Goal: Task Accomplishment & Management: Use online tool/utility

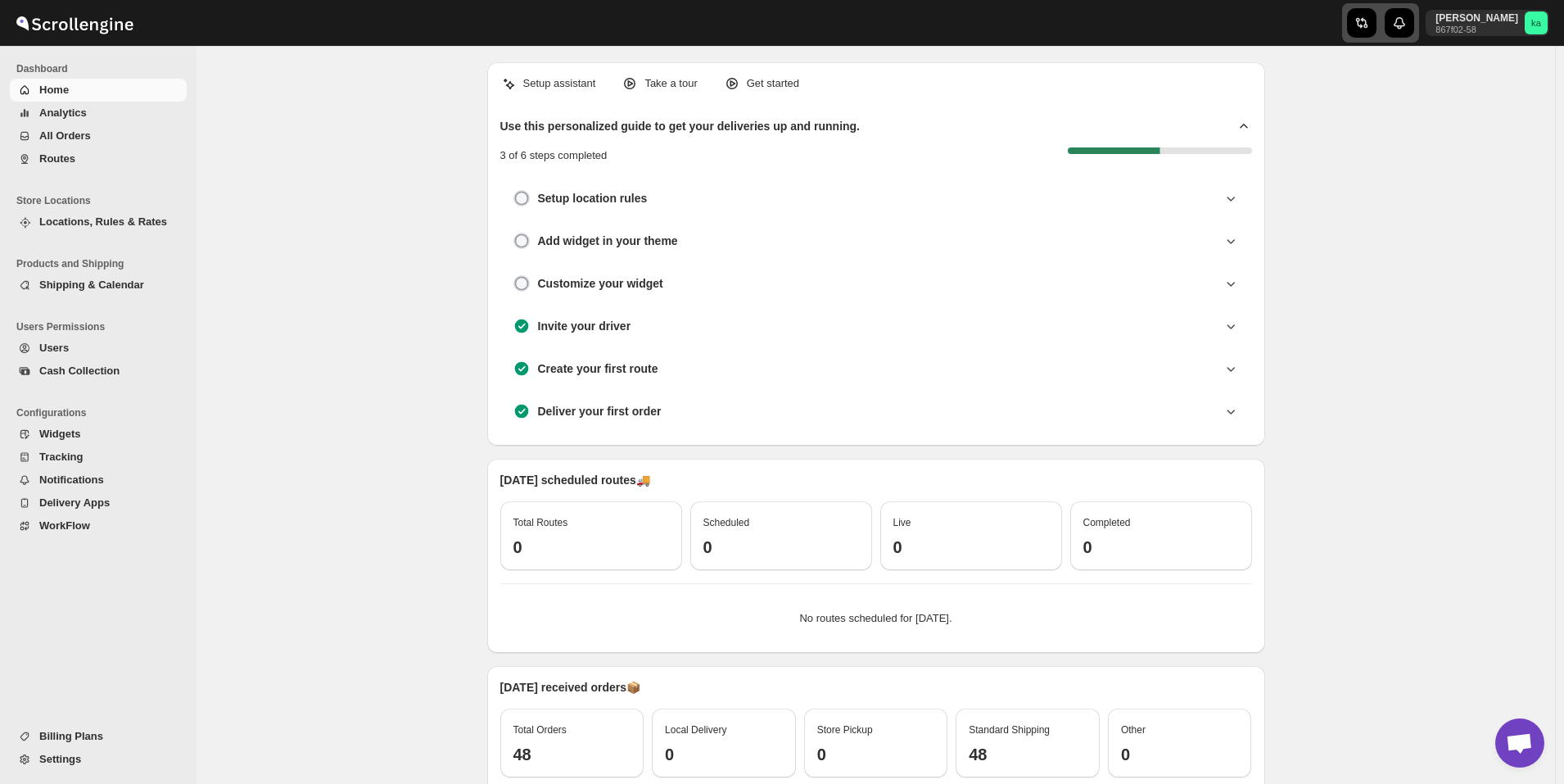
click at [1363, 24] on icon "button" at bounding box center [1360, 23] width 8 height 10
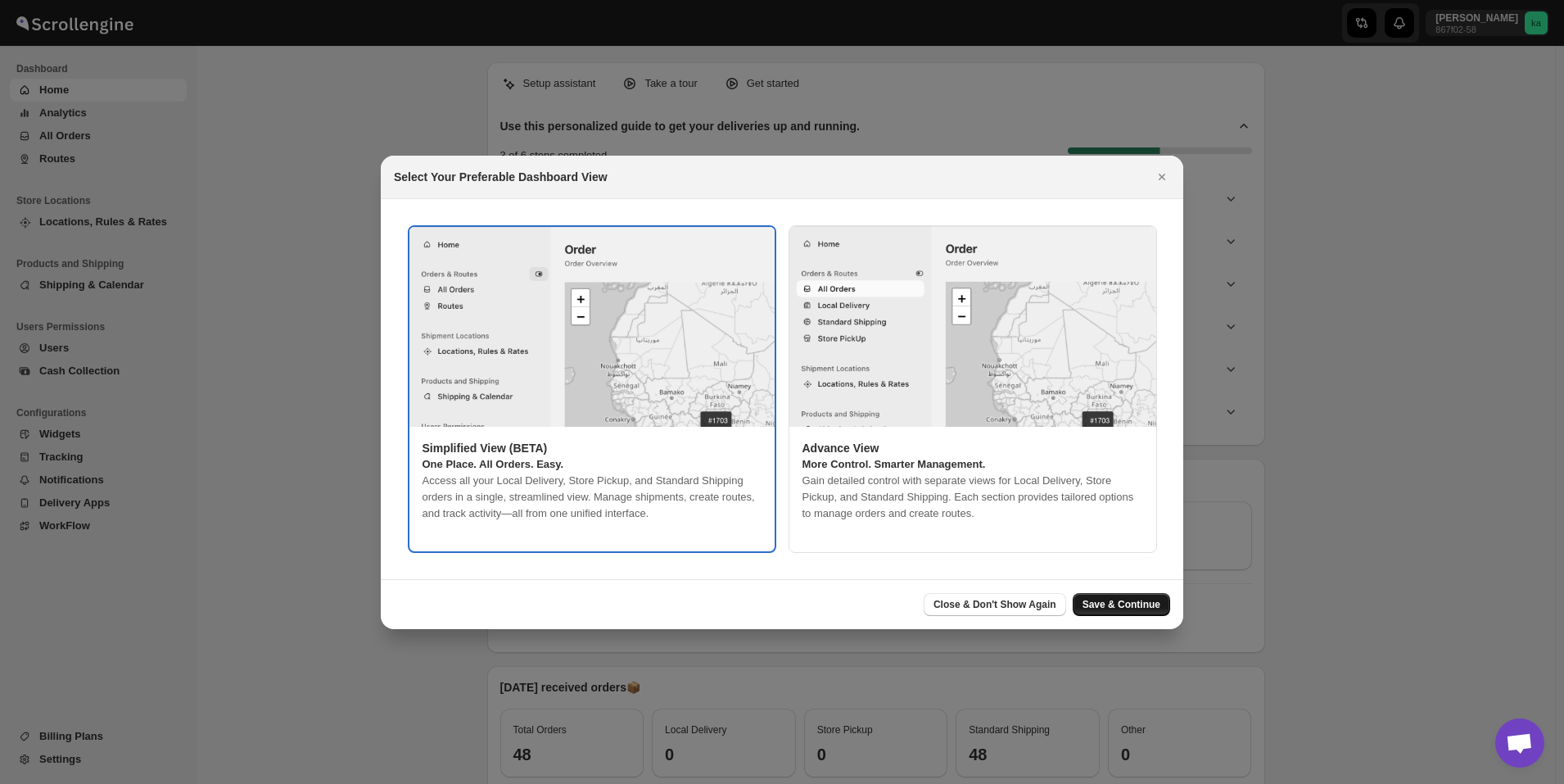
click at [1133, 604] on span "Save & Continue" at bounding box center [1121, 604] width 78 height 13
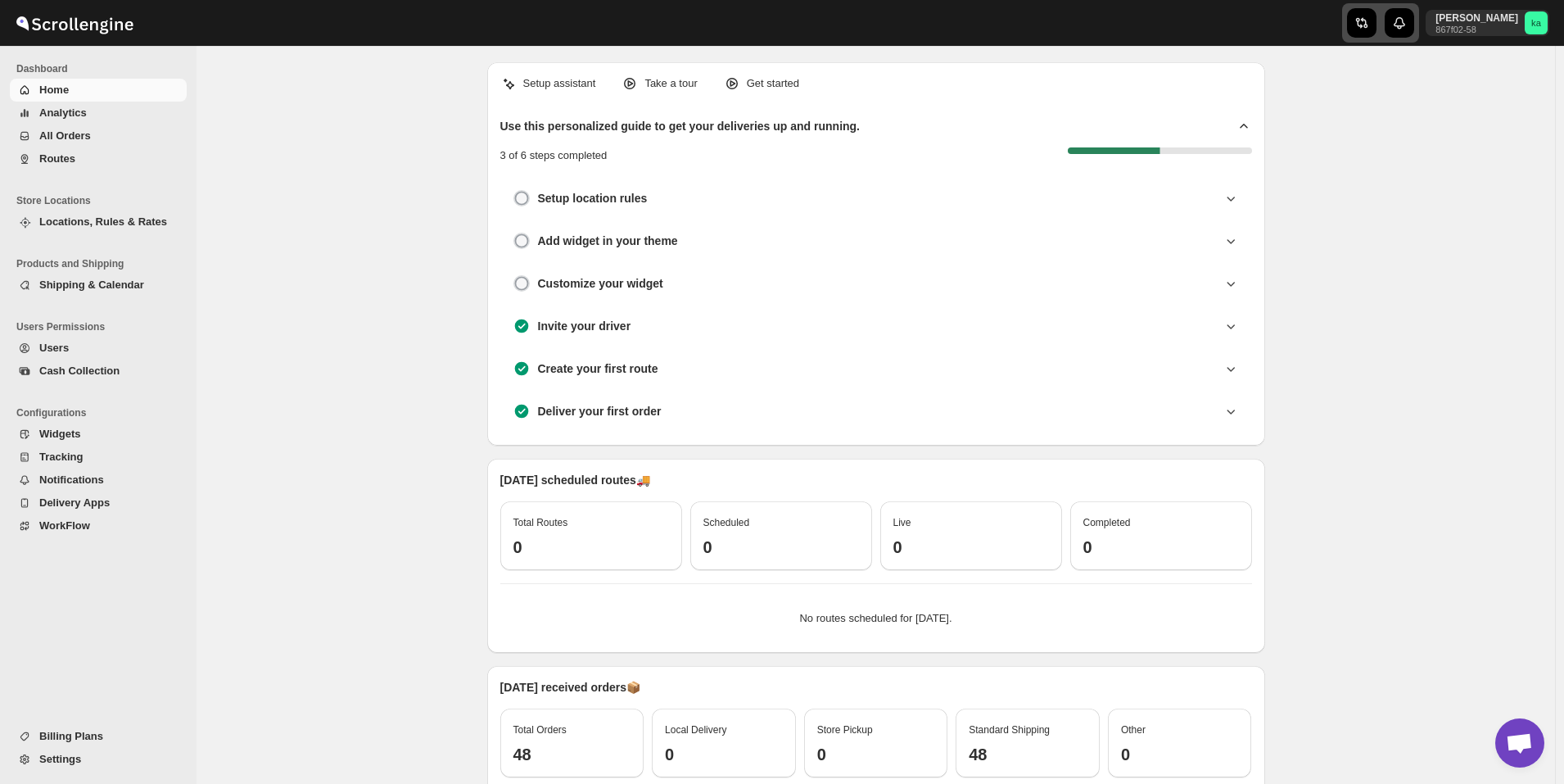
click at [1376, 35] on div "button" at bounding box center [1362, 22] width 29 height 29
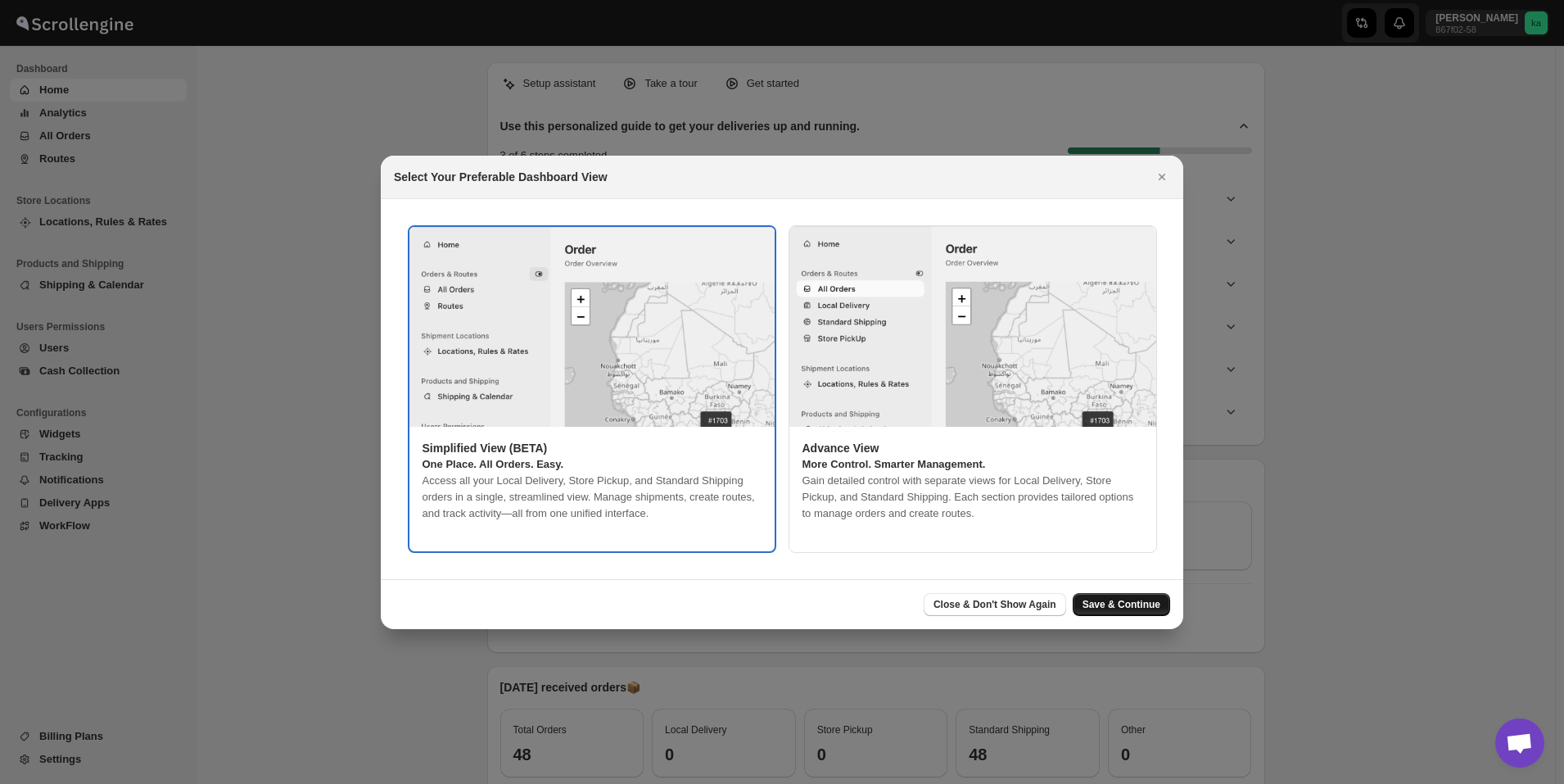
click at [1128, 598] on span "Save & Continue" at bounding box center [1121, 604] width 78 height 13
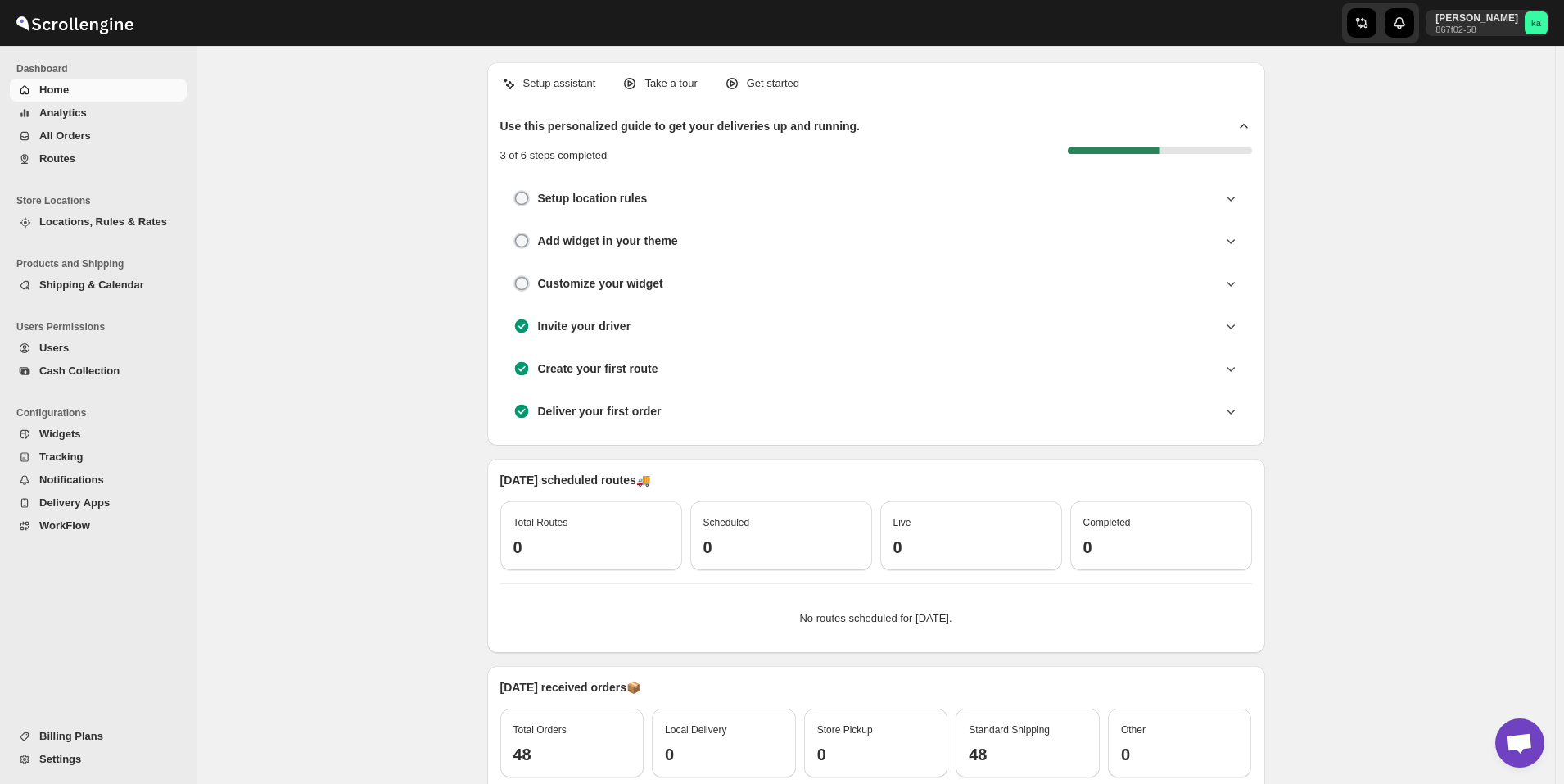
click at [99, 140] on span "All Orders" at bounding box center [111, 136] width 144 height 16
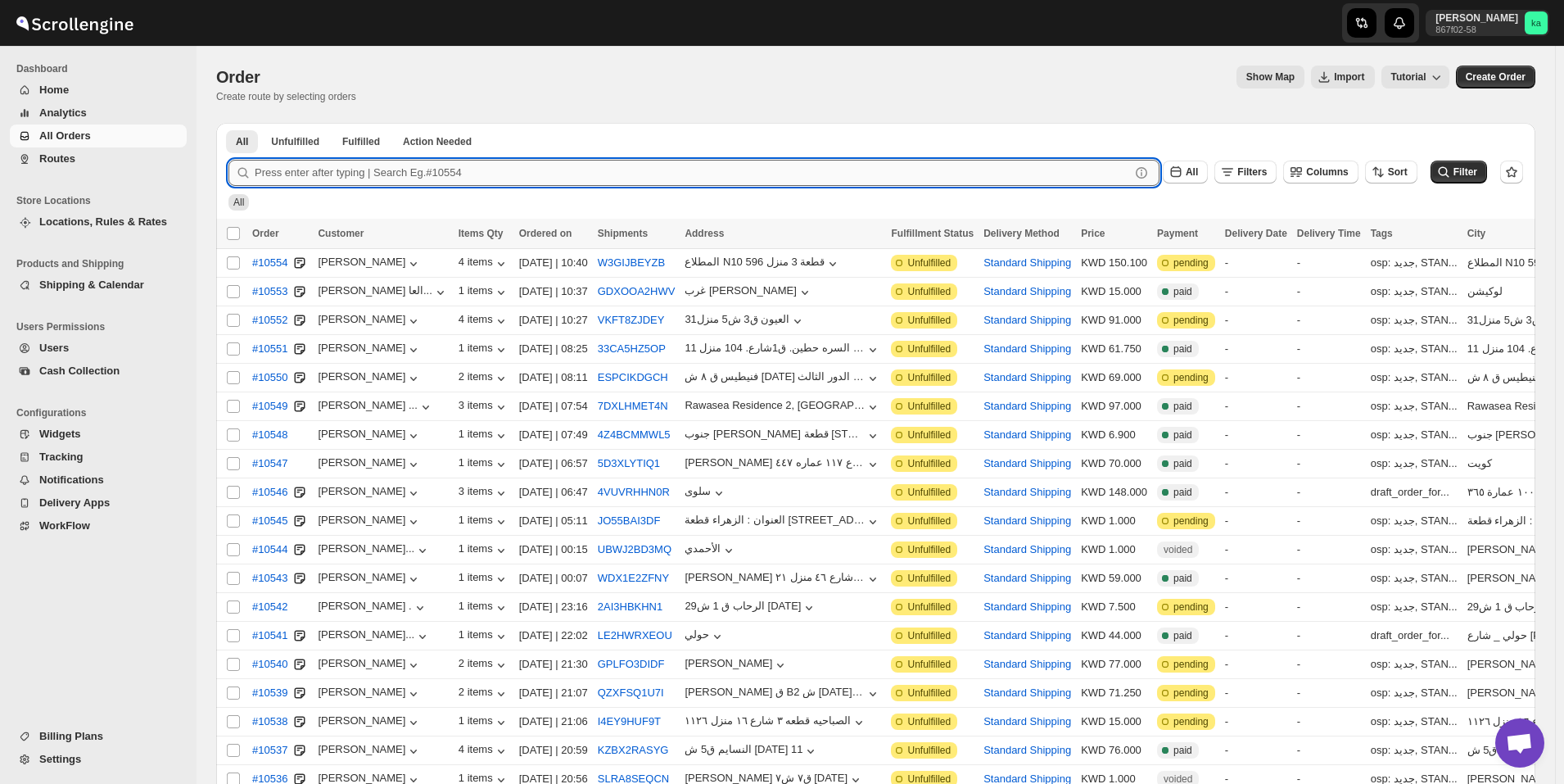
click at [278, 178] on input "text" at bounding box center [693, 173] width 876 height 26
paste input "10482"
type input "10482"
click at [228, 123] on button "Submit" at bounding box center [252, 131] width 47 height 17
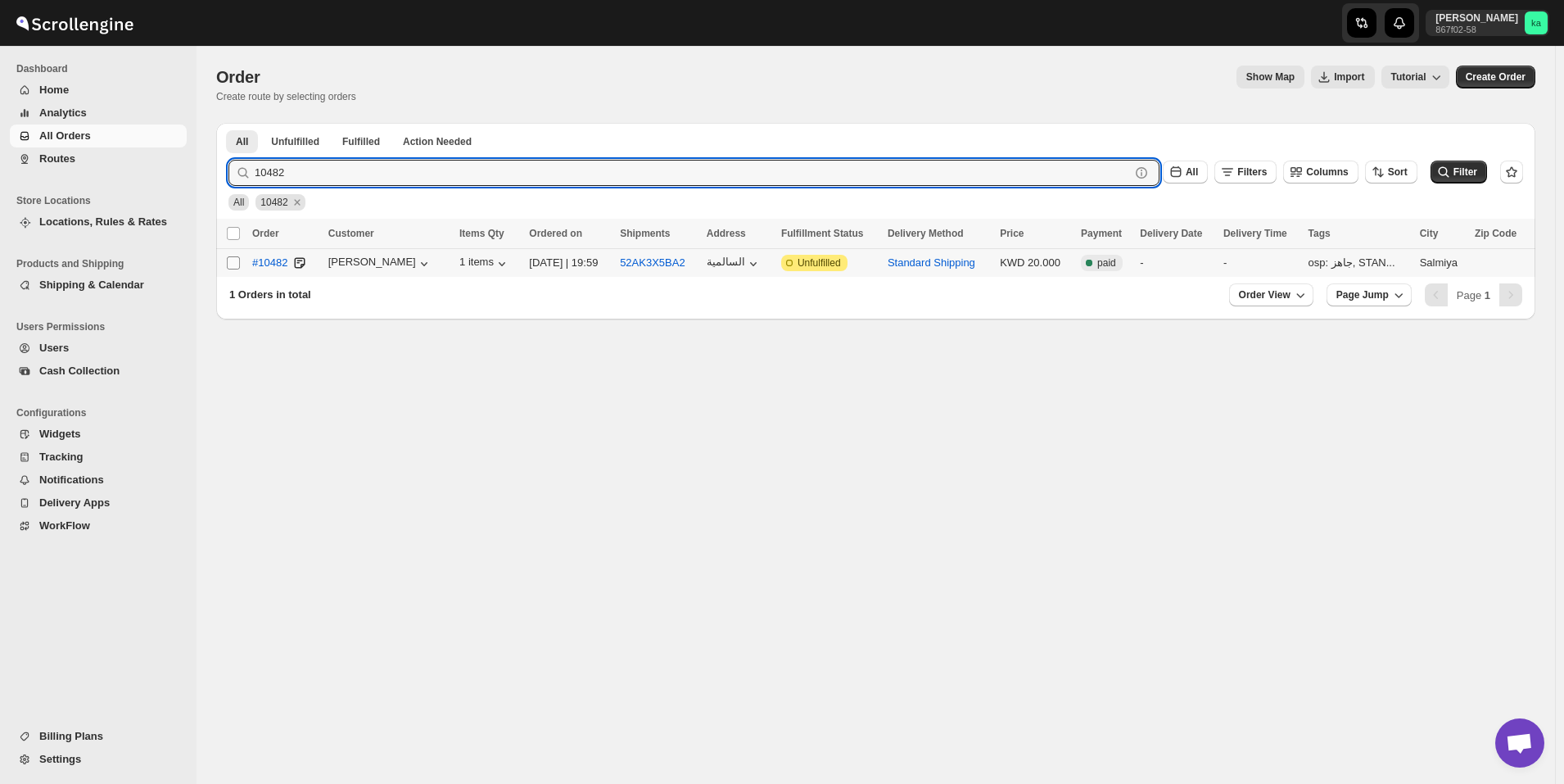
click at [226, 265] on span at bounding box center [233, 263] width 15 height 15
click at [227, 265] on input "Select order" at bounding box center [233, 262] width 13 height 13
checkbox input "false"
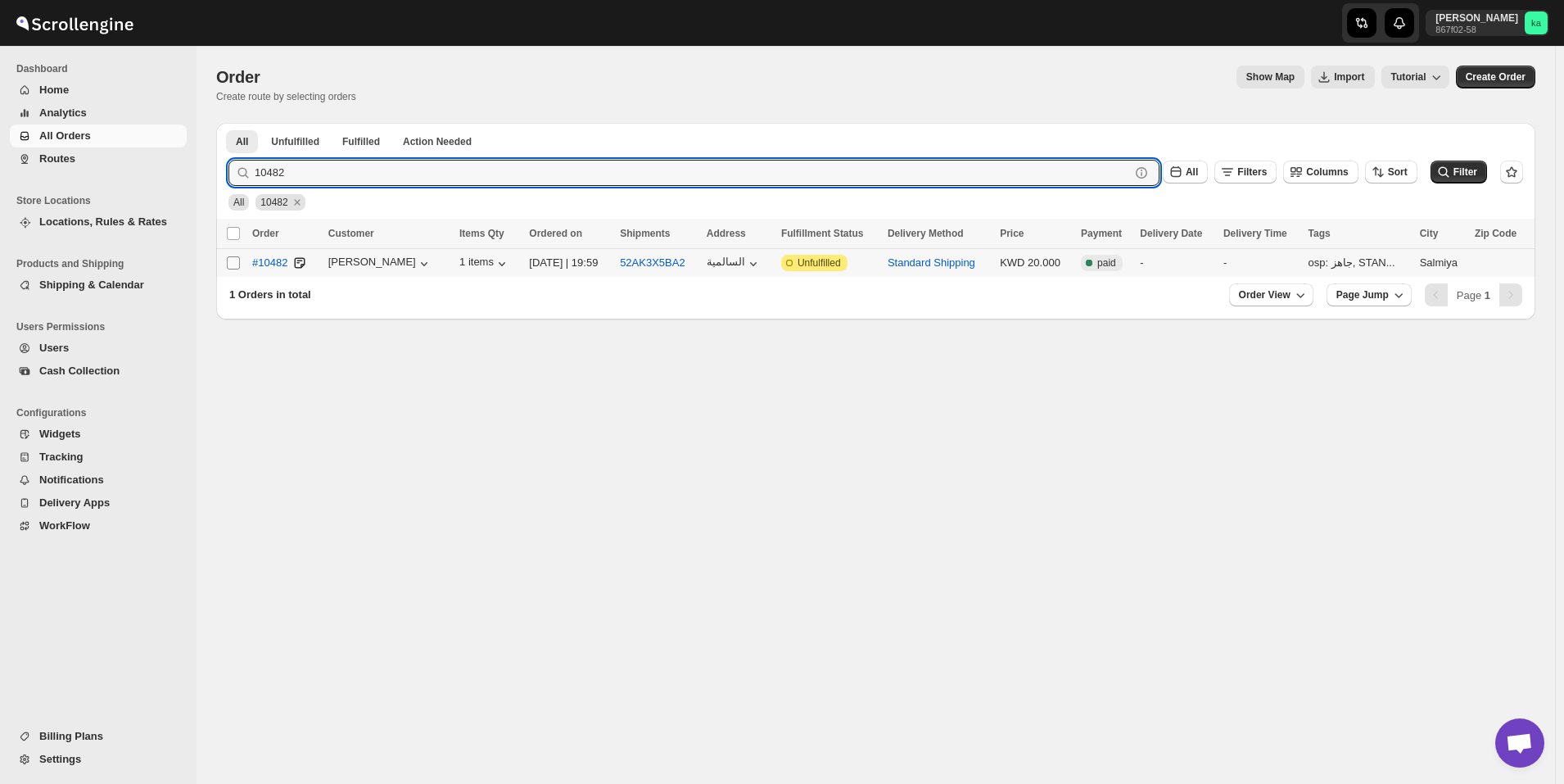
checkbox input "false"
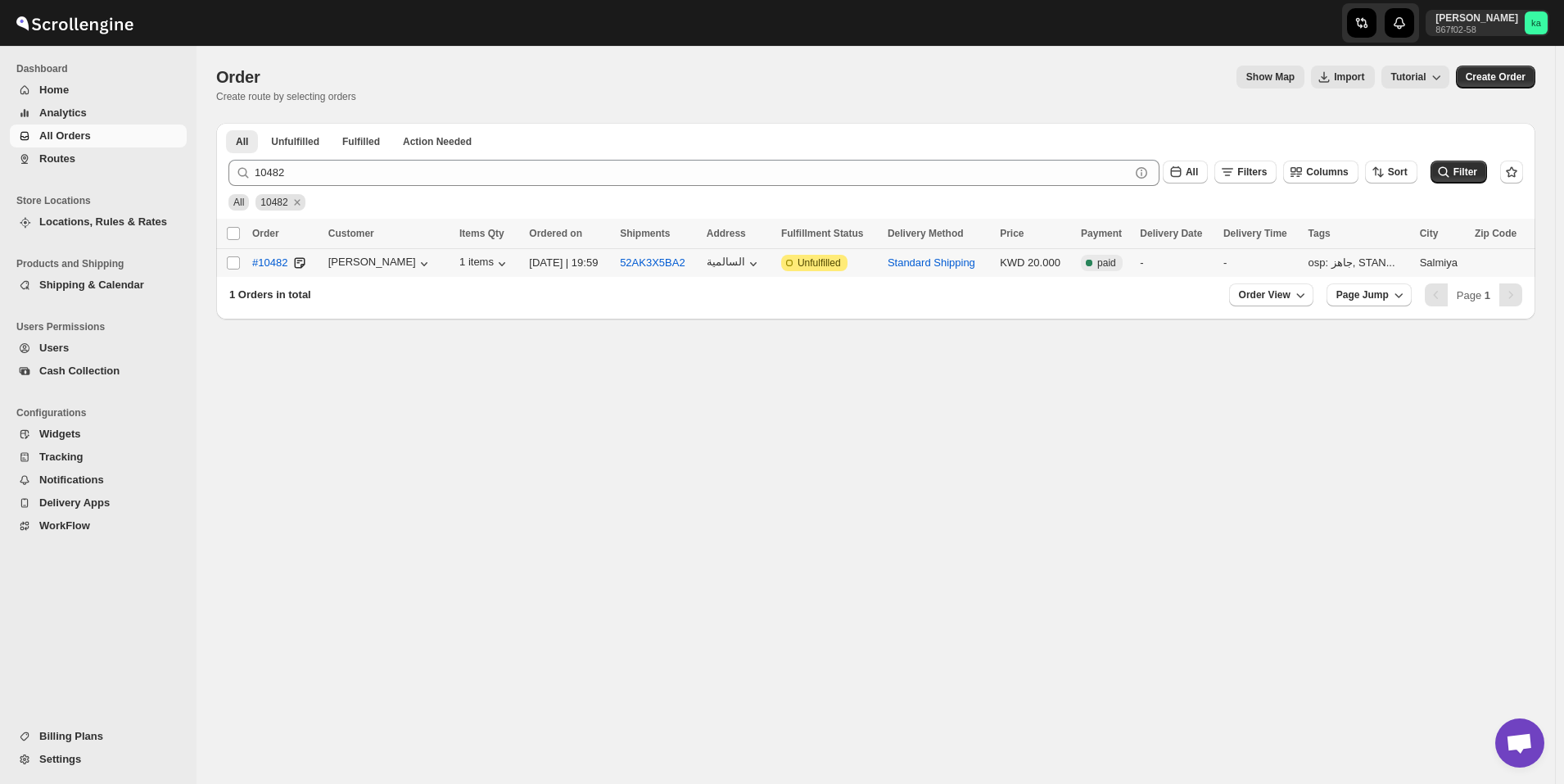
click at [233, 271] on td "Select order" at bounding box center [232, 263] width 31 height 29
checkbox input "true"
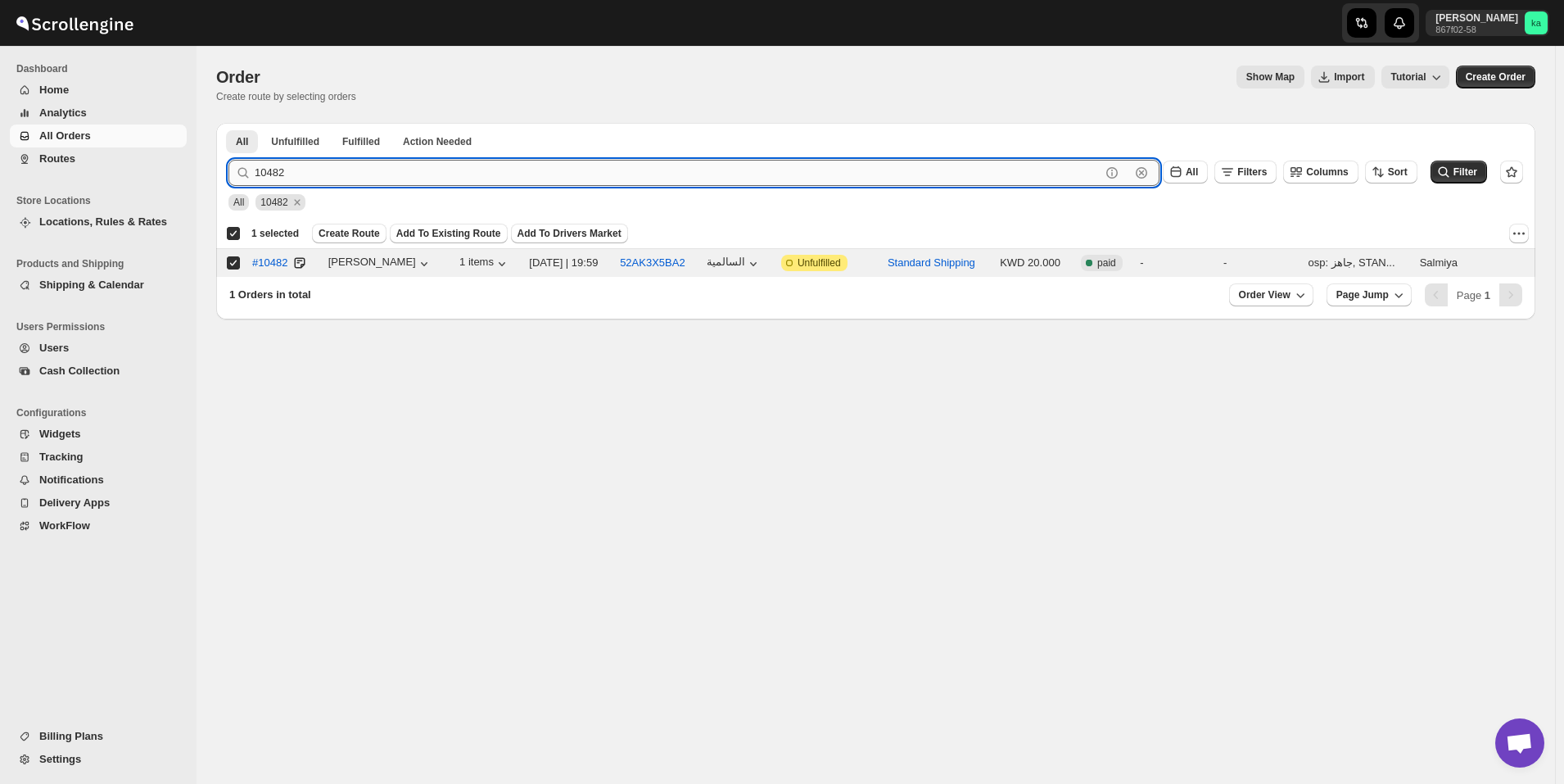
click at [552, 163] on input "10482" at bounding box center [678, 173] width 846 height 26
paste input "358"
type input "10358"
click at [228, 123] on button "Submit" at bounding box center [252, 131] width 47 height 17
click at [236, 261] on input "Select order" at bounding box center [233, 262] width 13 height 13
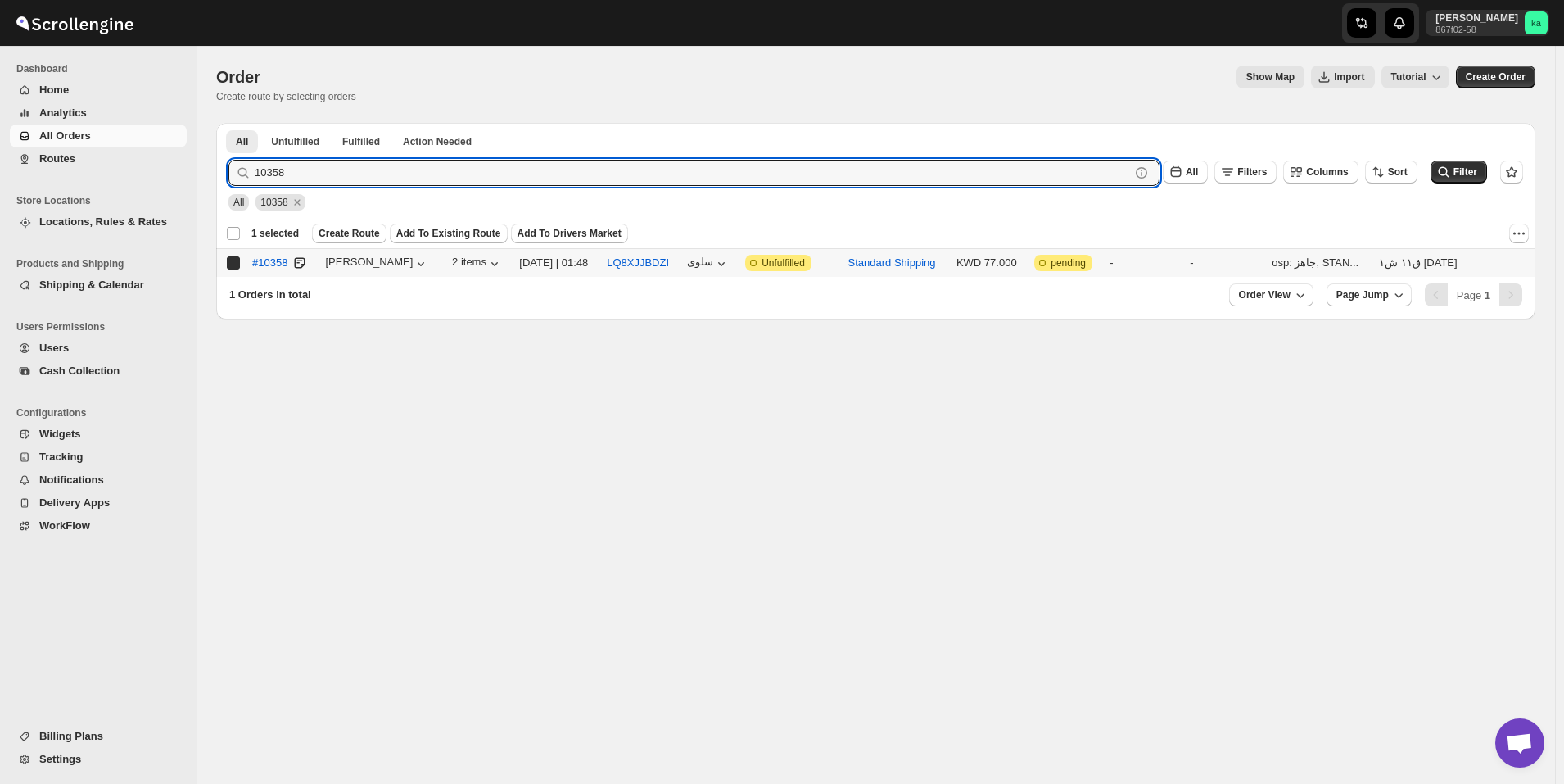
checkbox input "true"
checkbox input "false"
click at [554, 166] on input "10358" at bounding box center [678, 173] width 846 height 26
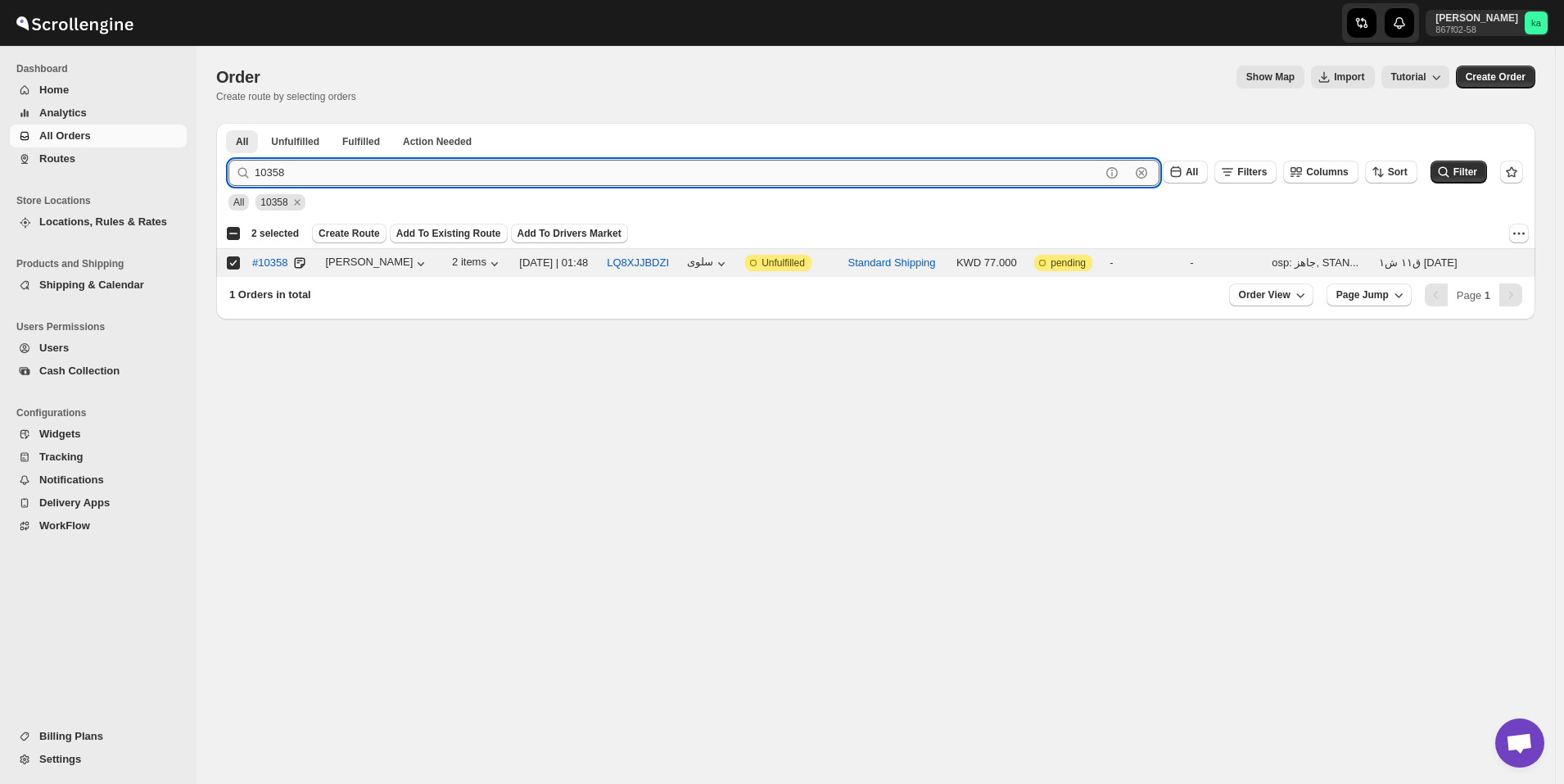
paste input "60"
type input "10360"
click at [228, 123] on button "Submit" at bounding box center [252, 131] width 47 height 17
click at [233, 264] on input "Select order" at bounding box center [233, 262] width 13 height 13
checkbox input "true"
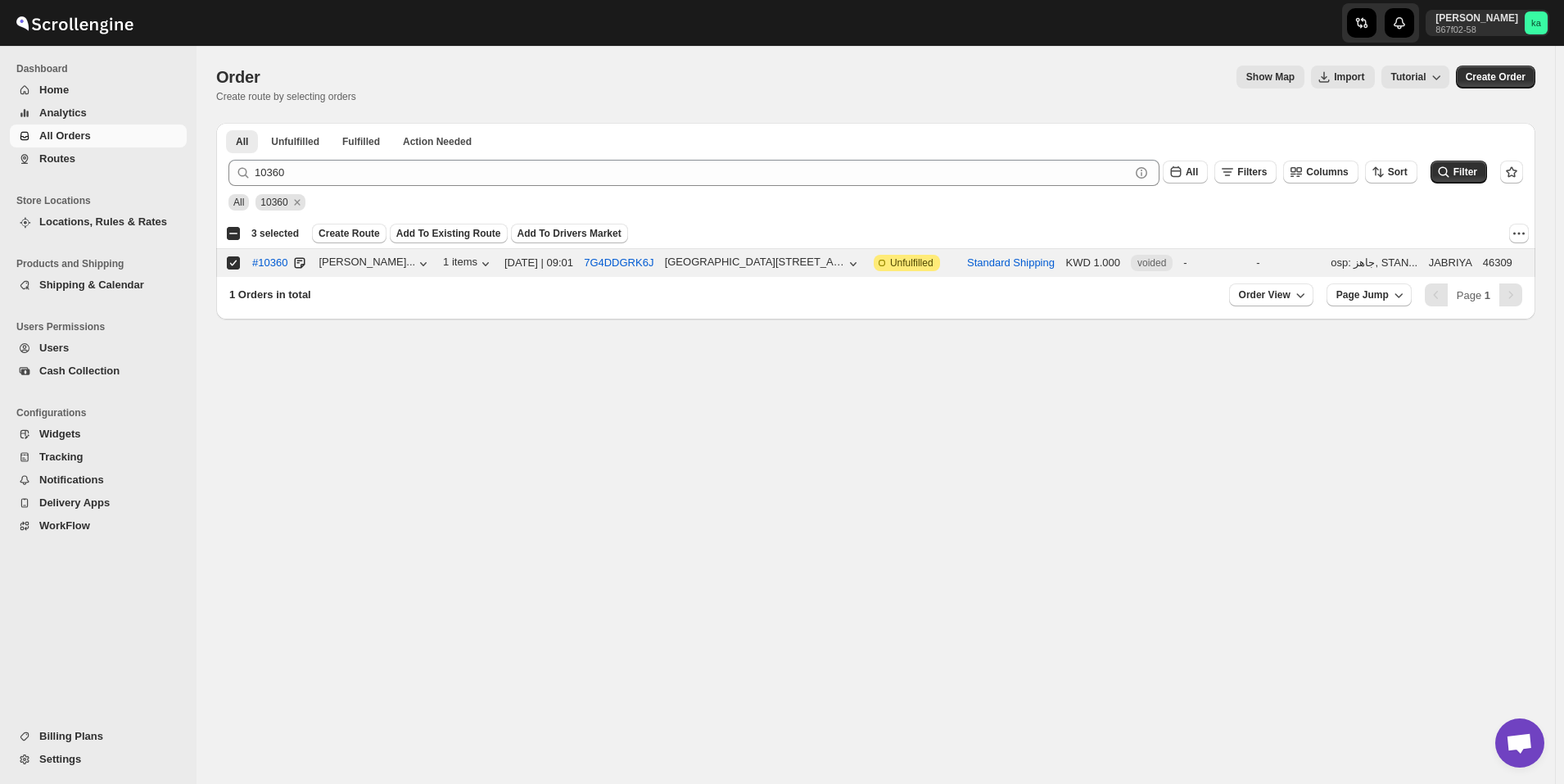
click at [437, 190] on div "All 10360" at bounding box center [872, 194] width 1301 height 31
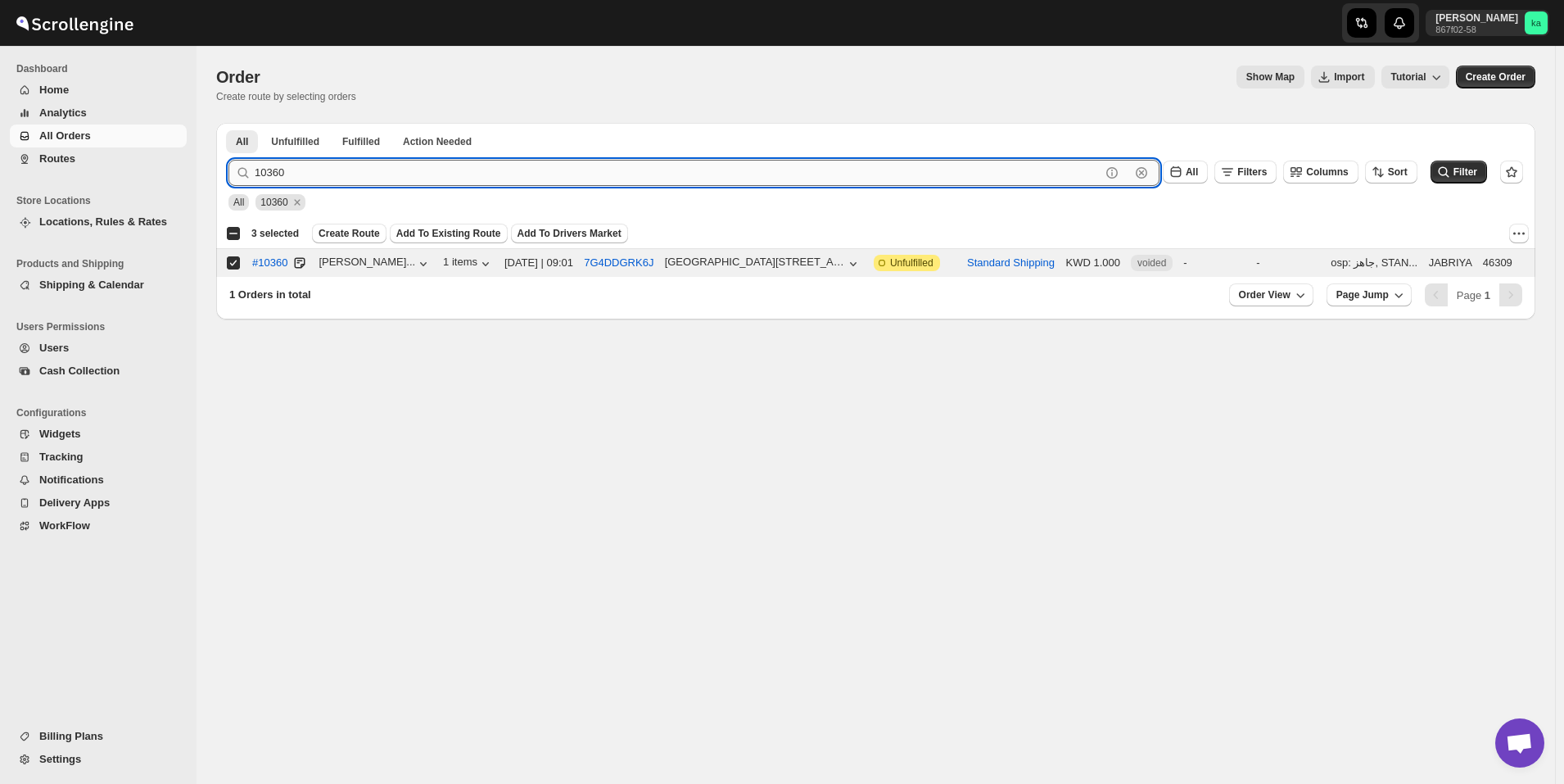
click at [442, 173] on input "10360" at bounding box center [678, 173] width 846 height 26
paste input "72"
type input "10372"
click at [228, 123] on button "Submit" at bounding box center [252, 131] width 47 height 17
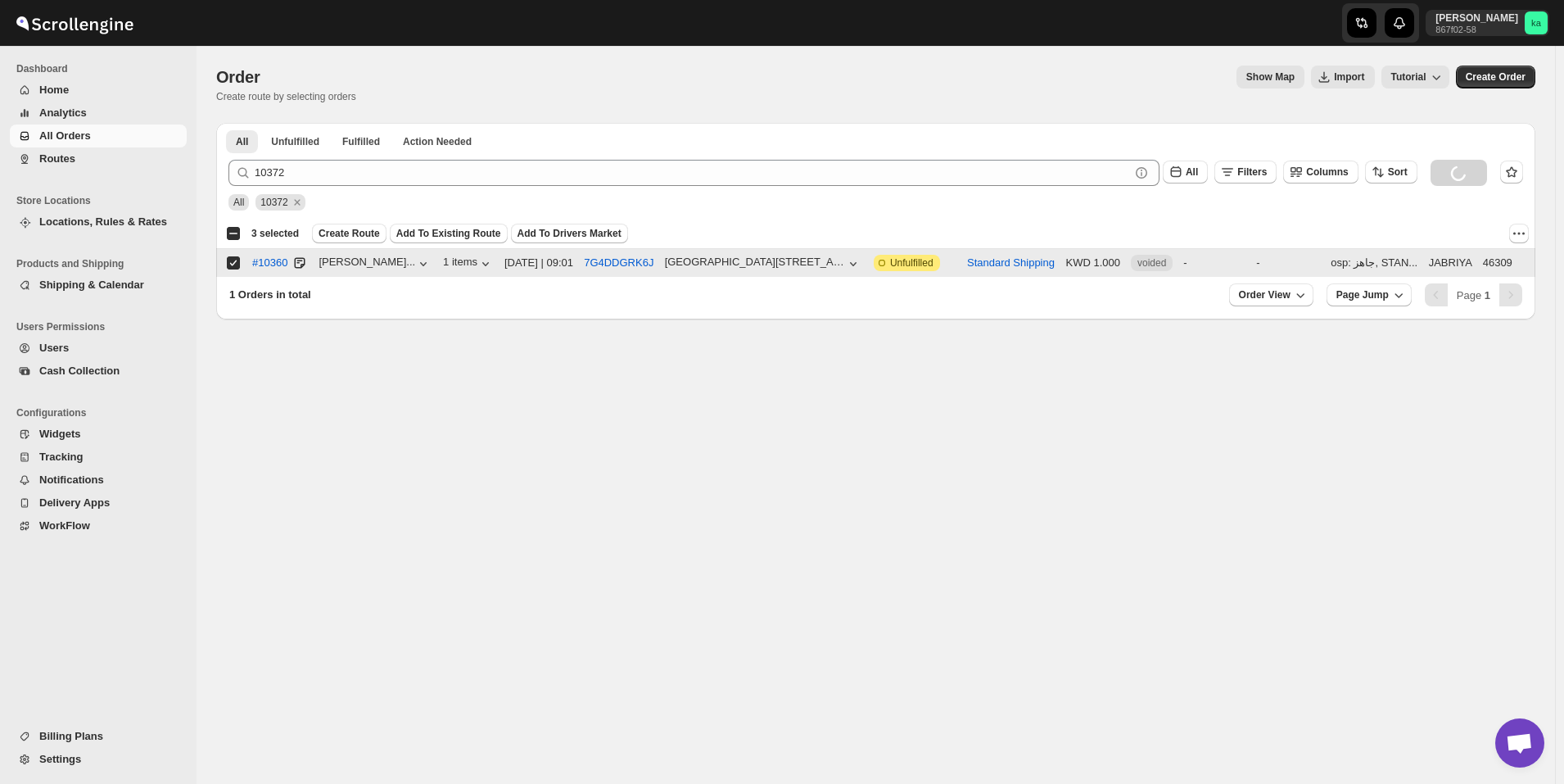
click at [231, 260] on input "Select order" at bounding box center [233, 262] width 13 height 13
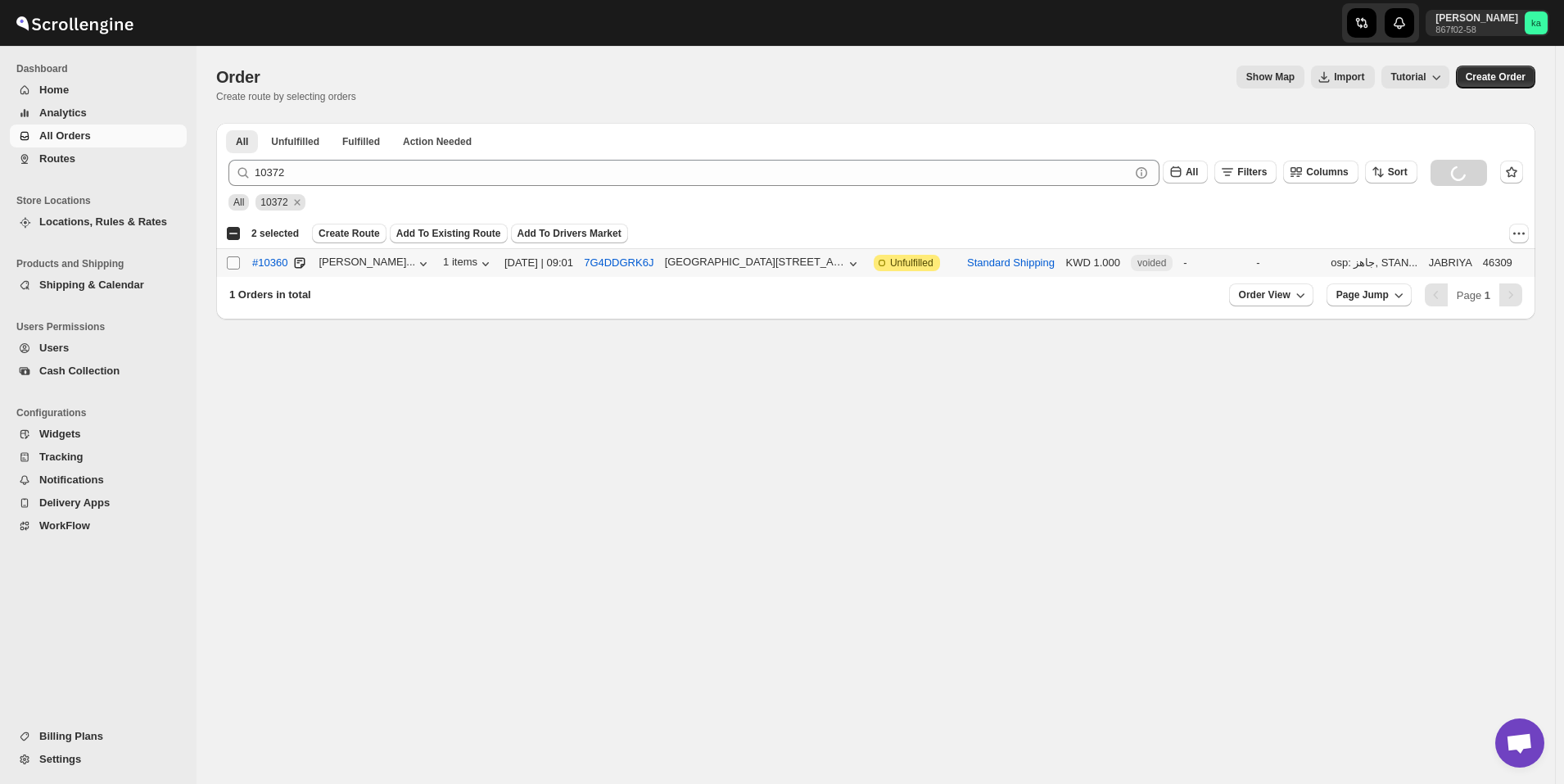
click at [231, 260] on input "Select order" at bounding box center [233, 262] width 13 height 13
checkbox input "true"
click at [236, 264] on input "Select order" at bounding box center [233, 262] width 13 height 13
checkbox input "true"
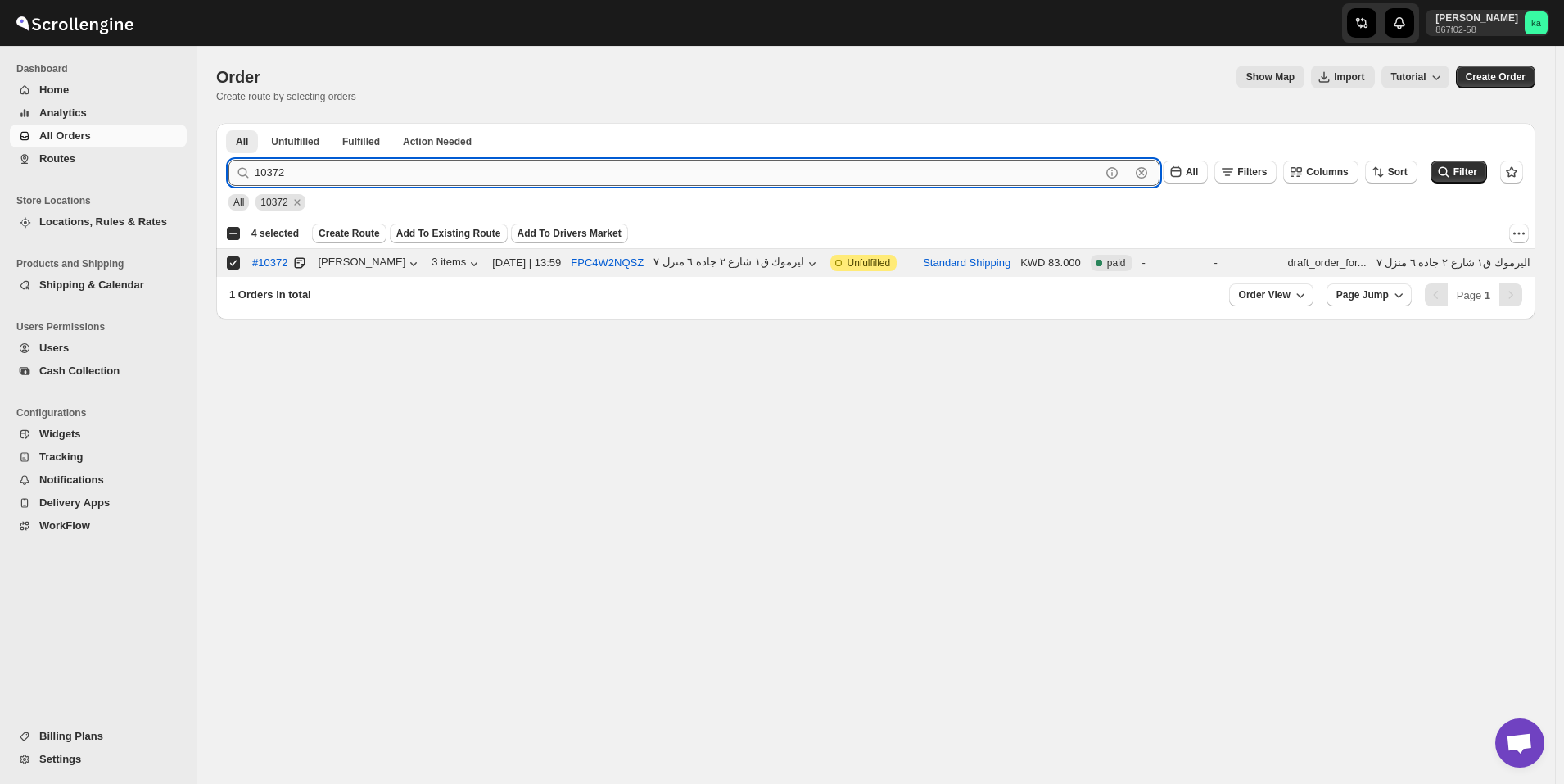
click at [460, 160] on input "10372" at bounding box center [678, 173] width 846 height 26
paste input "43"
type input "10343"
click at [228, 123] on button "Submit" at bounding box center [252, 131] width 47 height 17
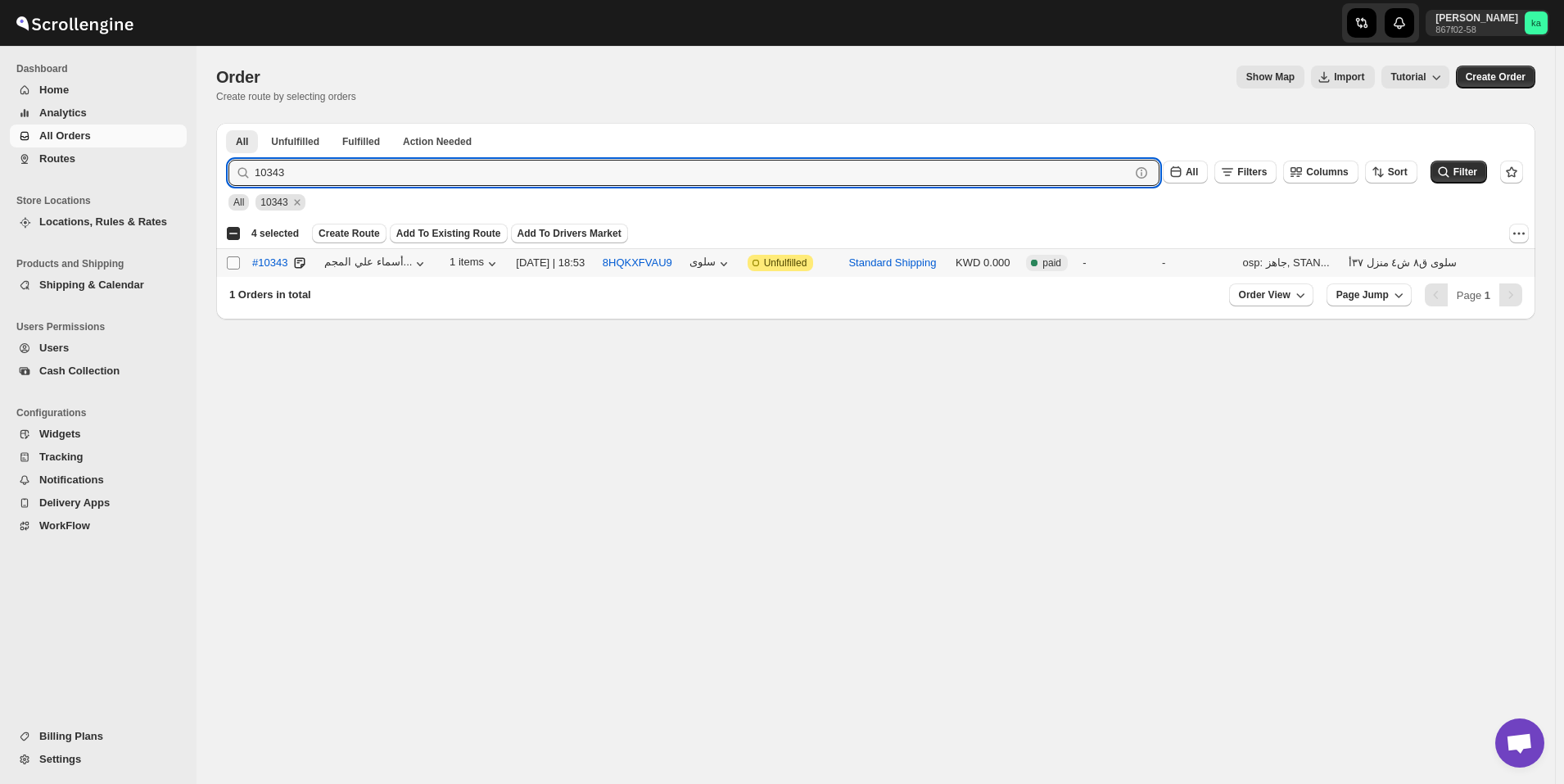
click at [231, 262] on input "Select order" at bounding box center [233, 262] width 13 height 13
checkbox input "true"
click at [630, 173] on input "10343" at bounding box center [678, 173] width 846 height 26
paste input "66"
type input "10366"
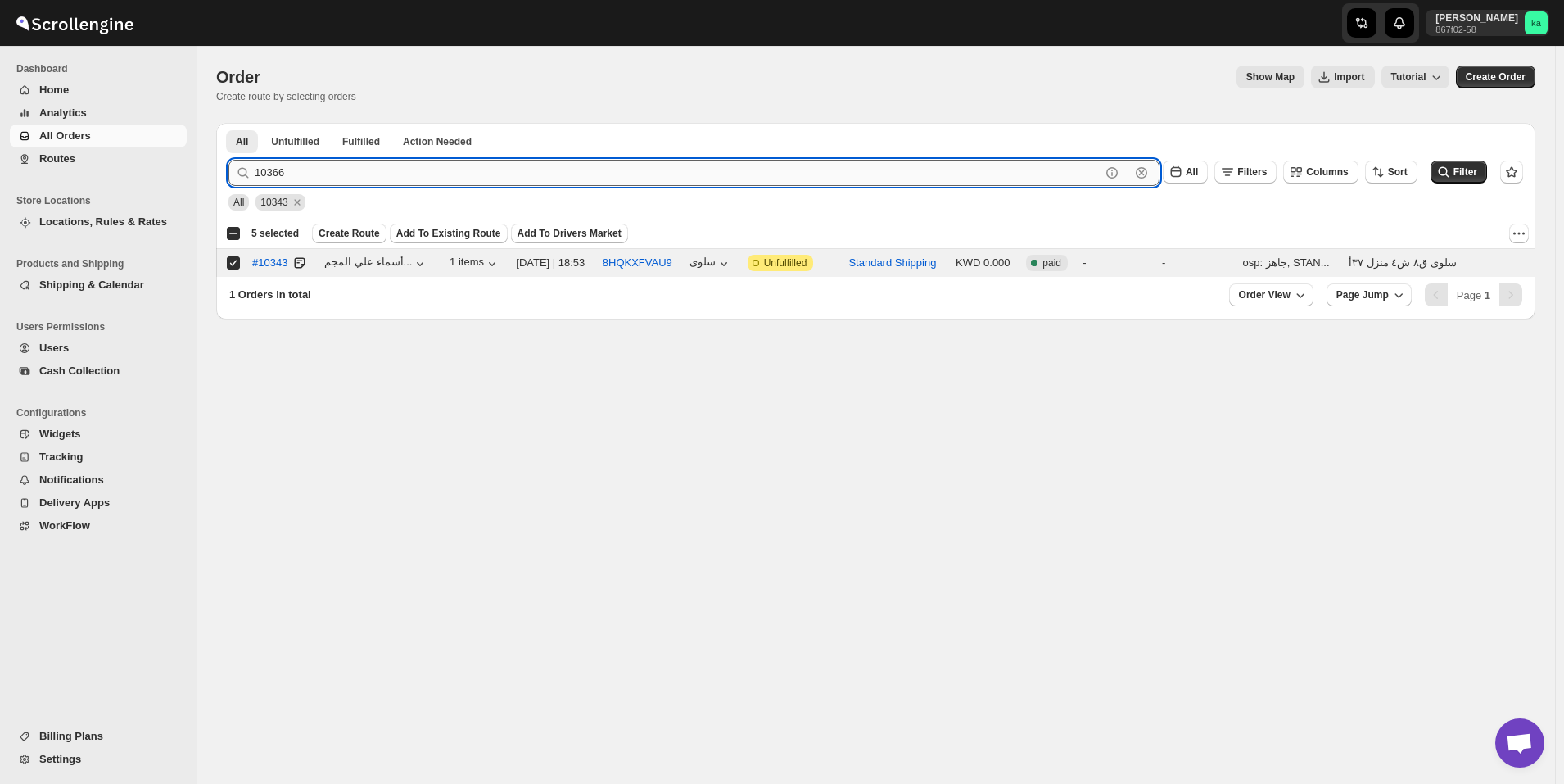
click at [228, 123] on button "Submit" at bounding box center [252, 131] width 47 height 17
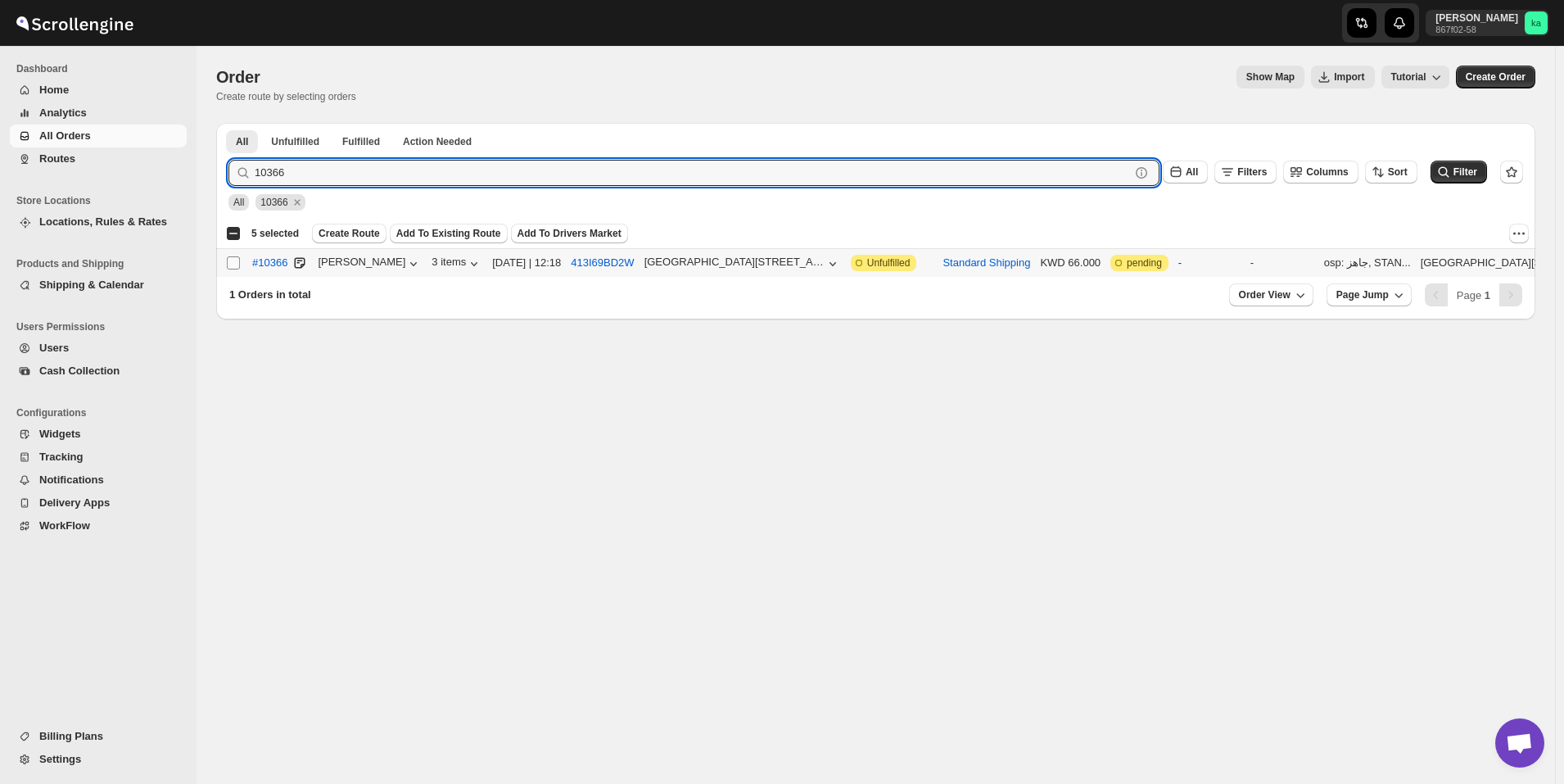
click at [233, 265] on input "Select order" at bounding box center [233, 262] width 13 height 13
checkbox input "true"
click at [499, 177] on input "10366" at bounding box center [678, 173] width 846 height 26
paste input "402"
type input "10402"
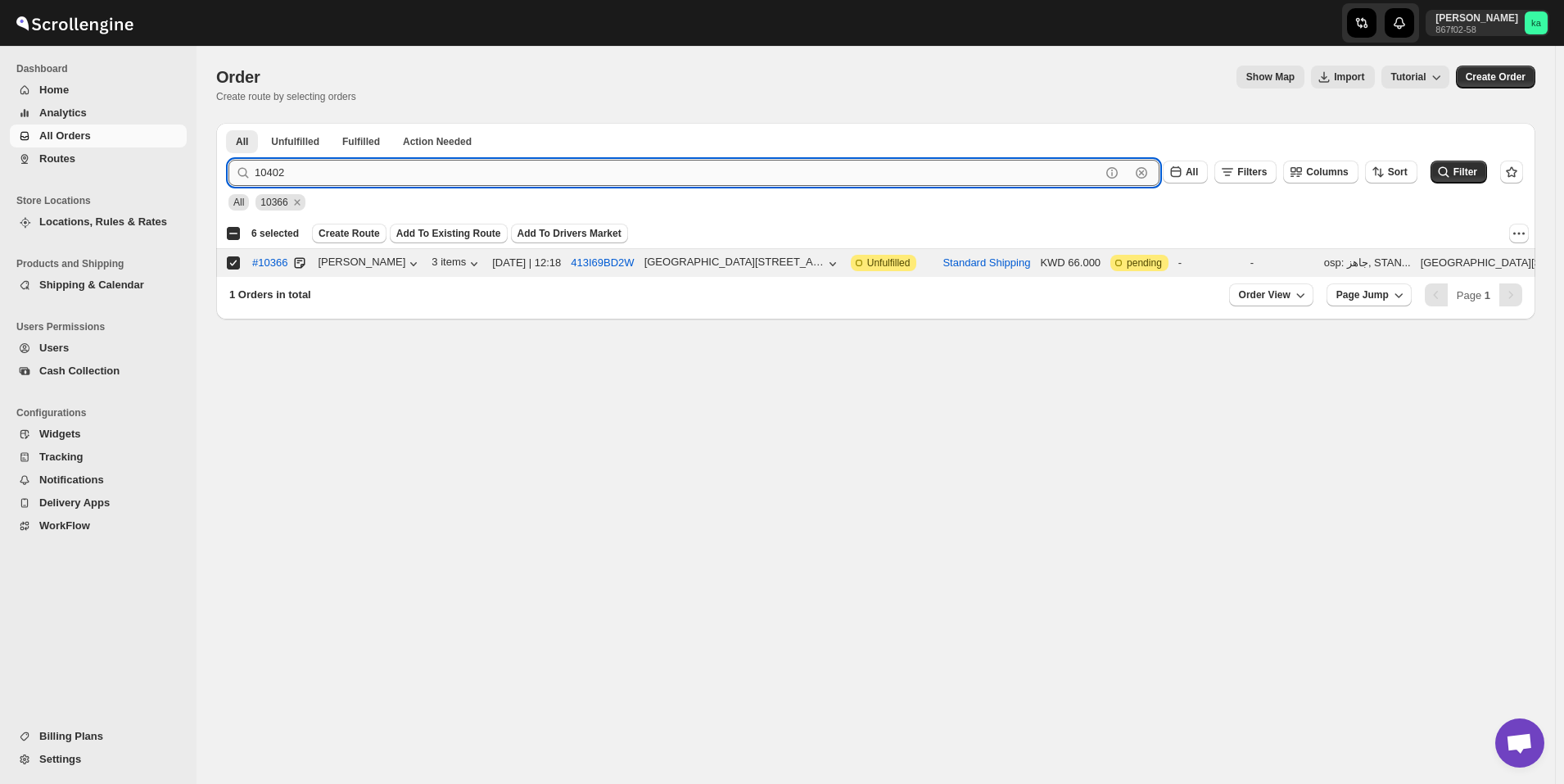
click at [228, 123] on button "Submit" at bounding box center [252, 131] width 47 height 17
click at [230, 261] on input "Select order" at bounding box center [233, 262] width 13 height 13
checkbox input "true"
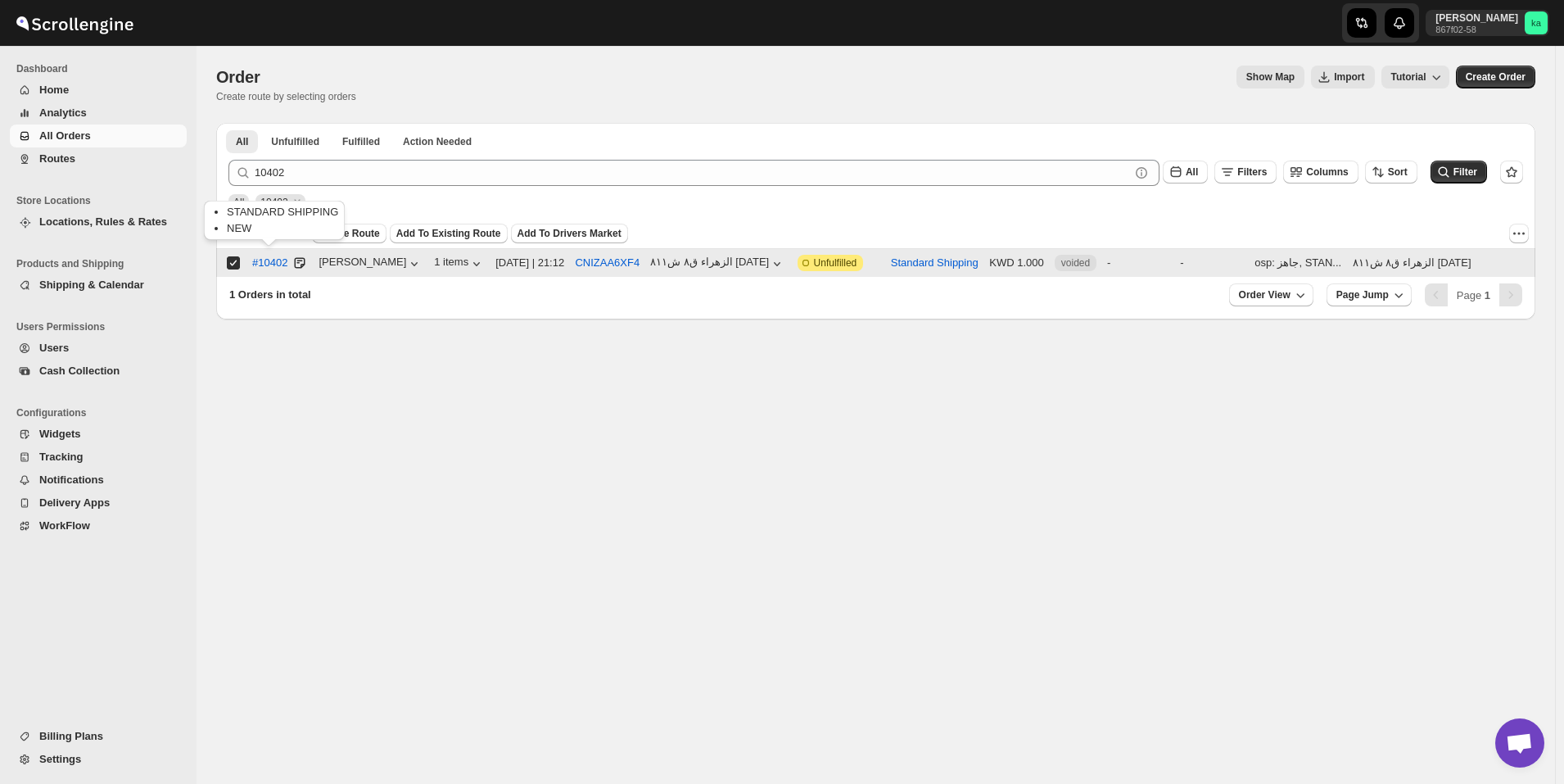
click at [336, 232] on div "STANDARD SHIPPING NEW" at bounding box center [274, 223] width 148 height 53
click at [351, 230] on span "Create Route" at bounding box center [348, 233] width 61 height 13
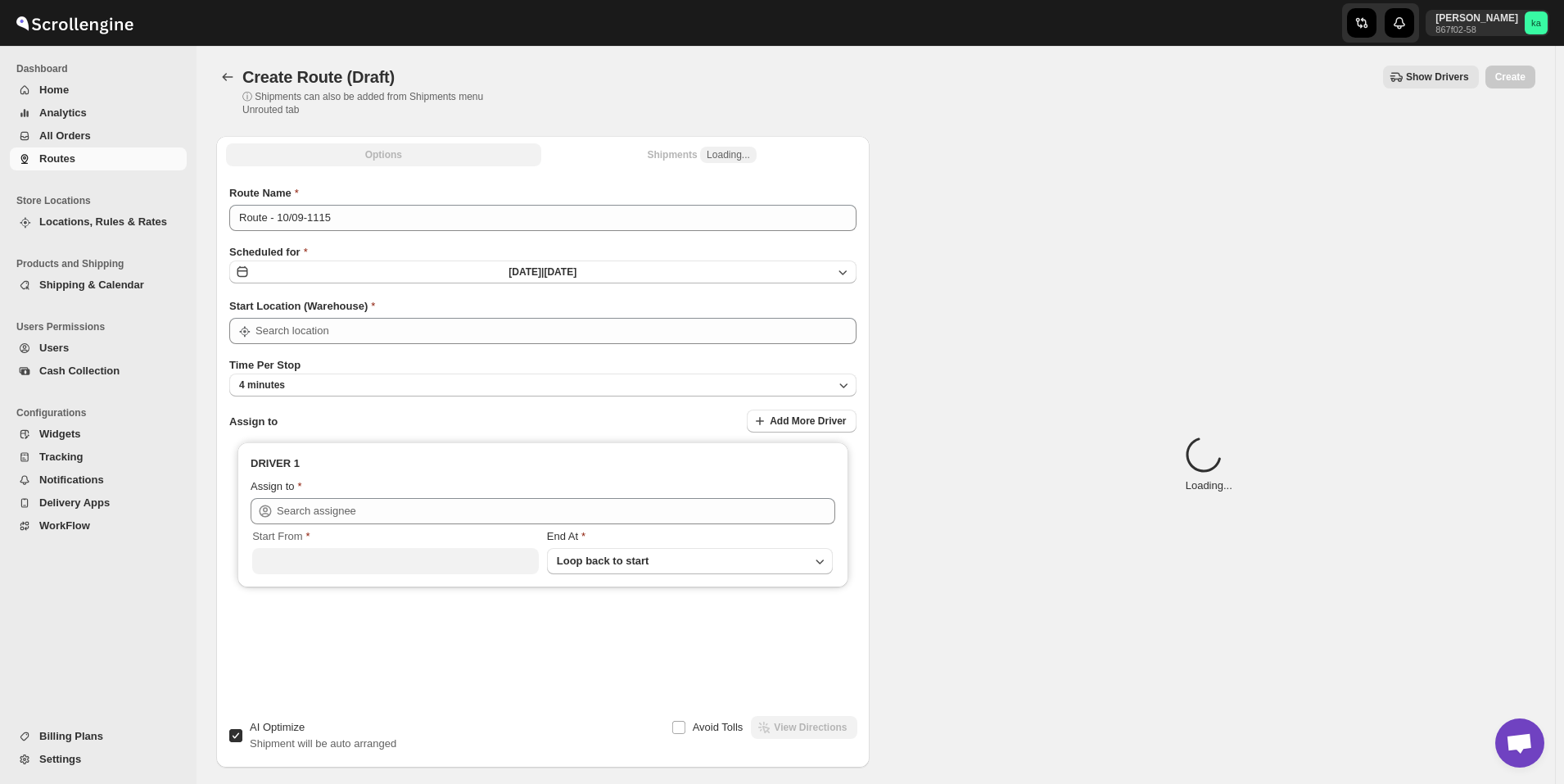
type input "Kuwait City"
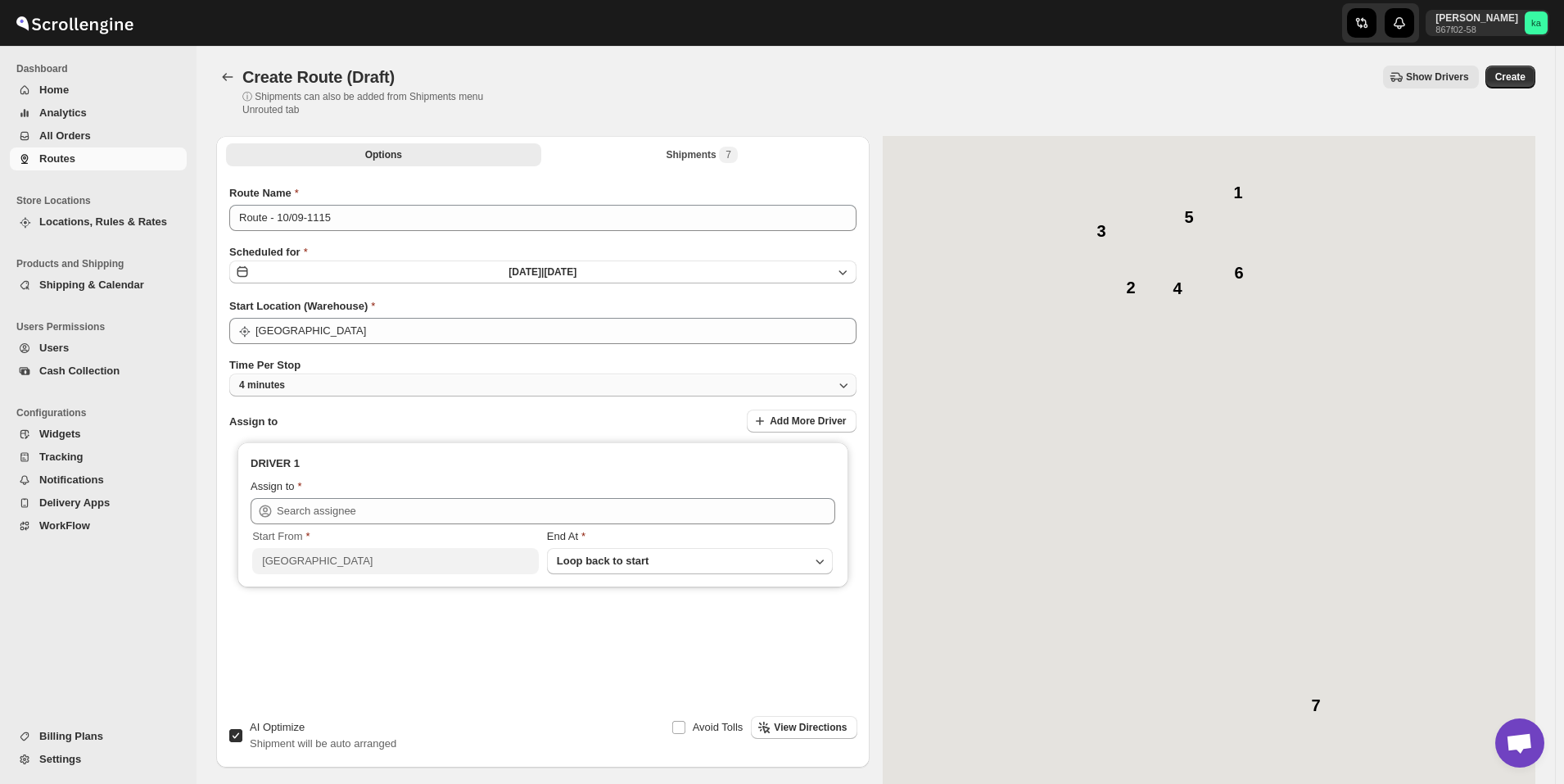
click at [320, 385] on button "4 minutes" at bounding box center [543, 385] width 628 height 23
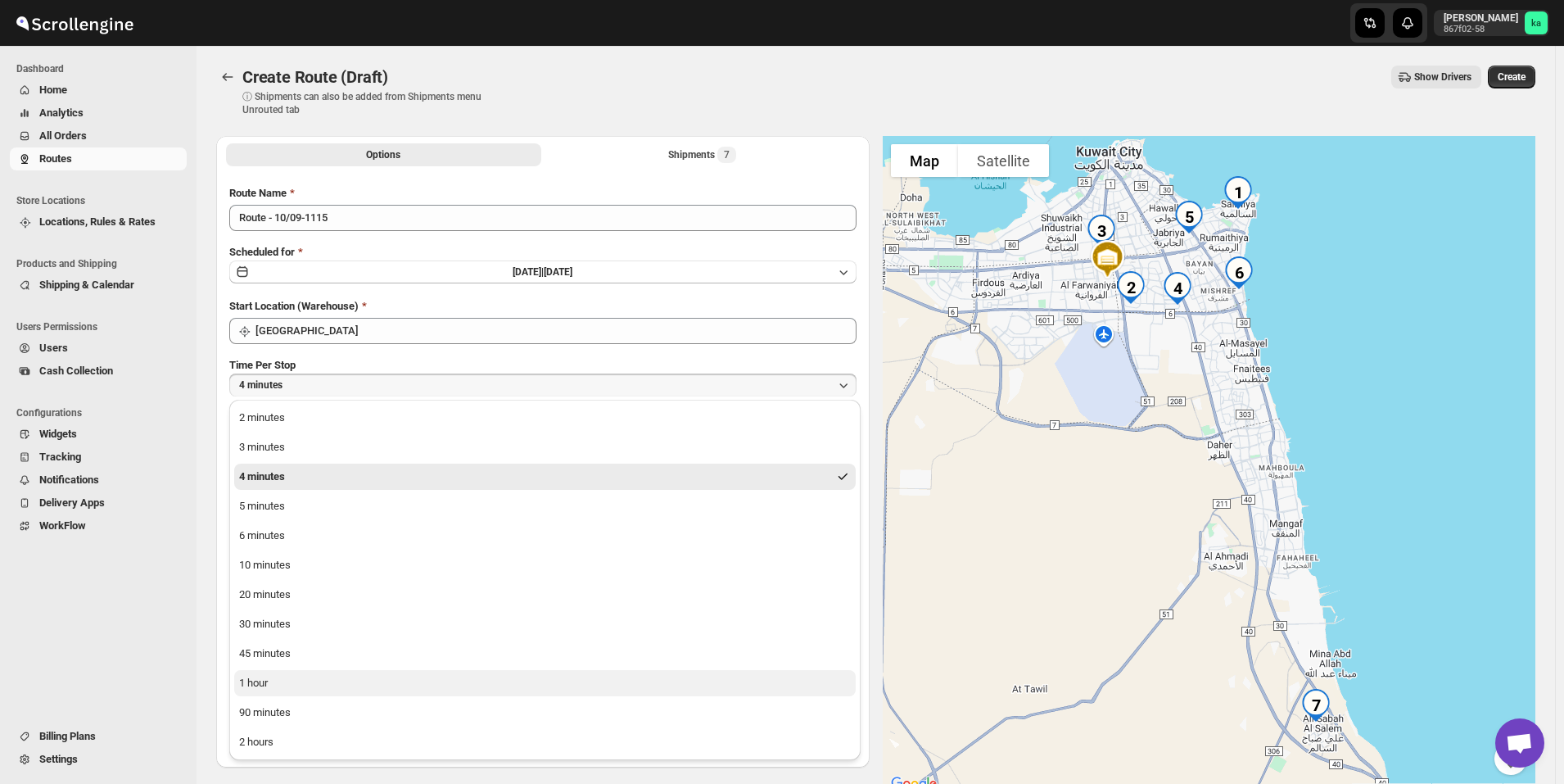
click at [271, 685] on button "1 hour" at bounding box center [545, 683] width 622 height 26
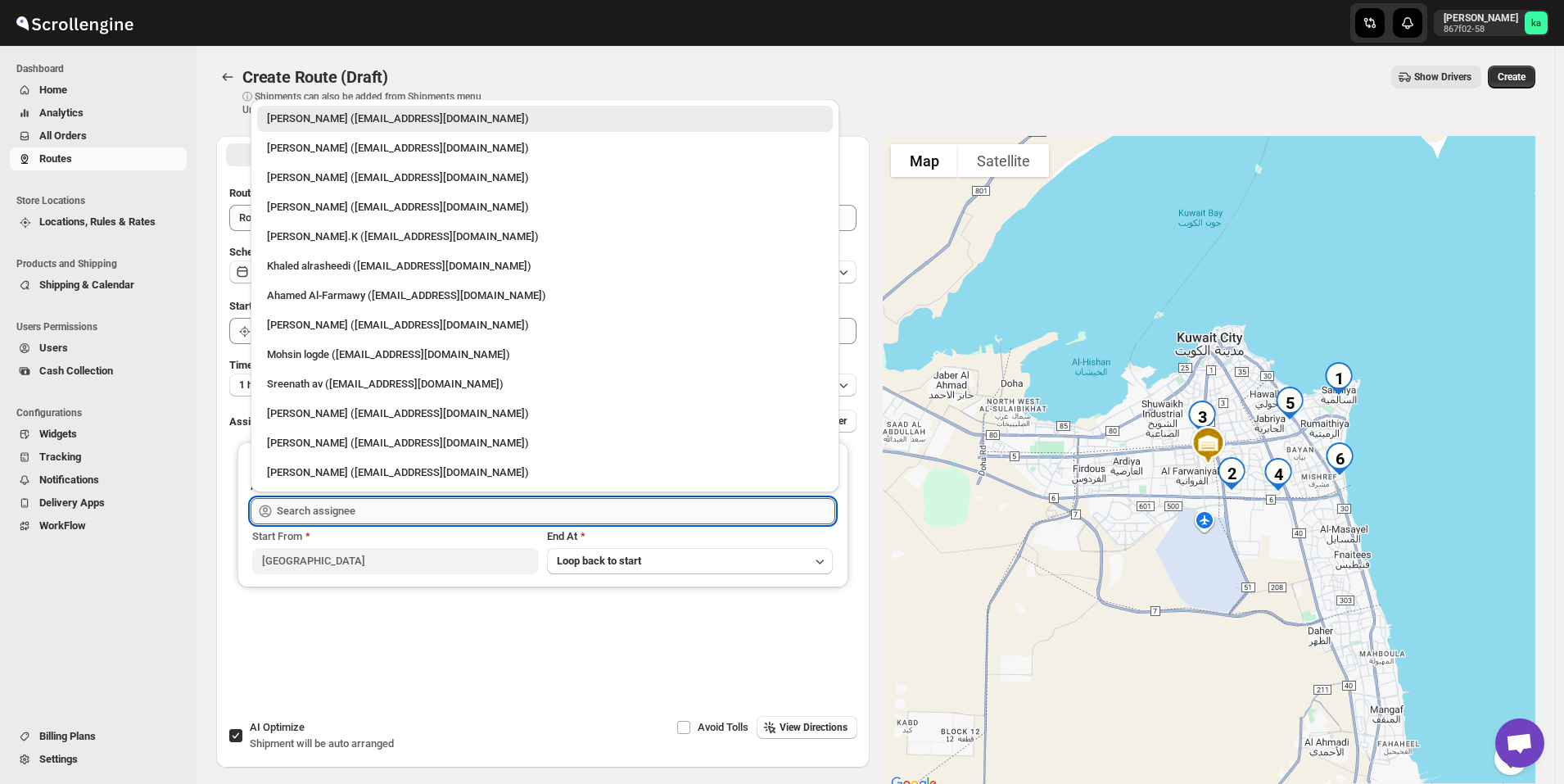
click at [354, 500] on input "text" at bounding box center [556, 511] width 559 height 26
click at [327, 449] on div "Mohammed faizan (fs3453480@gmail.com)" at bounding box center [545, 443] width 556 height 16
type input "Mohammed faizan (fs3453480@gmail.com)"
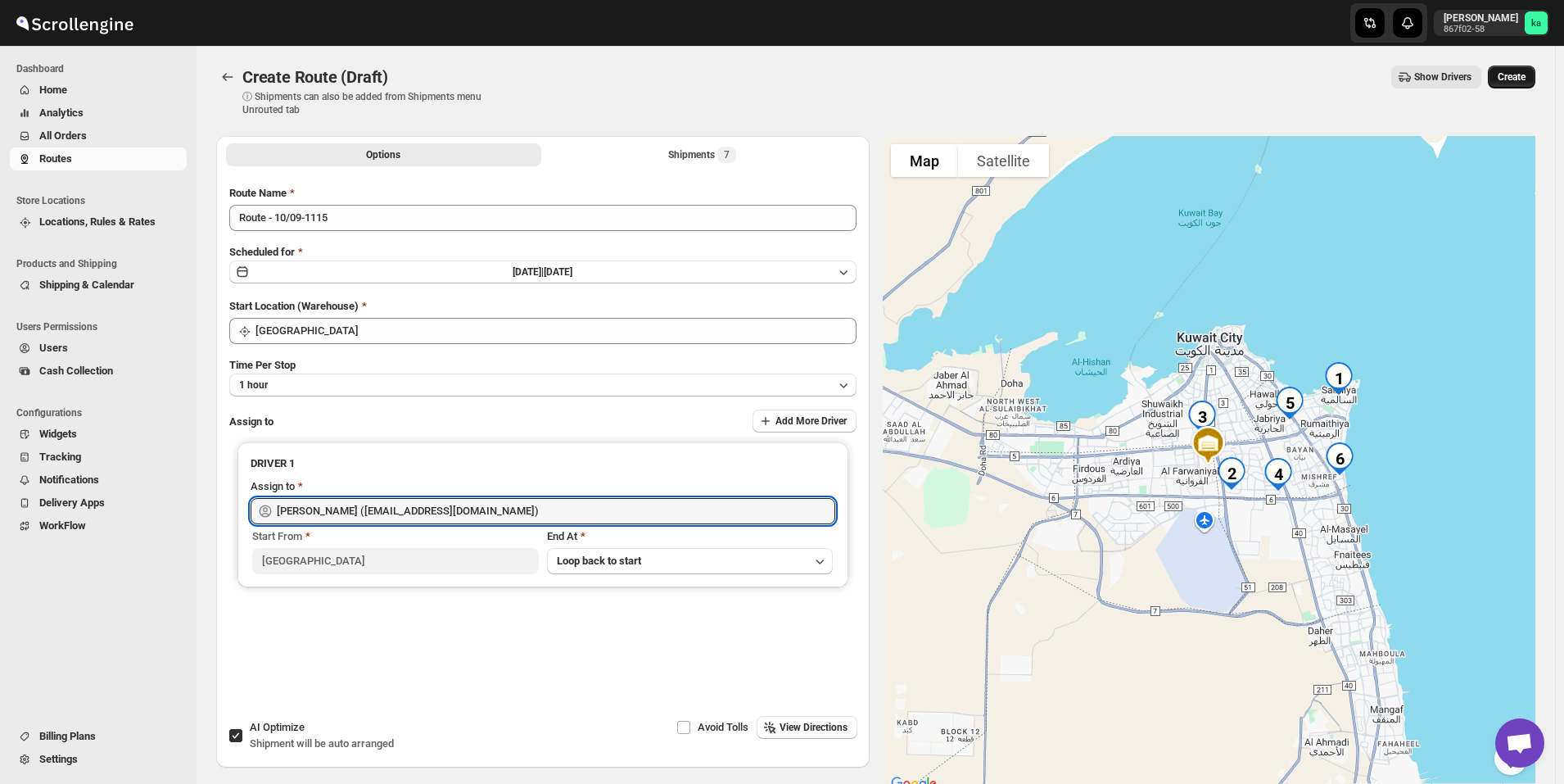
click at [1519, 72] on span "Create" at bounding box center [1512, 76] width 28 height 13
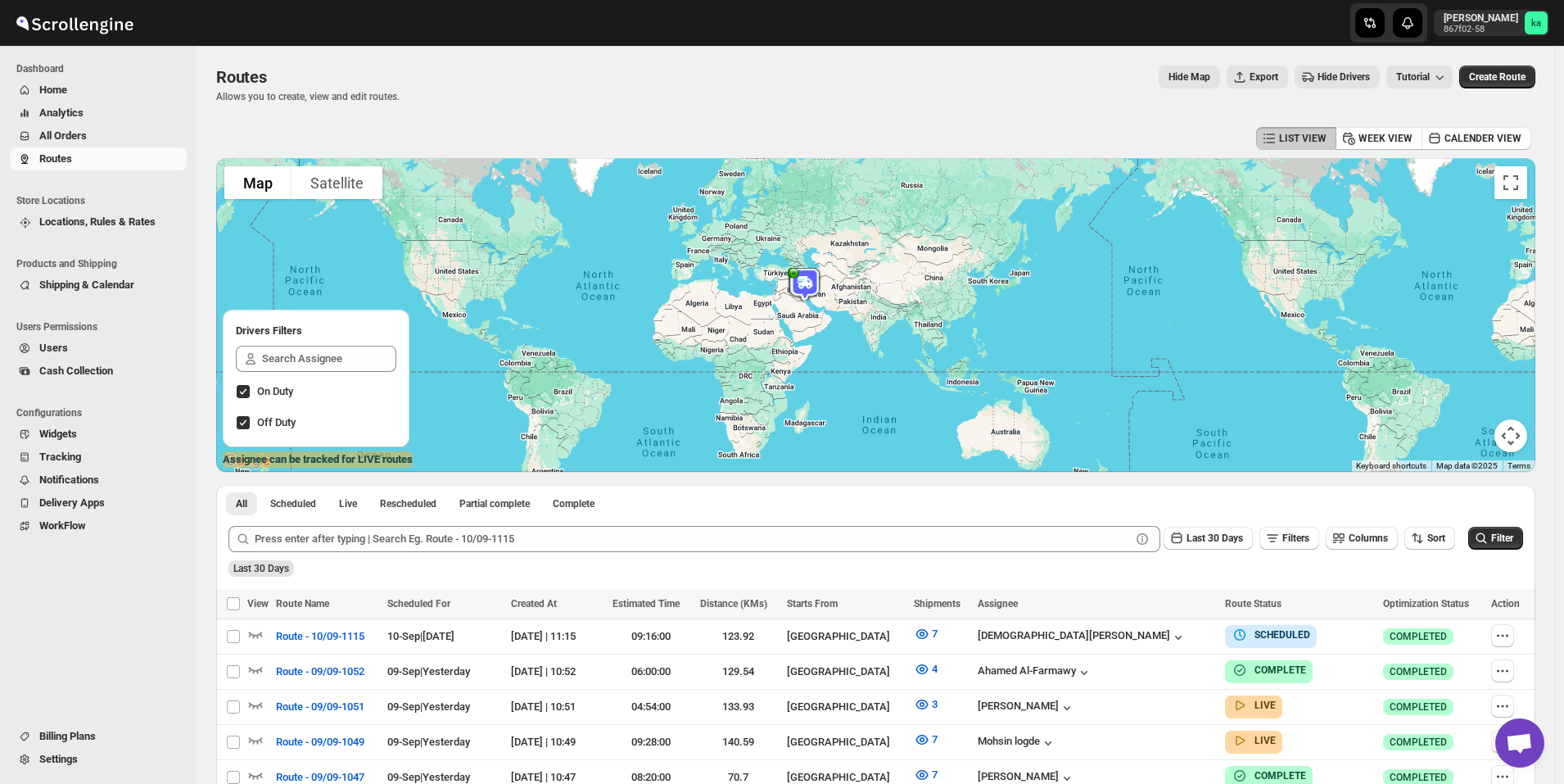
click at [99, 144] on button "All Orders" at bounding box center [98, 136] width 177 height 23
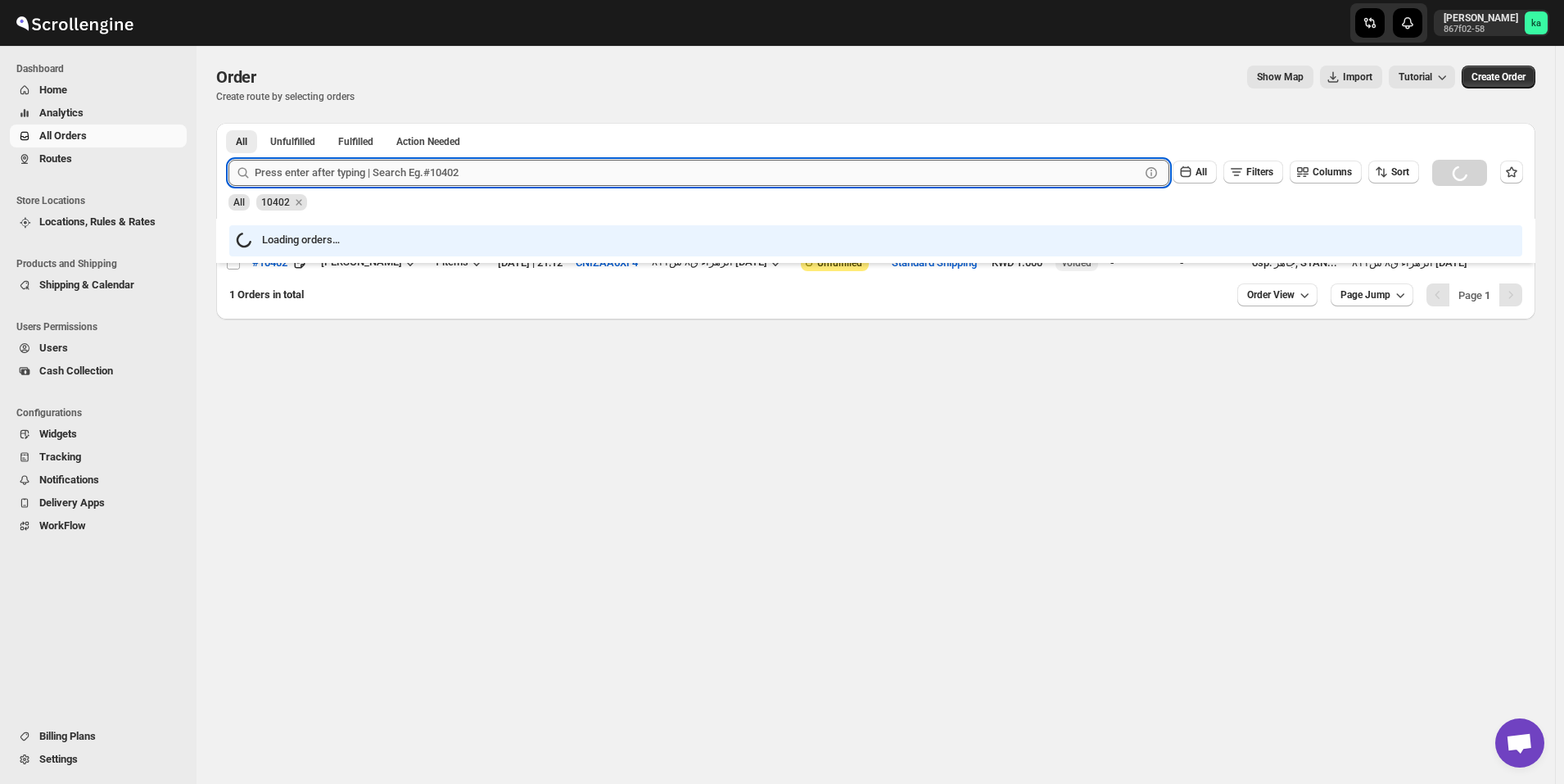
click at [446, 177] on input "text" at bounding box center [698, 173] width 885 height 26
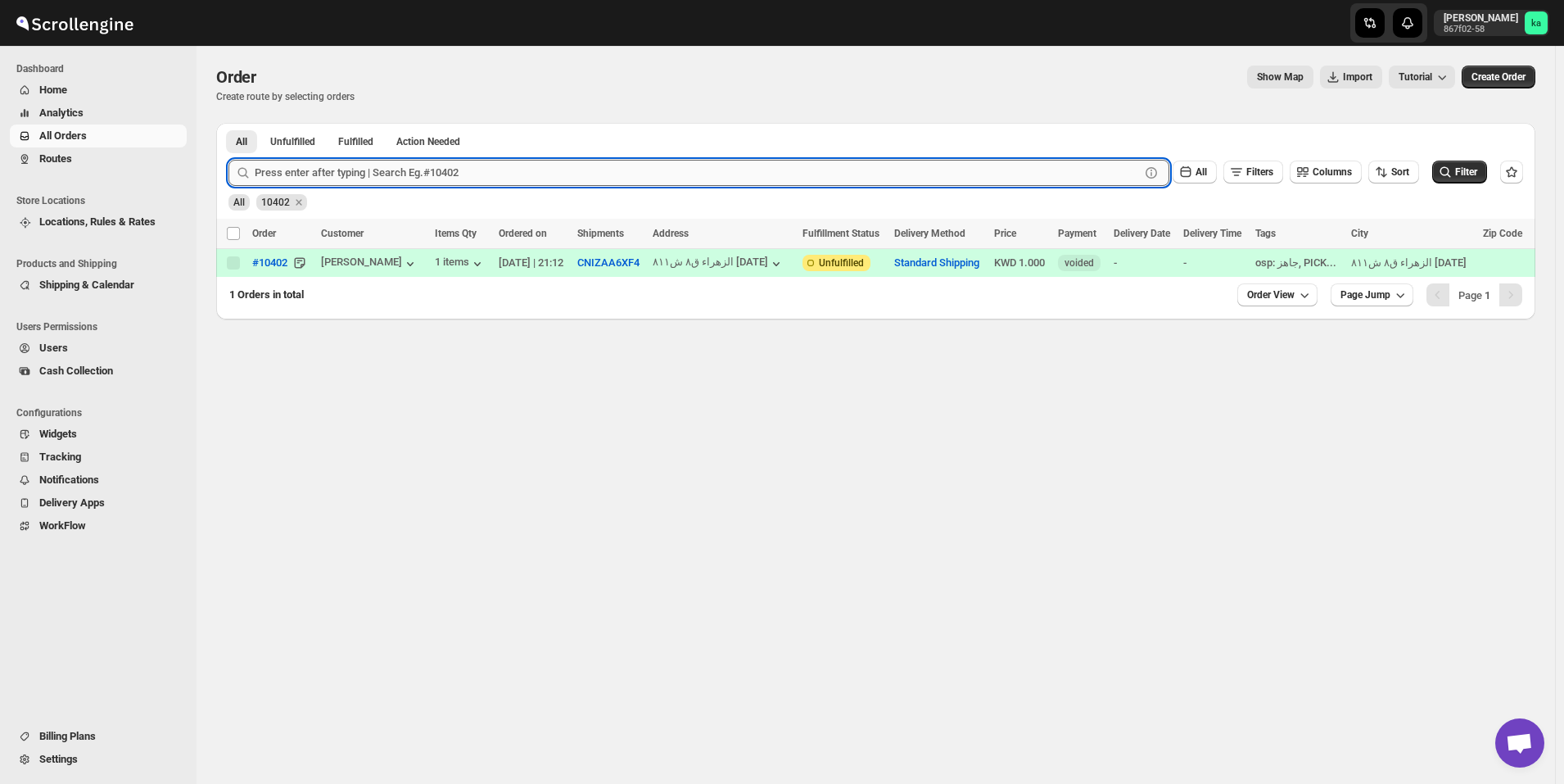
paste input "10356"
type input "10356"
click at [228, 123] on button "Submit" at bounding box center [252, 131] width 47 height 17
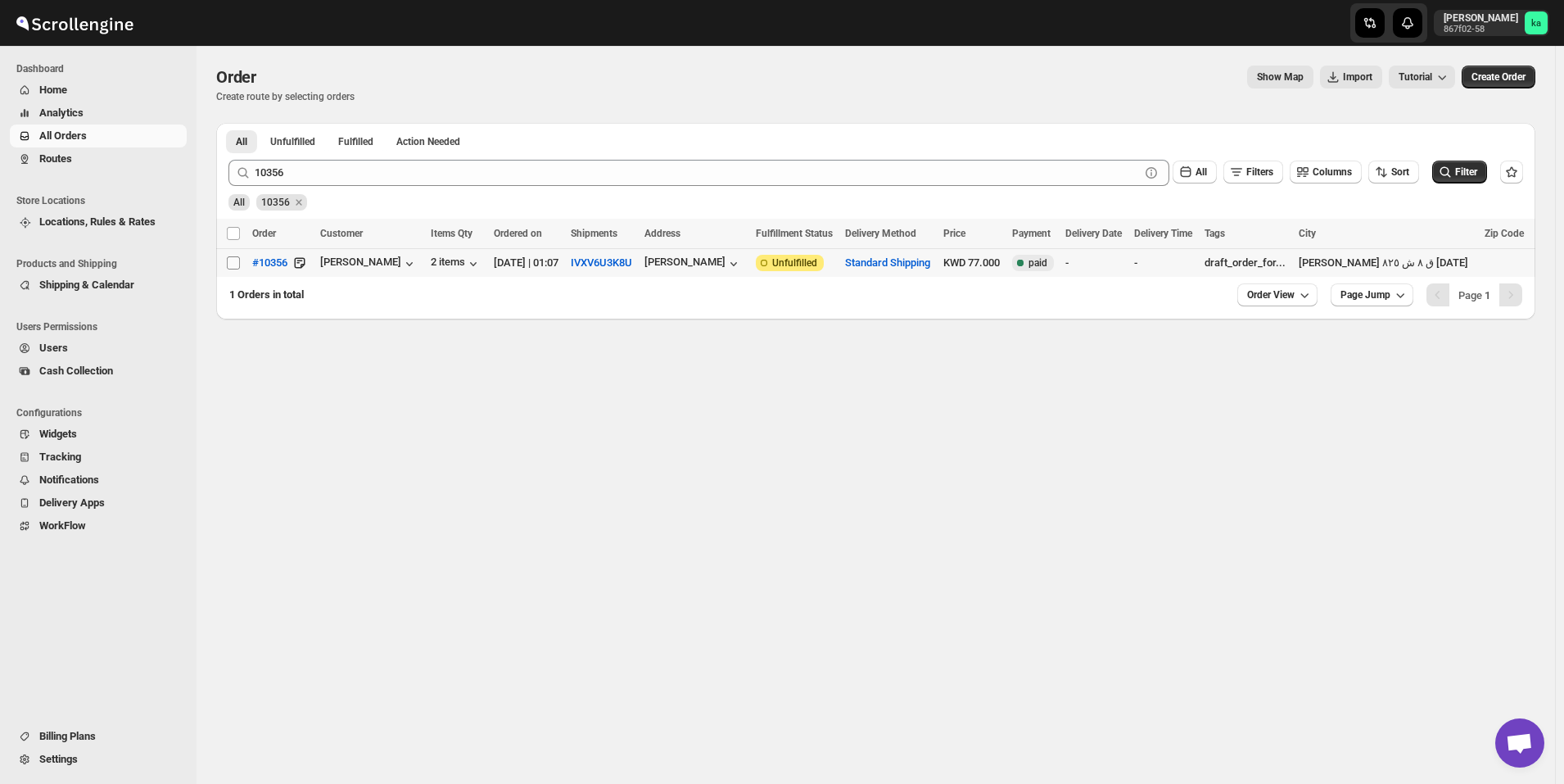
click at [235, 266] on input "Select order" at bounding box center [233, 262] width 13 height 13
checkbox input "true"
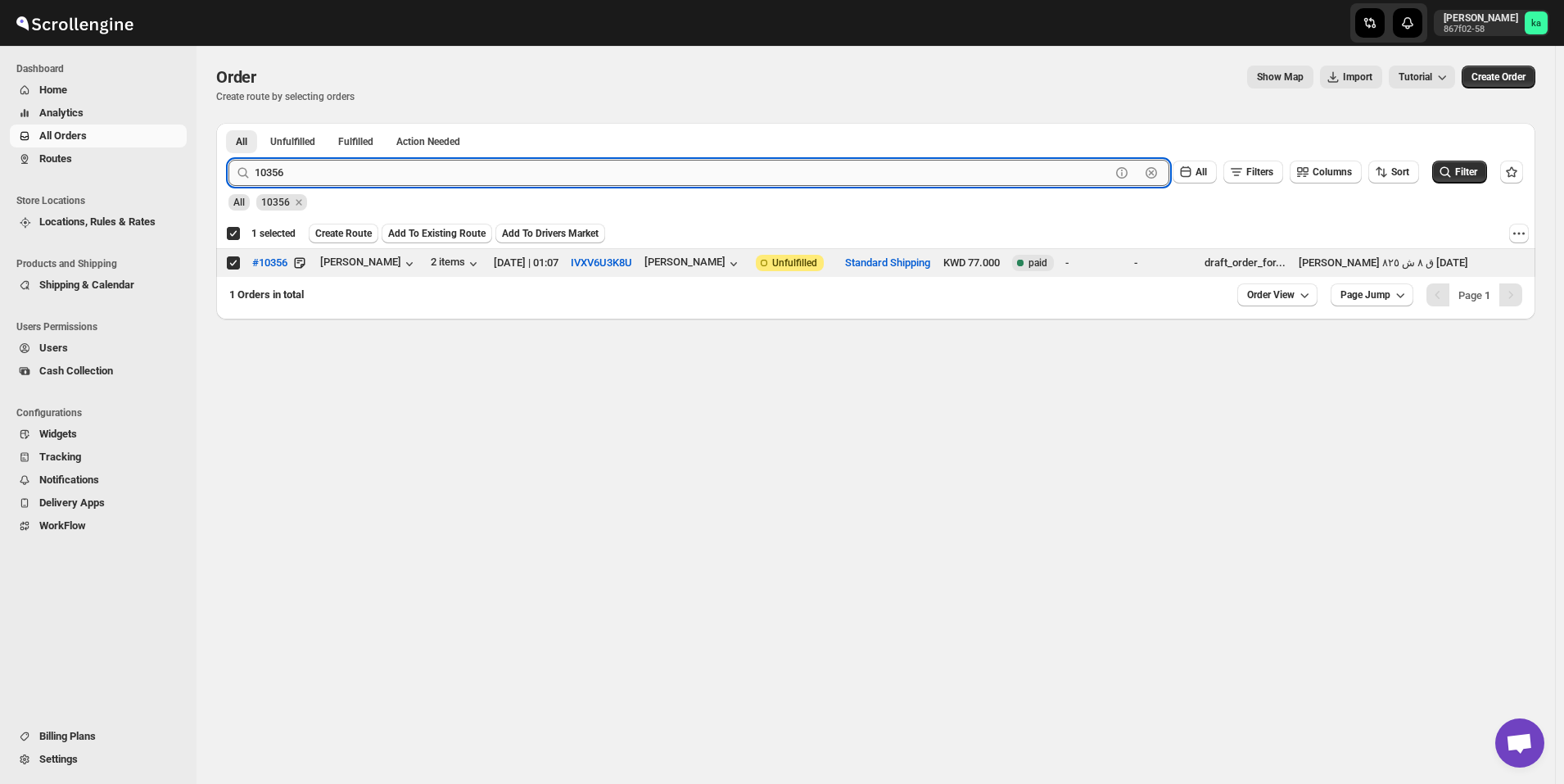
click at [583, 182] on input "10356" at bounding box center [683, 173] width 856 height 26
paste input "41"
type input "10341"
click at [228, 123] on button "Submit" at bounding box center [252, 131] width 47 height 17
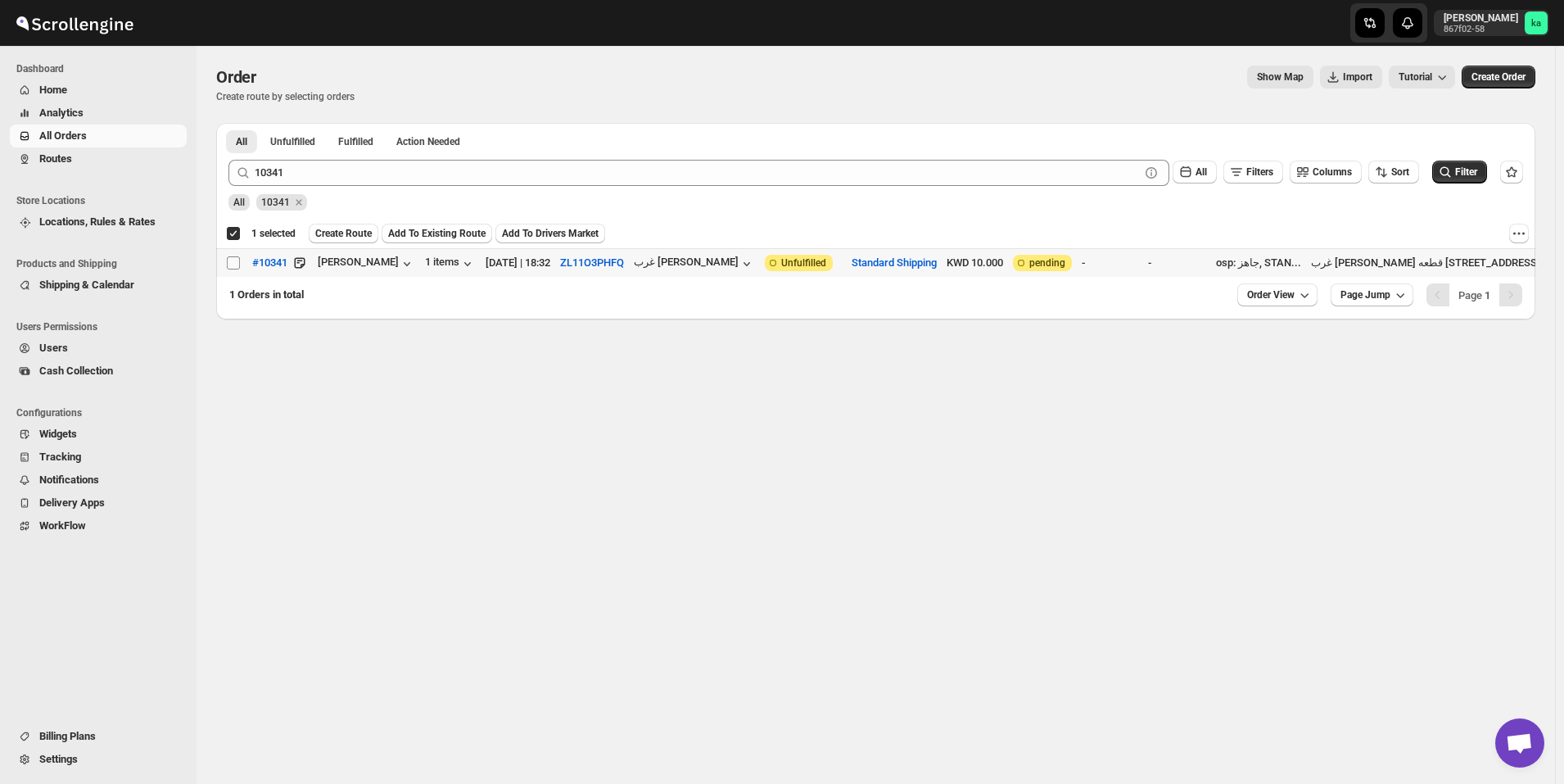
click at [233, 261] on input "Select order" at bounding box center [233, 262] width 13 height 13
checkbox input "true"
checkbox input "false"
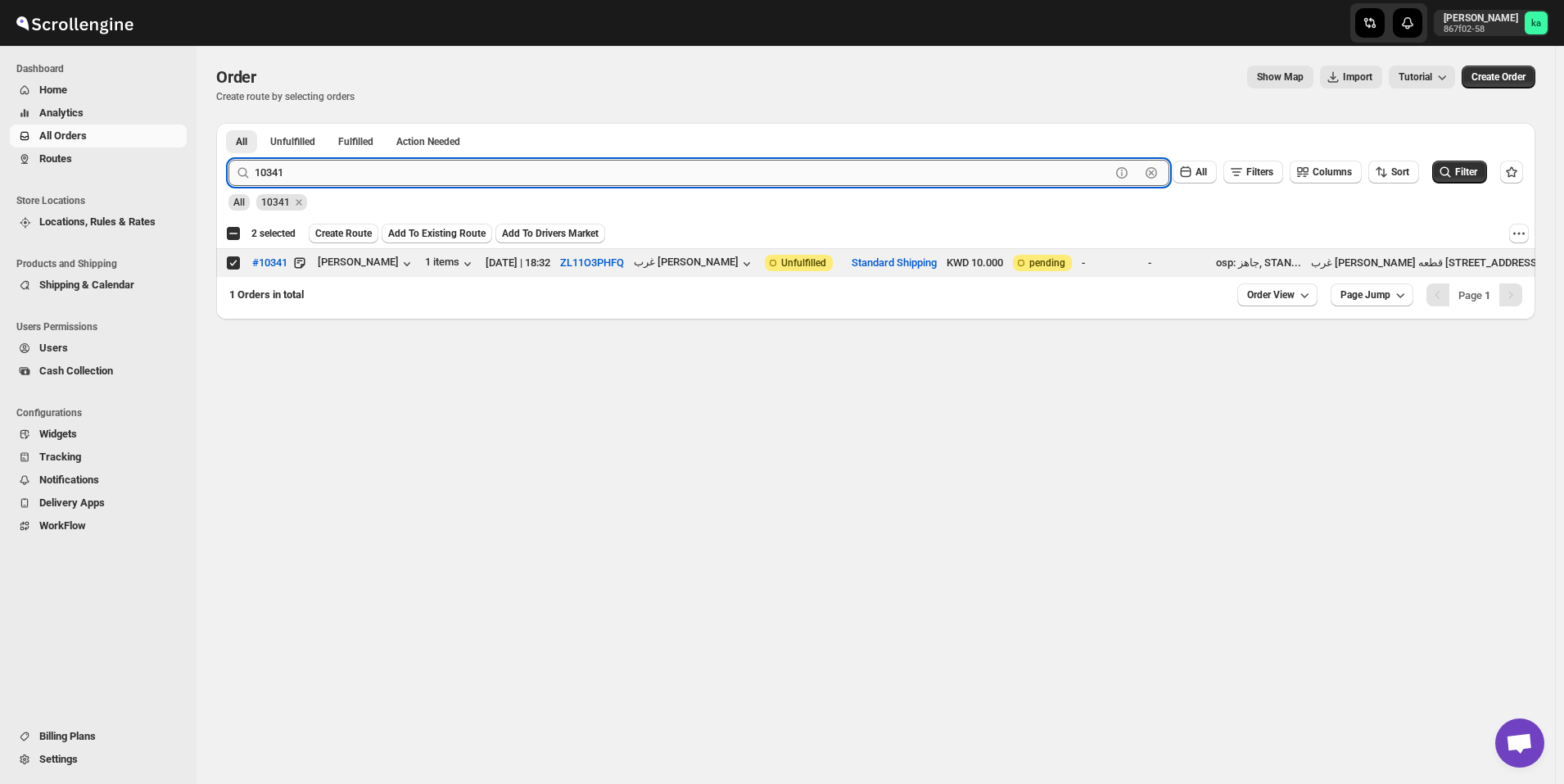
click at [529, 182] on input "10341" at bounding box center [683, 173] width 856 height 26
paste input "179"
type input "10179"
click at [228, 123] on button "Submit" at bounding box center [252, 131] width 47 height 17
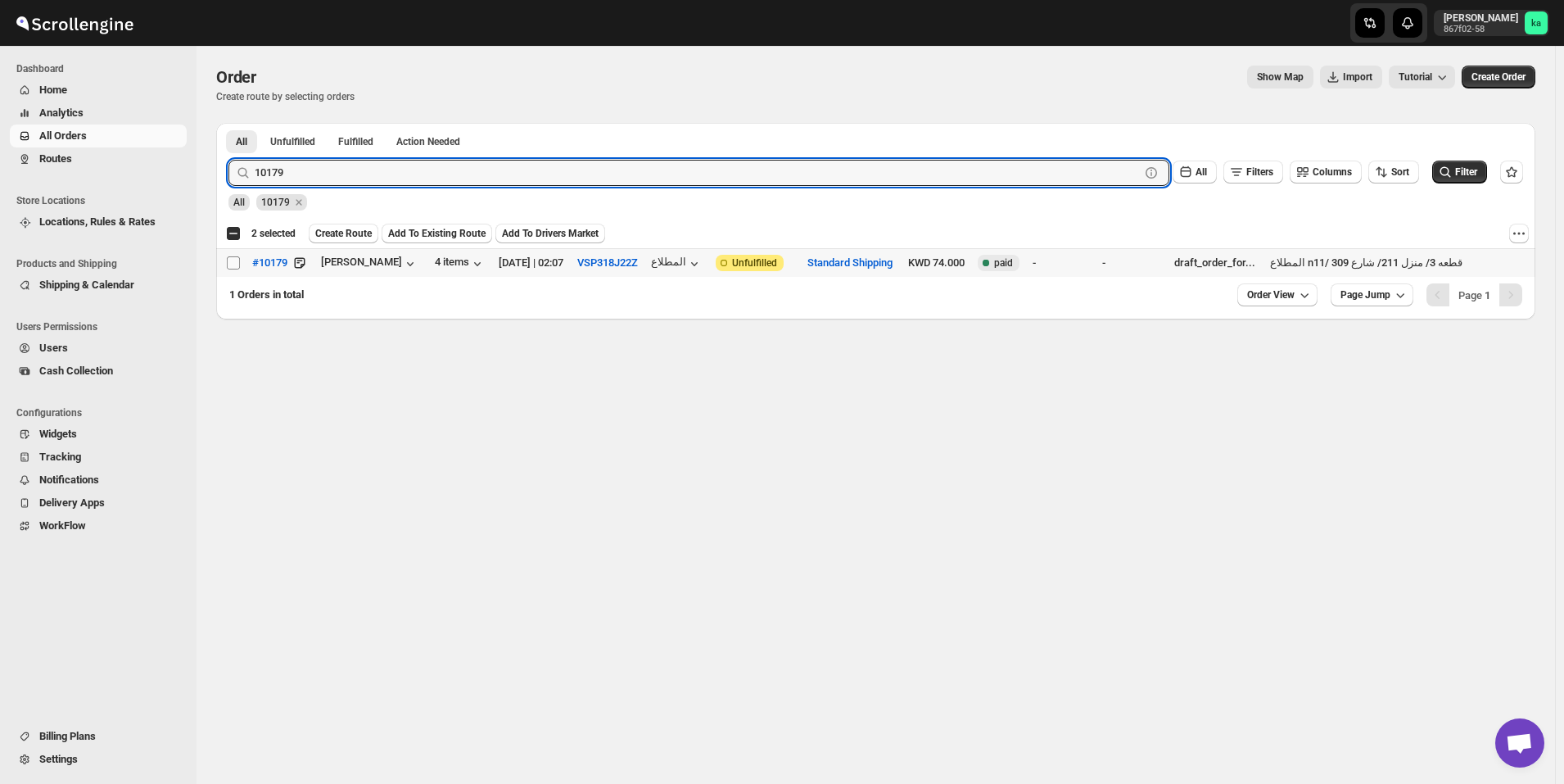
click at [231, 266] on input "Select order" at bounding box center [233, 262] width 13 height 13
checkbox input "true"
click at [530, 179] on input "10179" at bounding box center [683, 173] width 856 height 26
paste input "400"
type input "10400"
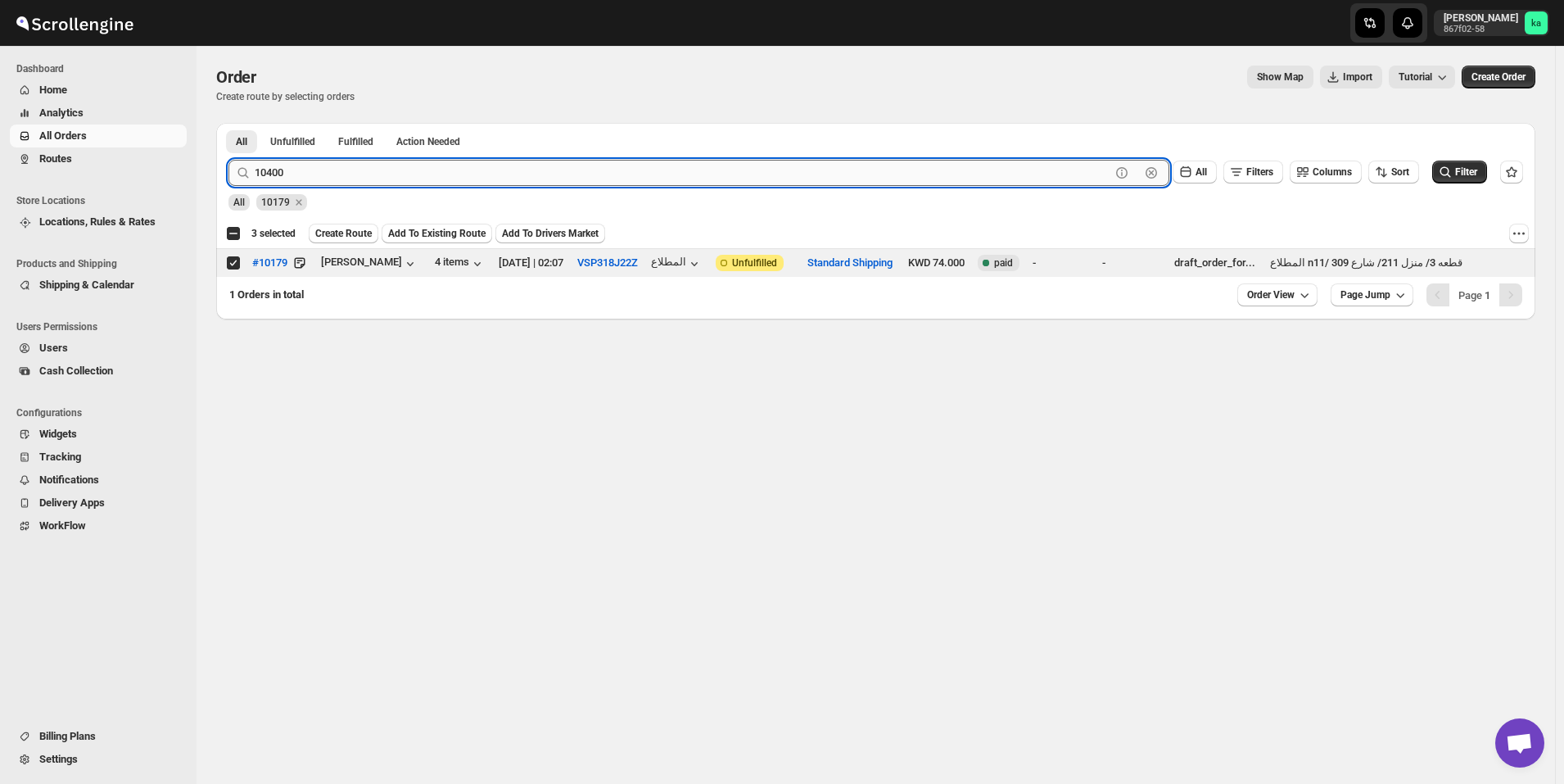
click at [228, 123] on button "Submit" at bounding box center [252, 131] width 47 height 17
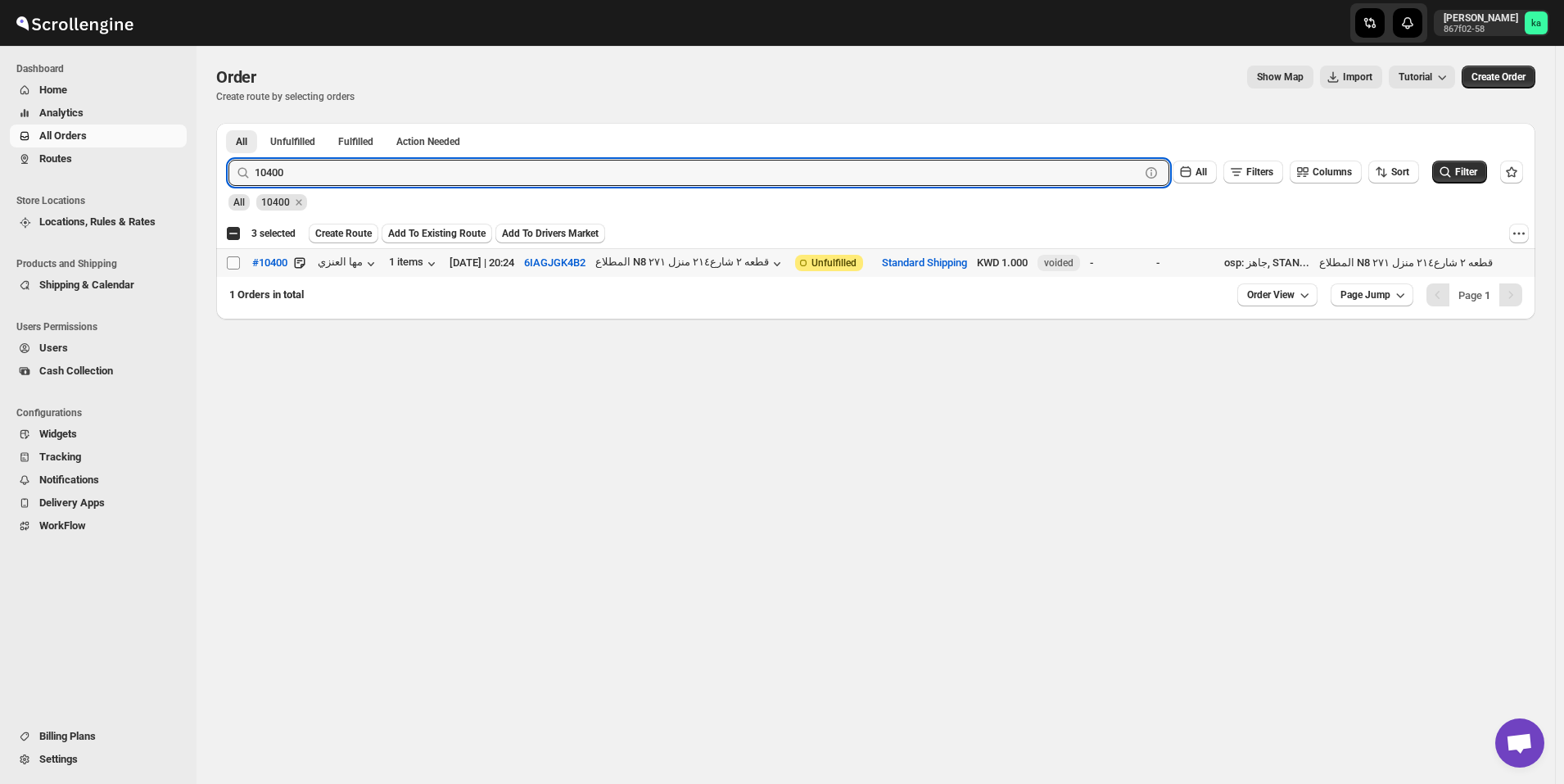
click at [230, 261] on input "Select order" at bounding box center [233, 262] width 13 height 13
checkbox input "true"
click at [464, 175] on input "10400" at bounding box center [683, 173] width 856 height 26
paste input "289"
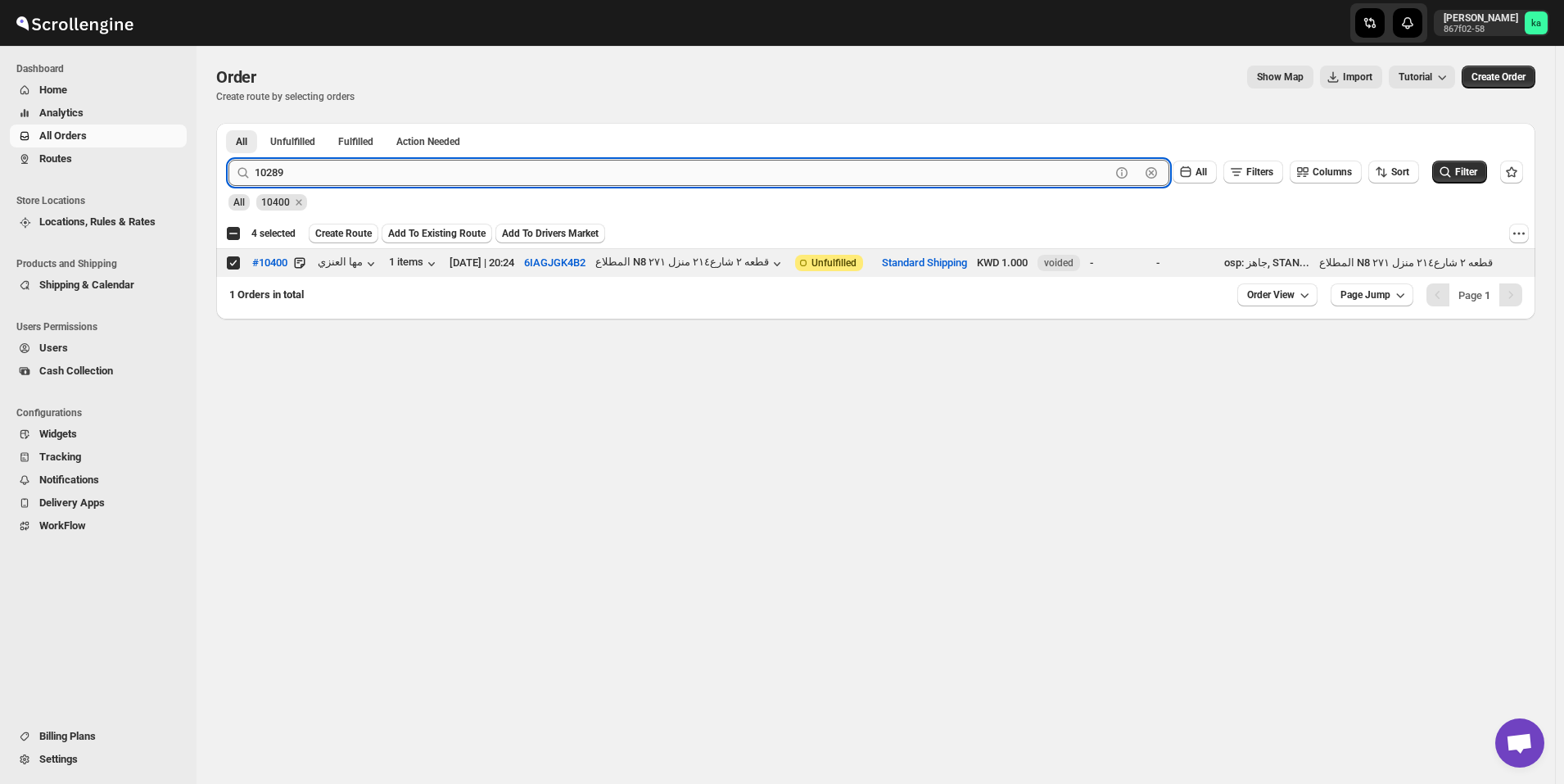
click at [228, 123] on button "Submit" at bounding box center [252, 131] width 47 height 17
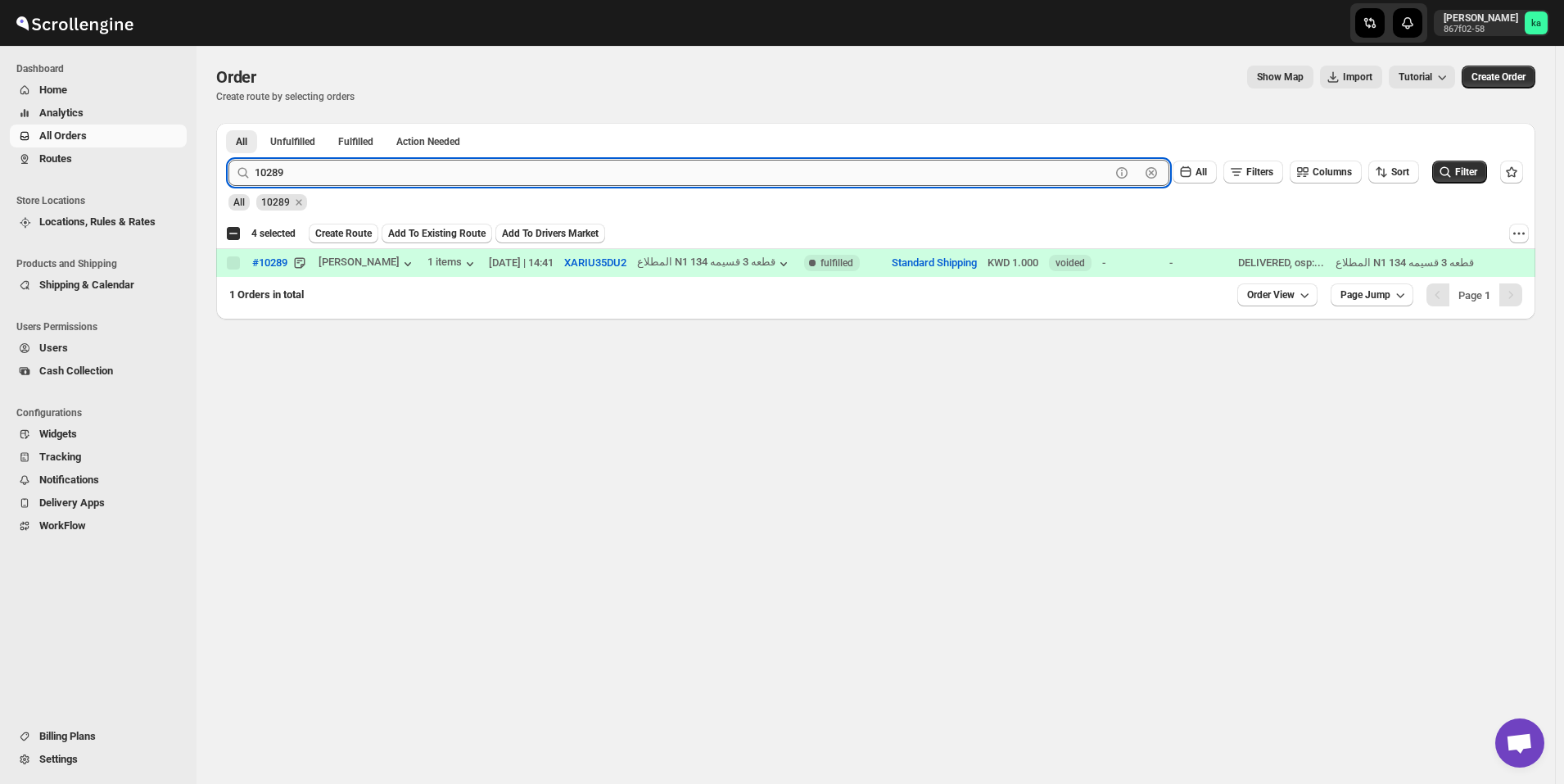
click at [593, 183] on input "10289" at bounding box center [683, 173] width 856 height 26
paste input "060"
type input "10060"
click at [228, 123] on button "Submit" at bounding box center [252, 131] width 47 height 17
click at [392, 475] on div "Order. This page is ready Order Create route by selecting orders Show Map Impor…" at bounding box center [876, 414] width 1359 height 737
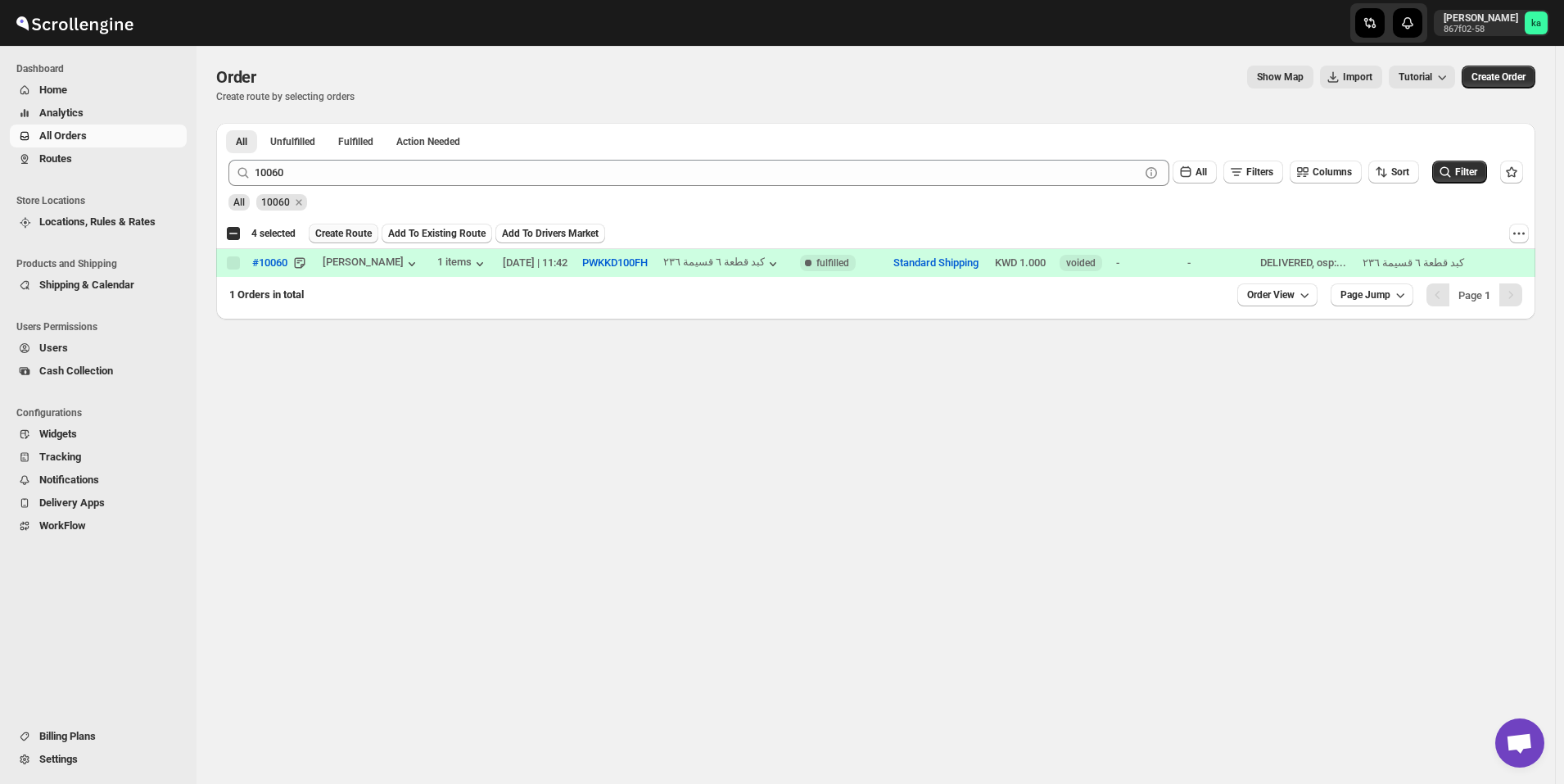
click at [334, 234] on span "Create Route" at bounding box center [343, 233] width 56 height 13
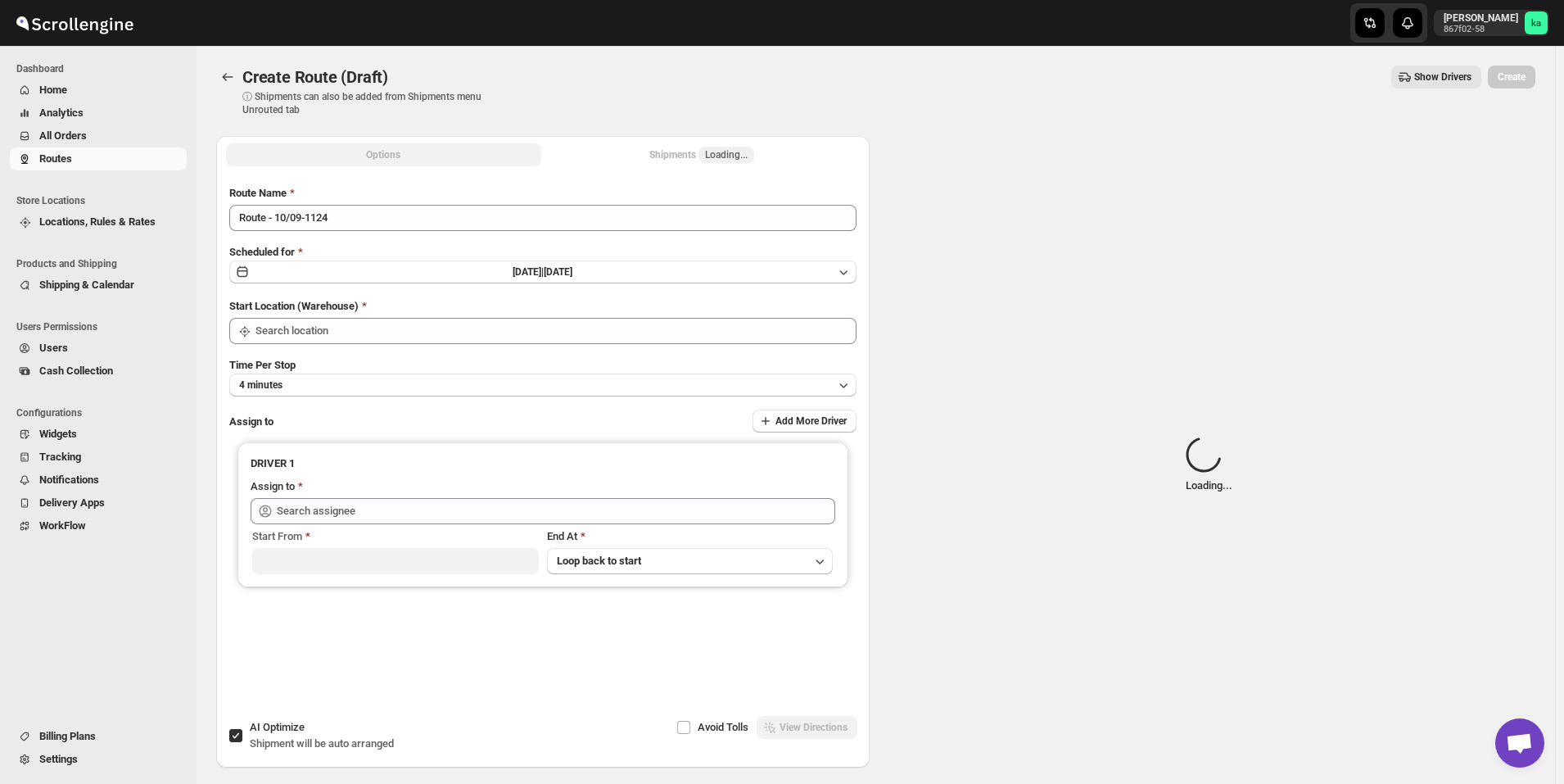
type input "Kuwait City"
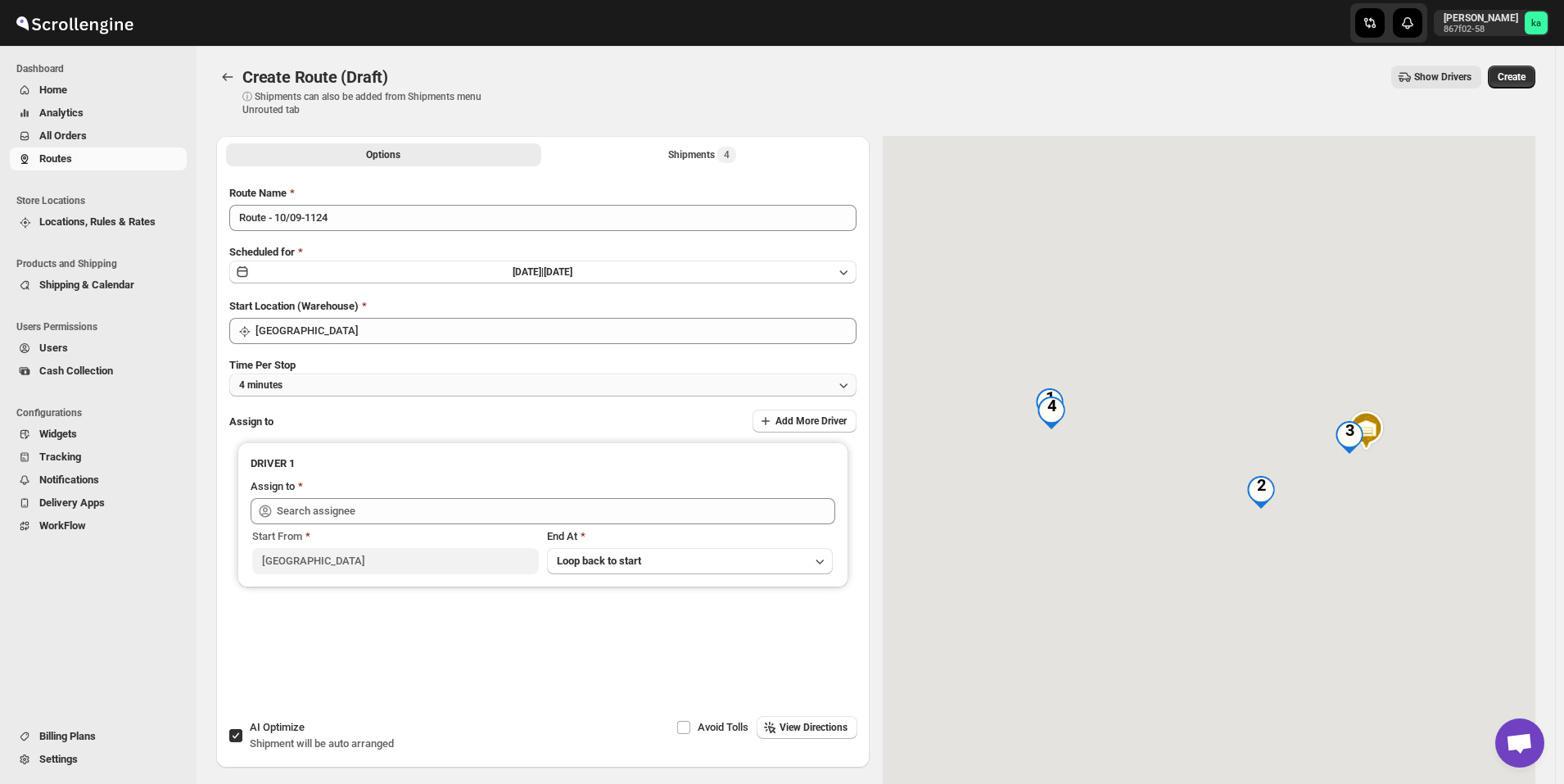
click at [426, 380] on button "4 minutes" at bounding box center [543, 385] width 628 height 23
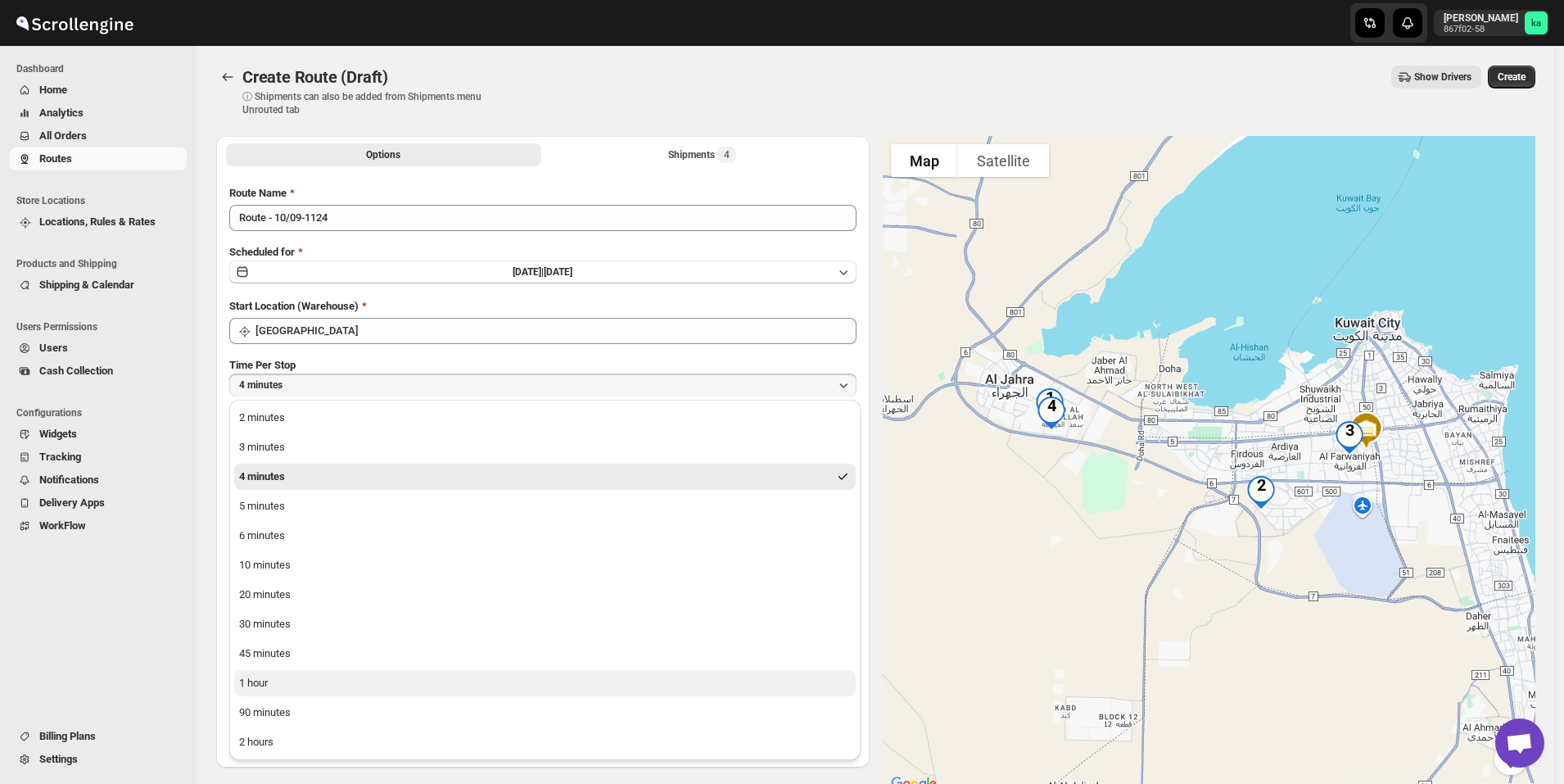
click at [380, 684] on button "1 hour" at bounding box center [545, 683] width 622 height 26
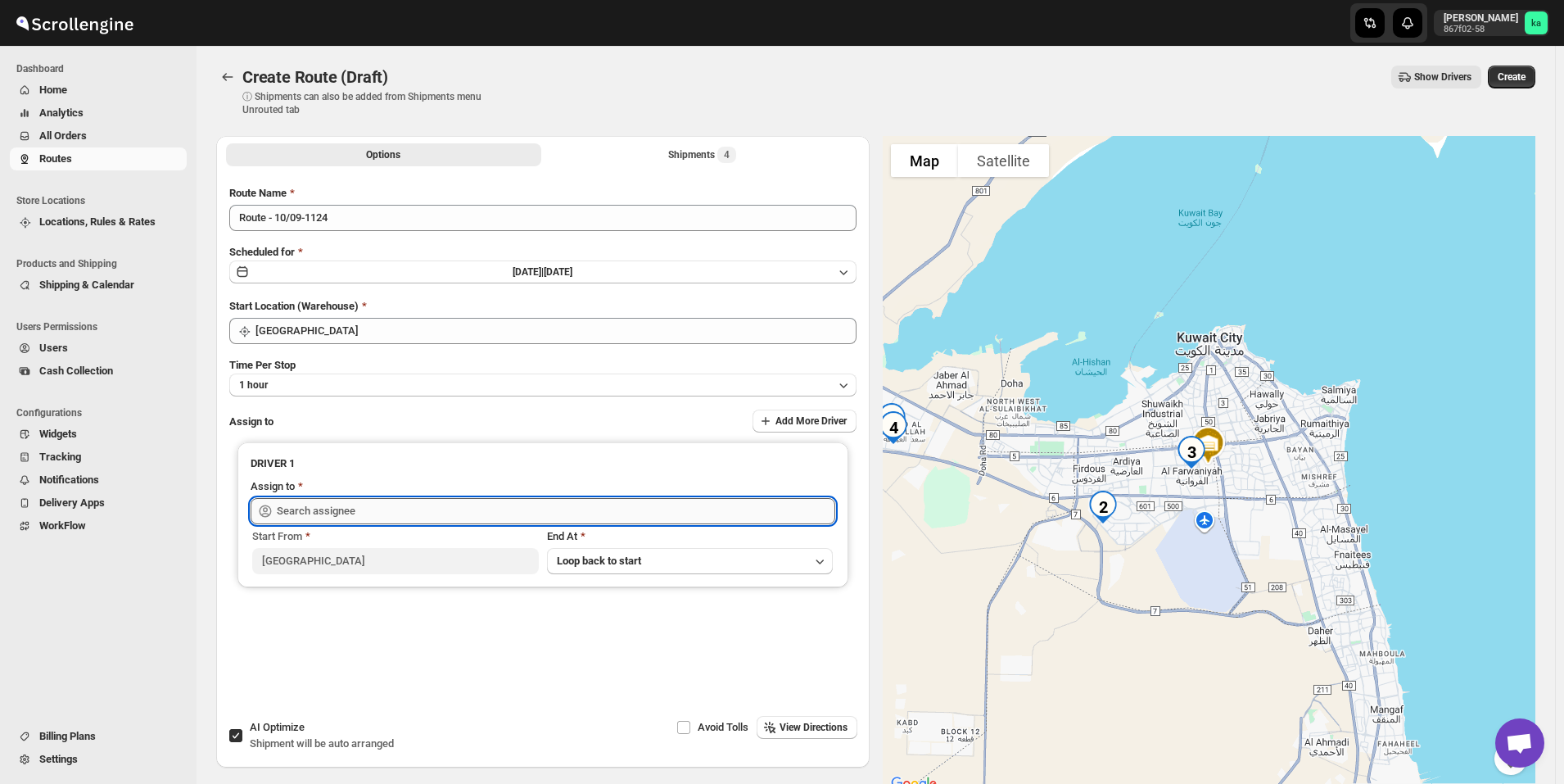
click at [352, 513] on input "text" at bounding box center [556, 511] width 559 height 26
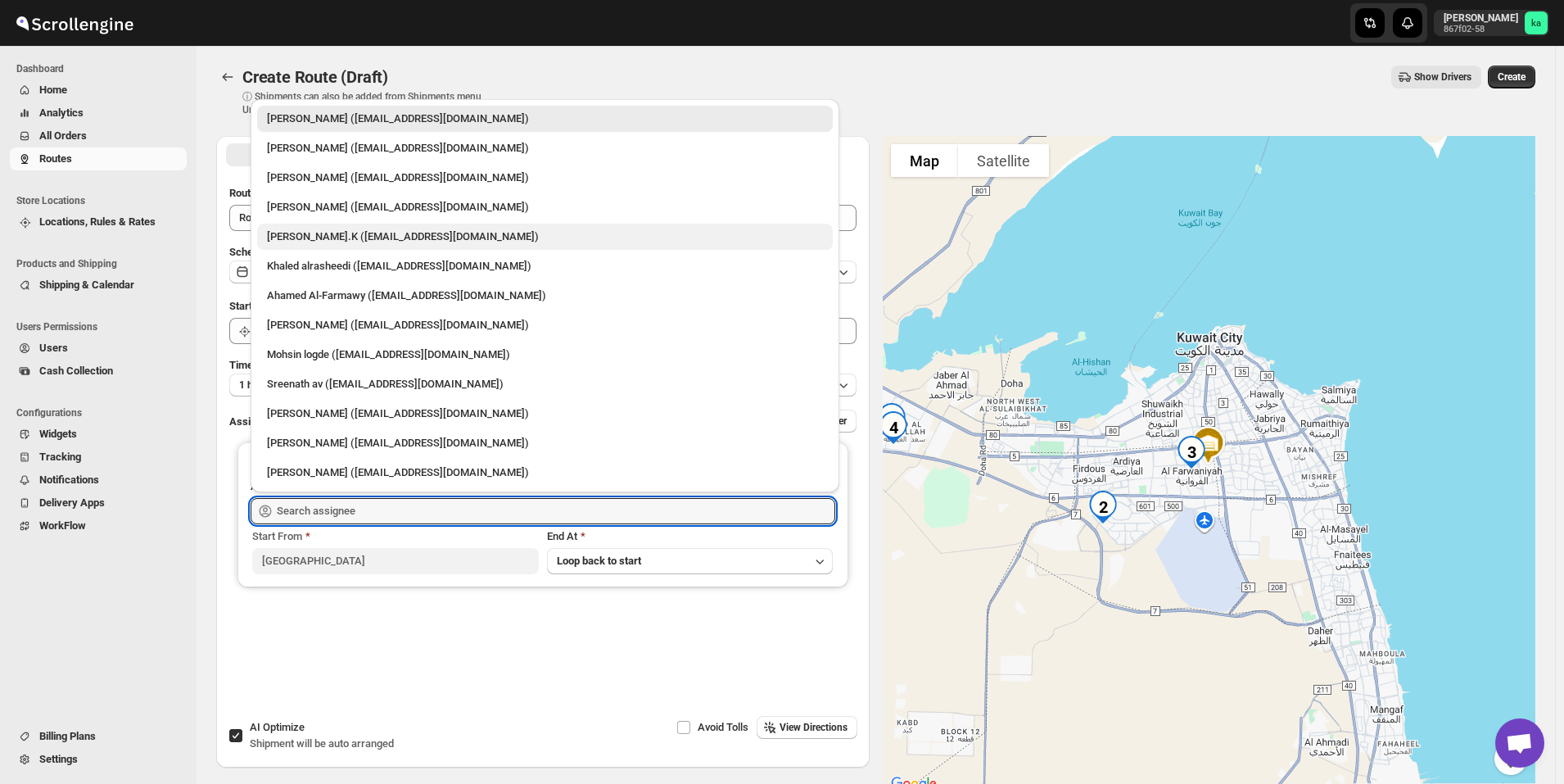
click at [349, 232] on div "Muhammed Ramees.K (rameesrami2680@gmail.com)" at bounding box center [545, 236] width 556 height 16
type input "Muhammed Ramees.K (rameesrami2680@gmail.com)"
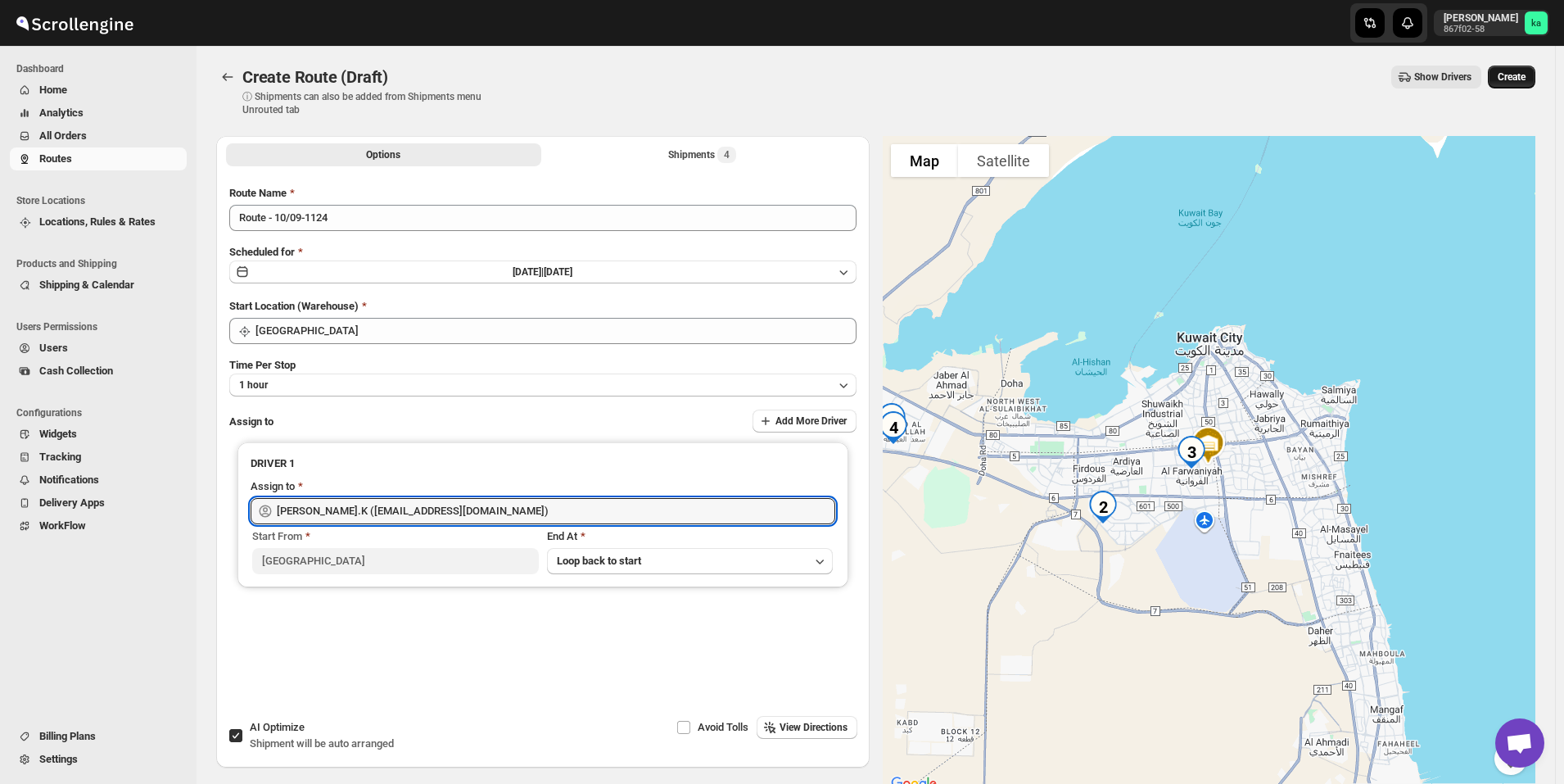
click at [1526, 72] on span "Create" at bounding box center [1512, 76] width 28 height 13
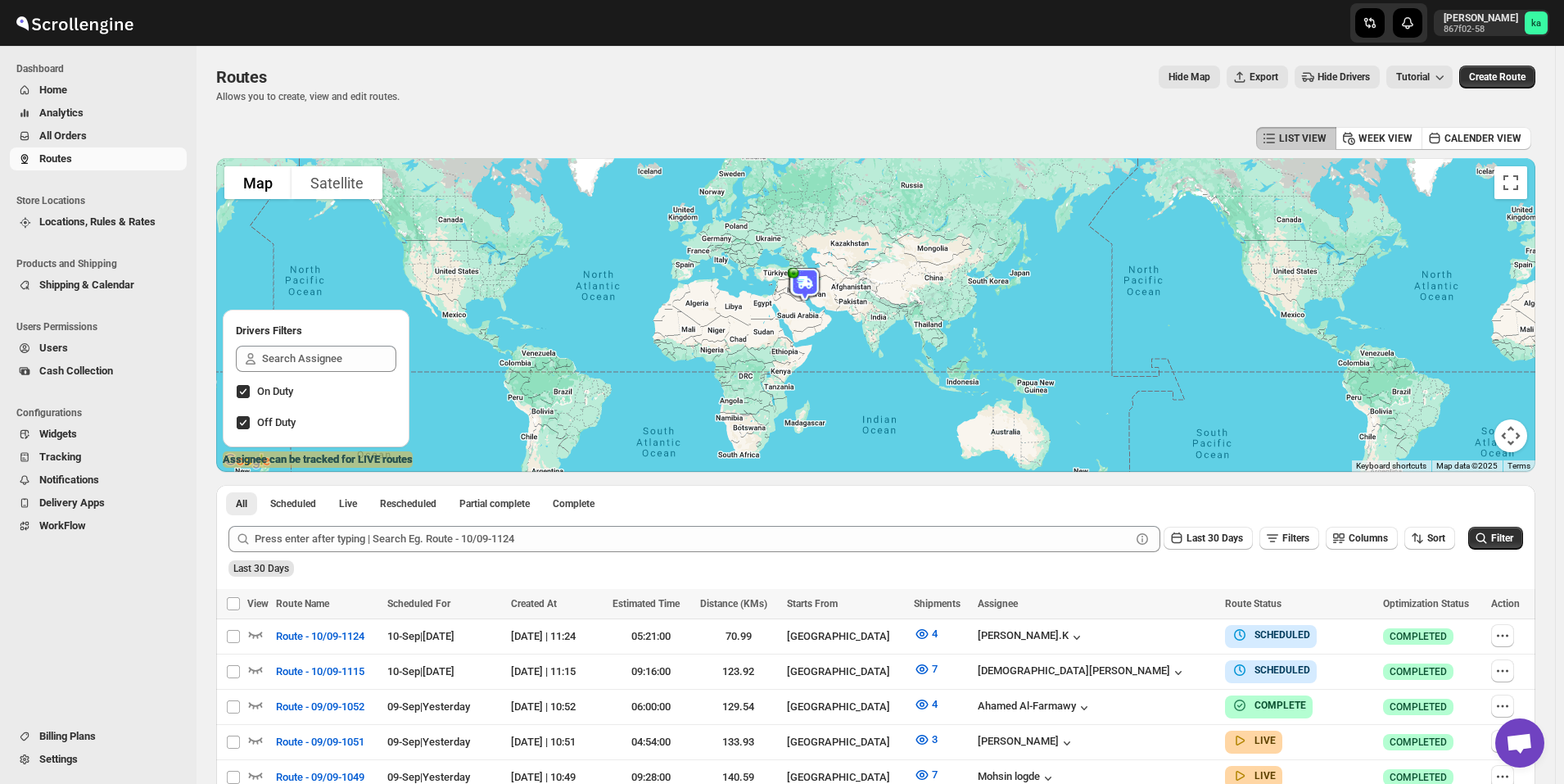
click at [72, 131] on span "All Orders" at bounding box center [62, 136] width 48 height 12
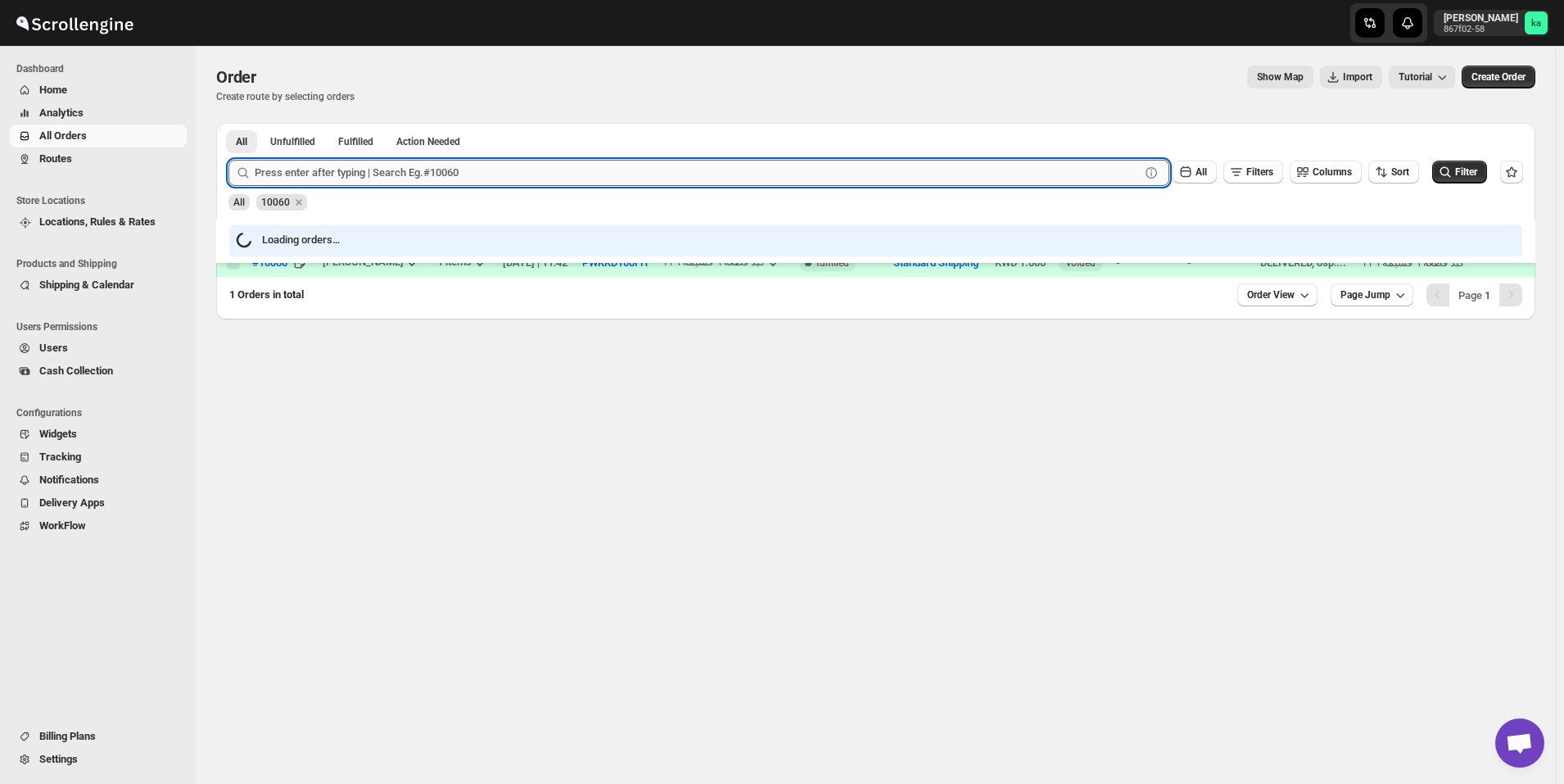
click at [453, 173] on input "text" at bounding box center [698, 173] width 885 height 26
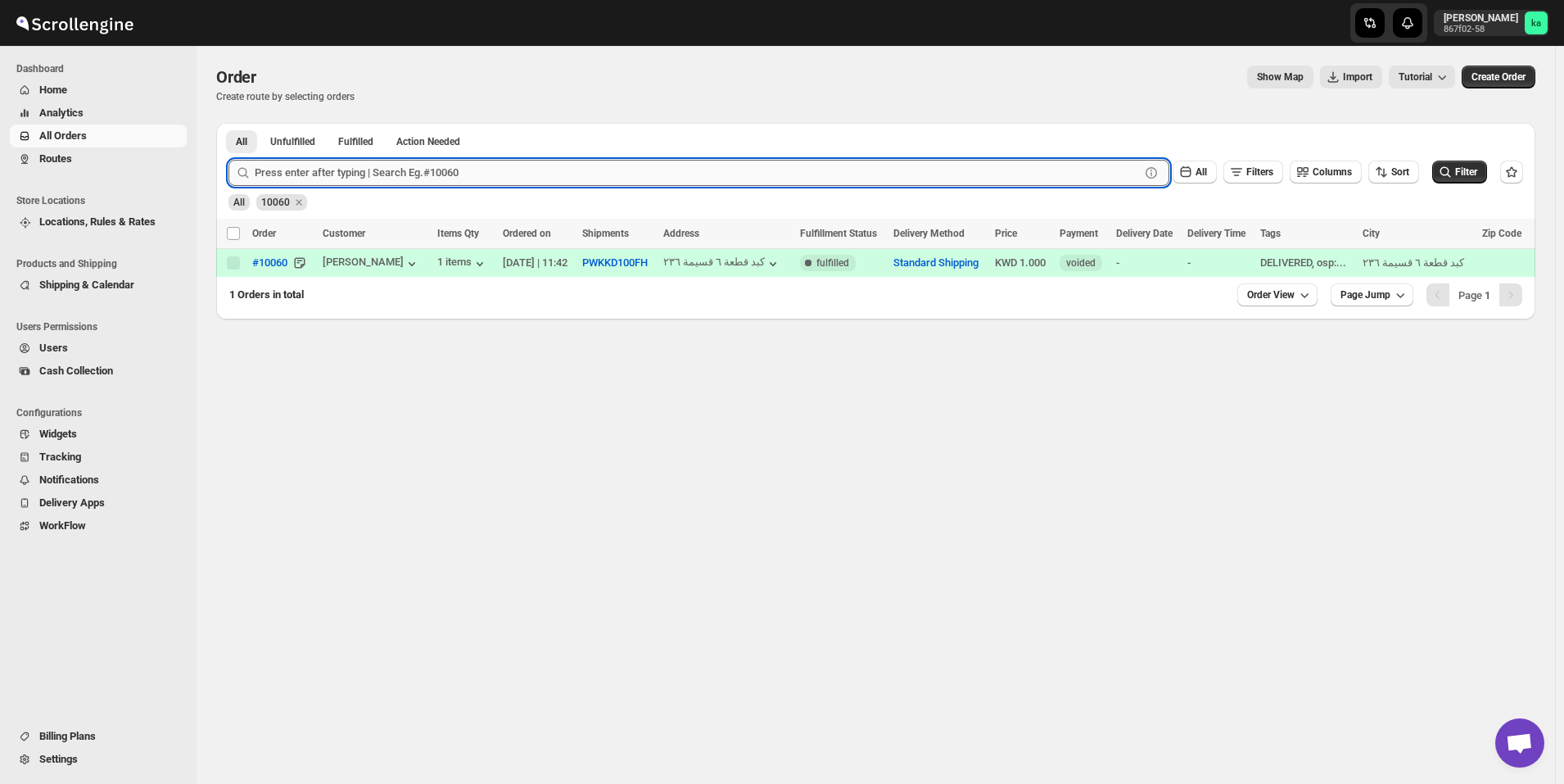
paste input "10378"
type input "10378"
click at [228, 123] on button "Submit" at bounding box center [252, 131] width 47 height 17
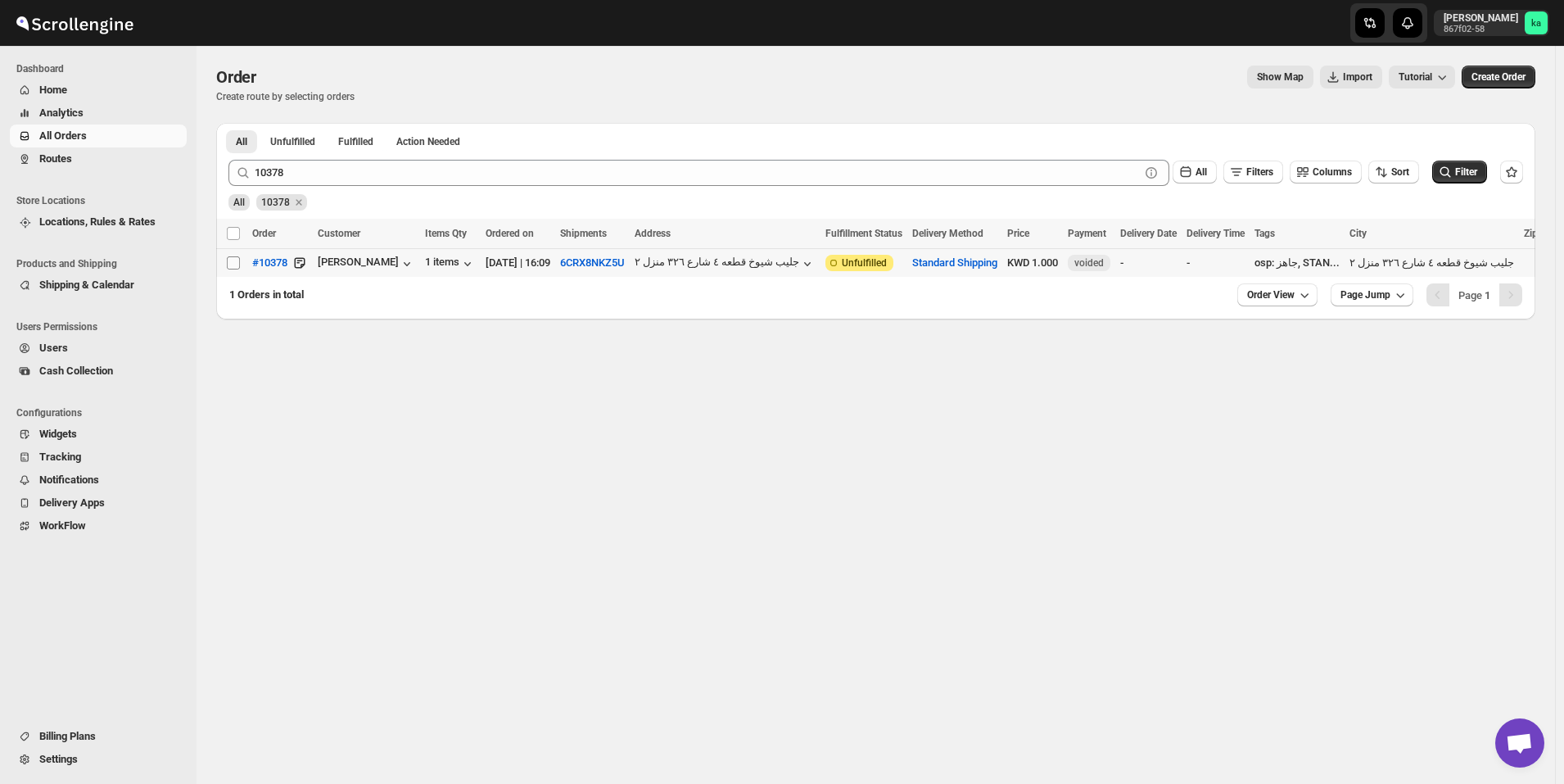
click at [229, 266] on input "Select order" at bounding box center [233, 262] width 13 height 13
checkbox input "true"
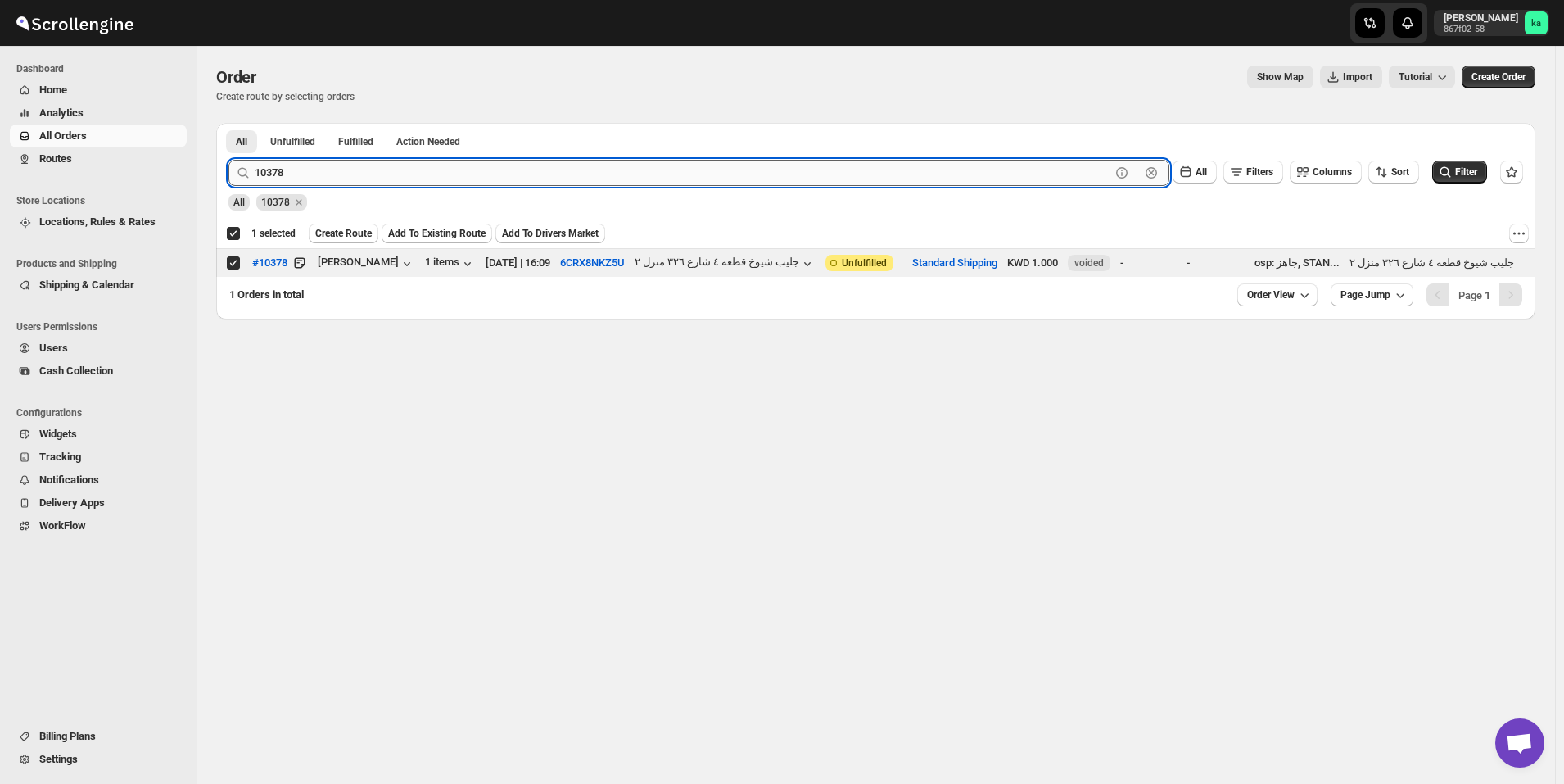
click at [460, 161] on input "10378" at bounding box center [683, 173] width 856 height 26
paste input "46"
type input "10346"
click at [228, 123] on button "Submit" at bounding box center [252, 131] width 47 height 17
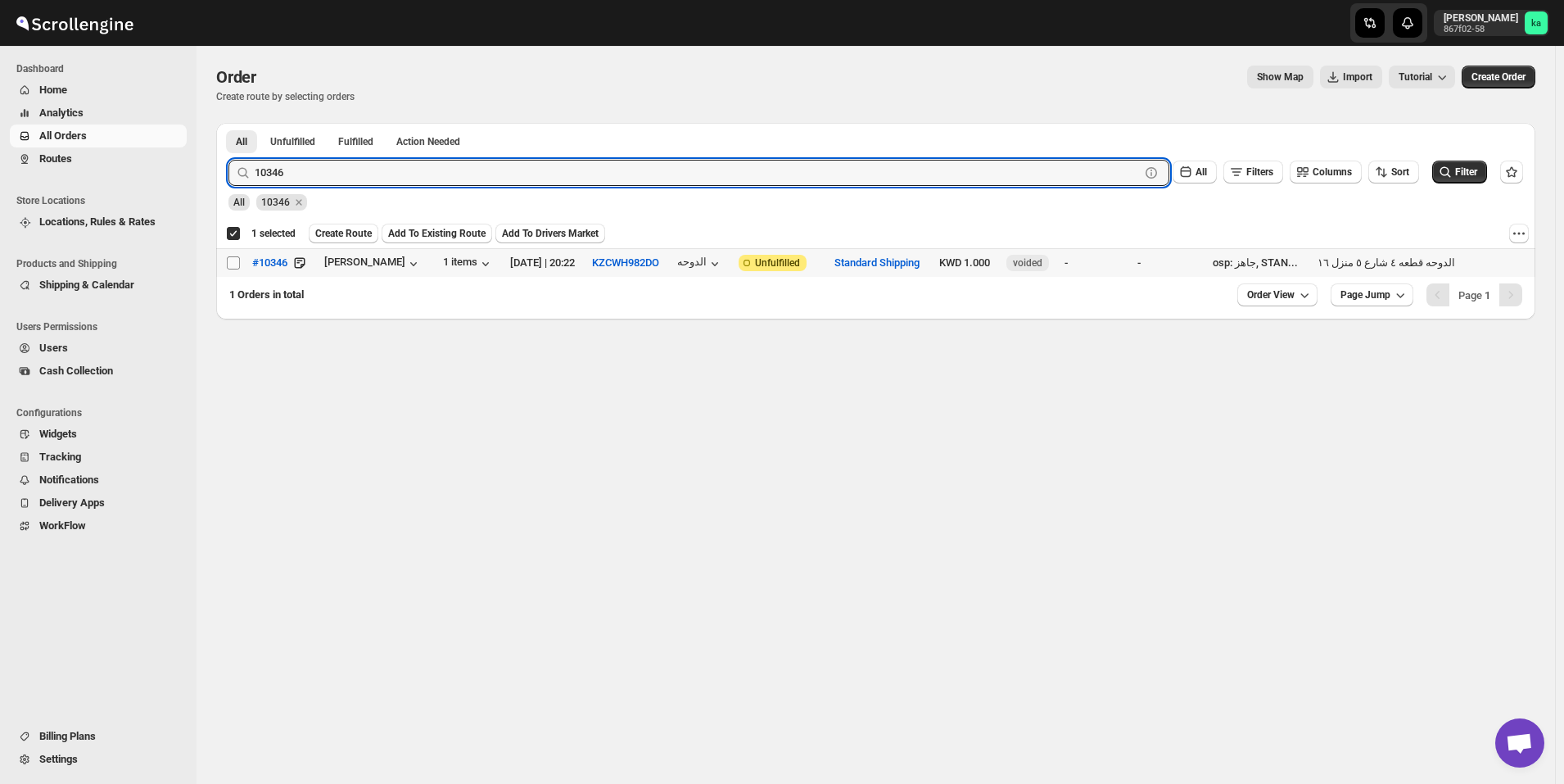
click at [231, 267] on input "Select order" at bounding box center [233, 262] width 13 height 13
checkbox input "true"
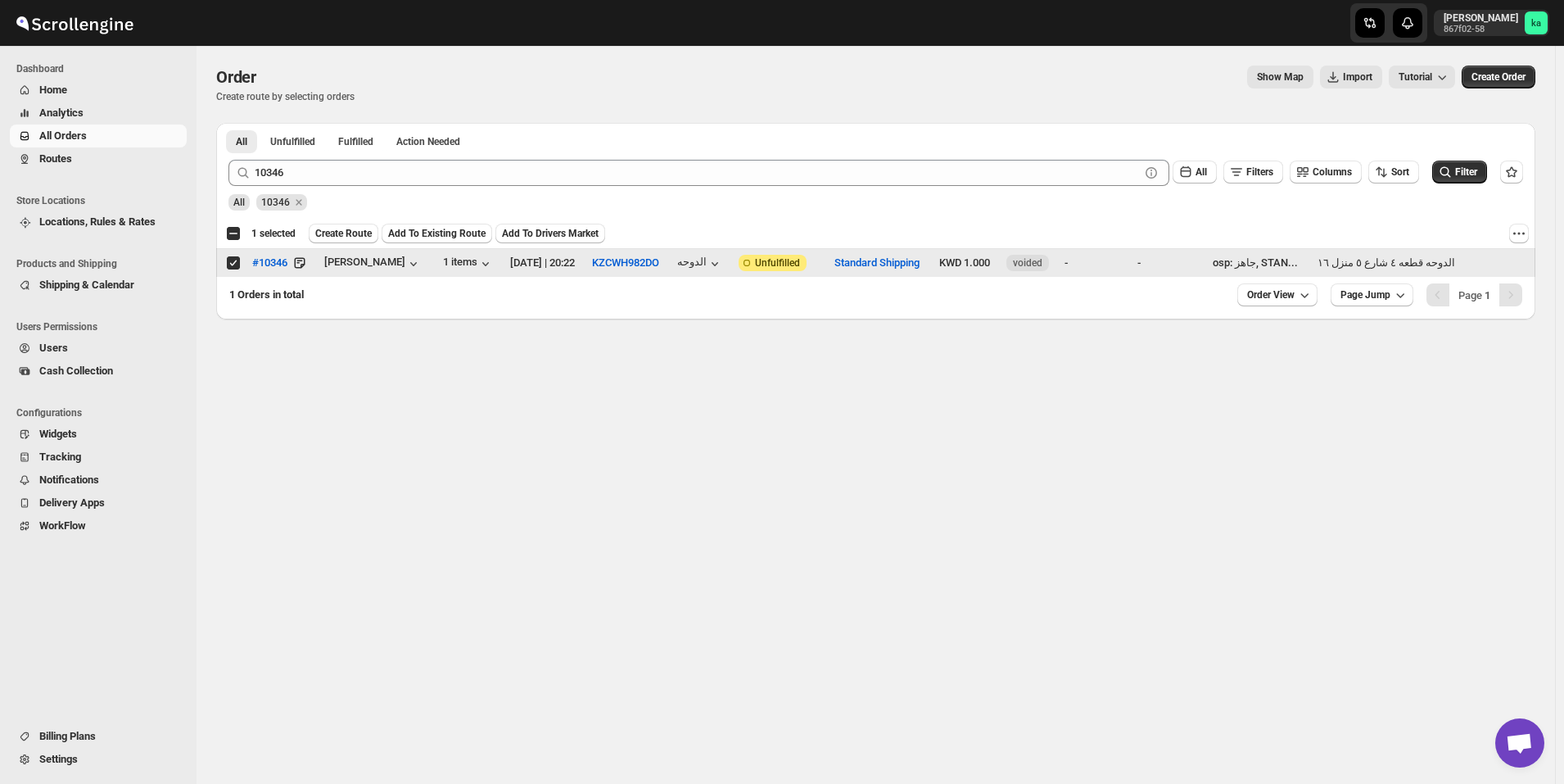
checkbox input "false"
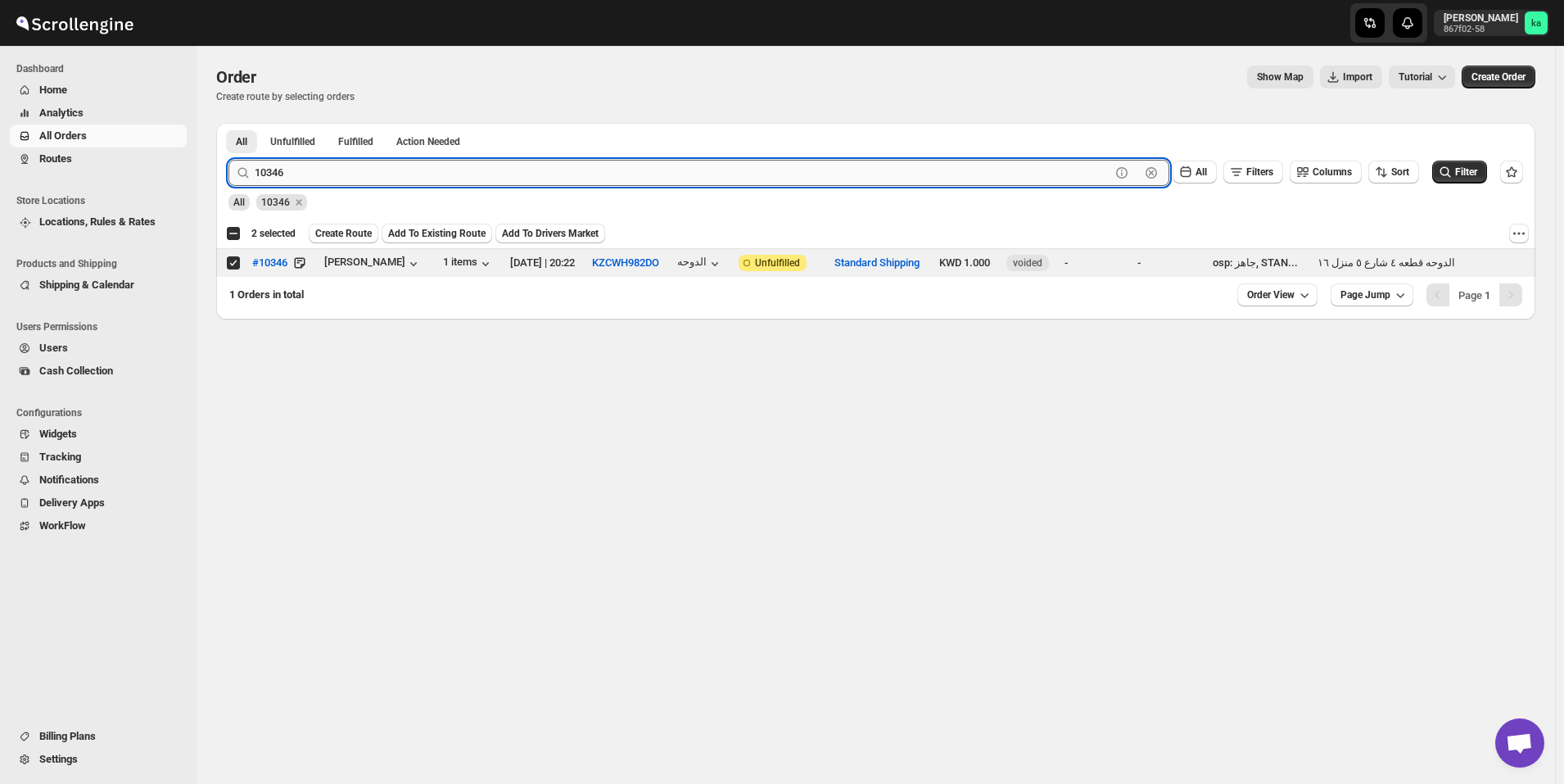
click at [420, 169] on input "10346" at bounding box center [683, 173] width 856 height 26
paste input "82"
type input "10382"
click at [228, 123] on button "Submit" at bounding box center [252, 131] width 47 height 17
click at [229, 260] on input "Select order" at bounding box center [233, 262] width 13 height 13
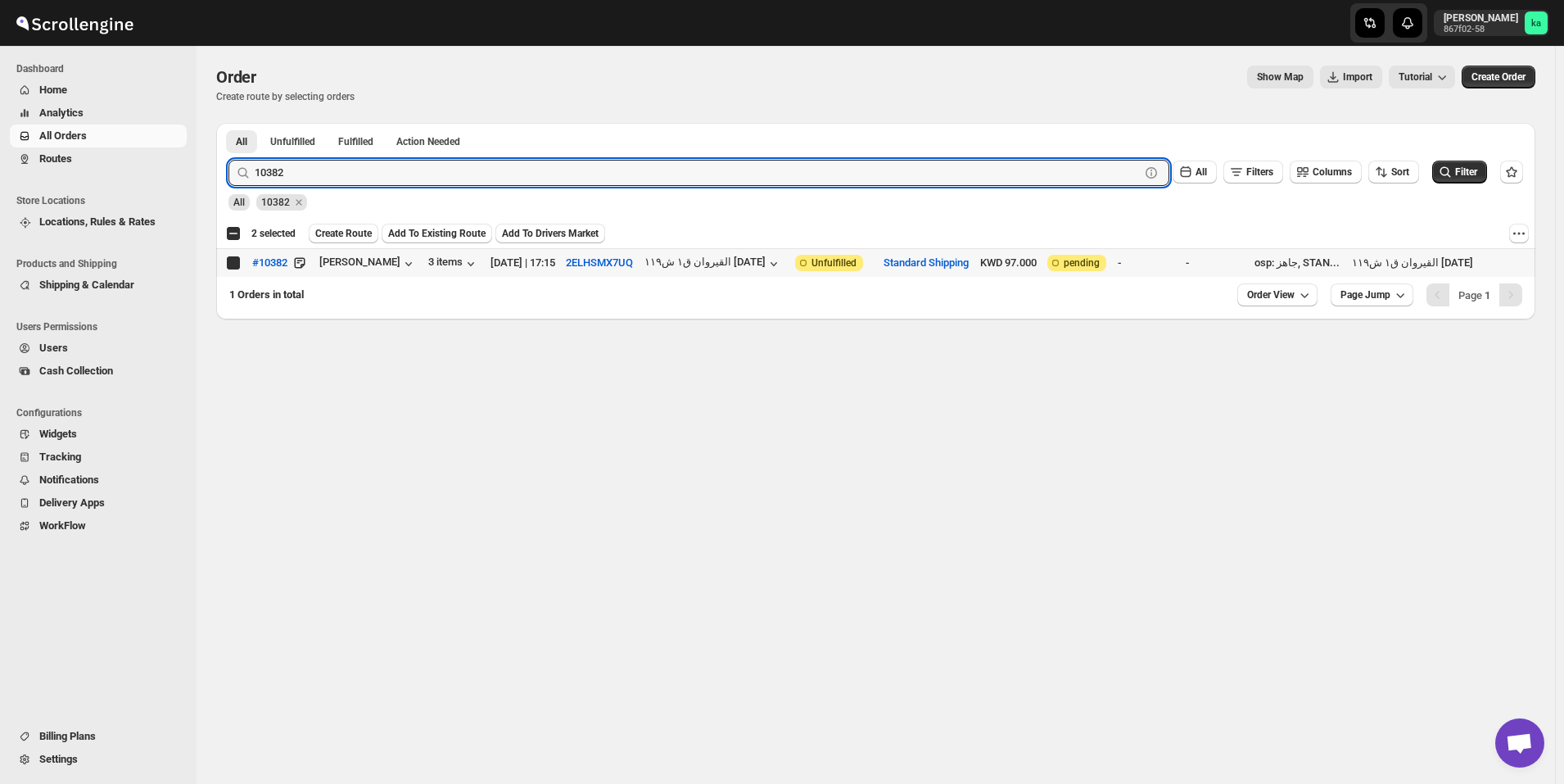
checkbox input "true"
click at [533, 165] on input "10382" at bounding box center [683, 173] width 856 height 26
paste input "409"
type input "10409"
click at [228, 123] on button "Submit" at bounding box center [252, 131] width 47 height 17
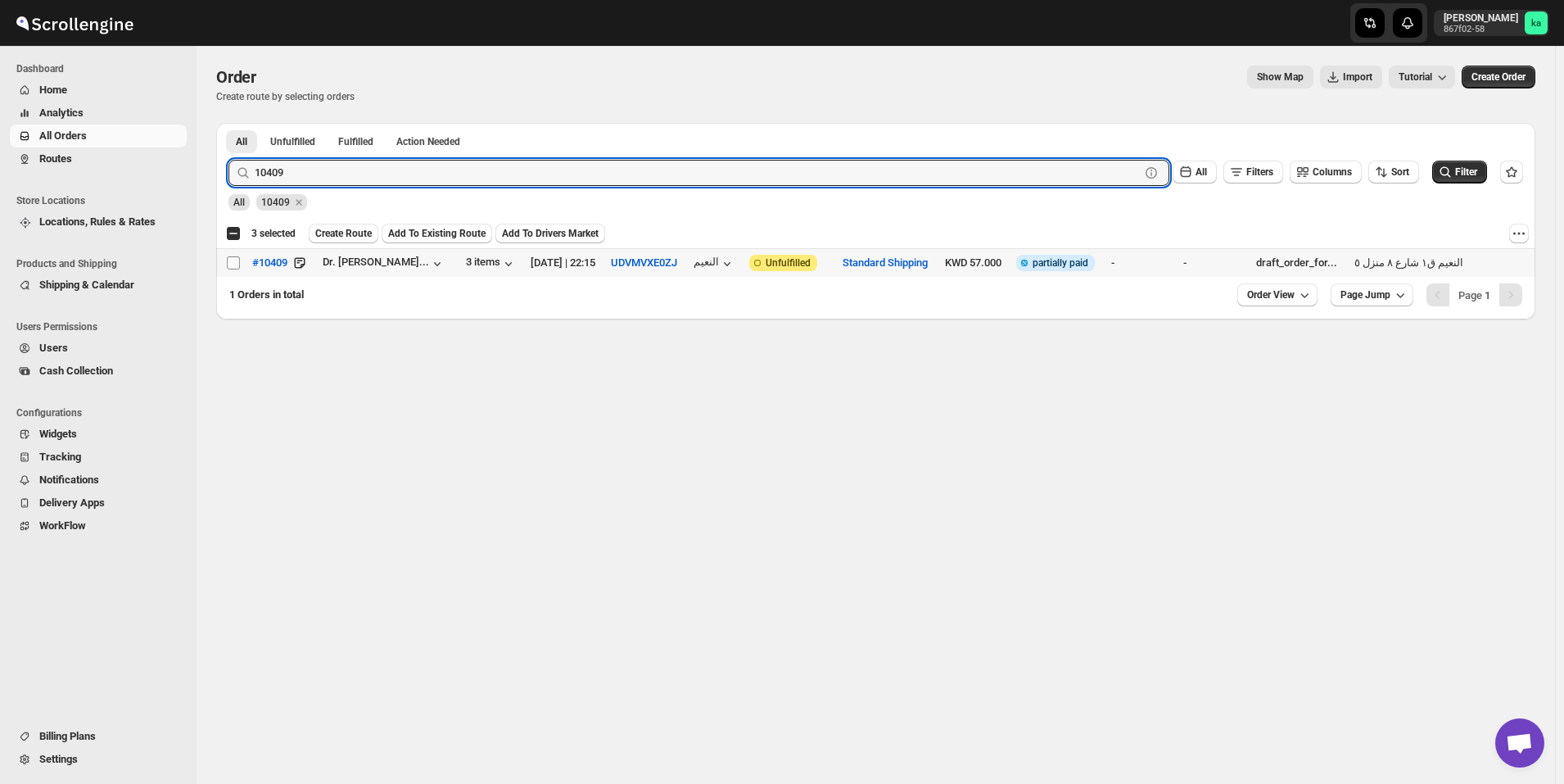
click at [232, 261] on input "Select order" at bounding box center [233, 262] width 13 height 13
checkbox input "true"
click at [495, 177] on input "10409" at bounding box center [683, 173] width 856 height 26
paste input "5"
type input "10405"
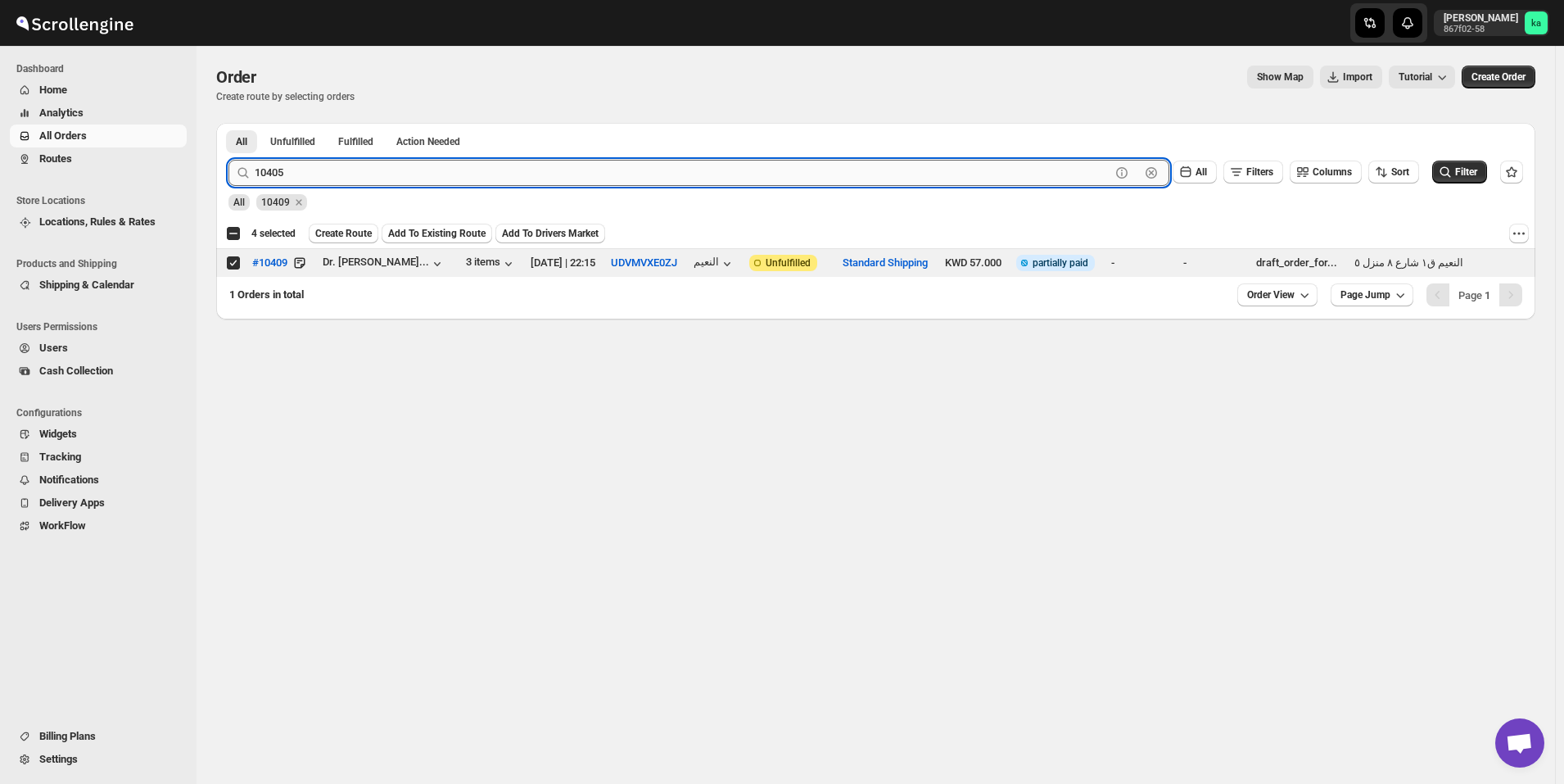
click at [228, 123] on button "Submit" at bounding box center [252, 131] width 47 height 17
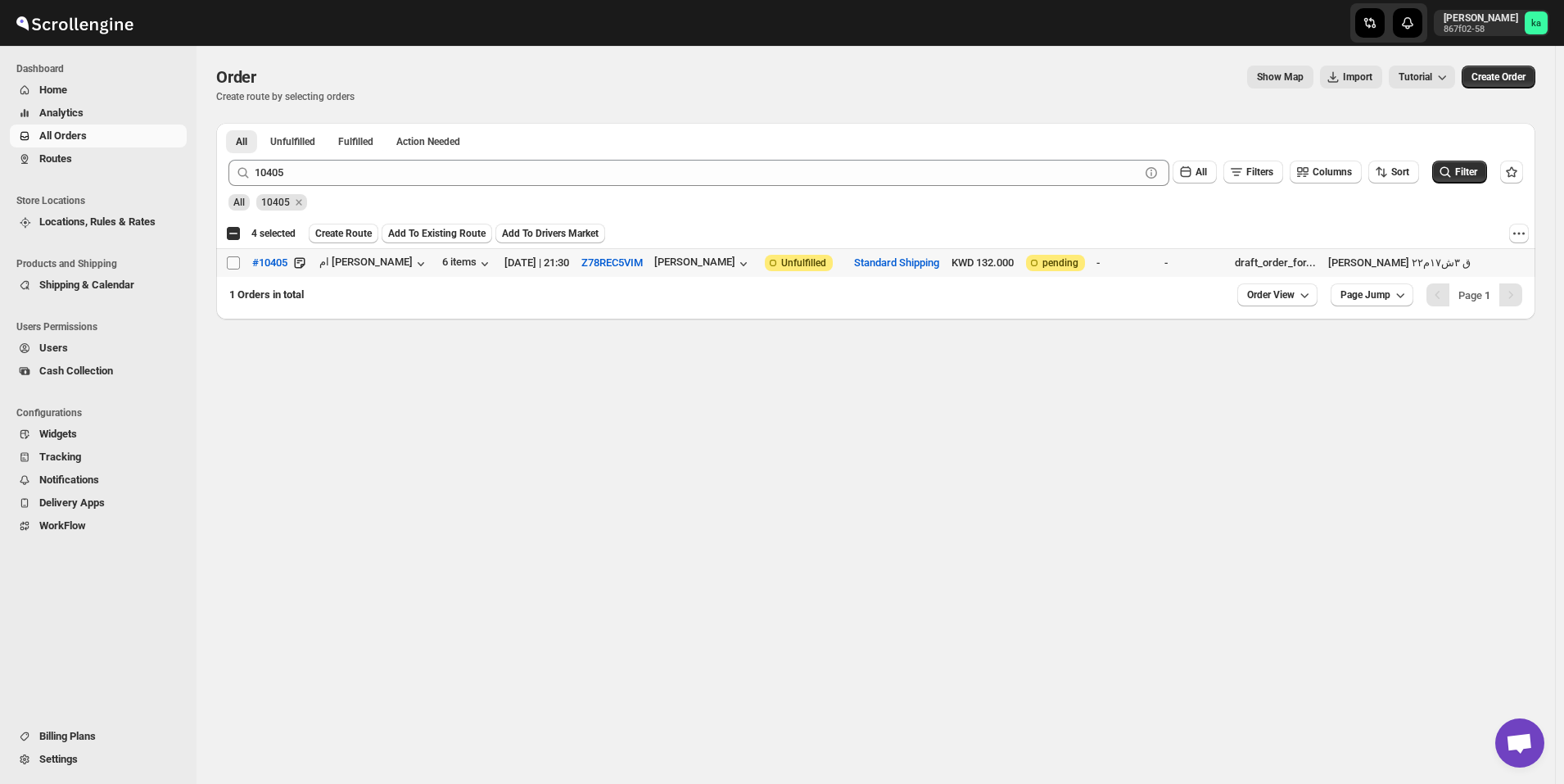
click at [237, 261] on input "Select order" at bounding box center [233, 262] width 13 height 13
checkbox input "true"
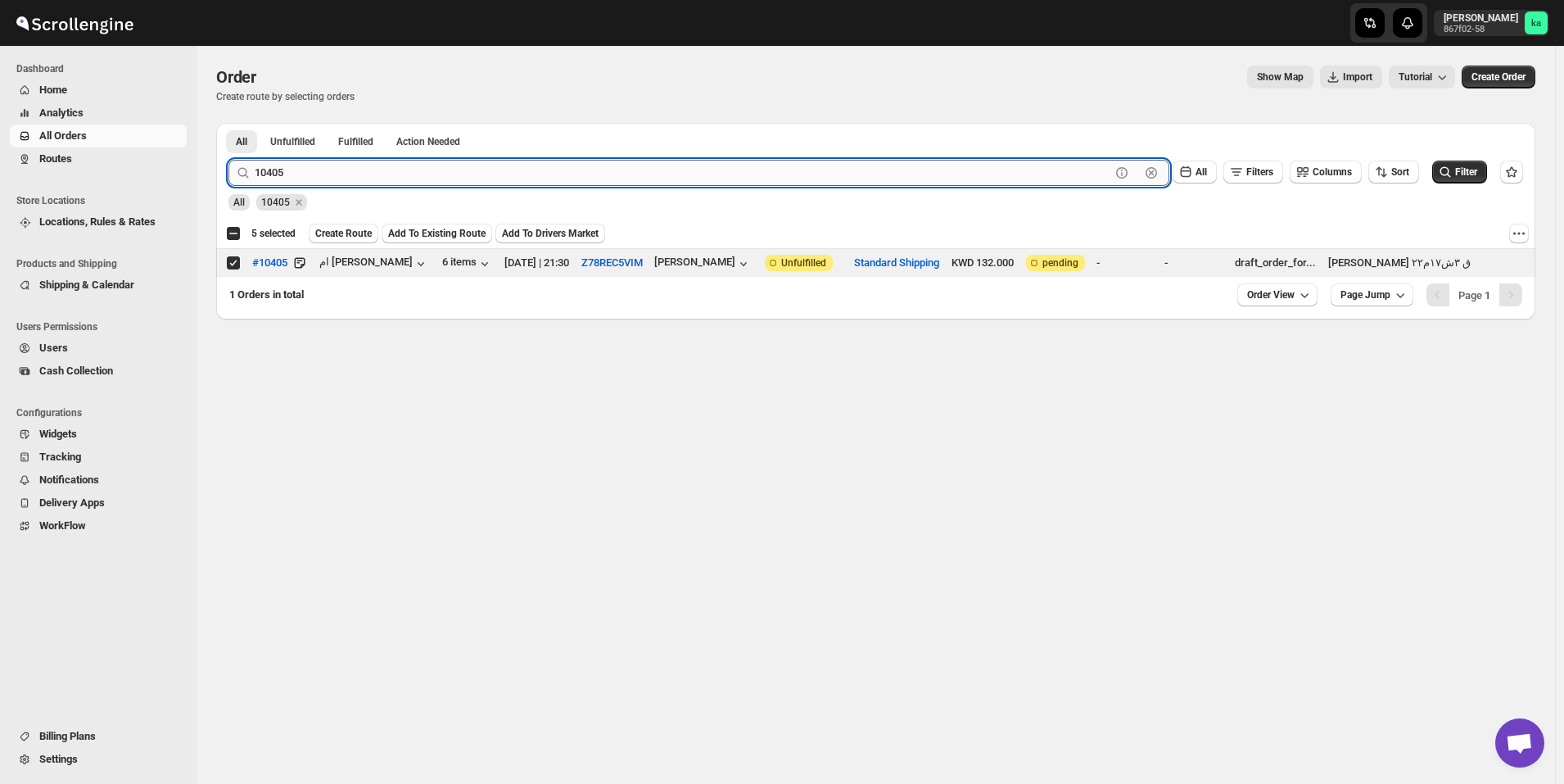
click at [569, 177] on input "10405" at bounding box center [683, 173] width 856 height 26
paste input "350"
type input "10350"
click at [228, 123] on button "Submit" at bounding box center [252, 131] width 47 height 17
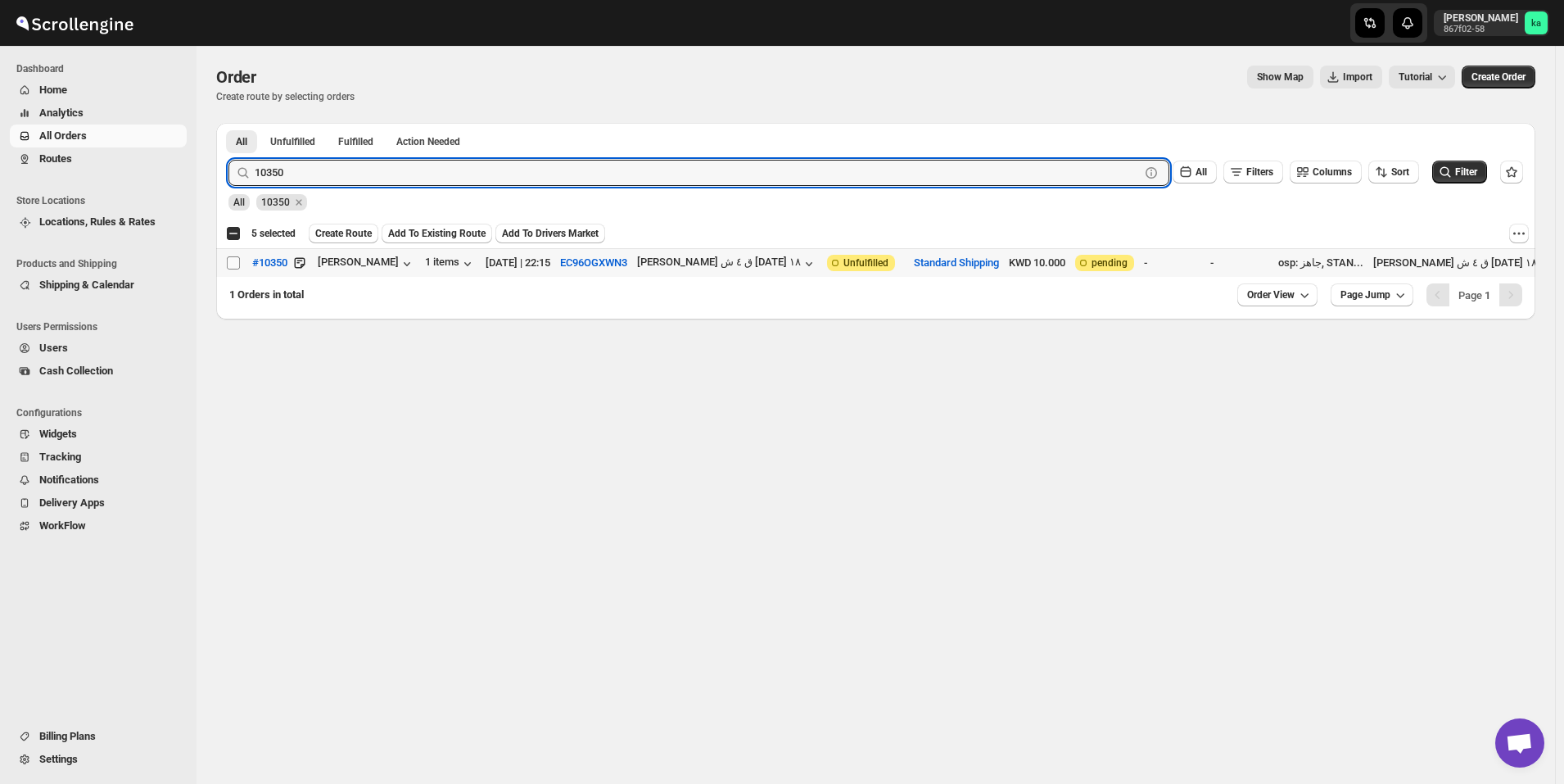
click at [233, 261] on input "Select order" at bounding box center [233, 262] width 13 height 13
checkbox input "true"
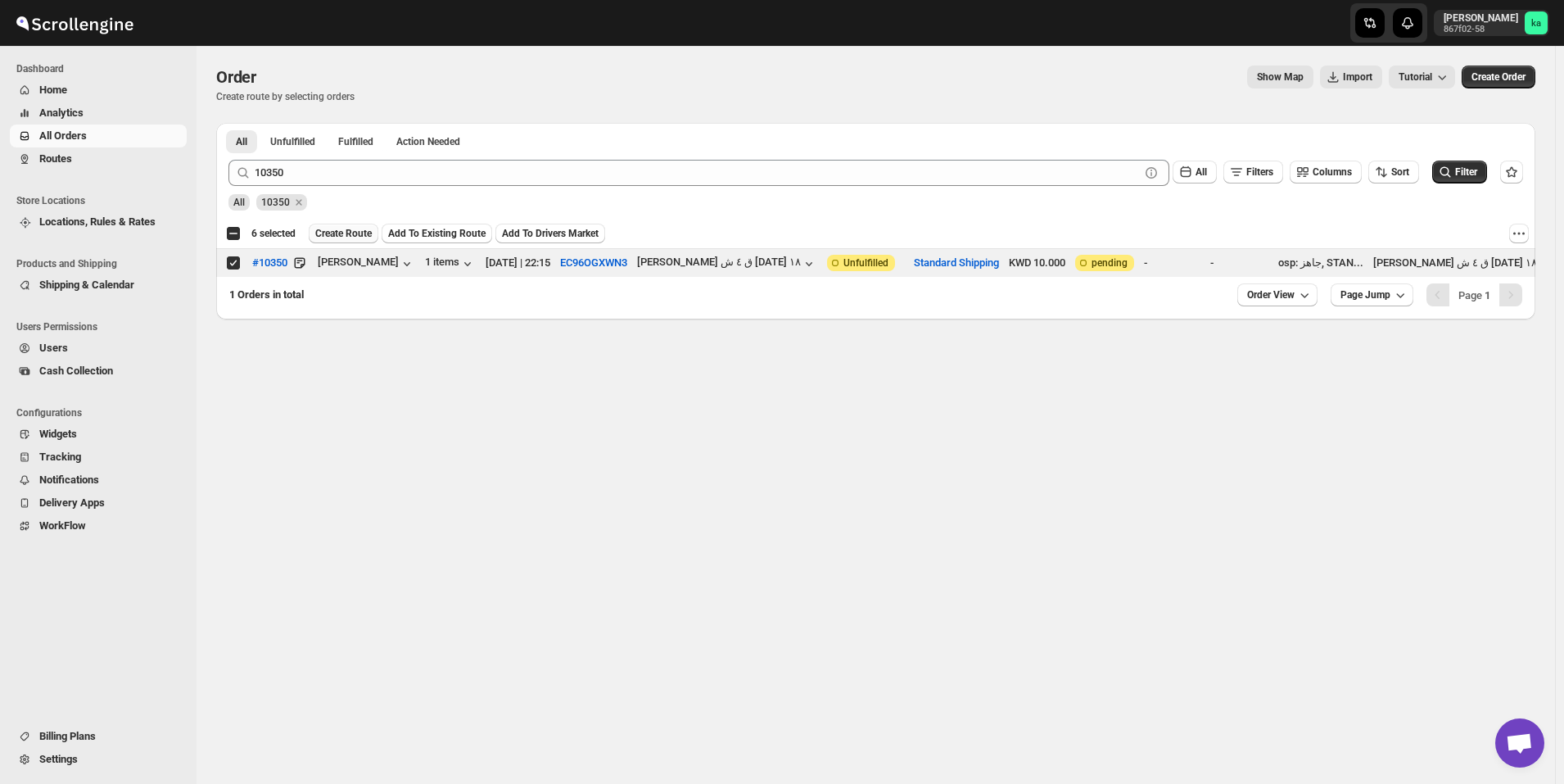
click at [343, 233] on span "Create Route" at bounding box center [343, 233] width 56 height 13
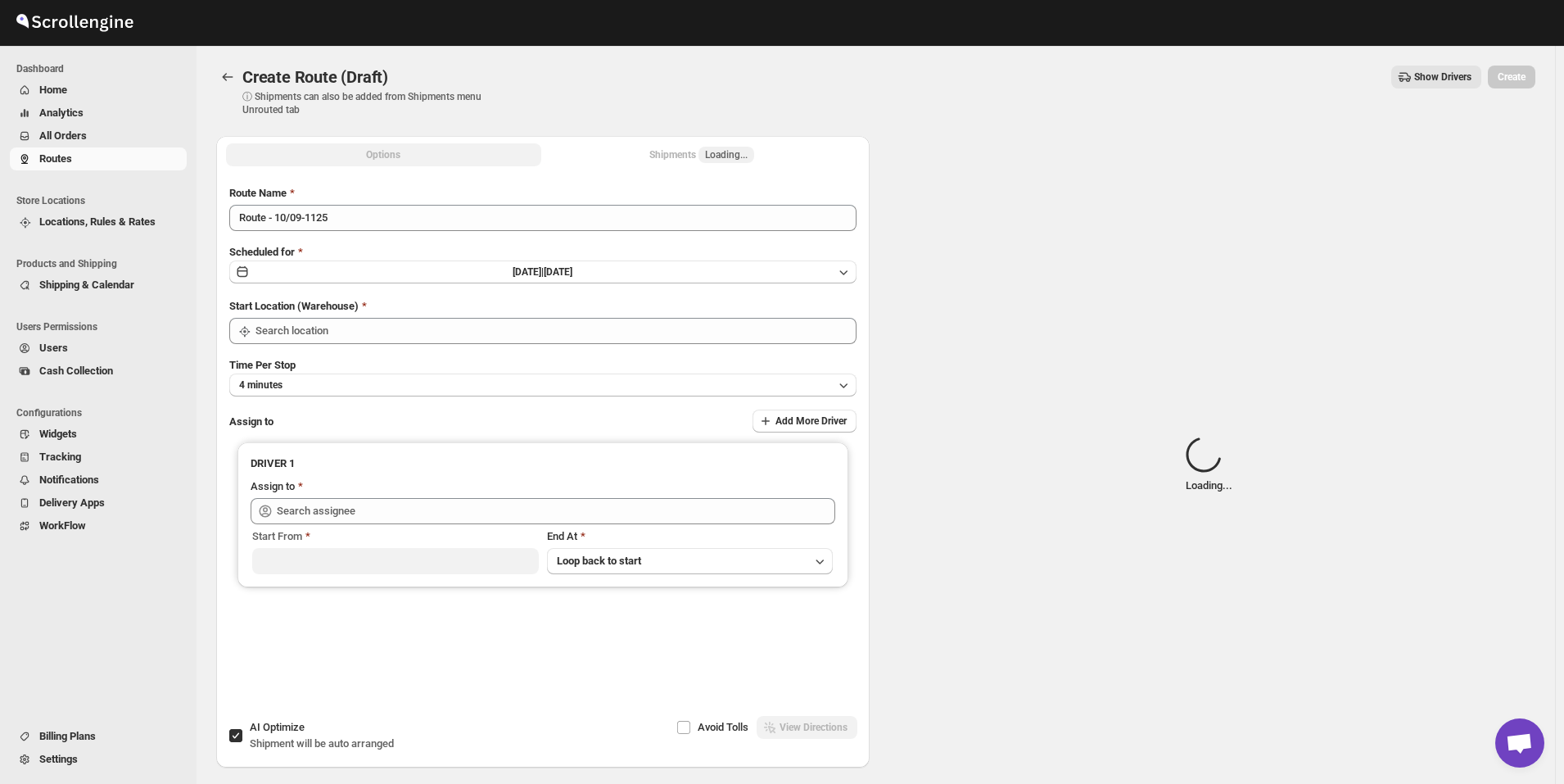
type input "Kuwait City"
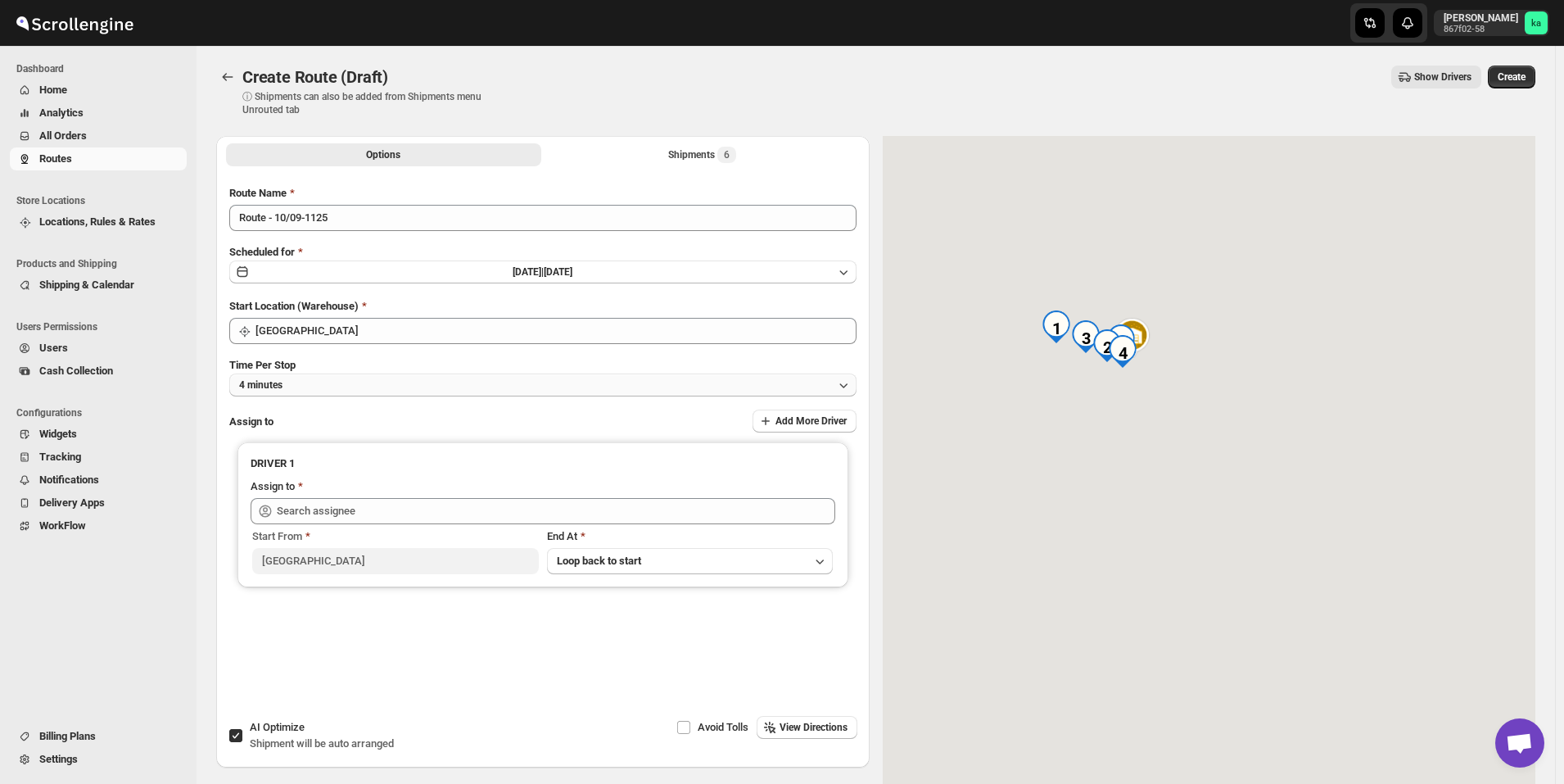
click at [323, 389] on button "4 minutes" at bounding box center [543, 385] width 628 height 23
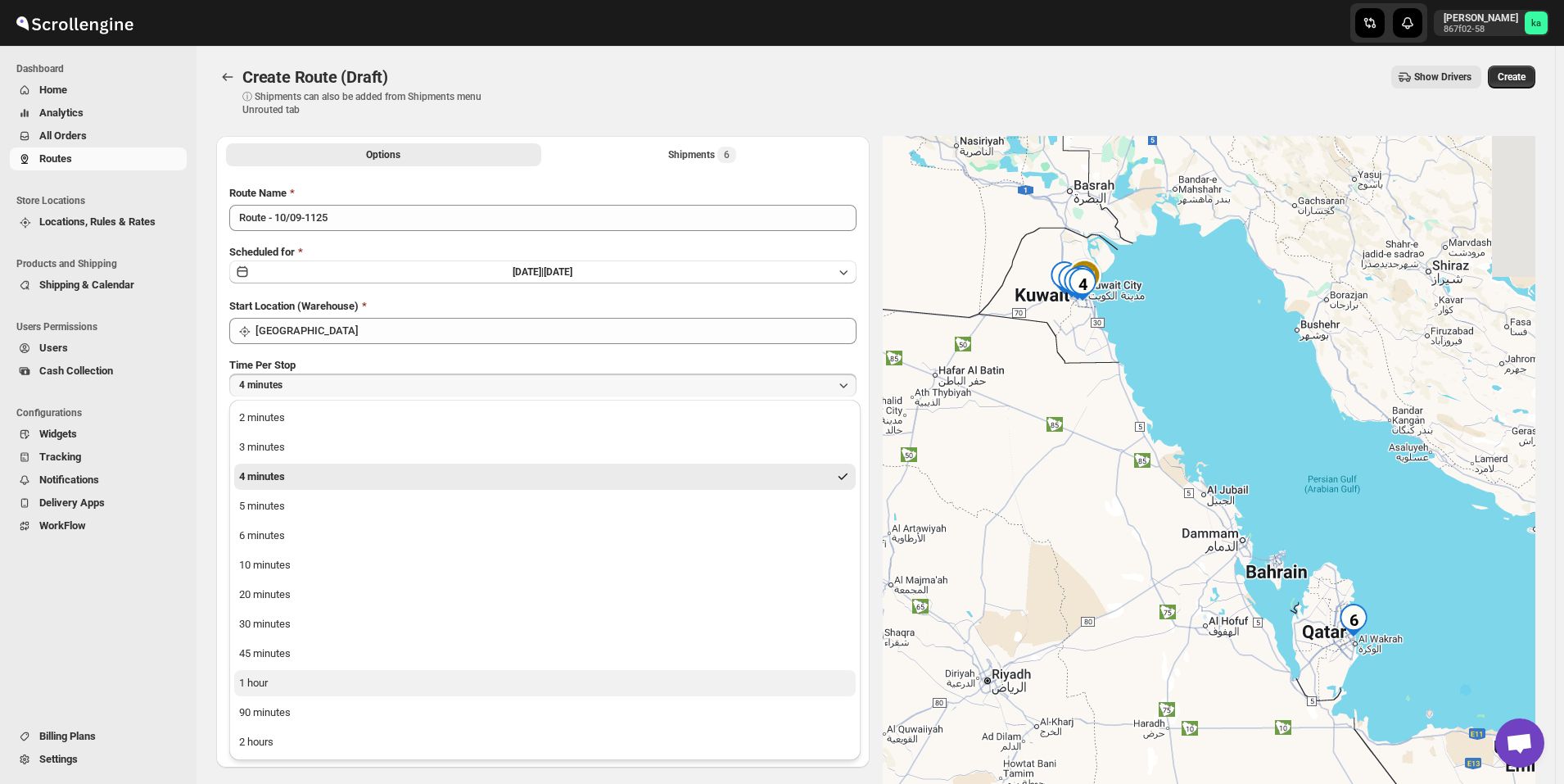
click at [274, 690] on button "1 hour" at bounding box center [545, 683] width 622 height 26
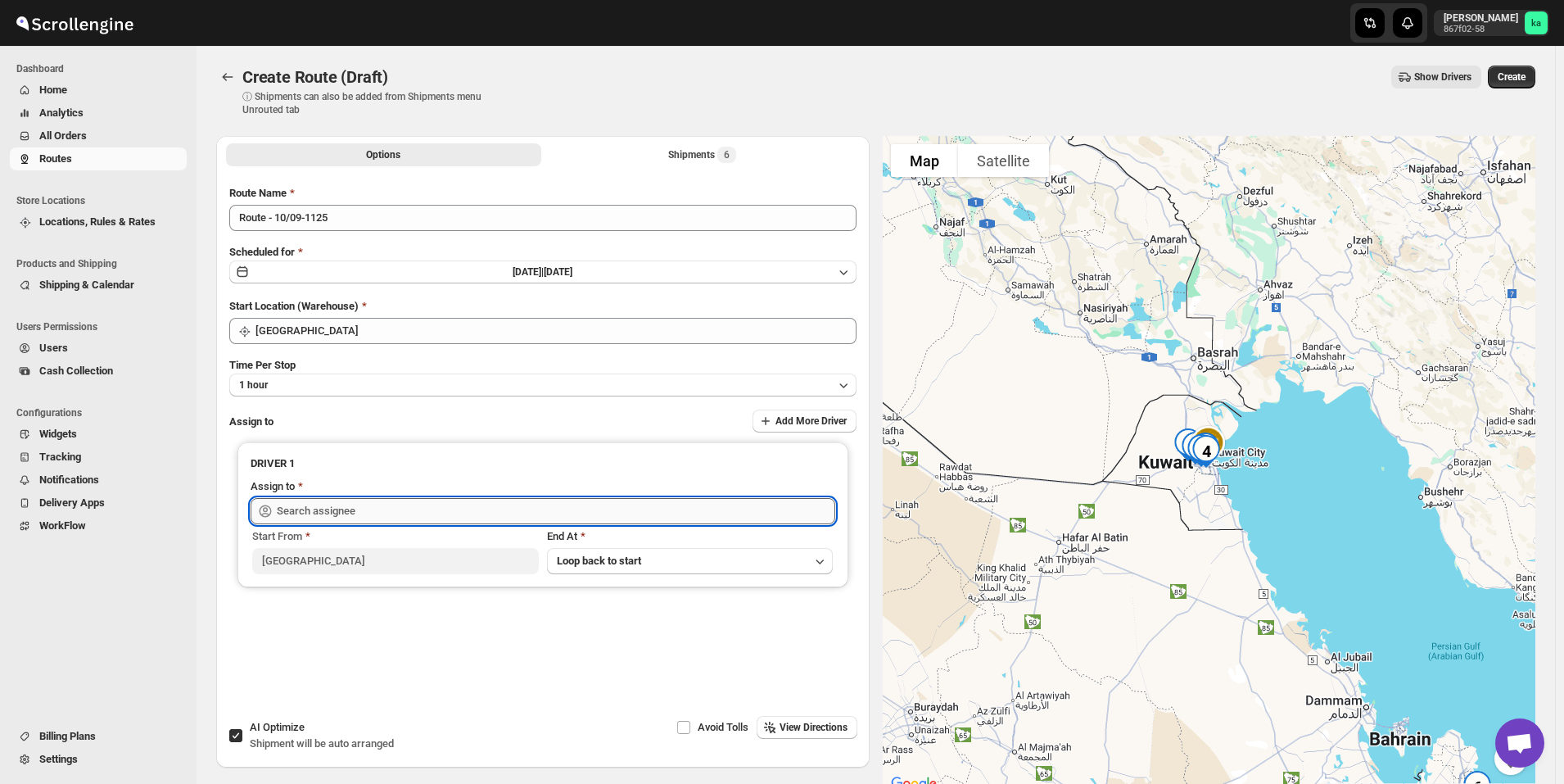
click at [338, 508] on input "text" at bounding box center [556, 511] width 559 height 26
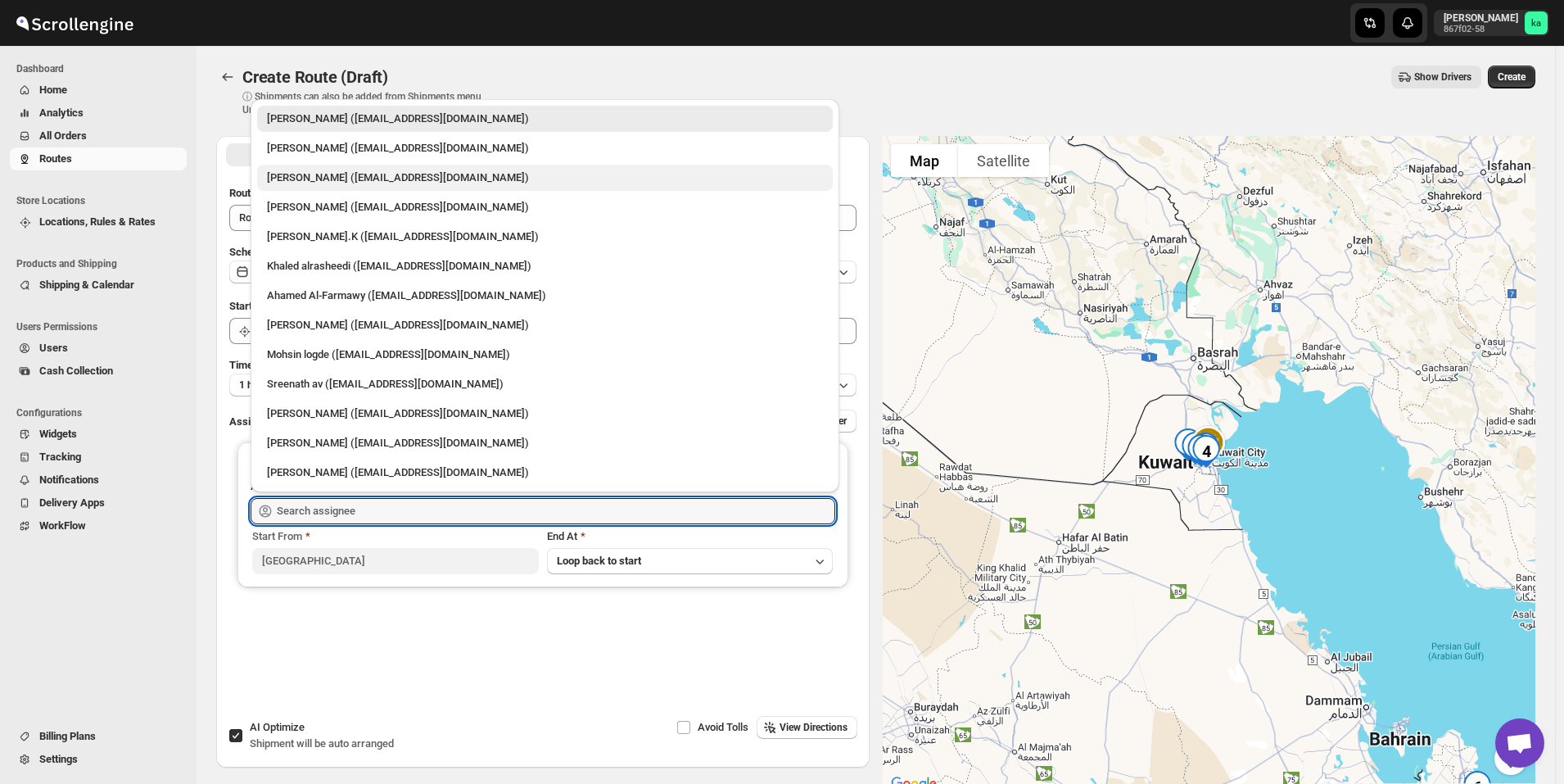
click at [345, 182] on div "Mohameed Ismayil (ismayil22110@gmail.com)" at bounding box center [545, 177] width 556 height 16
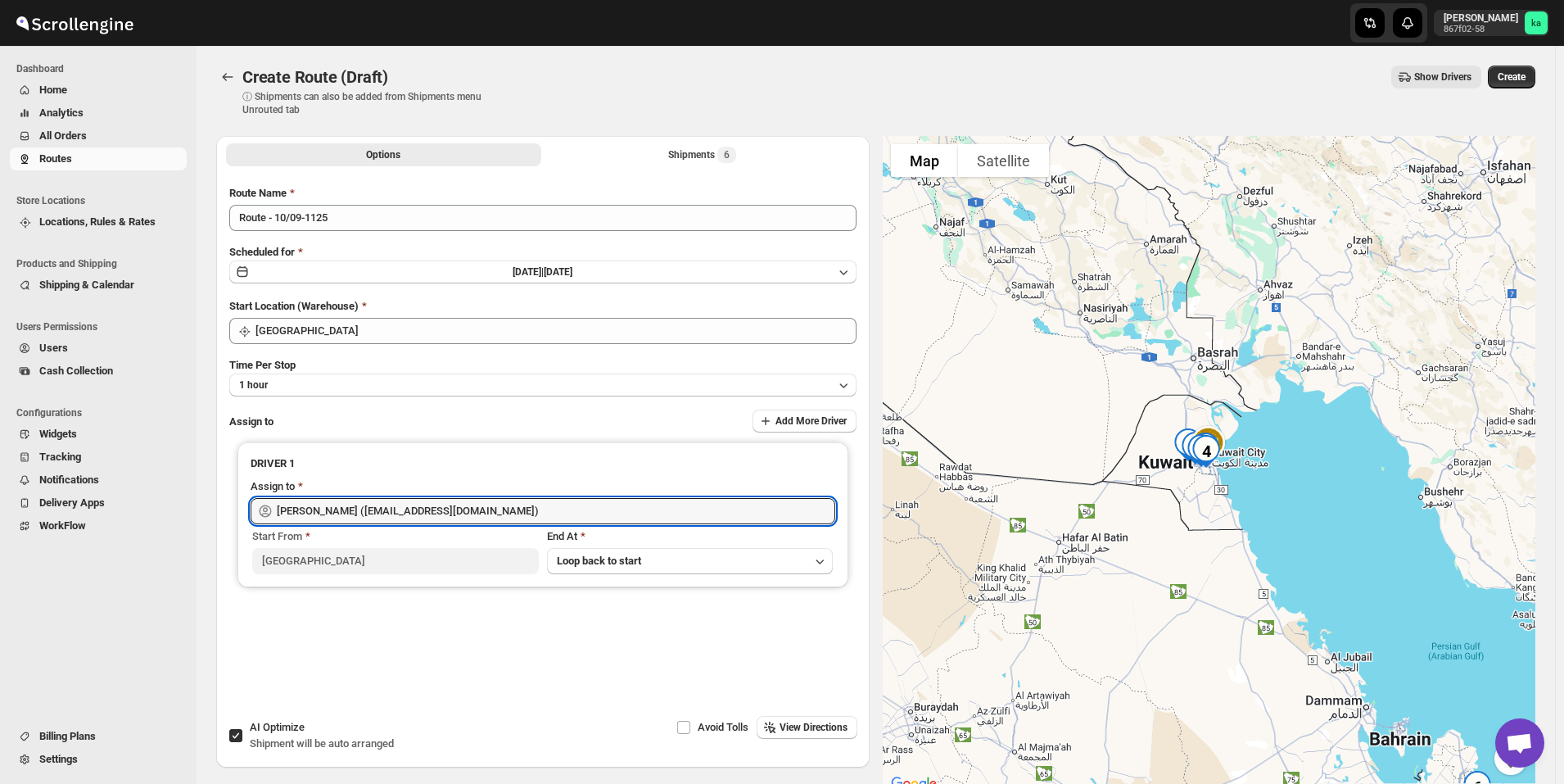
type input "Mohameed Ismayil (ismayil22110@gmail.com)"
click at [1526, 74] on span "Create" at bounding box center [1512, 76] width 28 height 13
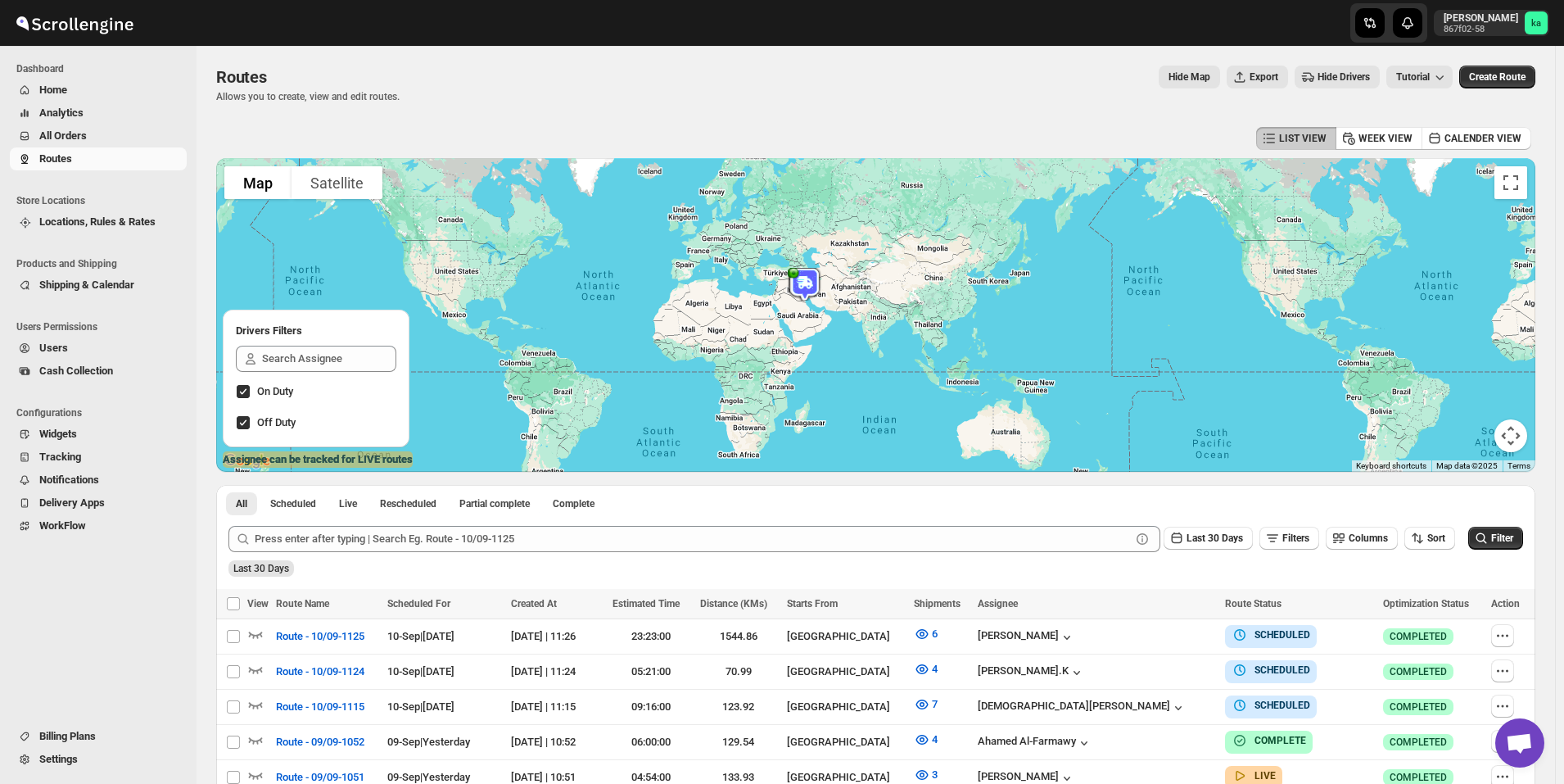
click at [70, 136] on span "All Orders" at bounding box center [62, 136] width 48 height 12
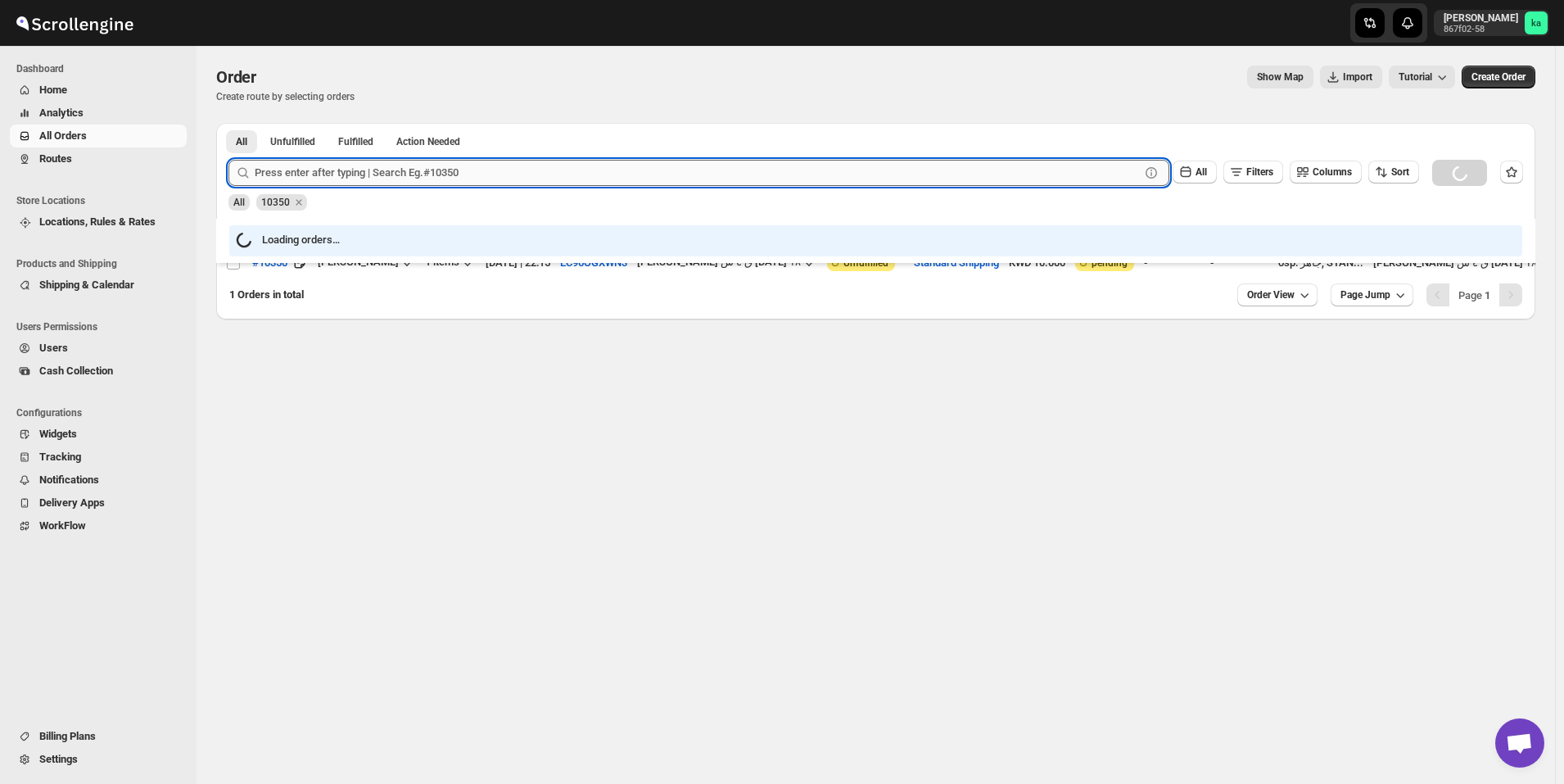
click at [552, 163] on input "text" at bounding box center [698, 173] width 885 height 26
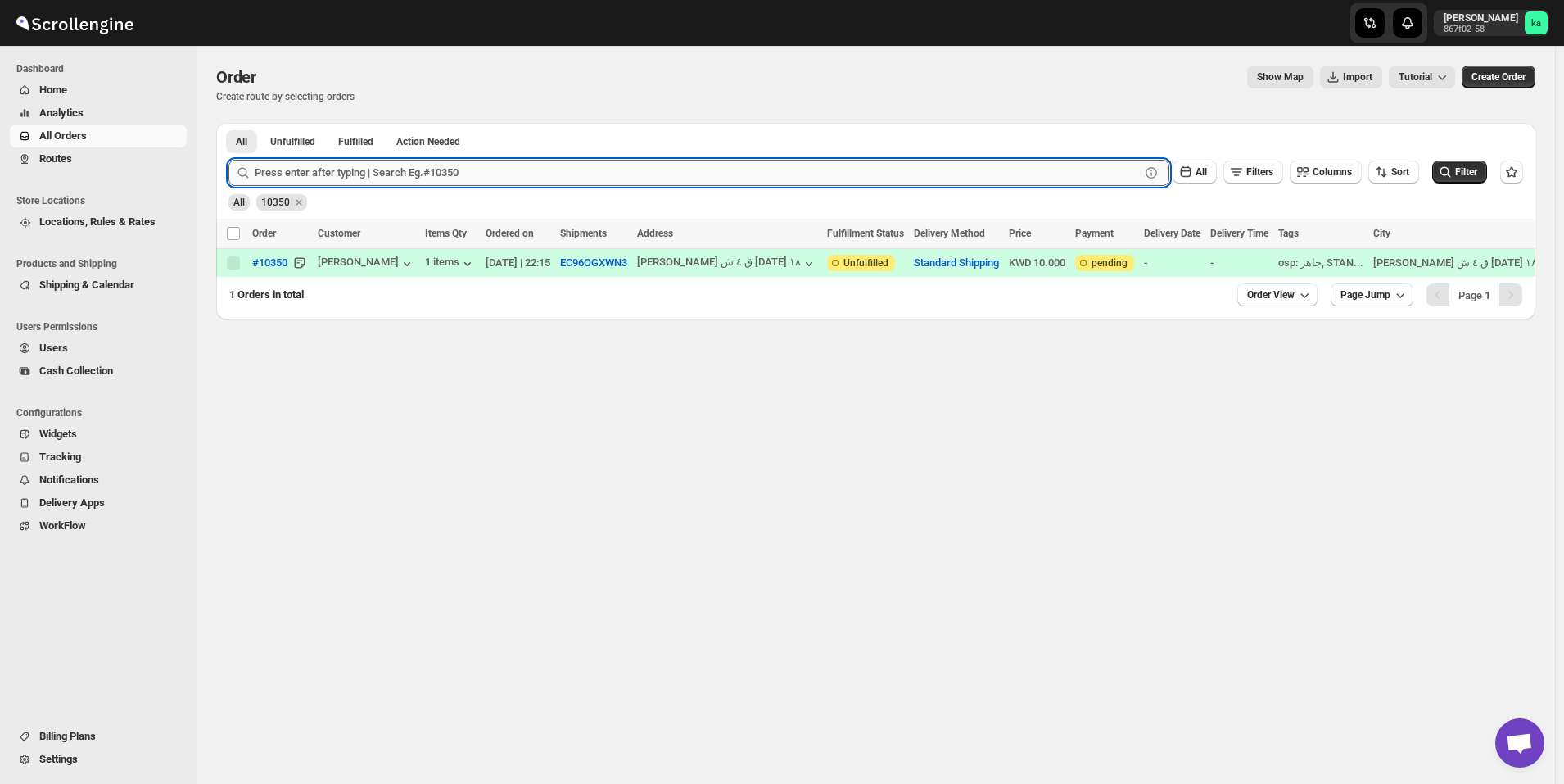
paste input "10392"
type input "10392"
click at [228, 123] on button "Submit" at bounding box center [252, 131] width 47 height 17
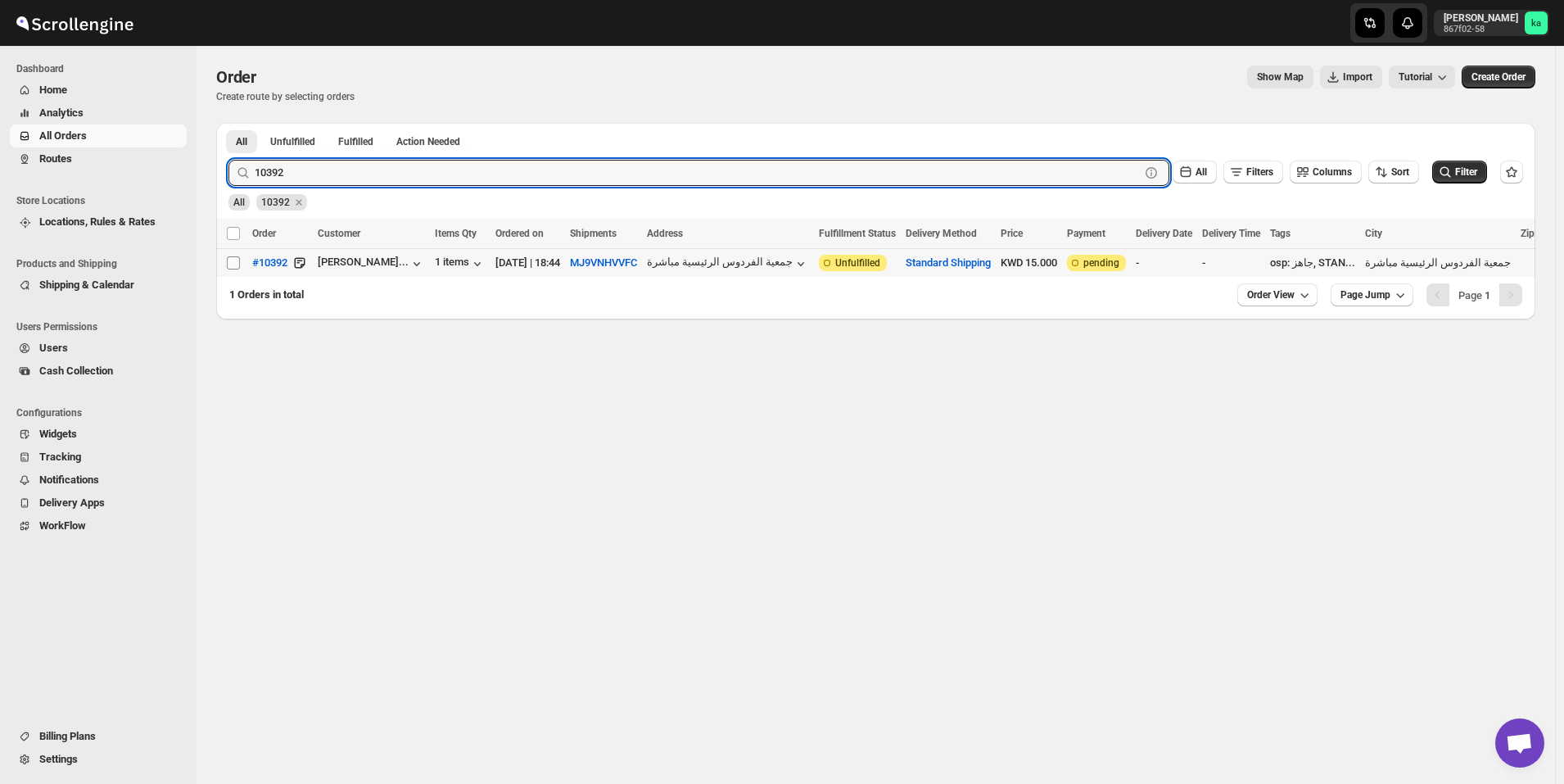
click at [234, 263] on input "Select order" at bounding box center [233, 262] width 13 height 13
checkbox input "true"
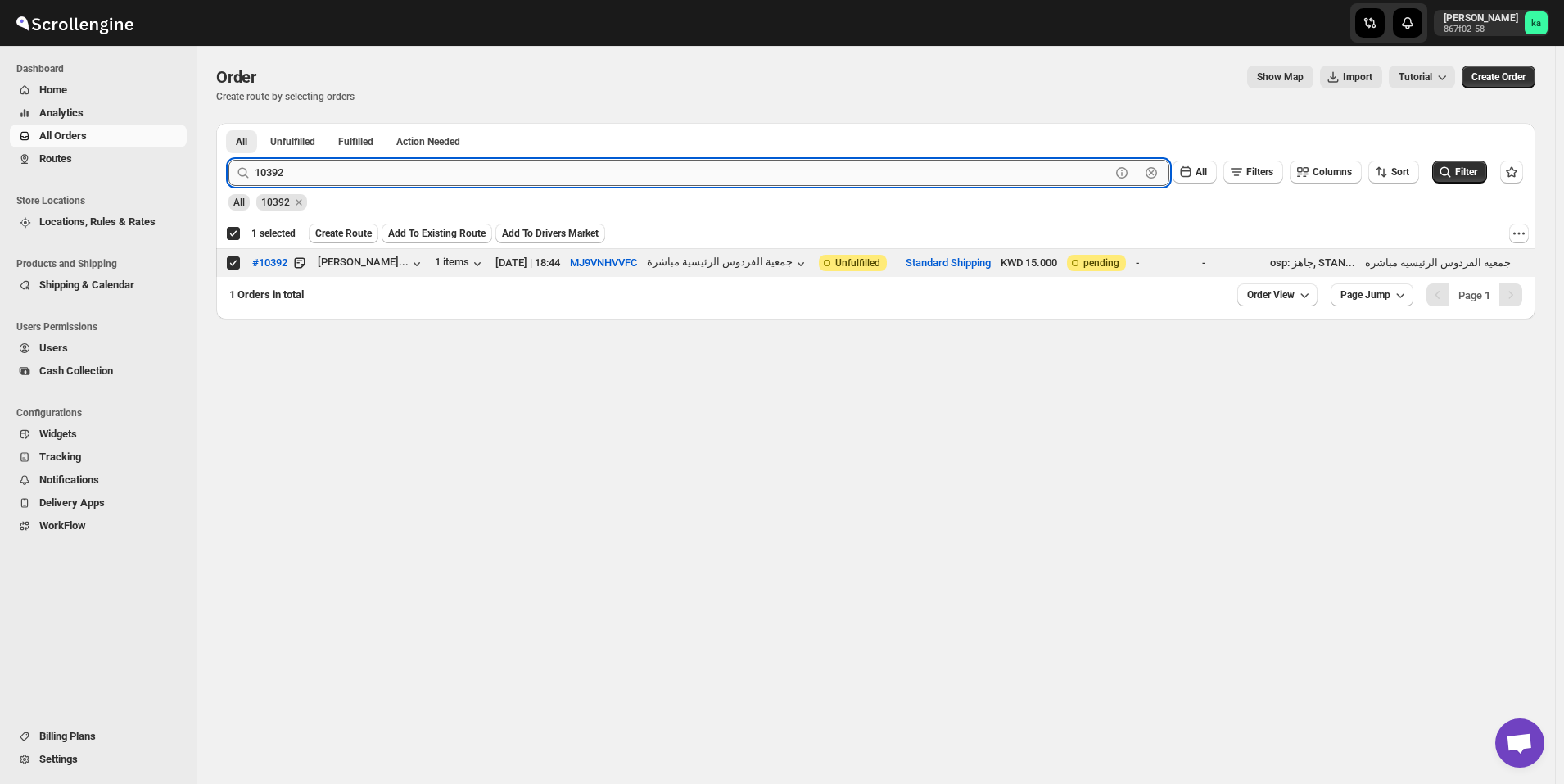
click at [441, 172] on input "10392" at bounding box center [683, 173] width 856 height 26
paste input "48"
type input "10348"
click at [228, 123] on button "Submit" at bounding box center [252, 131] width 47 height 17
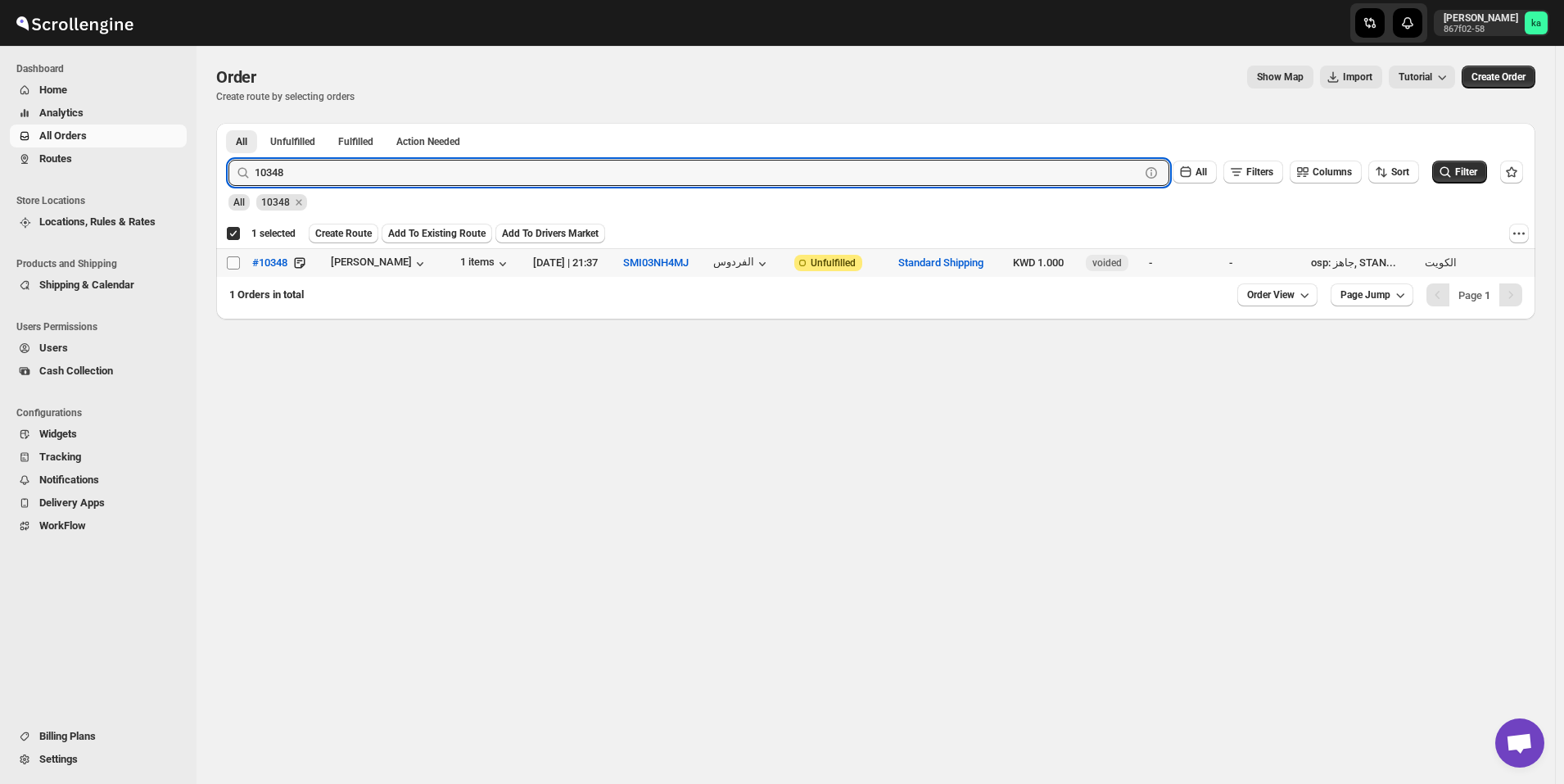
click at [233, 263] on input "Select order" at bounding box center [233, 262] width 13 height 13
checkbox input "true"
checkbox input "false"
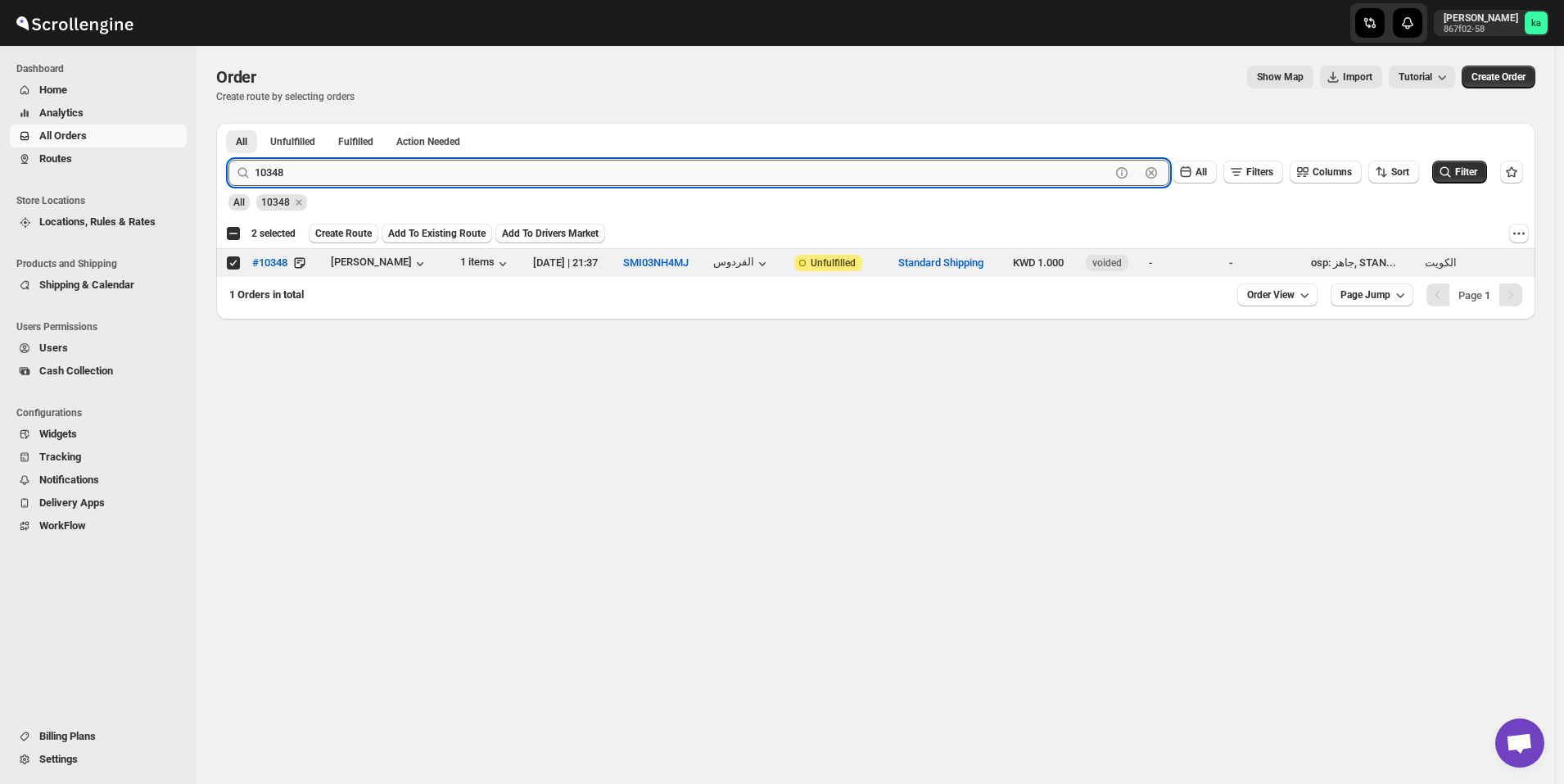
click at [581, 171] on input "10348" at bounding box center [683, 173] width 856 height 26
paste input "63"
type input "10363"
click at [228, 123] on button "Submit" at bounding box center [252, 131] width 47 height 17
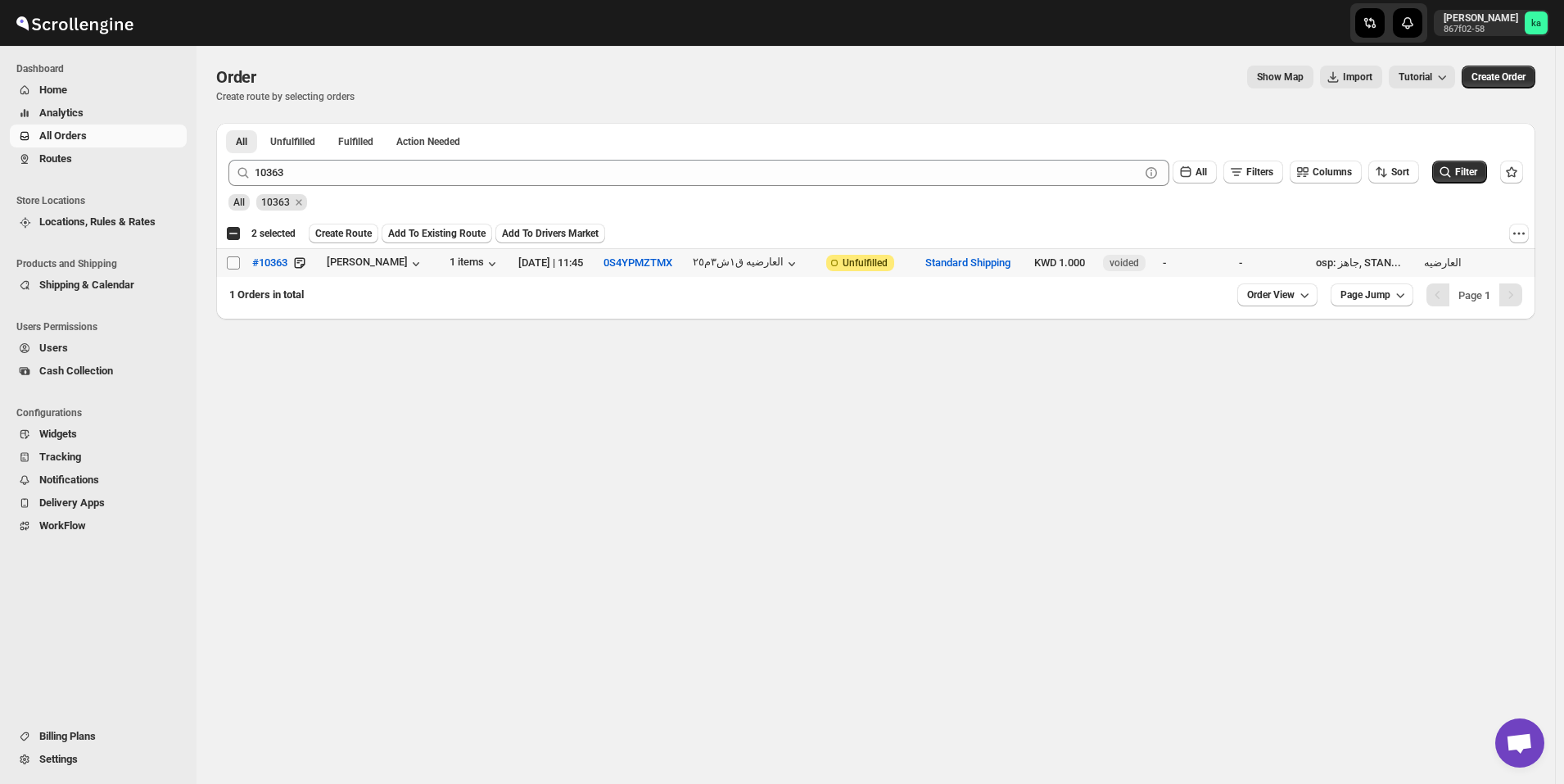
click at [234, 258] on input "Select order" at bounding box center [233, 262] width 13 height 13
checkbox input "true"
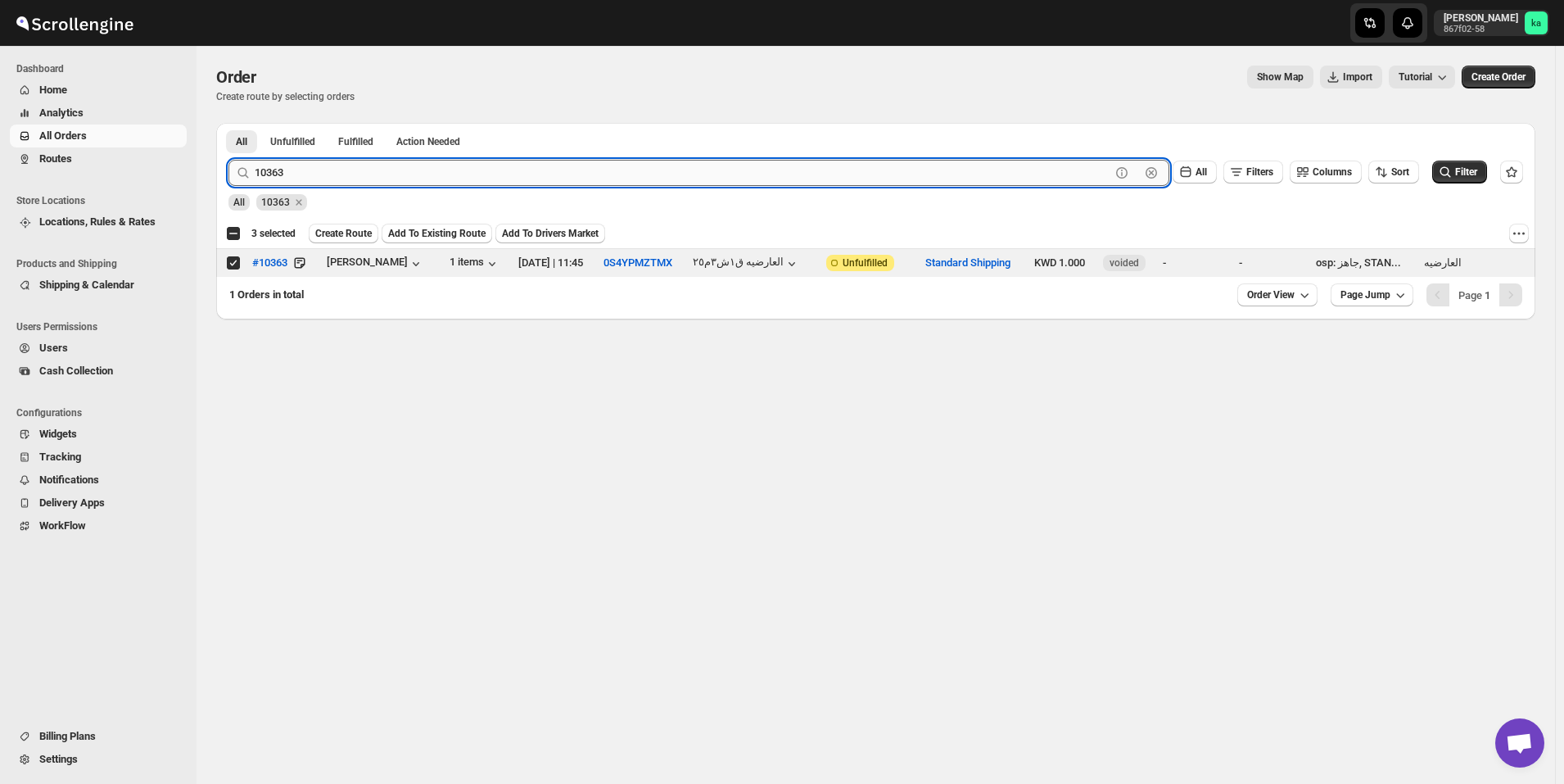
click at [423, 178] on input "10363" at bounding box center [683, 173] width 856 height 26
paste input "76"
type input "10376"
click at [228, 123] on button "Submit" at bounding box center [252, 131] width 47 height 17
click at [239, 259] on input "Select order" at bounding box center [233, 262] width 13 height 13
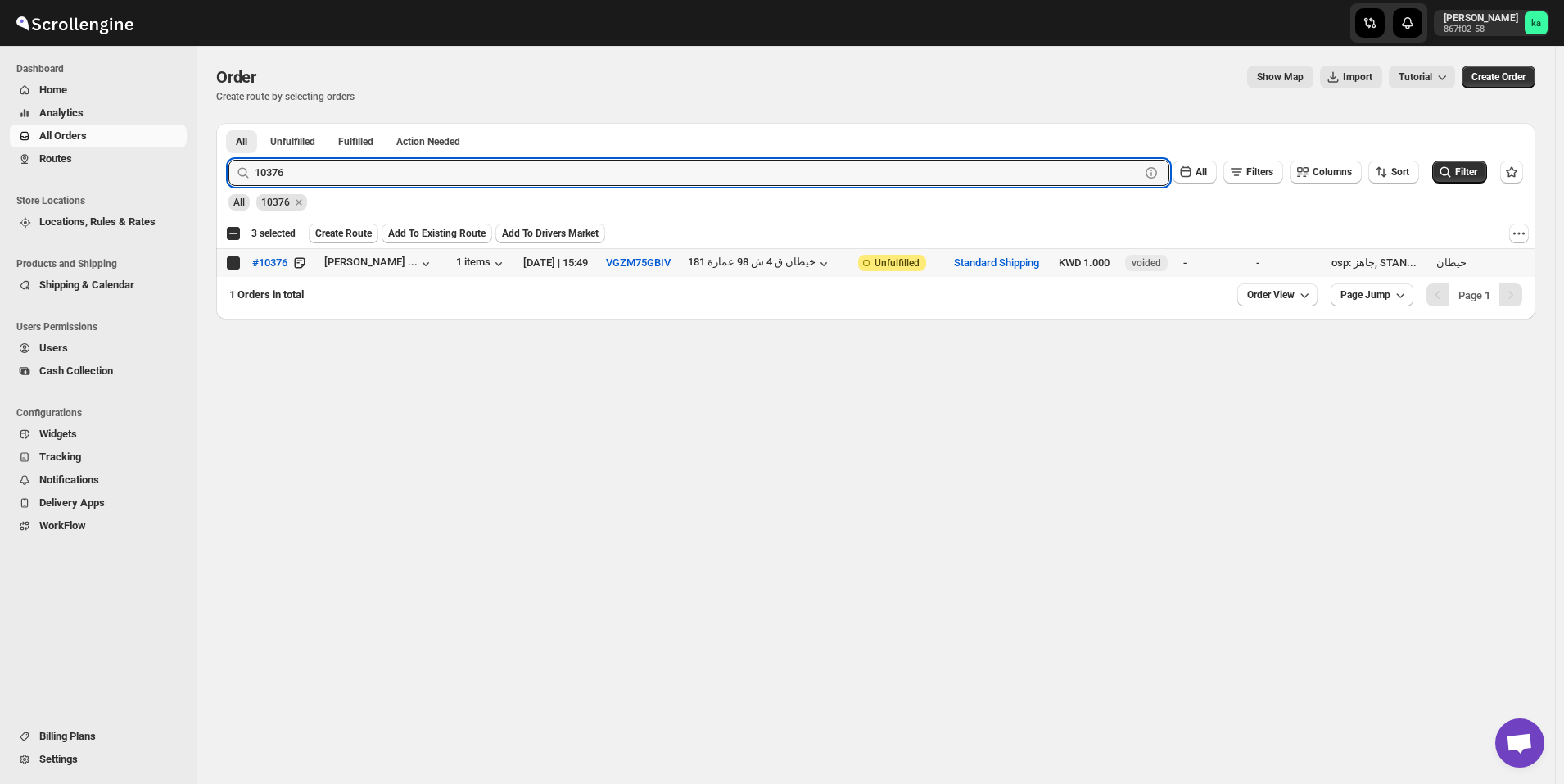
checkbox input "true"
click at [405, 177] on input "10376" at bounding box center [683, 173] width 856 height 26
paste input "61"
type input "10361"
click at [228, 123] on button "Submit" at bounding box center [252, 131] width 47 height 17
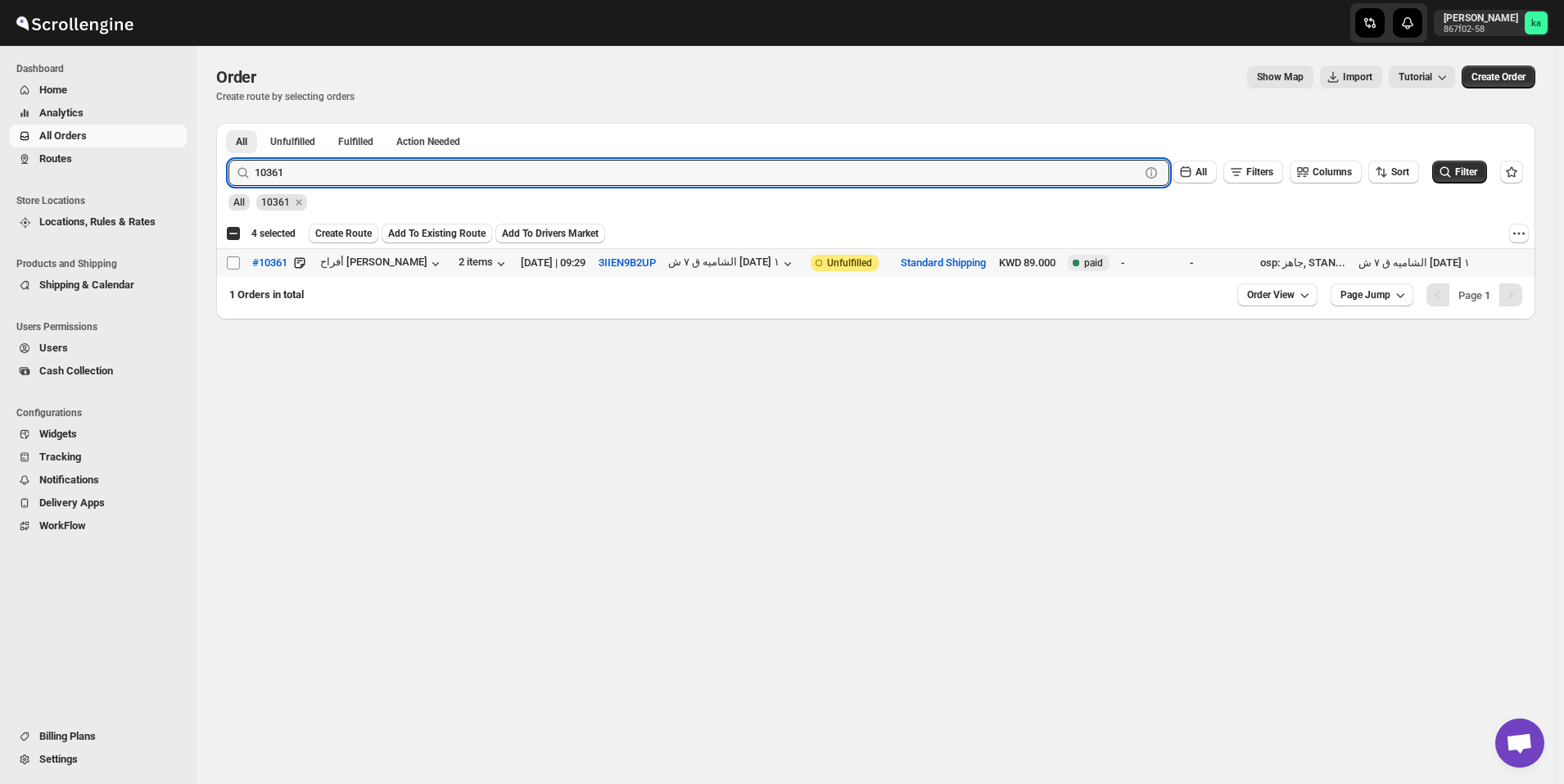
click at [233, 265] on input "Select order" at bounding box center [233, 262] width 13 height 13
checkbox input "true"
click at [667, 173] on input "10361" at bounding box center [683, 173] width 856 height 26
paste input "44"
type input "10344"
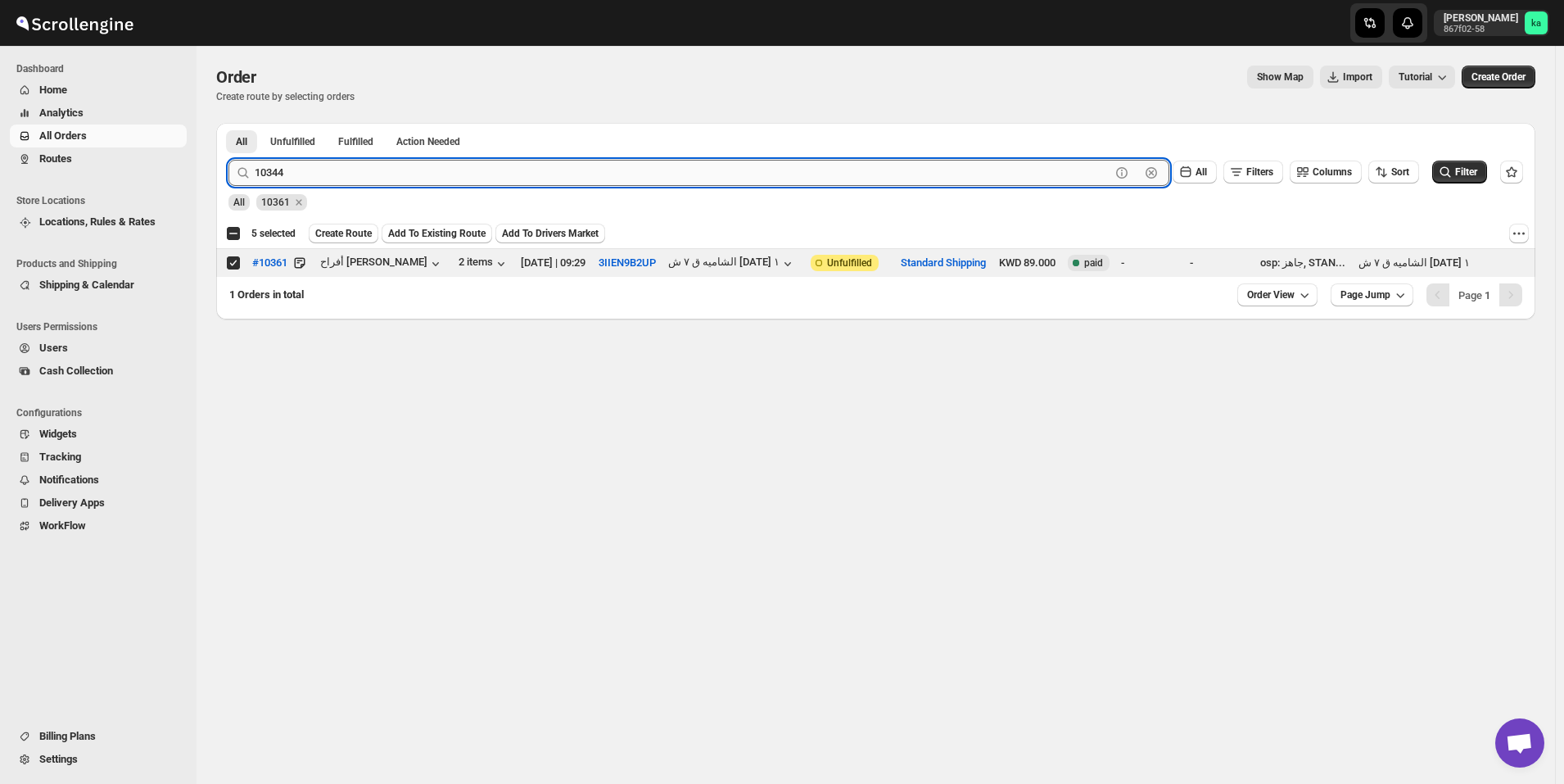
click at [228, 123] on button "Submit" at bounding box center [252, 131] width 47 height 17
click at [236, 267] on input "Select order" at bounding box center [233, 262] width 13 height 13
checkbox input "true"
click at [472, 169] on input "10344" at bounding box center [683, 173] width 856 height 26
paste input "5"
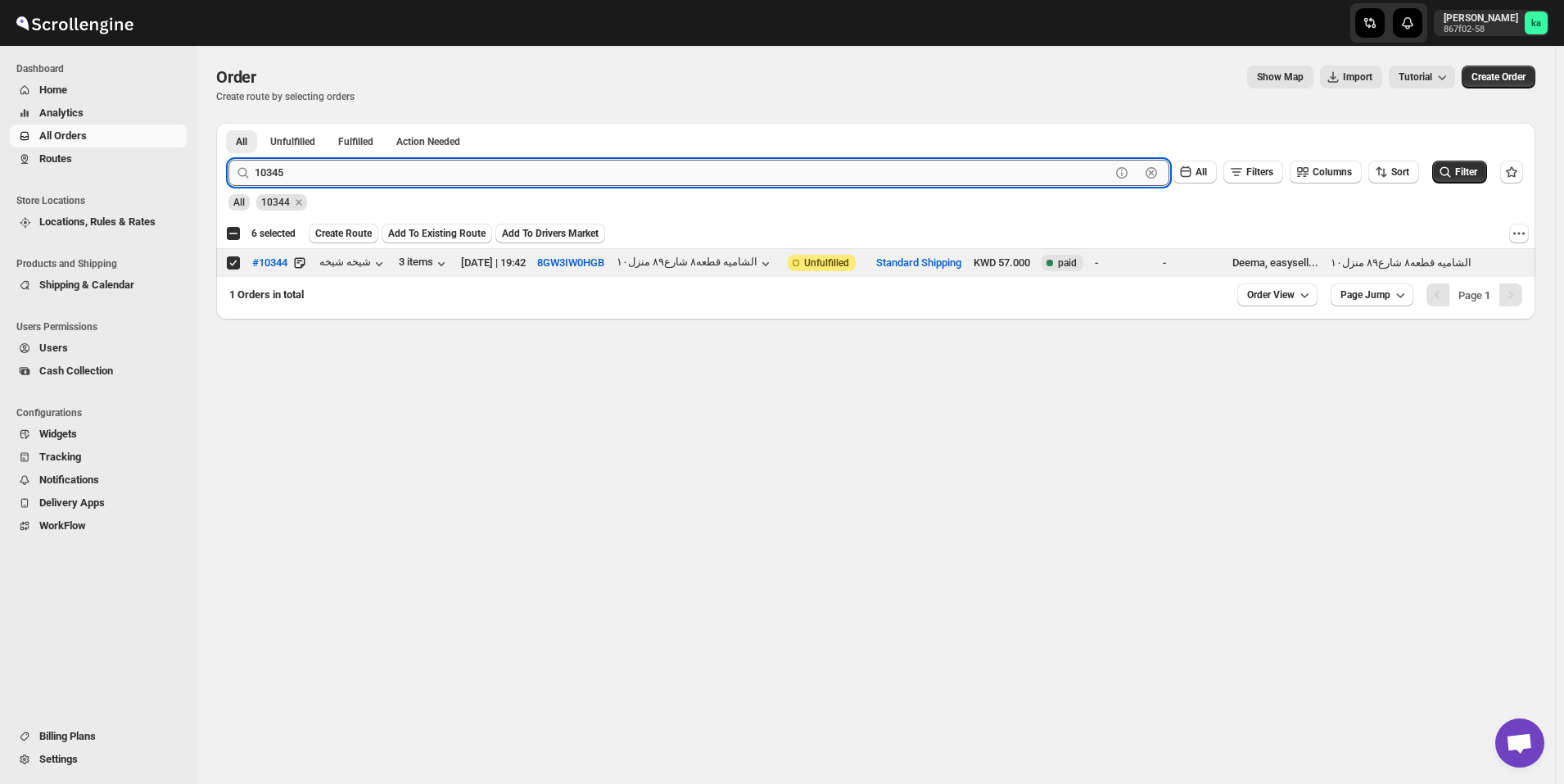
type input "10345"
click at [228, 123] on button "Submit" at bounding box center [252, 131] width 47 height 17
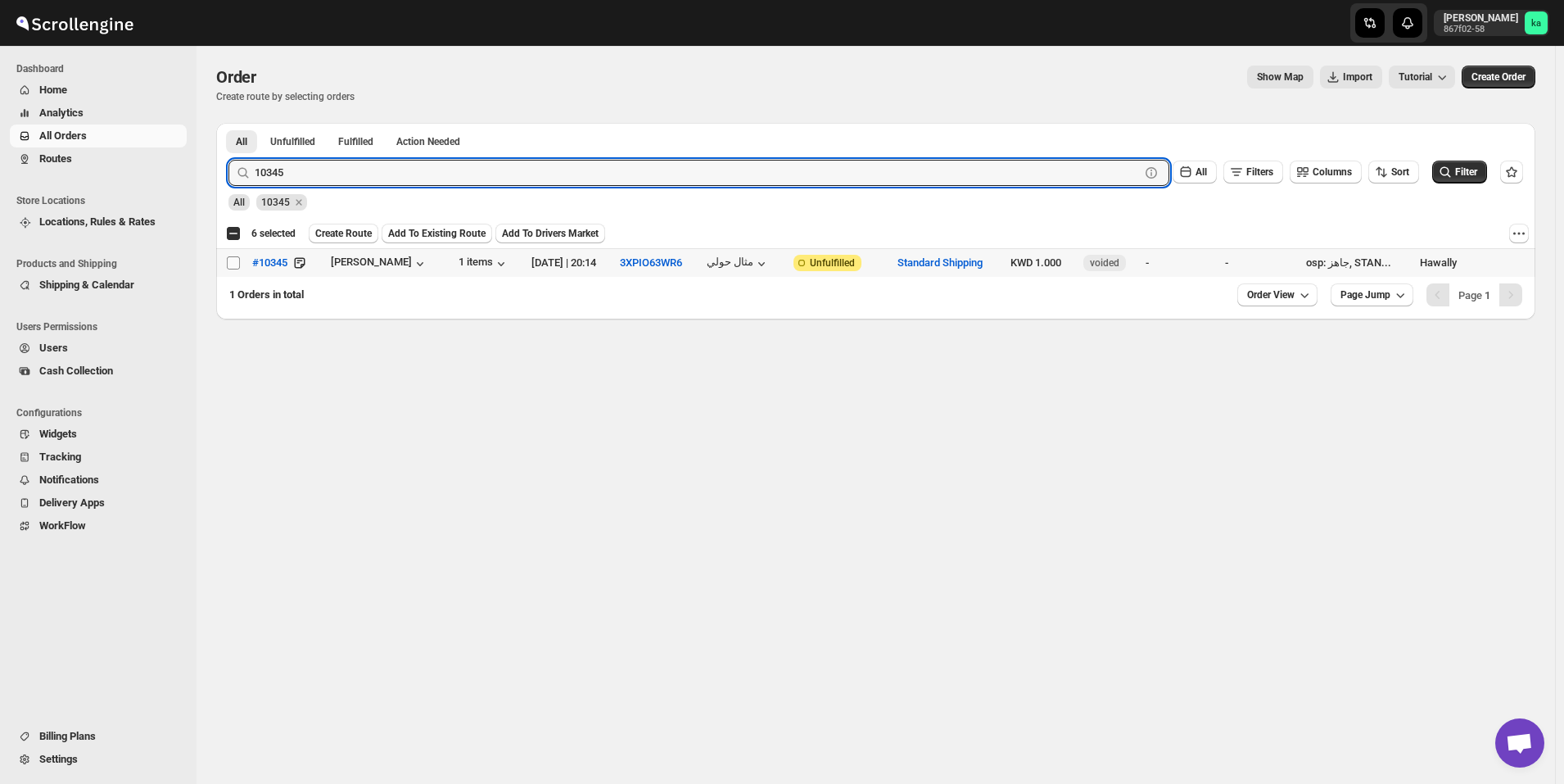
click at [227, 260] on input "Select order" at bounding box center [233, 262] width 13 height 13
checkbox input "true"
click at [508, 177] on input "10345" at bounding box center [683, 173] width 856 height 26
paste input "52"
type input "10352"
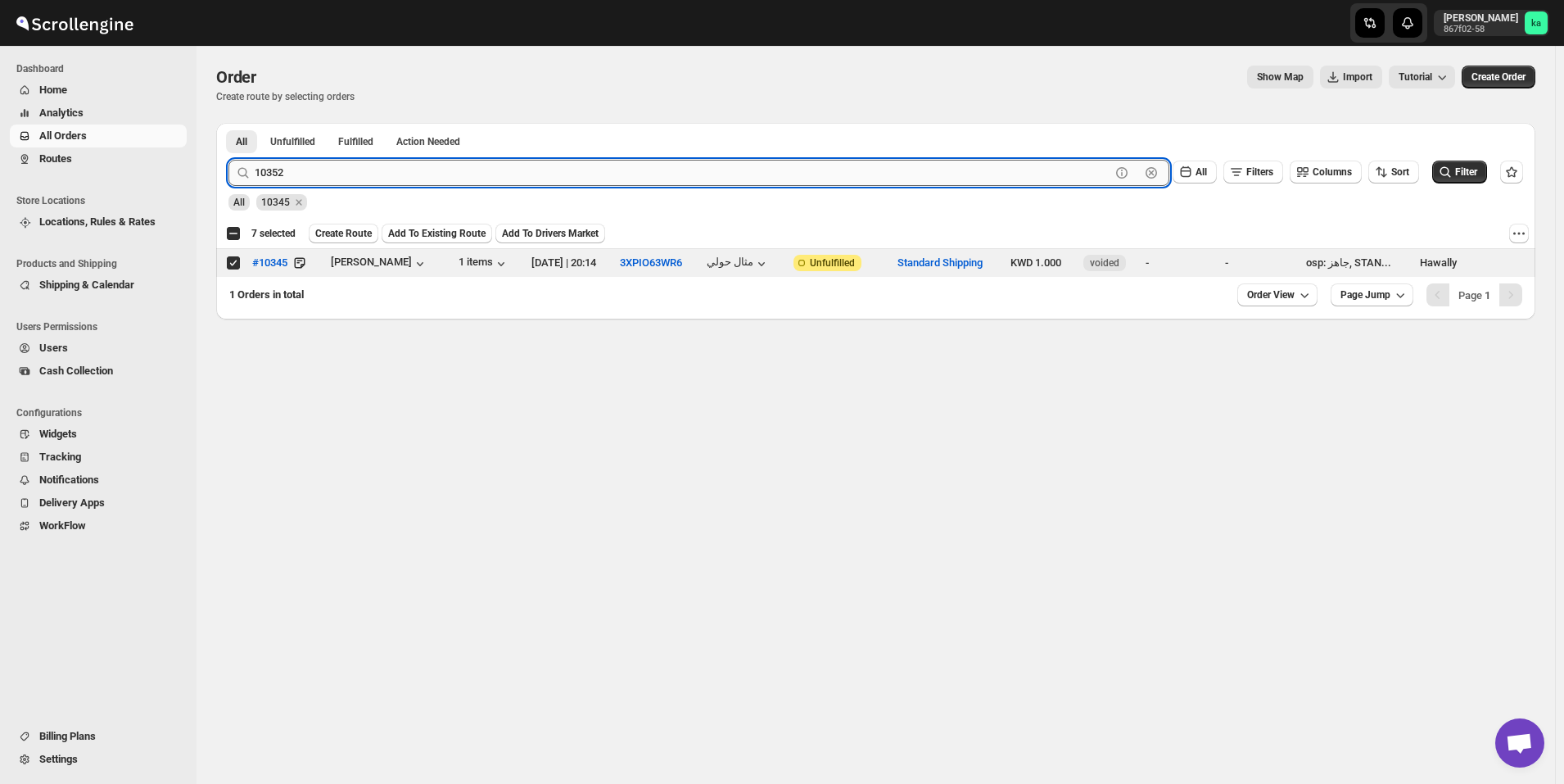
click at [228, 123] on button "Submit" at bounding box center [252, 131] width 47 height 17
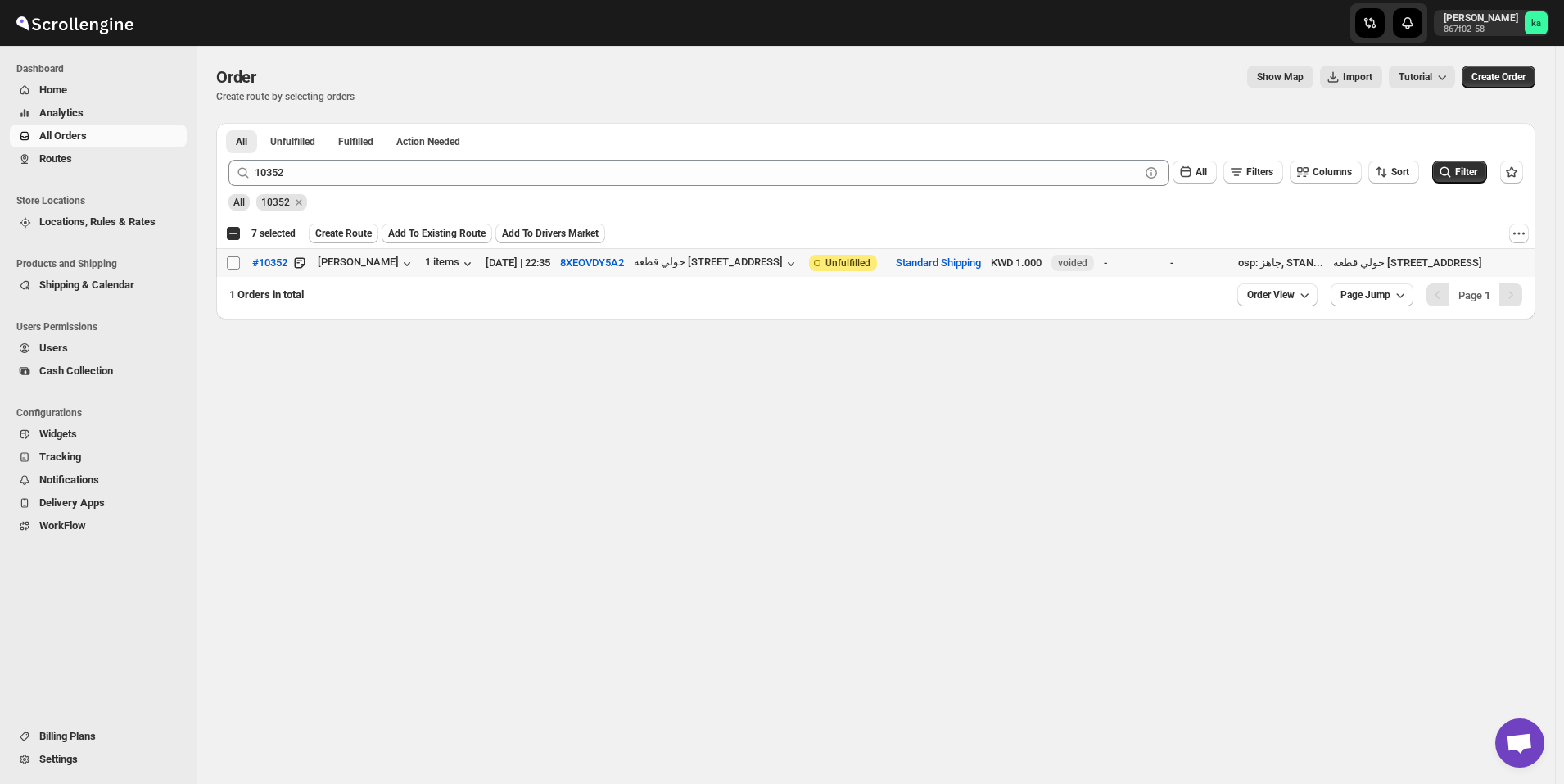
click at [233, 267] on input "Select order" at bounding box center [233, 262] width 13 height 13
checkbox input "true"
click at [342, 235] on span "Create Route" at bounding box center [343, 233] width 56 height 13
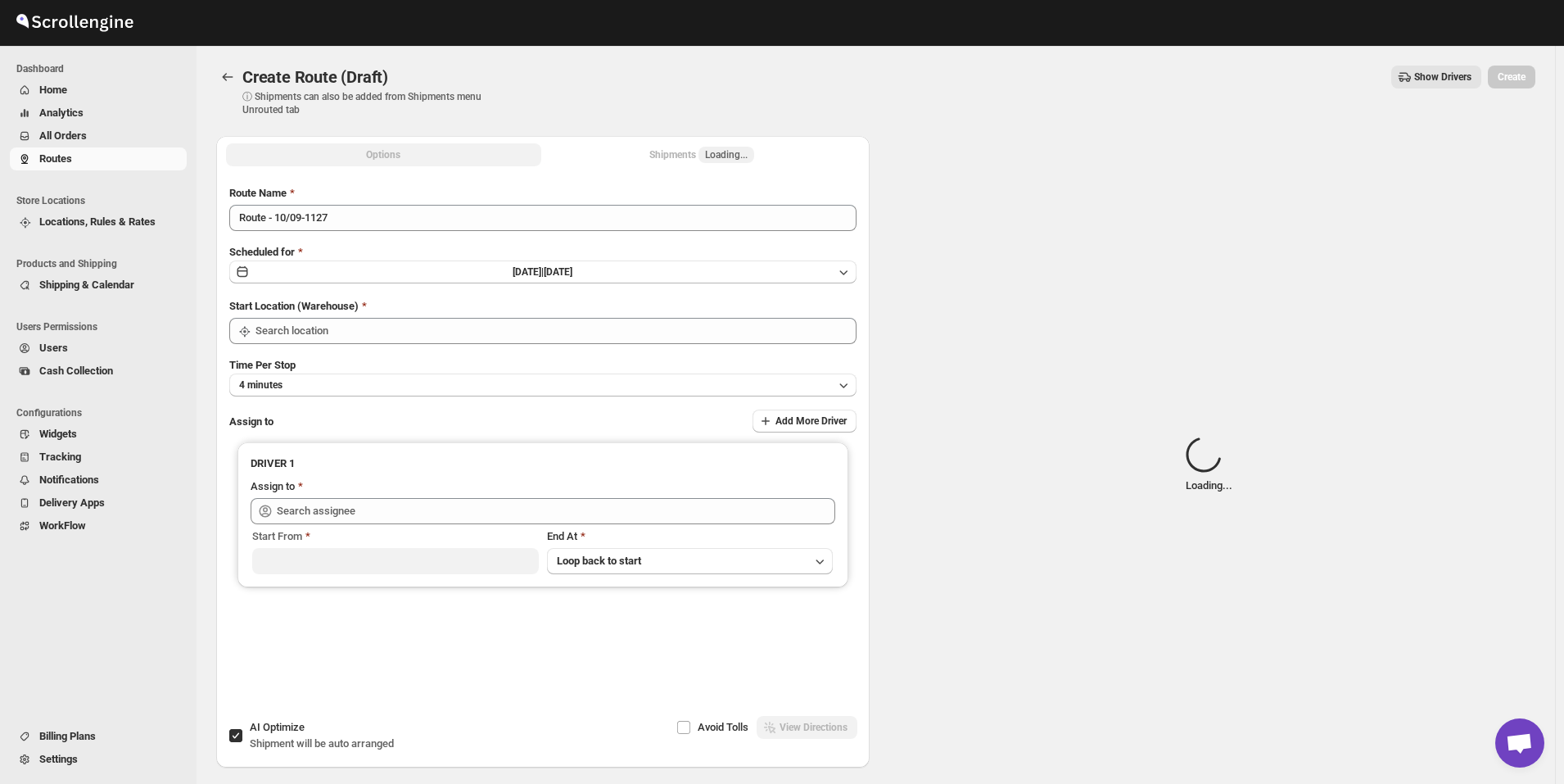
type input "Kuwait City"
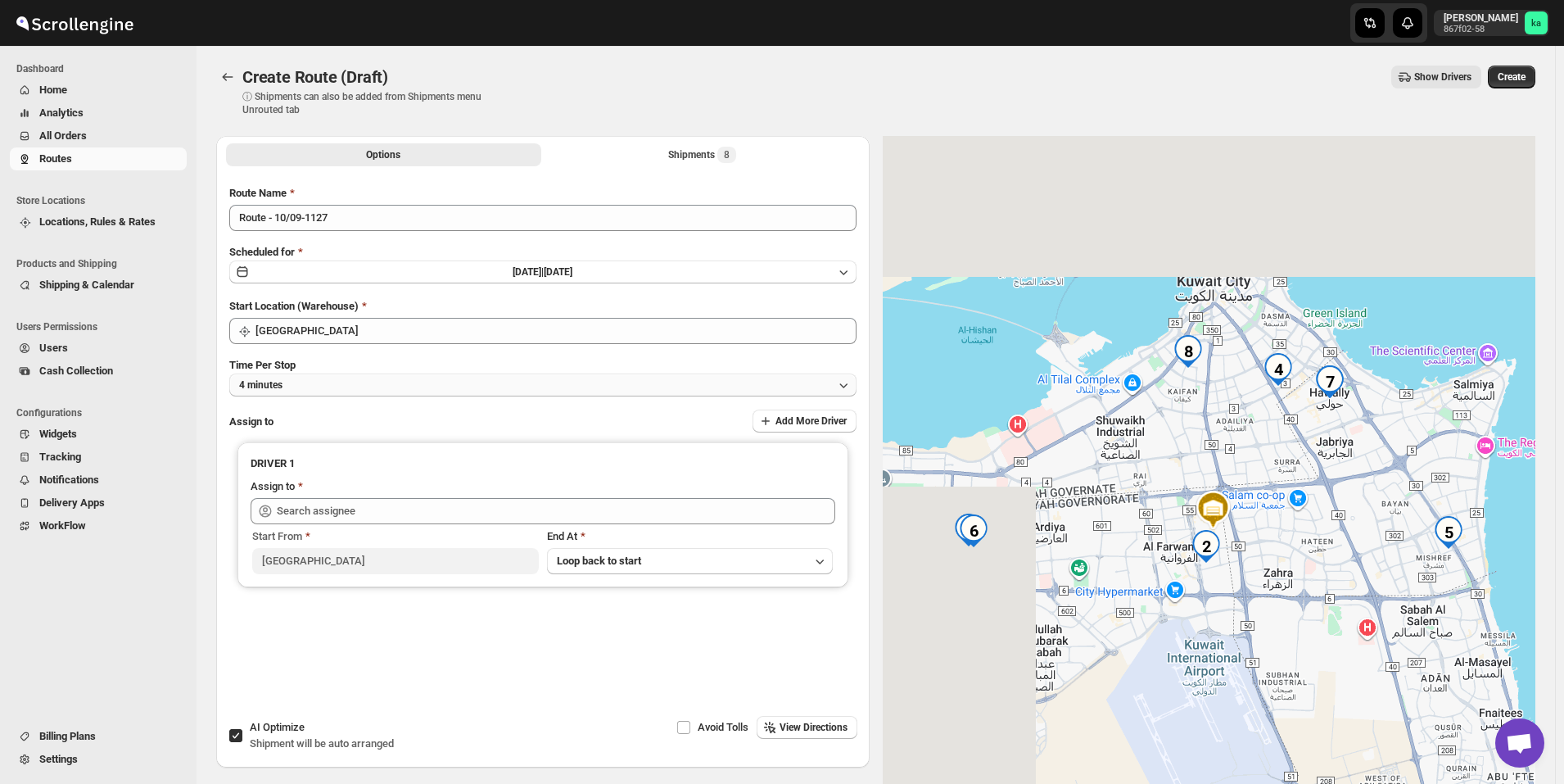
click at [326, 391] on button "4 minutes" at bounding box center [543, 385] width 628 height 23
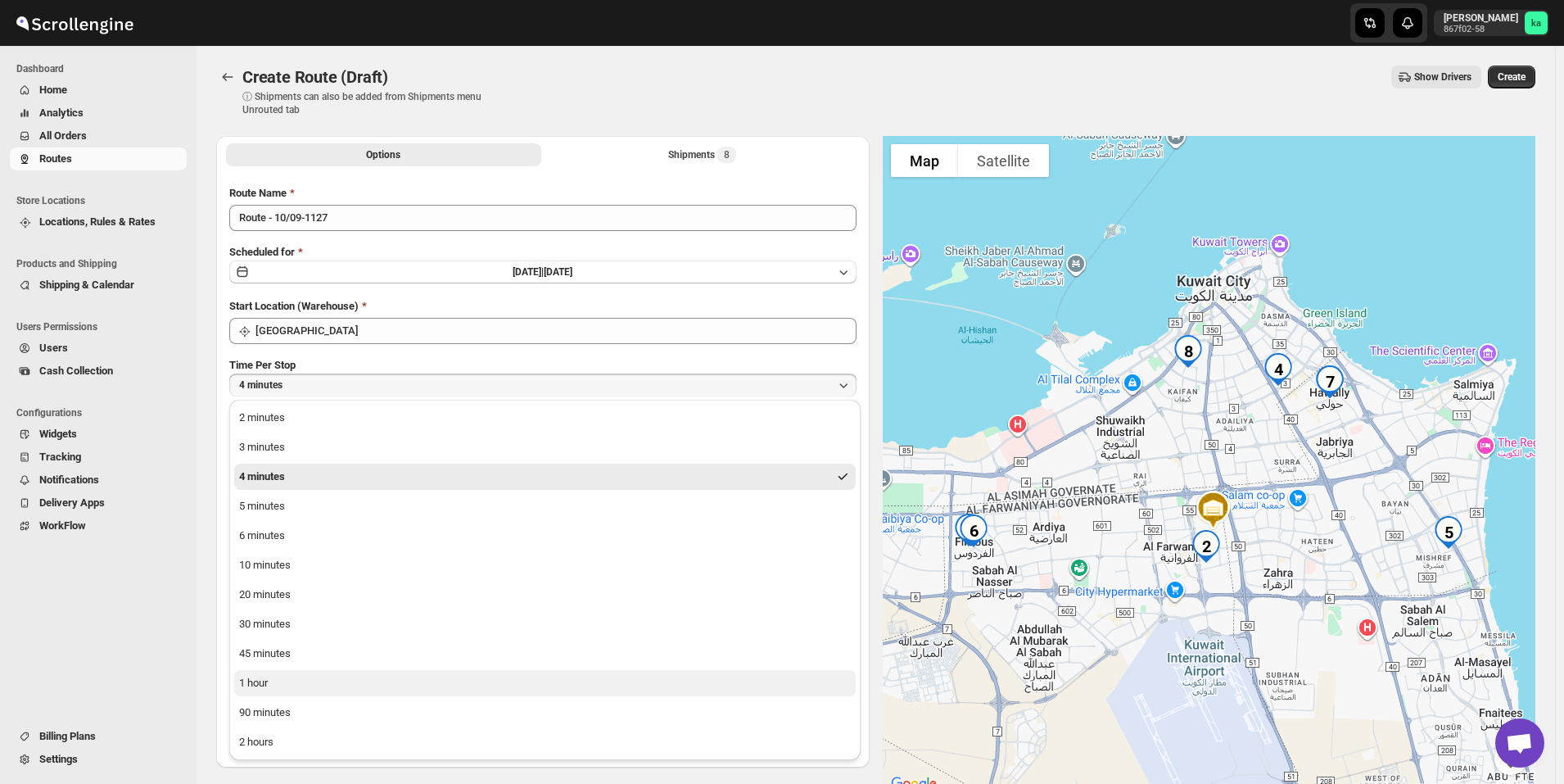
click at [297, 685] on button "1 hour" at bounding box center [545, 683] width 622 height 26
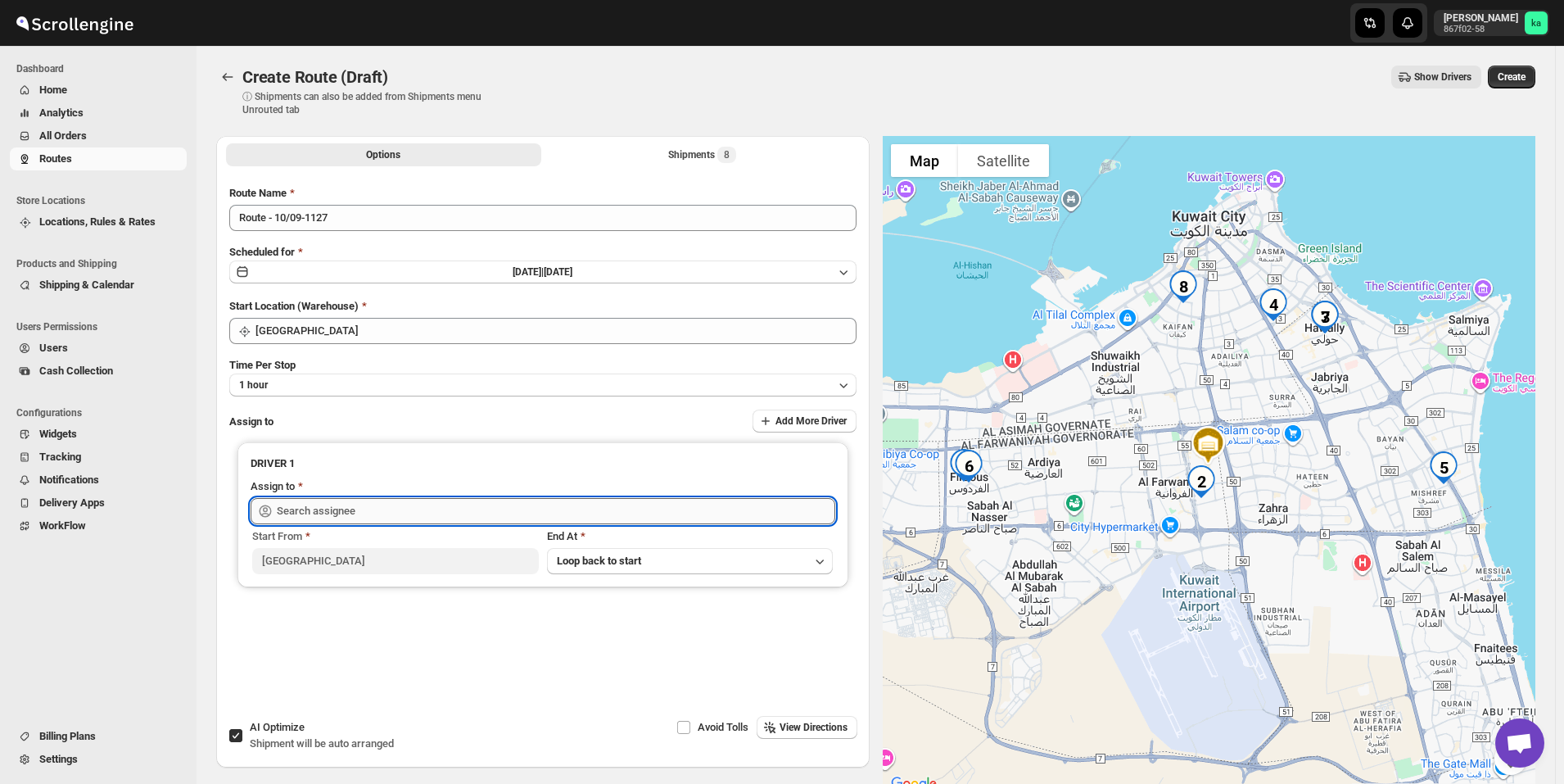
click at [364, 514] on input "text" at bounding box center [556, 511] width 559 height 26
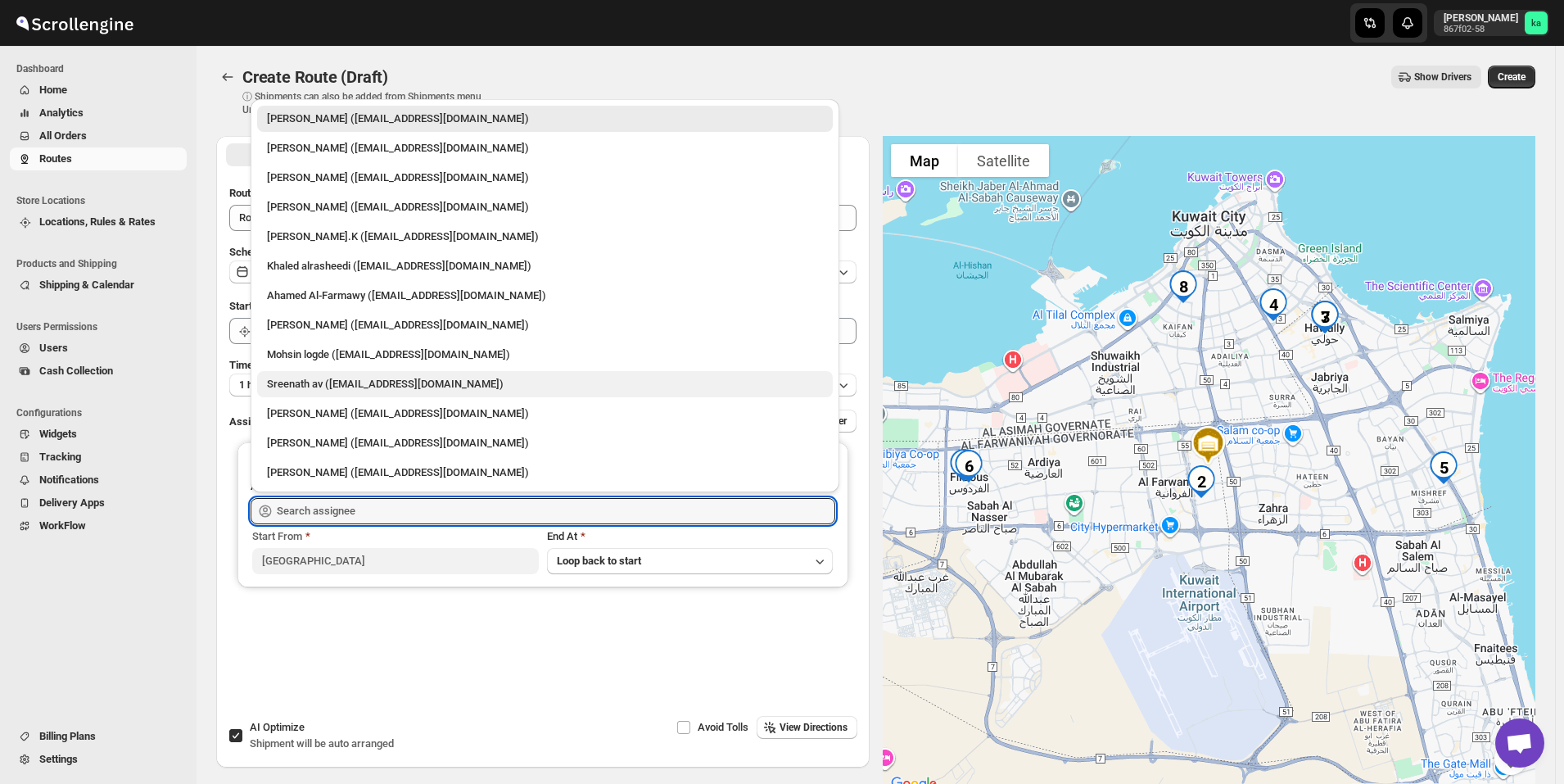
click at [318, 389] on div "Sreenath av (sreenathbhasibhasi@gmail.com)" at bounding box center [545, 384] width 556 height 16
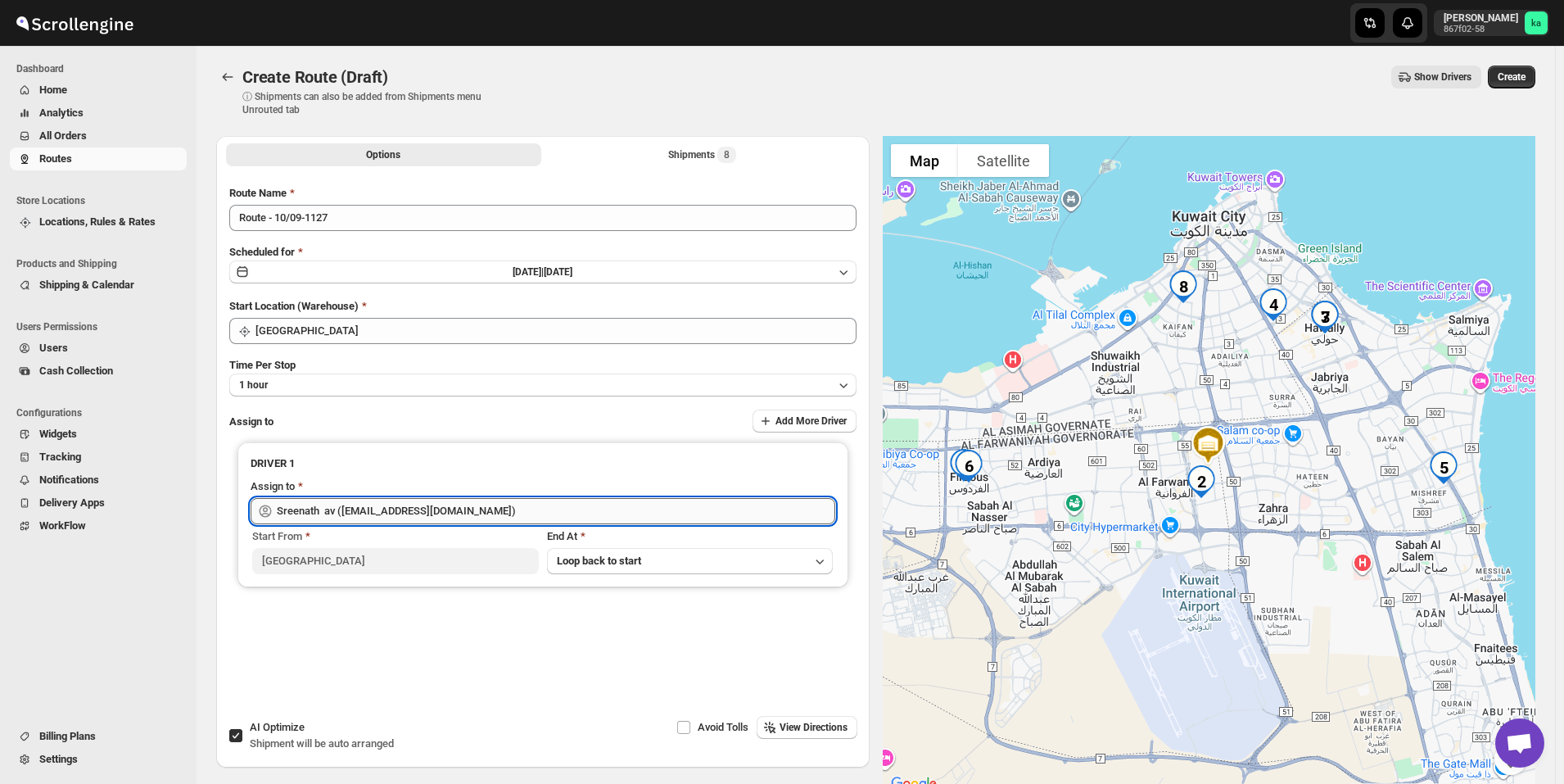
click at [303, 506] on input "Sreenath av (sreenathbhasibhasi@gmail.com)" at bounding box center [556, 511] width 559 height 26
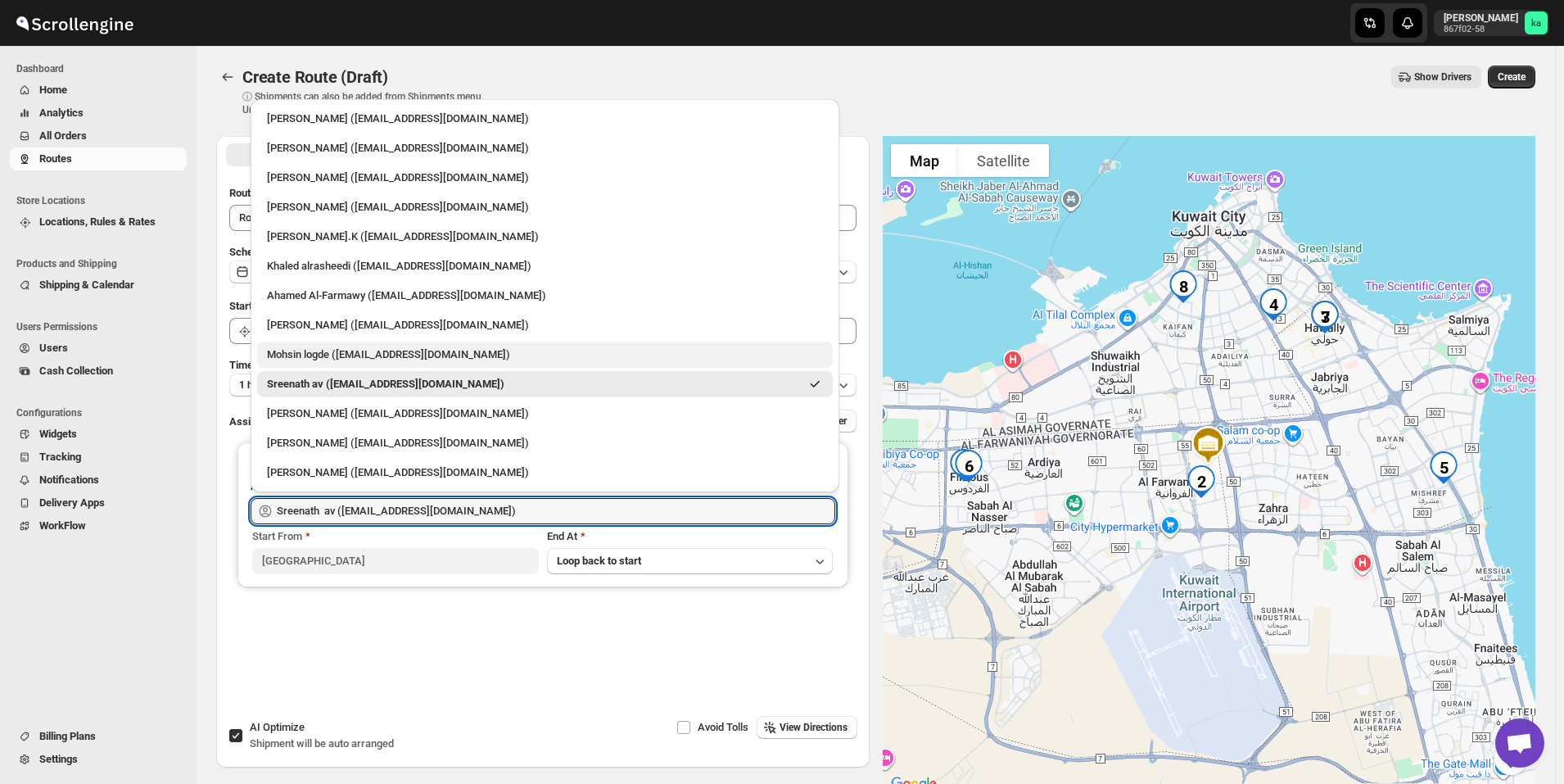
click at [297, 357] on div "Mohsin logde (logdemohsin@gmail.com)" at bounding box center [545, 354] width 556 height 16
type input "Mohsin logde (logdemohsin@gmail.com)"
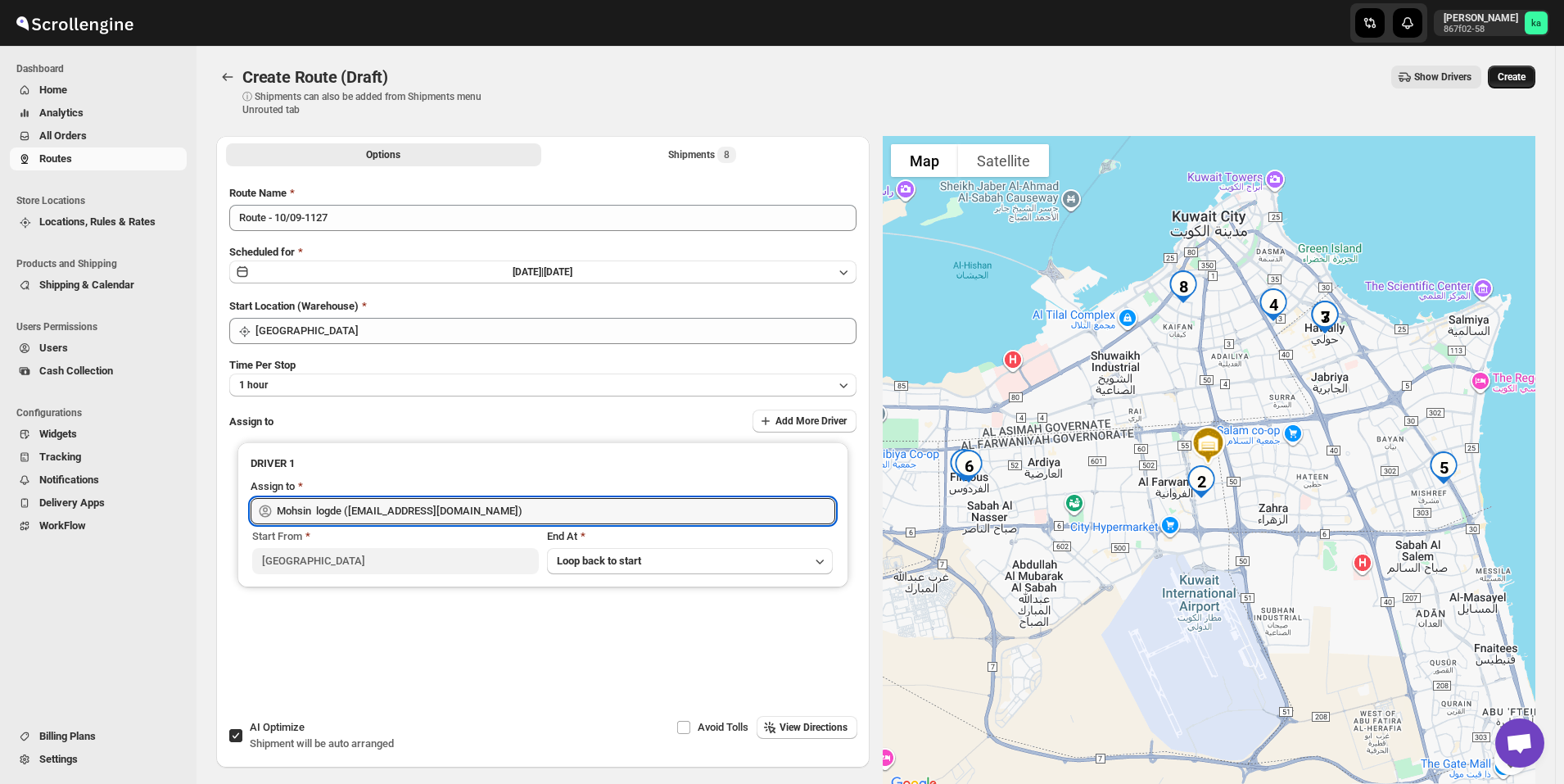
click at [1525, 79] on span "Create" at bounding box center [1512, 76] width 28 height 13
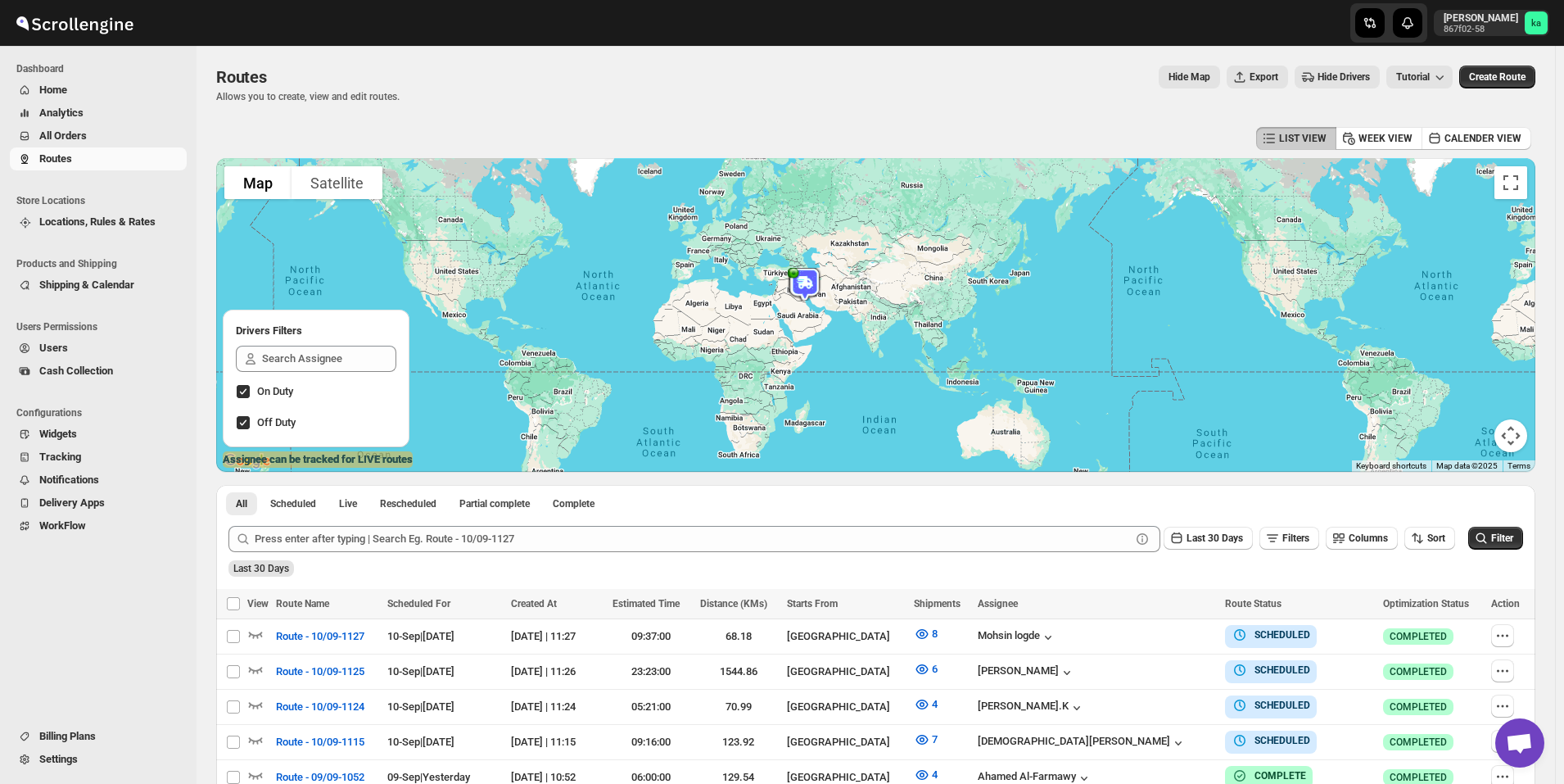
click at [104, 143] on span "All Orders" at bounding box center [111, 136] width 144 height 16
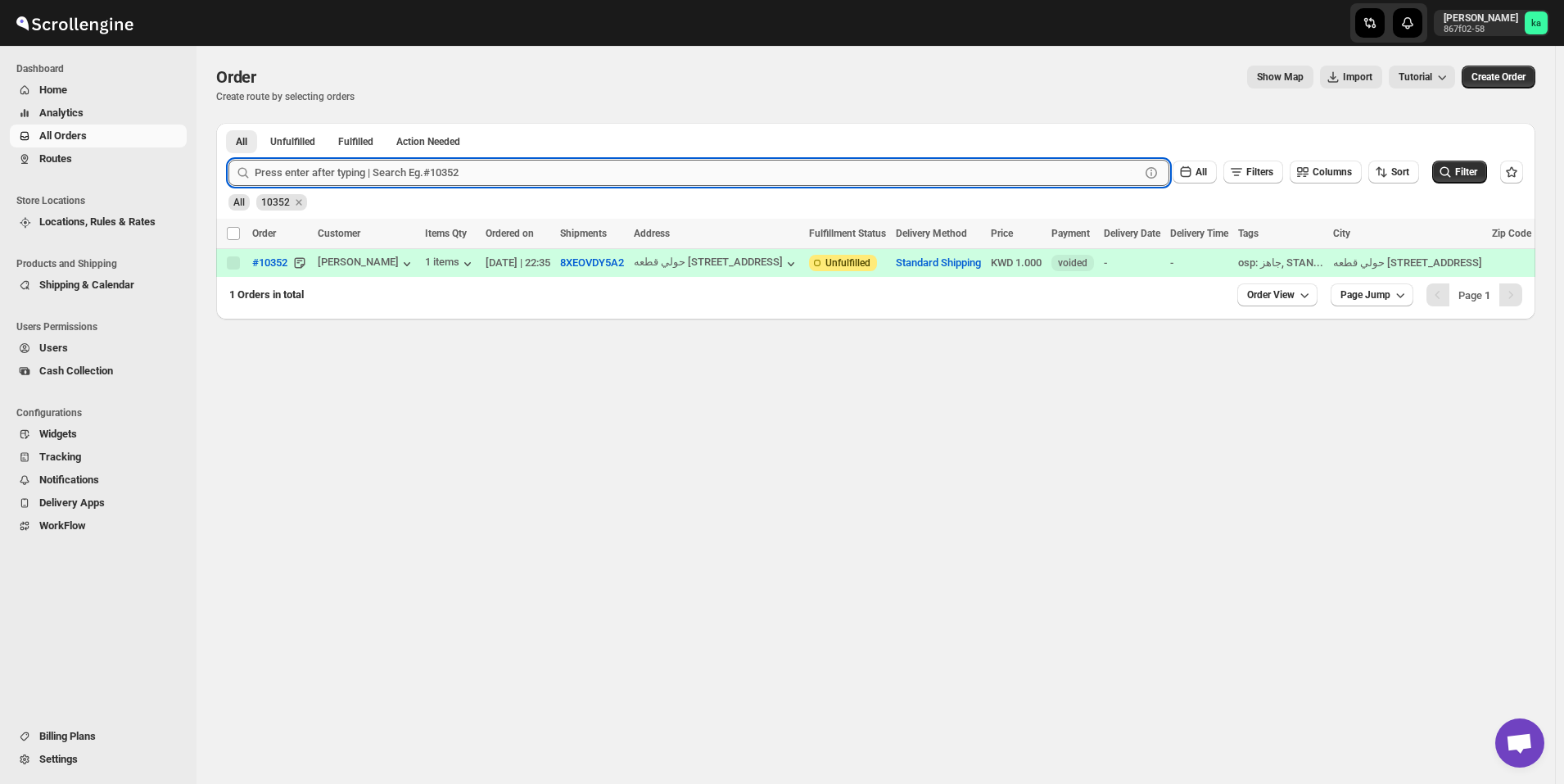
click at [571, 162] on input "text" at bounding box center [698, 173] width 885 height 26
paste input "10224"
type input "10224"
click at [228, 123] on button "Submit" at bounding box center [252, 131] width 47 height 17
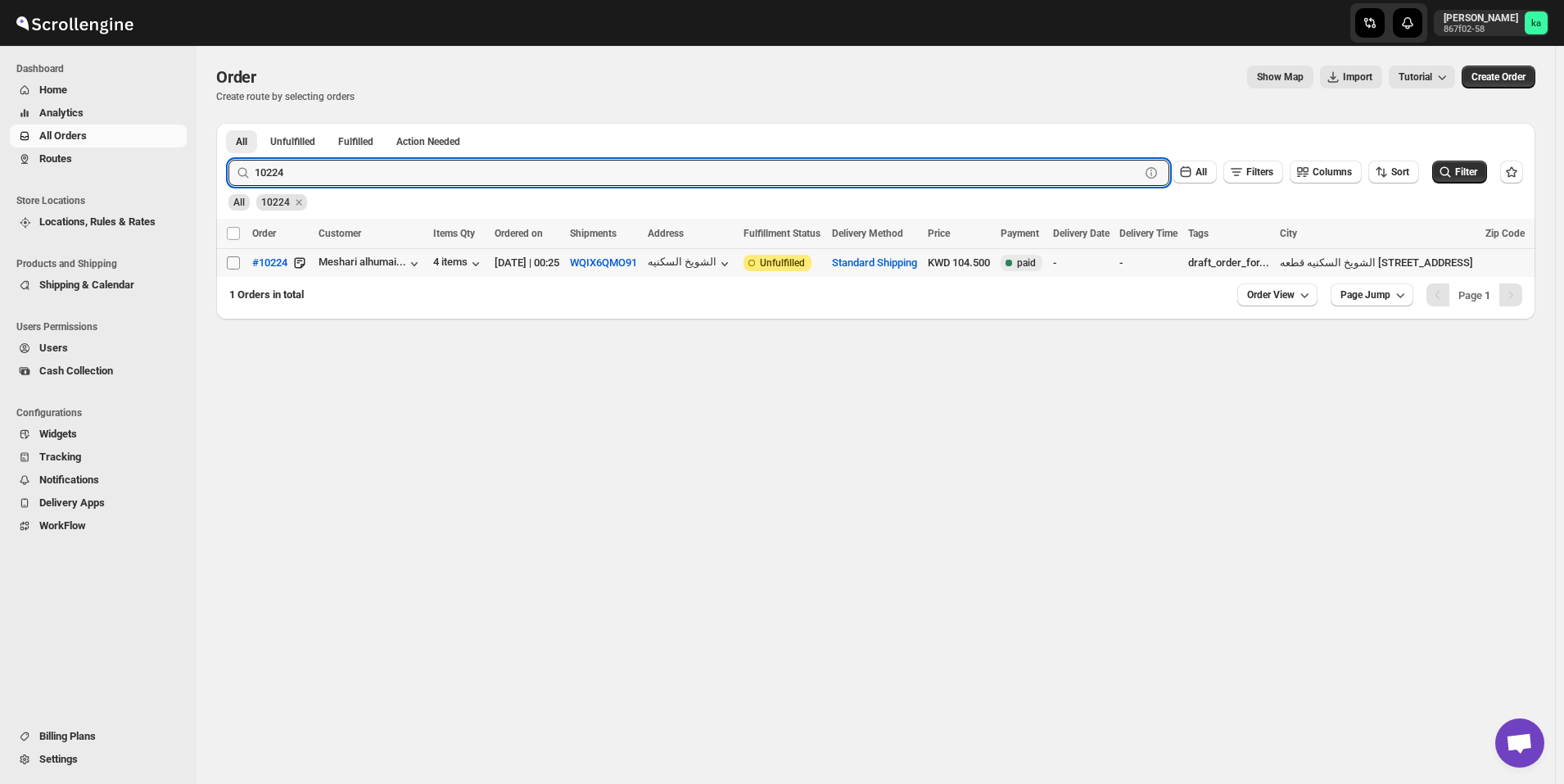
click at [234, 268] on input "Select order" at bounding box center [233, 262] width 13 height 13
checkbox input "true"
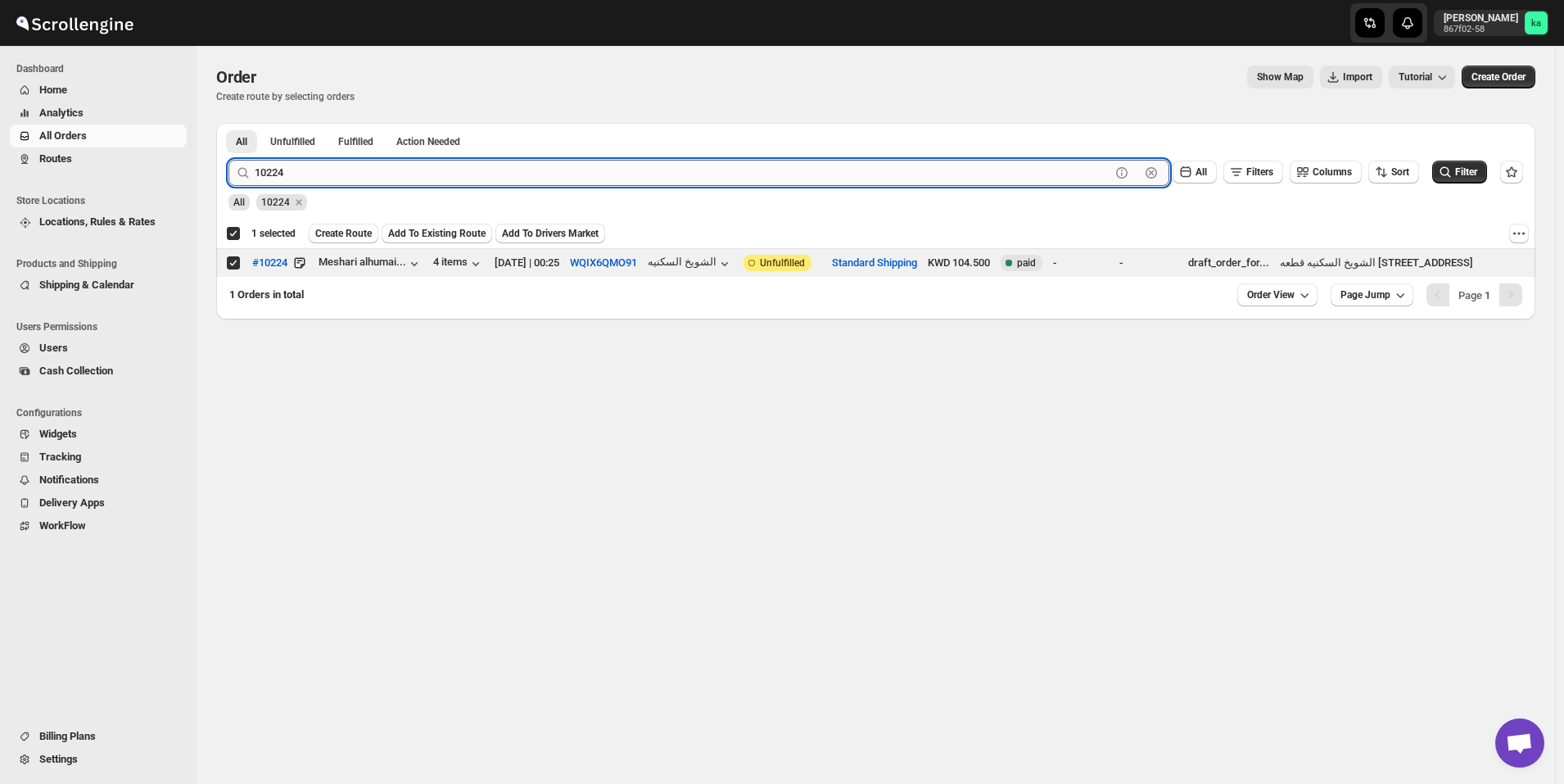
click at [570, 172] on input "10224" at bounding box center [683, 173] width 856 height 26
paste input "355"
type input "10355"
click at [228, 123] on button "Submit" at bounding box center [252, 131] width 47 height 17
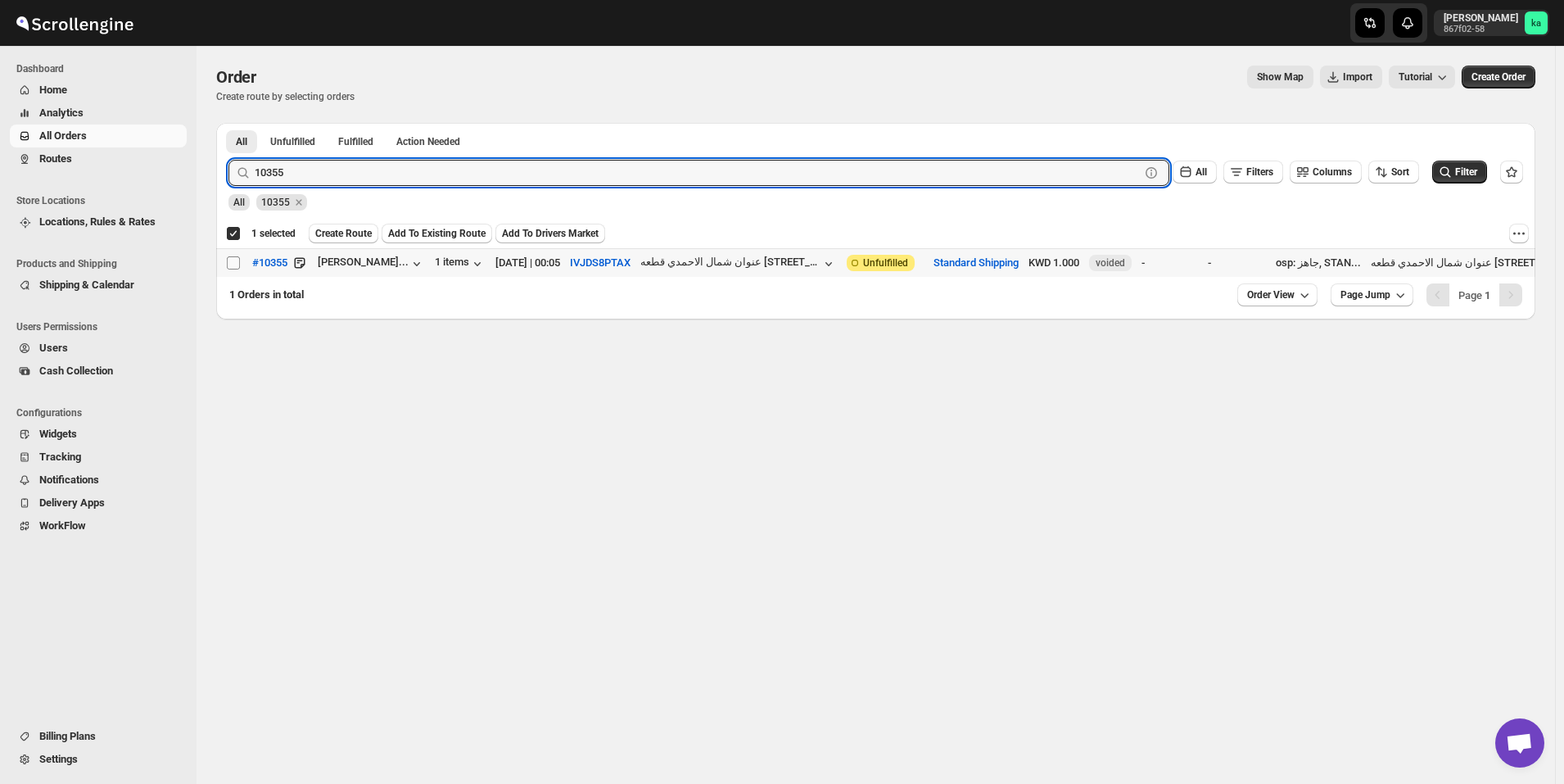
click at [233, 265] on input "Select order" at bounding box center [233, 262] width 13 height 13
checkbox input "true"
checkbox input "false"
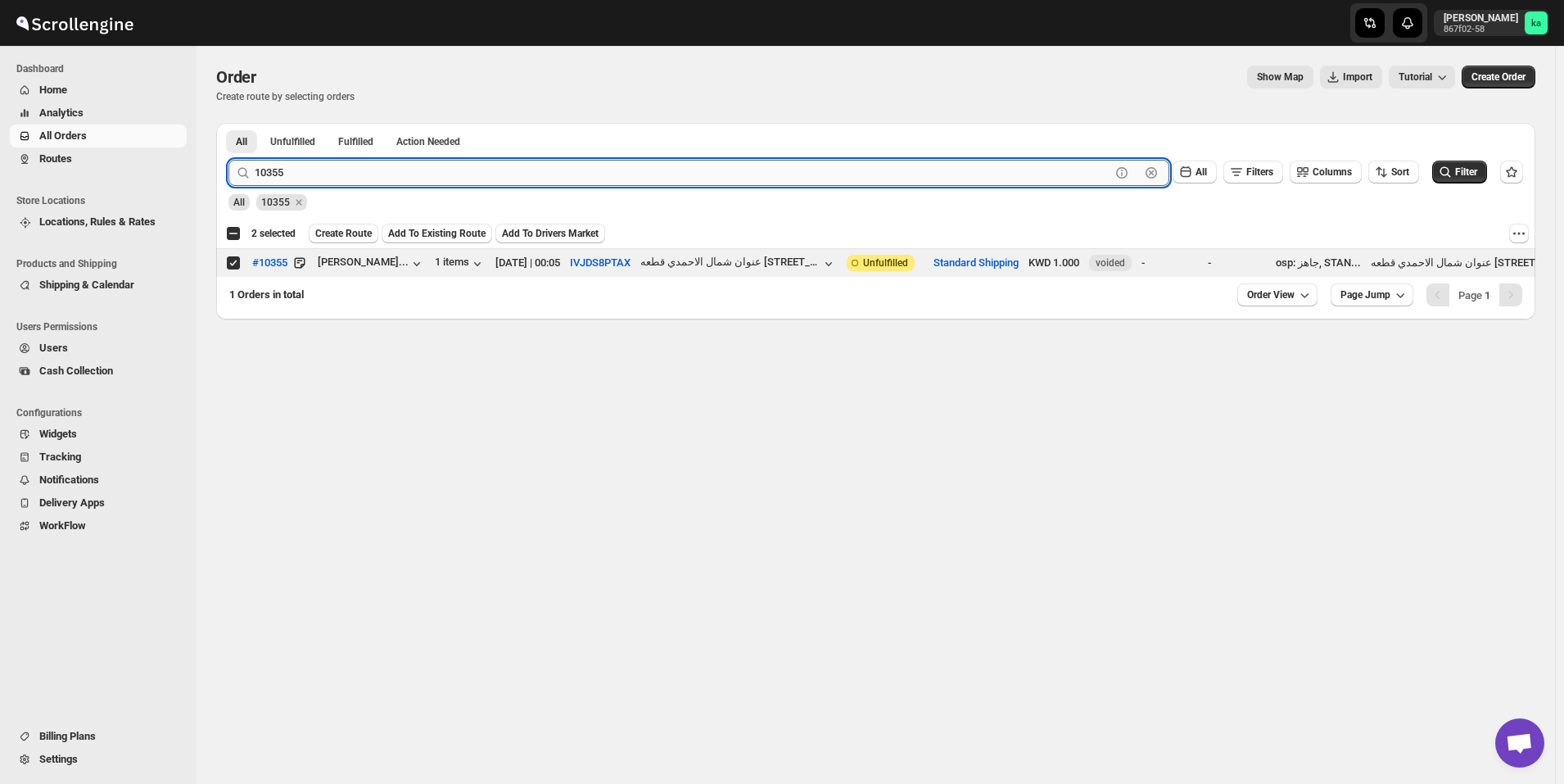
click at [630, 174] on input "10355" at bounding box center [683, 173] width 856 height 26
paste input "79"
type input "10379"
click at [228, 123] on button "Submit" at bounding box center [252, 131] width 47 height 17
click at [229, 265] on input "Select order" at bounding box center [233, 262] width 13 height 13
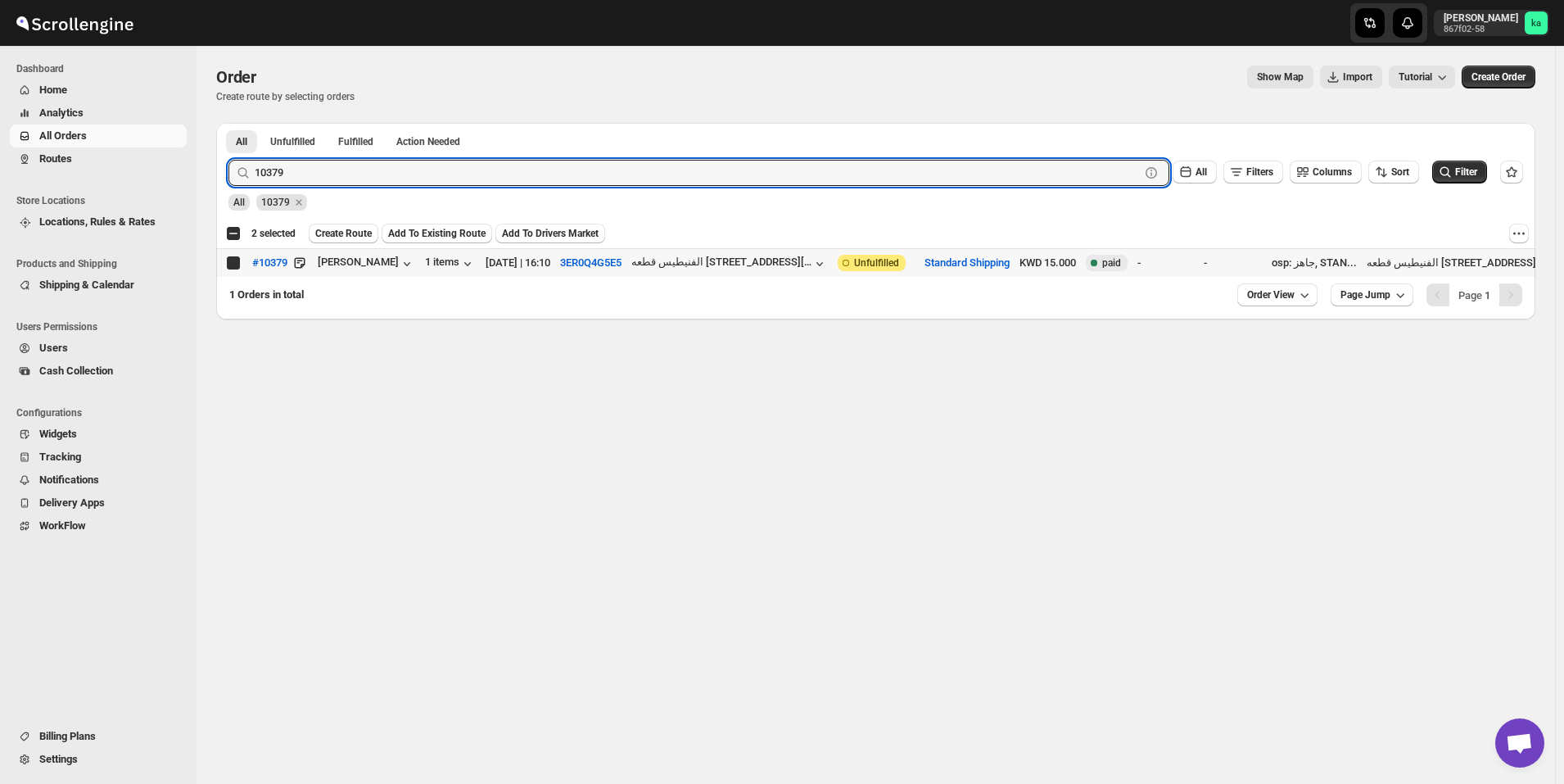
checkbox input "true"
click at [717, 168] on input "10379" at bounding box center [683, 173] width 856 height 26
paste input "94"
type input "10394"
click at [228, 123] on button "Submit" at bounding box center [252, 131] width 47 height 17
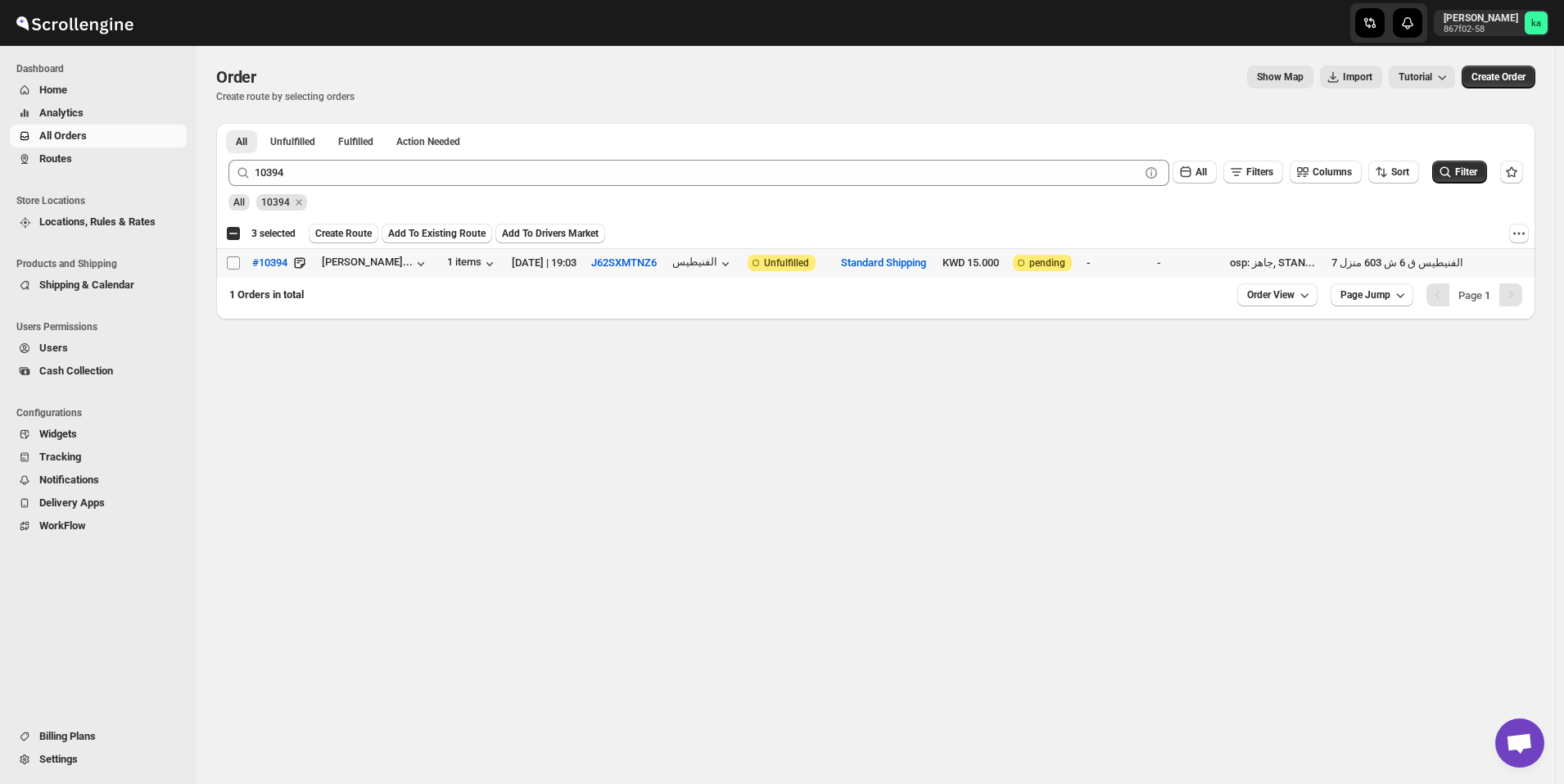
click at [233, 269] on input "Select order" at bounding box center [233, 262] width 13 height 13
checkbox input "true"
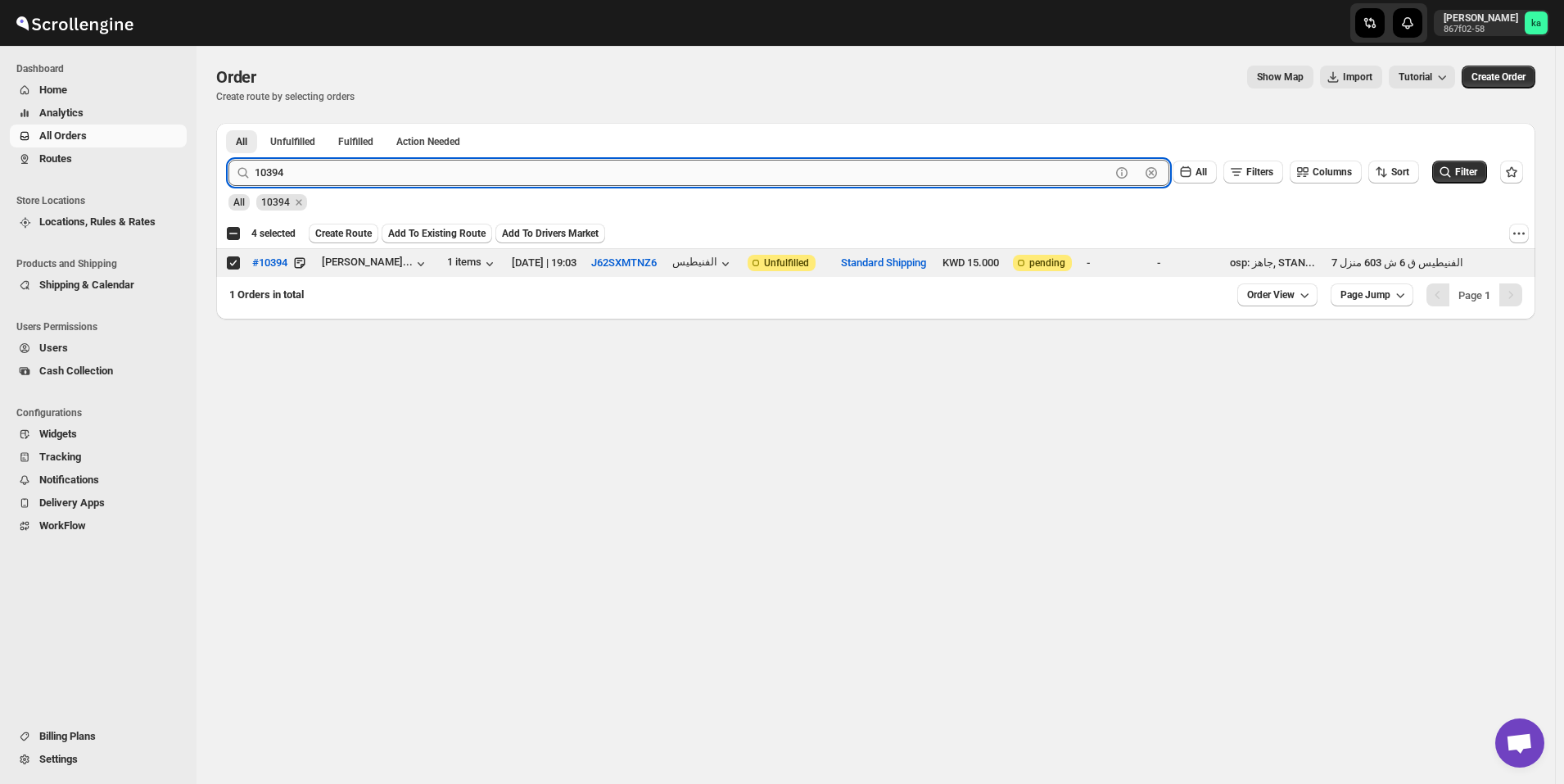
click at [641, 166] on input "10394" at bounding box center [683, 173] width 856 height 26
paste input "0"
type input "10390"
click at [228, 123] on button "Submit" at bounding box center [252, 131] width 47 height 17
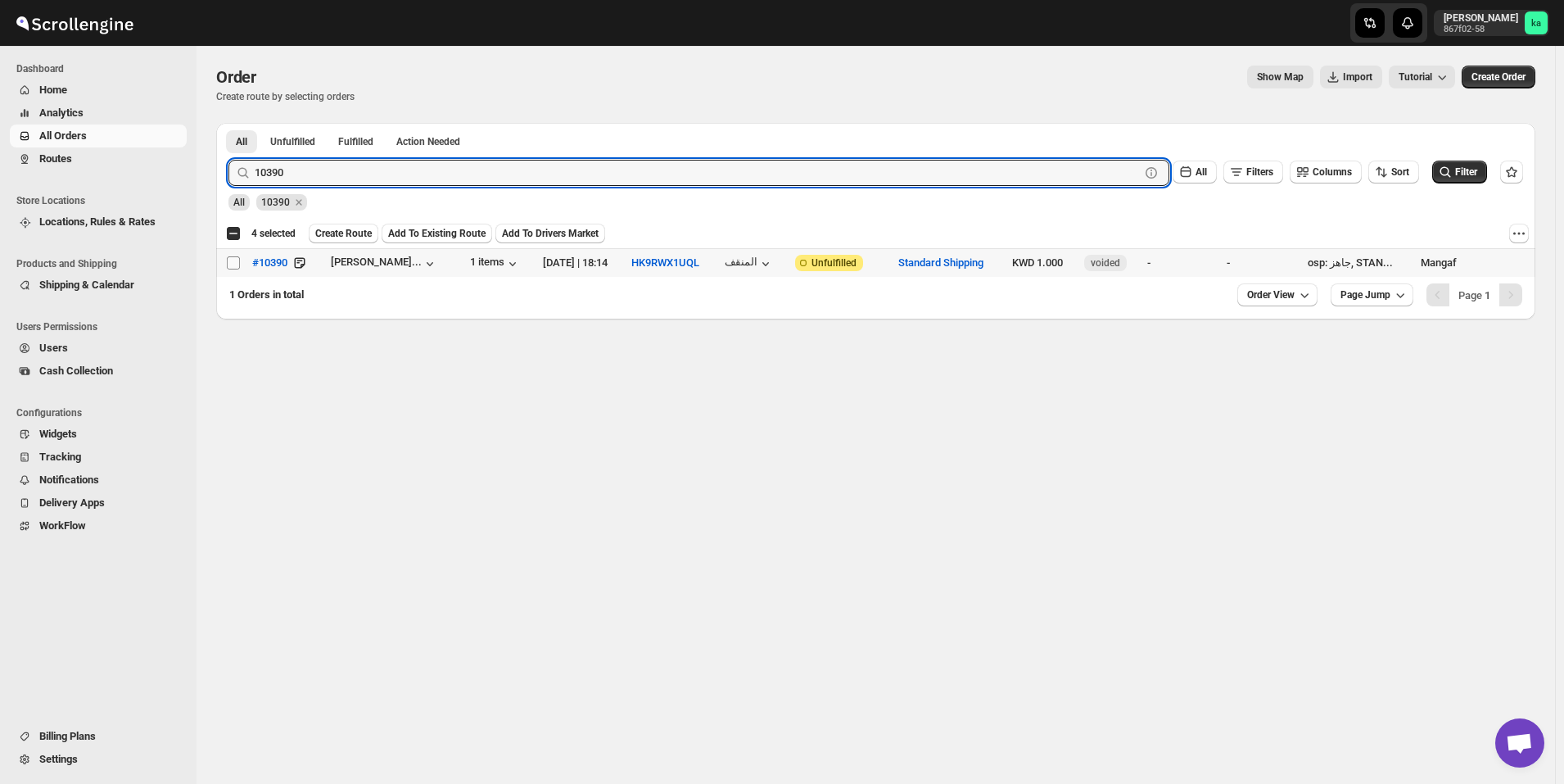
click at [234, 258] on input "Select order" at bounding box center [233, 262] width 13 height 13
checkbox input "true"
click at [664, 173] on input "10390" at bounding box center [683, 173] width 856 height 26
paste input "10368"
click at [664, 173] on input "1039010368" at bounding box center [683, 173] width 856 height 26
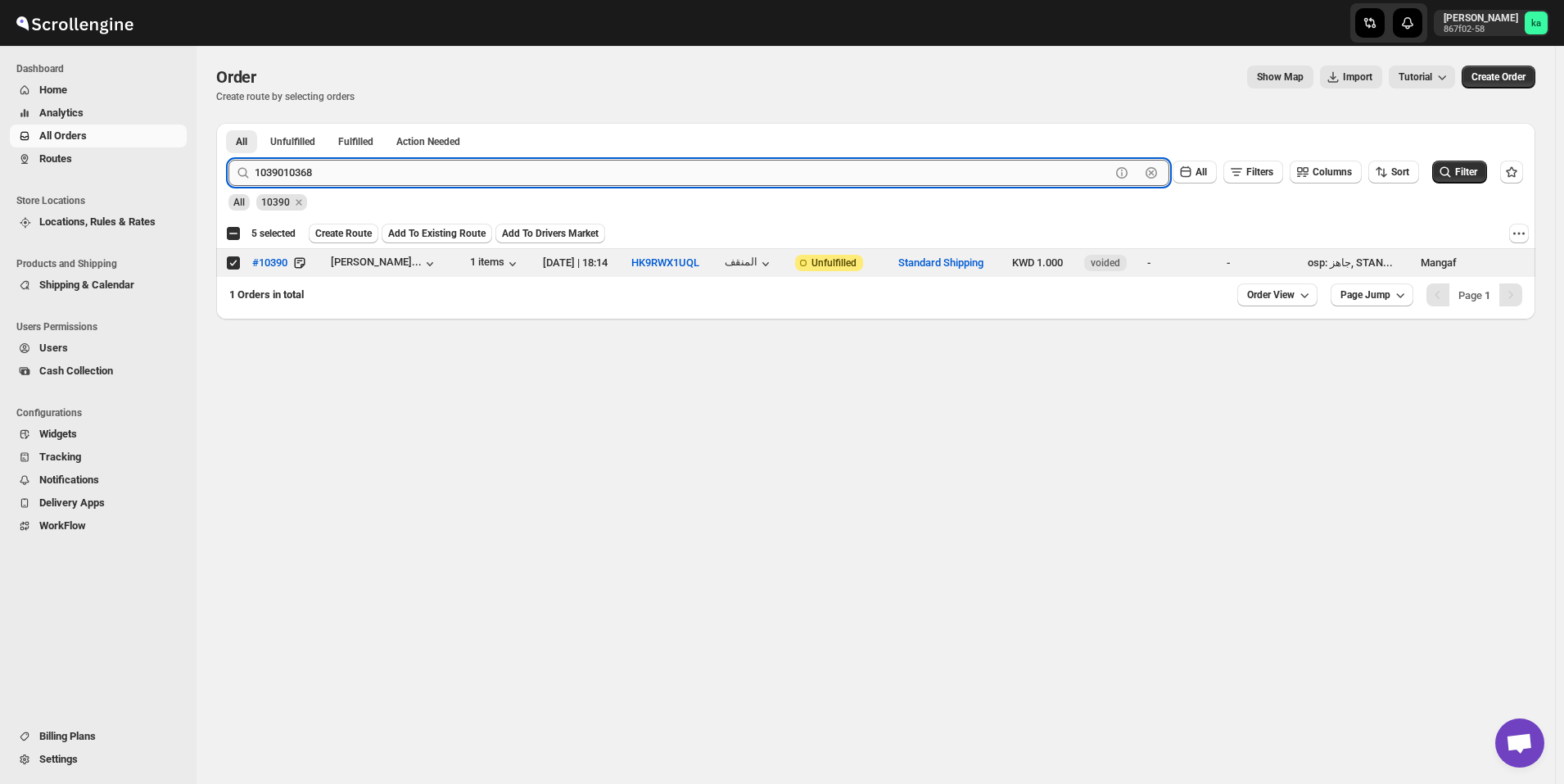
click at [664, 173] on input "1039010368" at bounding box center [683, 173] width 856 height 26
paste input "text"
type input "10368"
click at [228, 123] on button "Submit" at bounding box center [252, 131] width 47 height 17
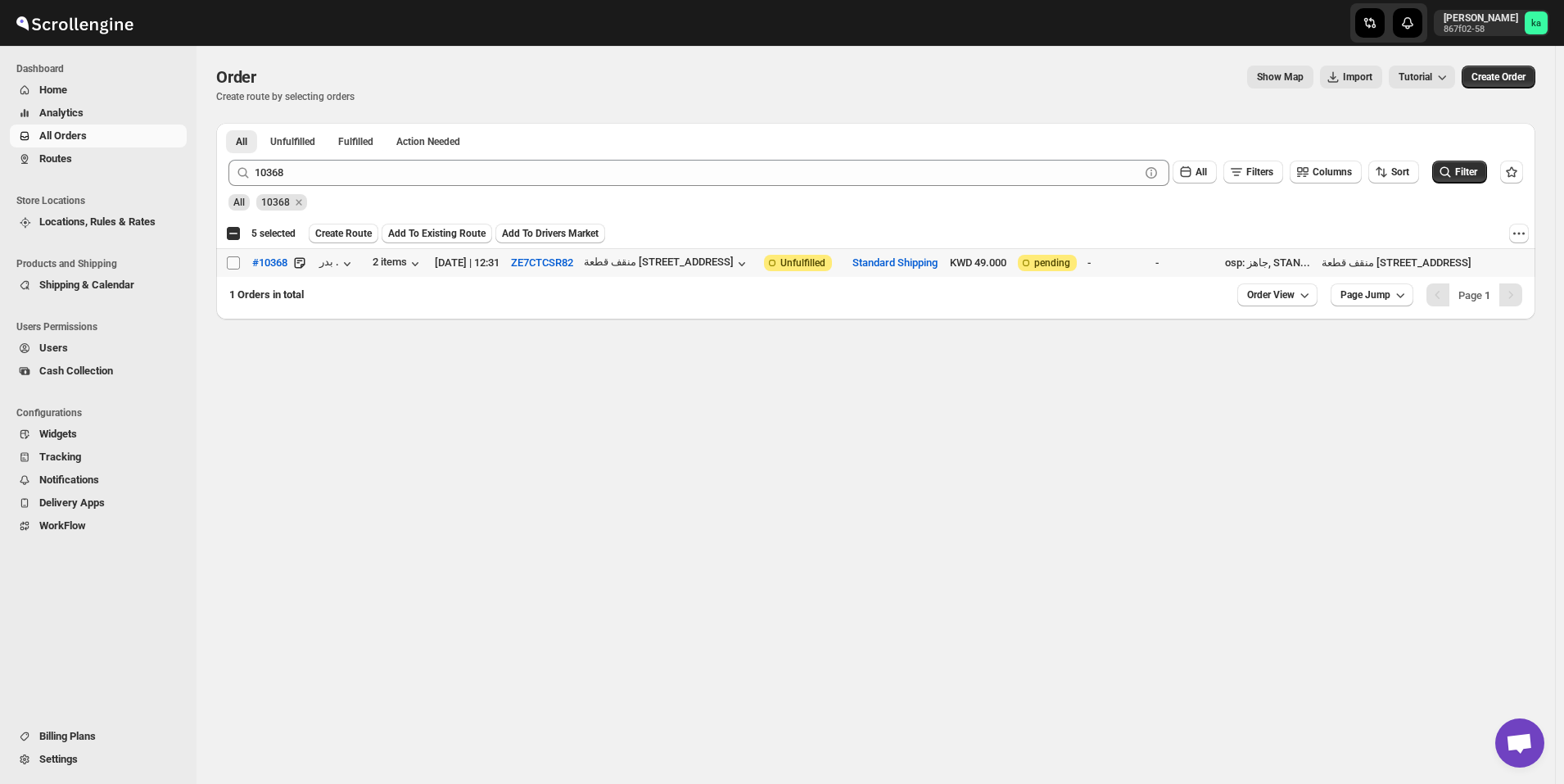
click at [236, 259] on input "Select order" at bounding box center [233, 262] width 13 height 13
checkbox input "true"
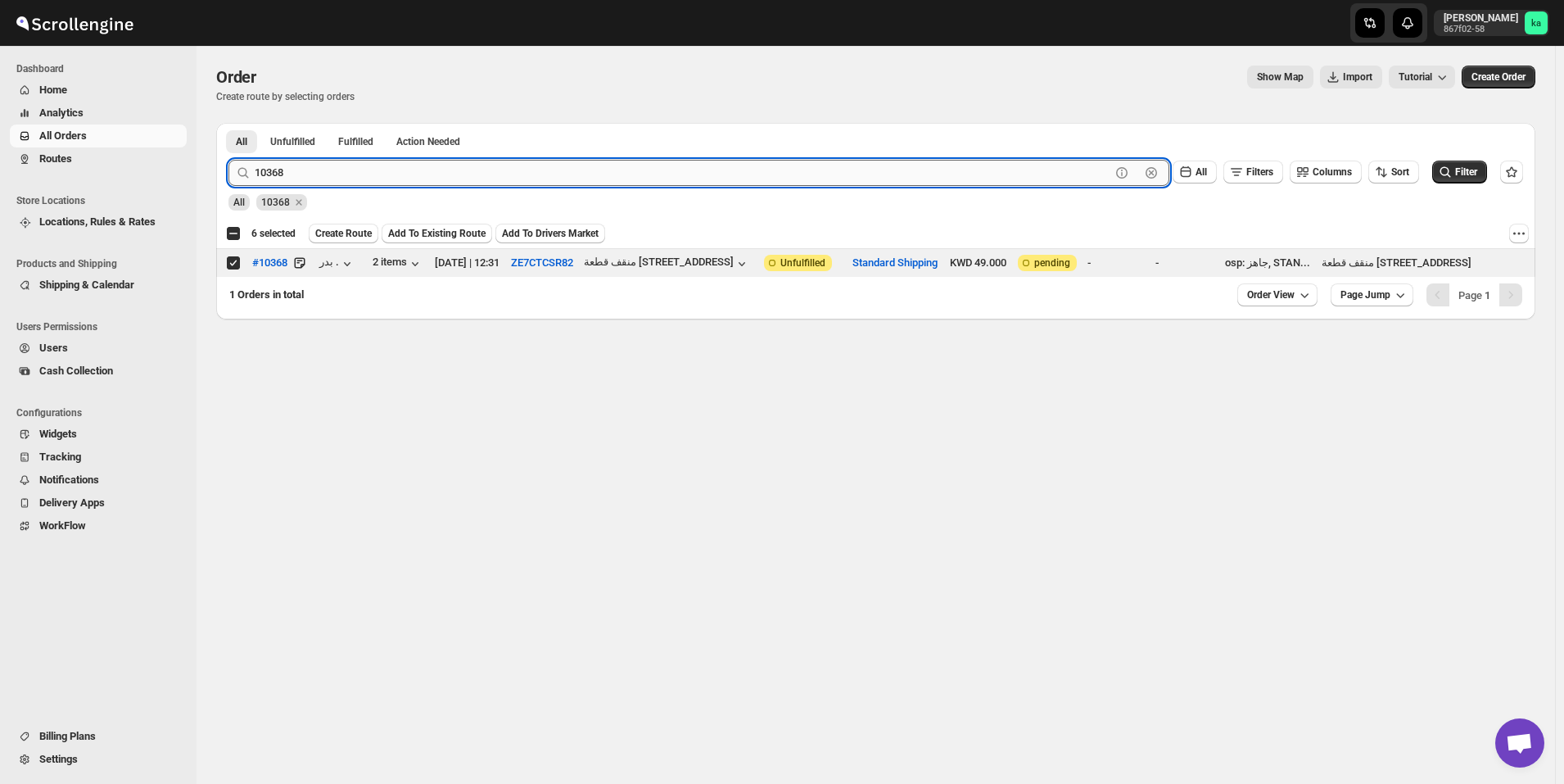
click at [597, 174] on input "10368" at bounding box center [683, 173] width 856 height 26
paste input "91"
type input "10391"
click at [228, 123] on button "Submit" at bounding box center [252, 131] width 47 height 17
click at [232, 261] on input "Select order" at bounding box center [233, 262] width 13 height 13
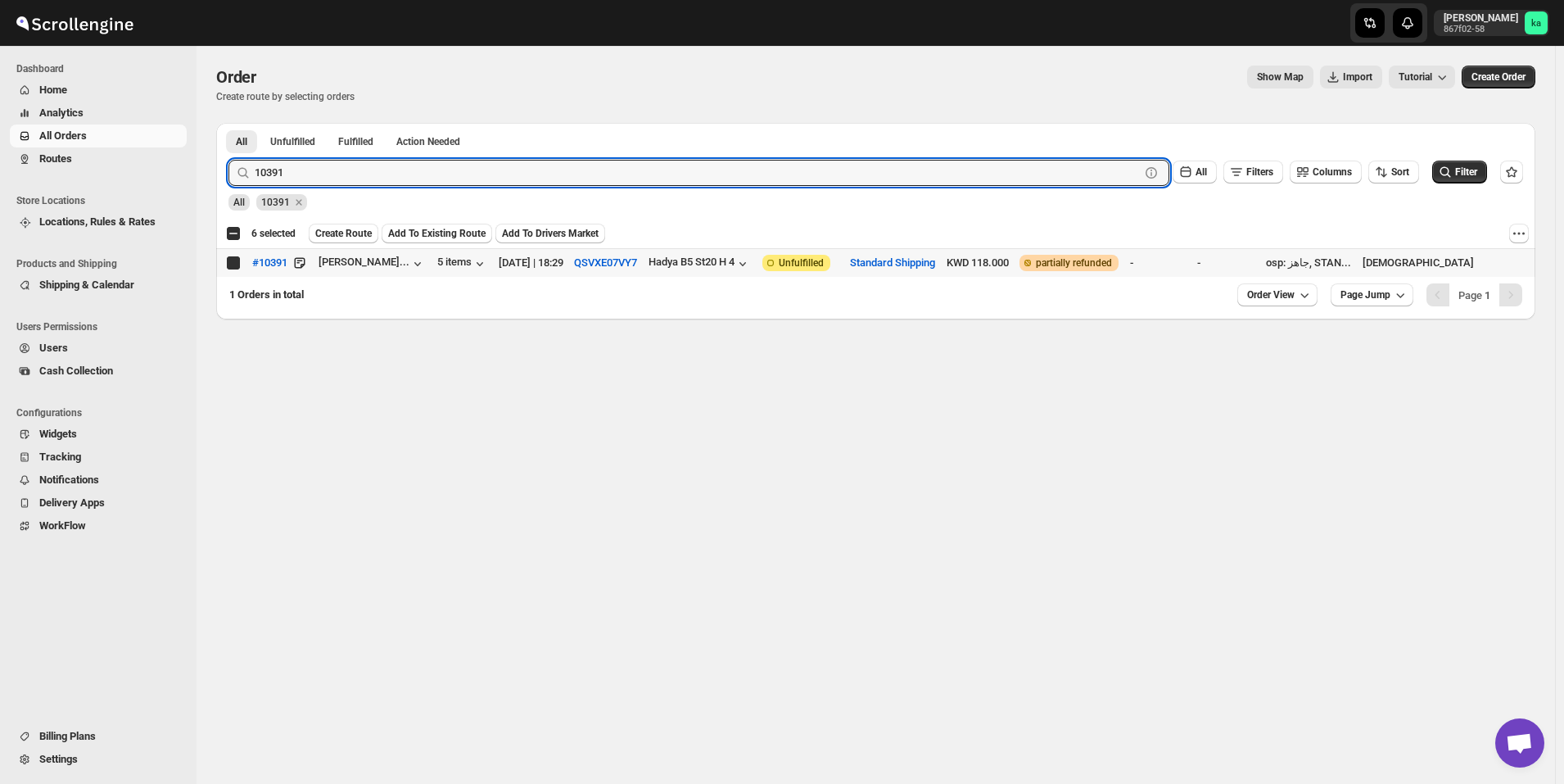
checkbox input "true"
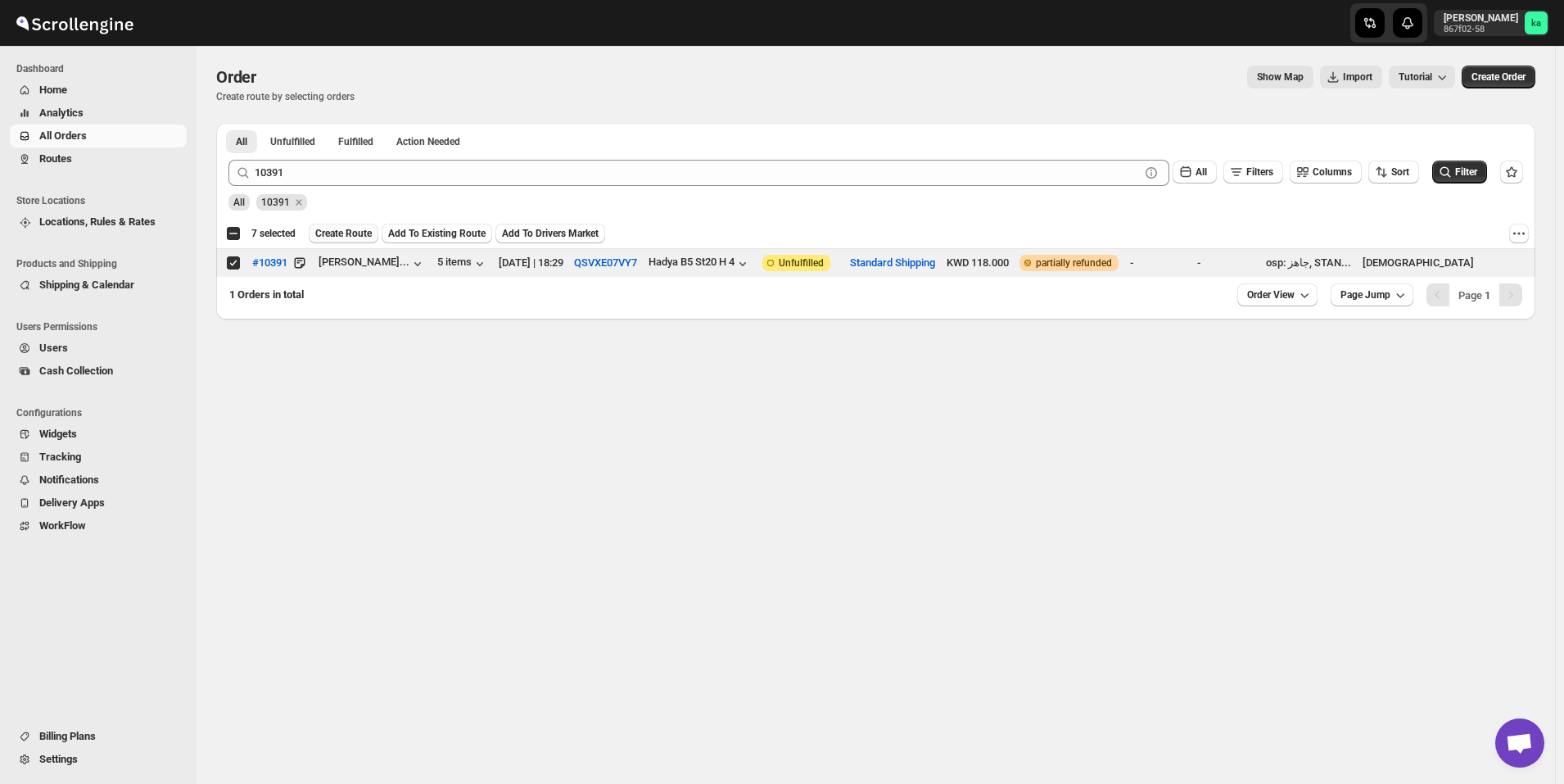
click at [348, 232] on span "Create Route" at bounding box center [343, 233] width 56 height 13
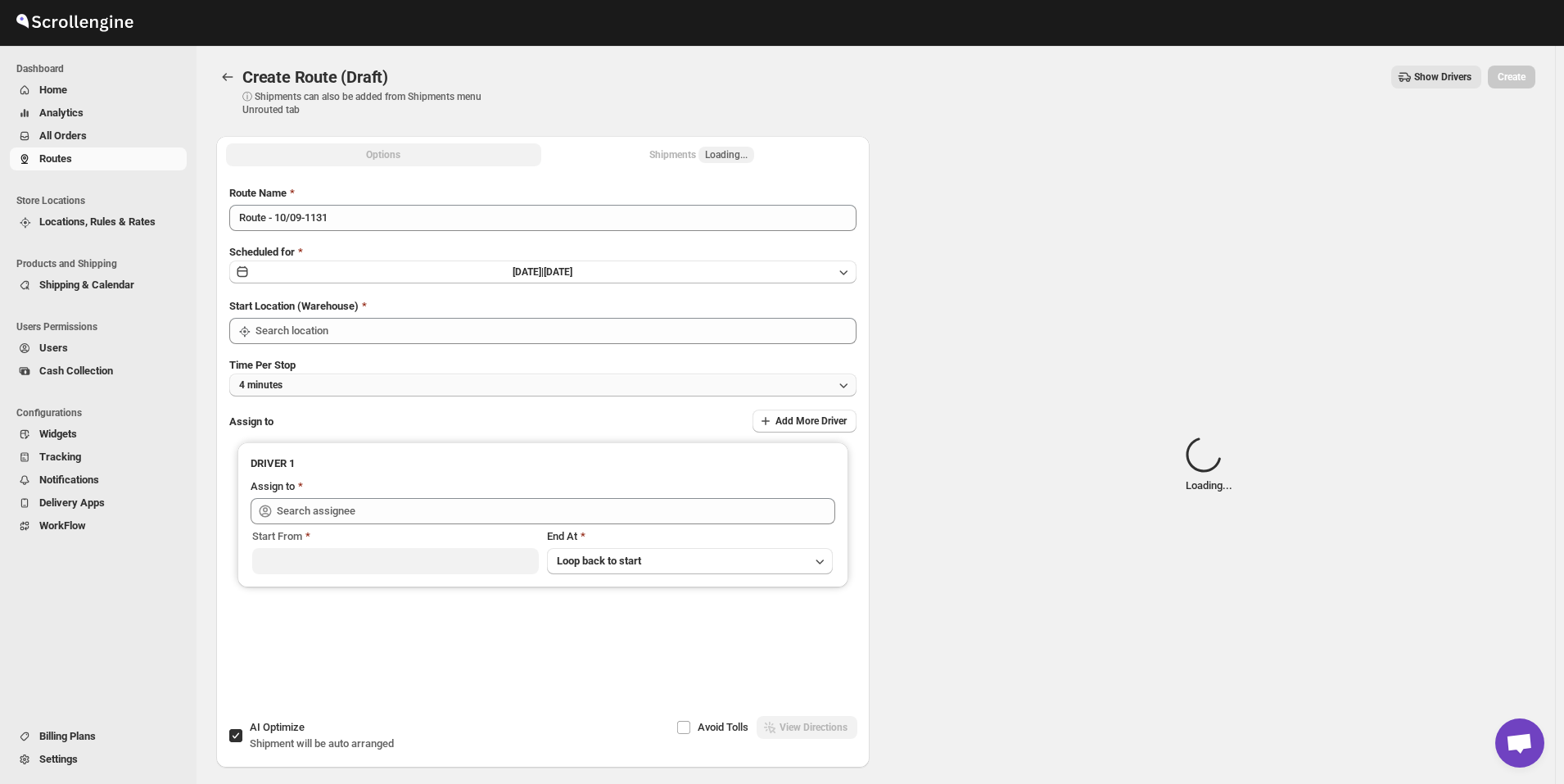
type input "Kuwait City"
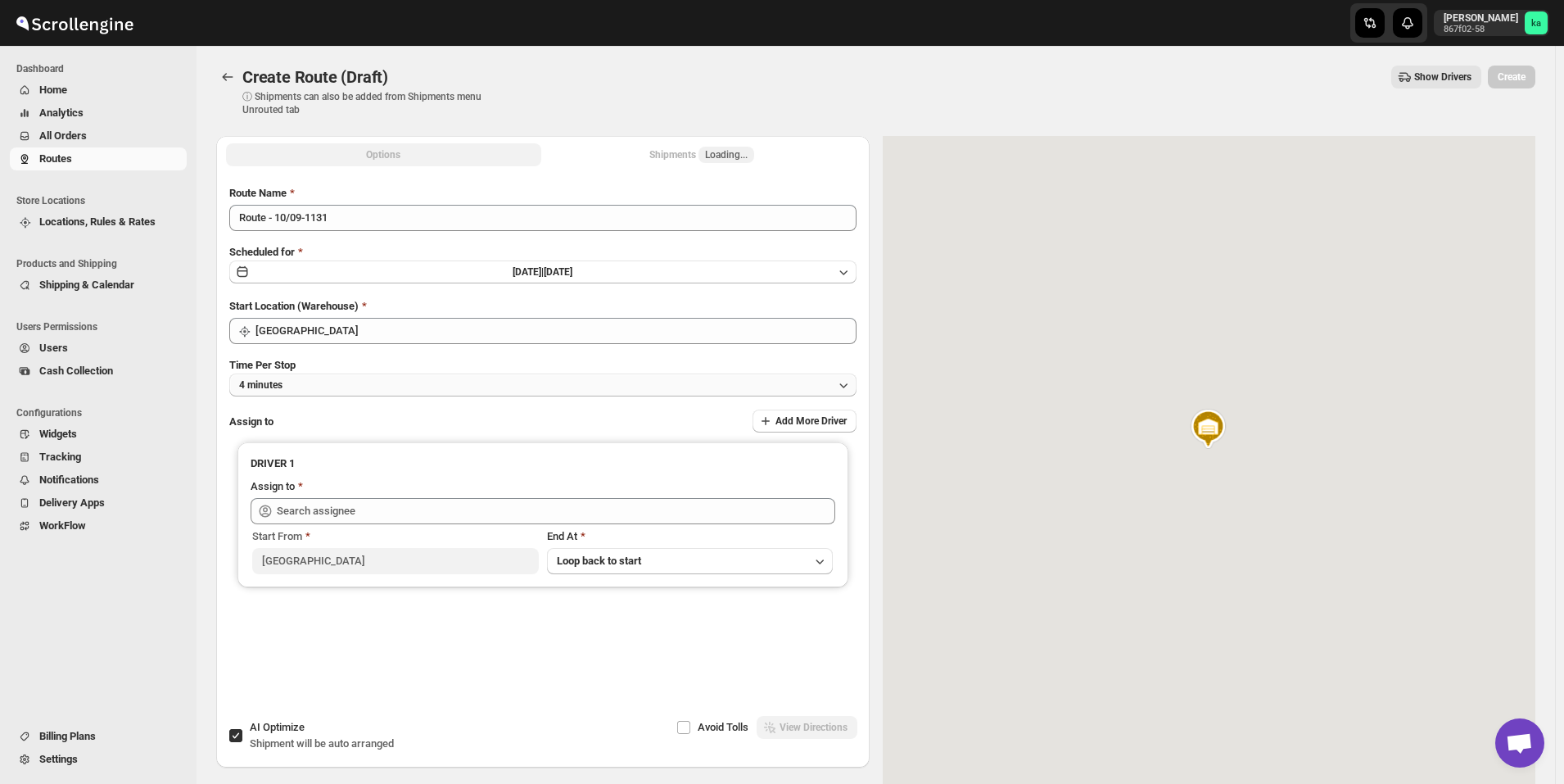
click at [317, 392] on button "4 minutes" at bounding box center [543, 385] width 628 height 23
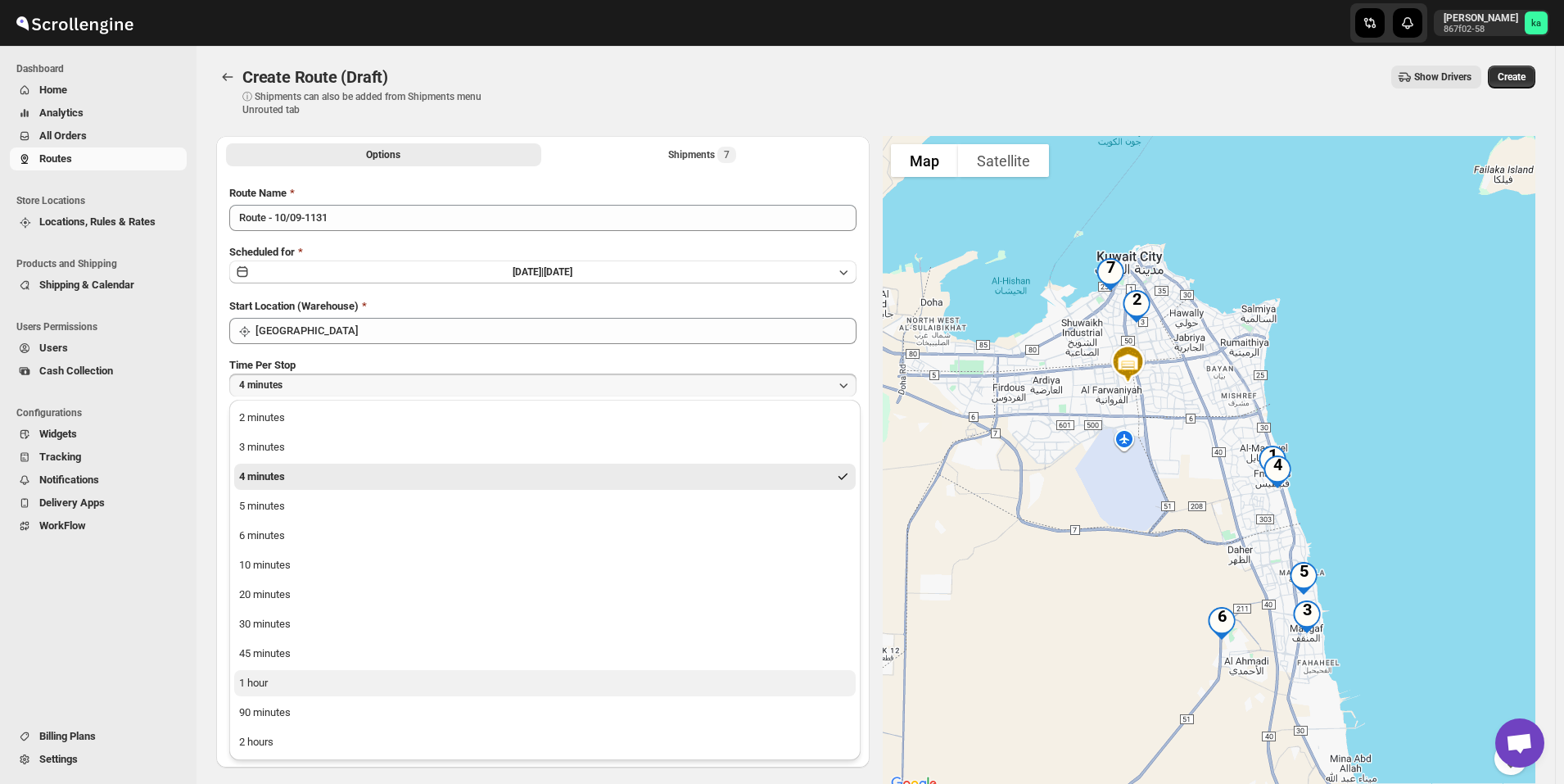
click at [311, 688] on button "1 hour" at bounding box center [545, 683] width 622 height 26
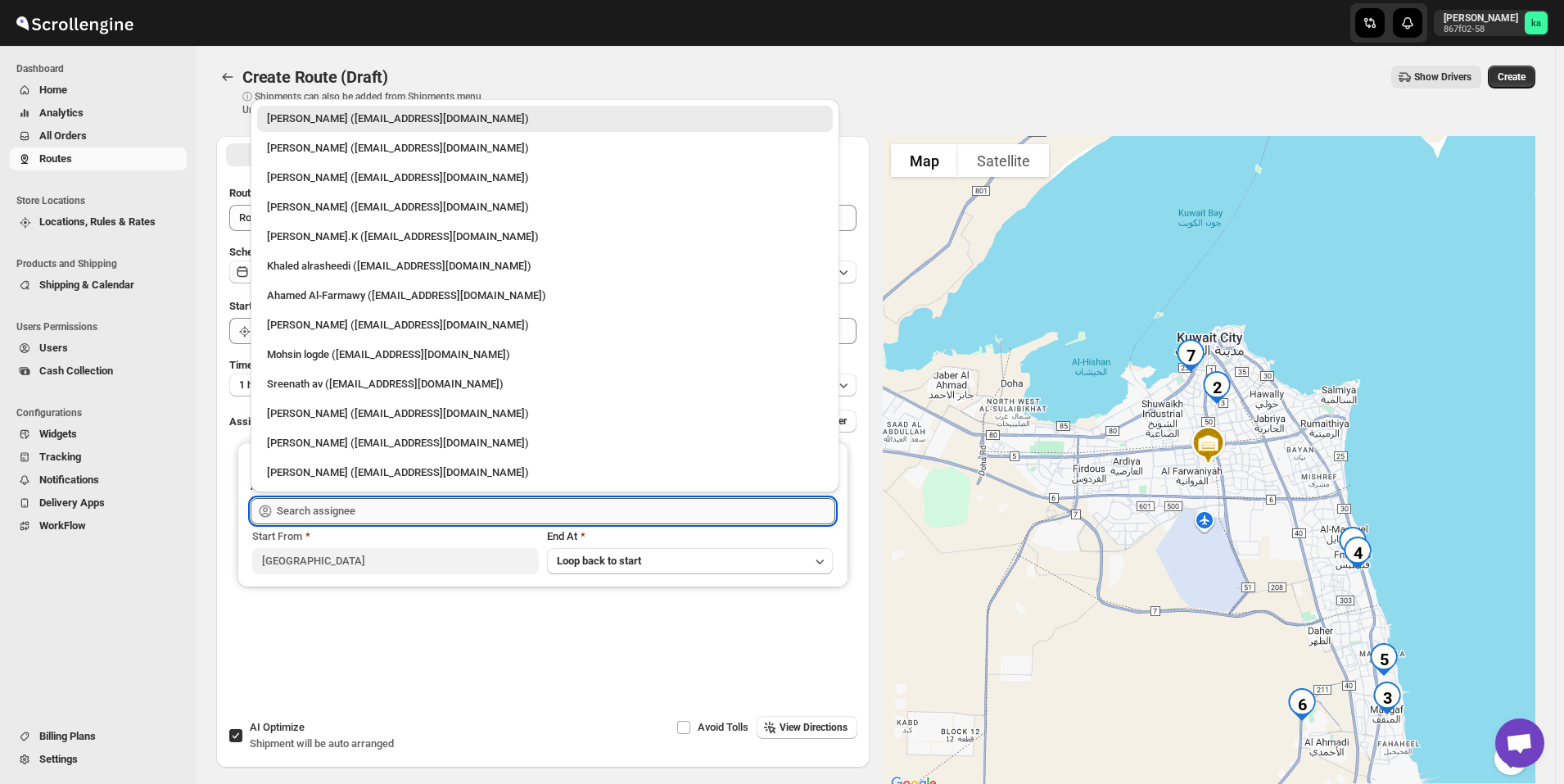
click at [346, 512] on input "text" at bounding box center [556, 511] width 559 height 26
click at [287, 395] on div "Sreenath av (sreenathbhasibhasi@gmail.com)" at bounding box center [545, 384] width 576 height 26
type input "Sreenath av (sreenathbhasibhasi@gmail.com)"
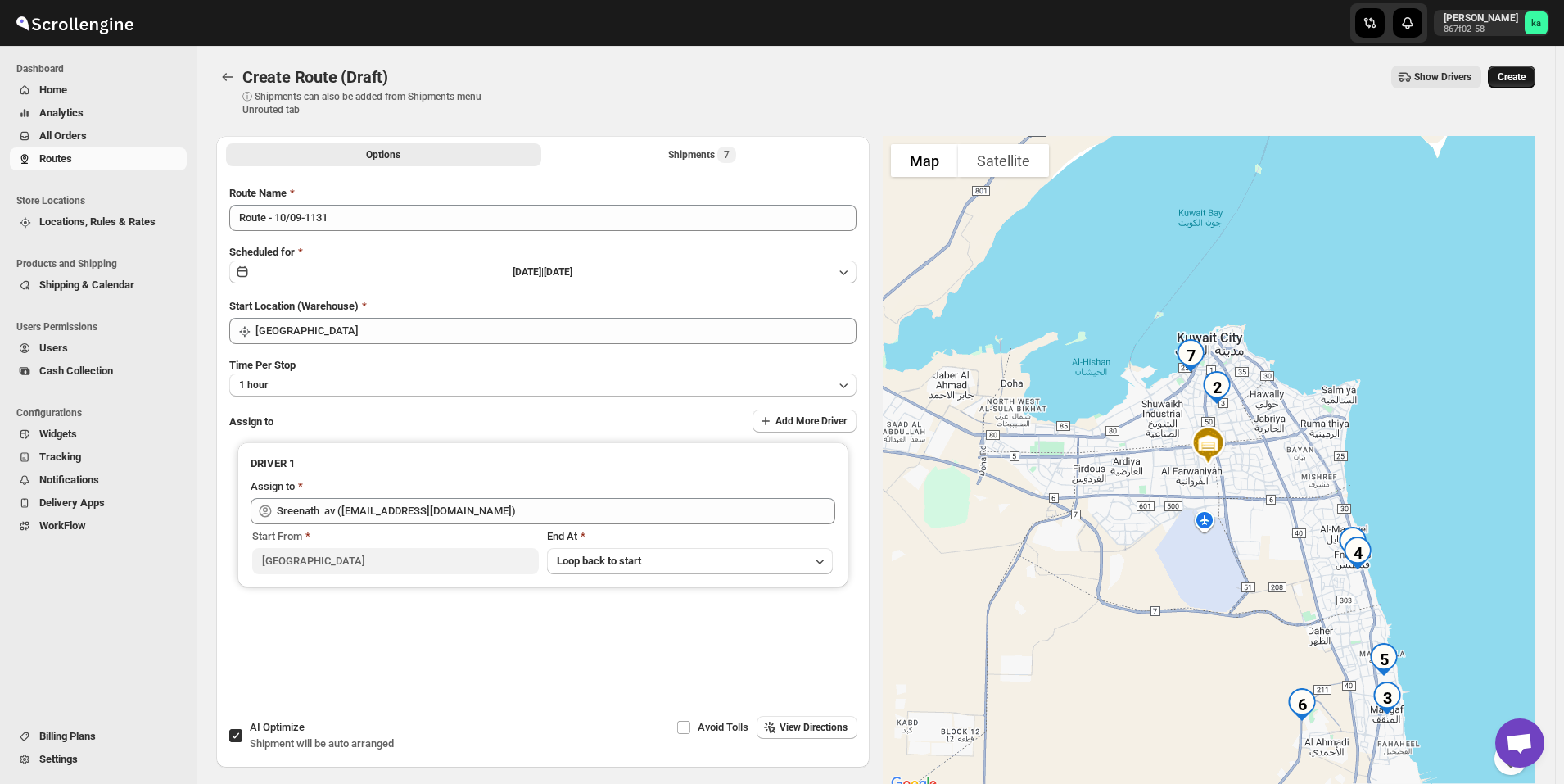
click at [1526, 72] on span "Create" at bounding box center [1512, 76] width 28 height 13
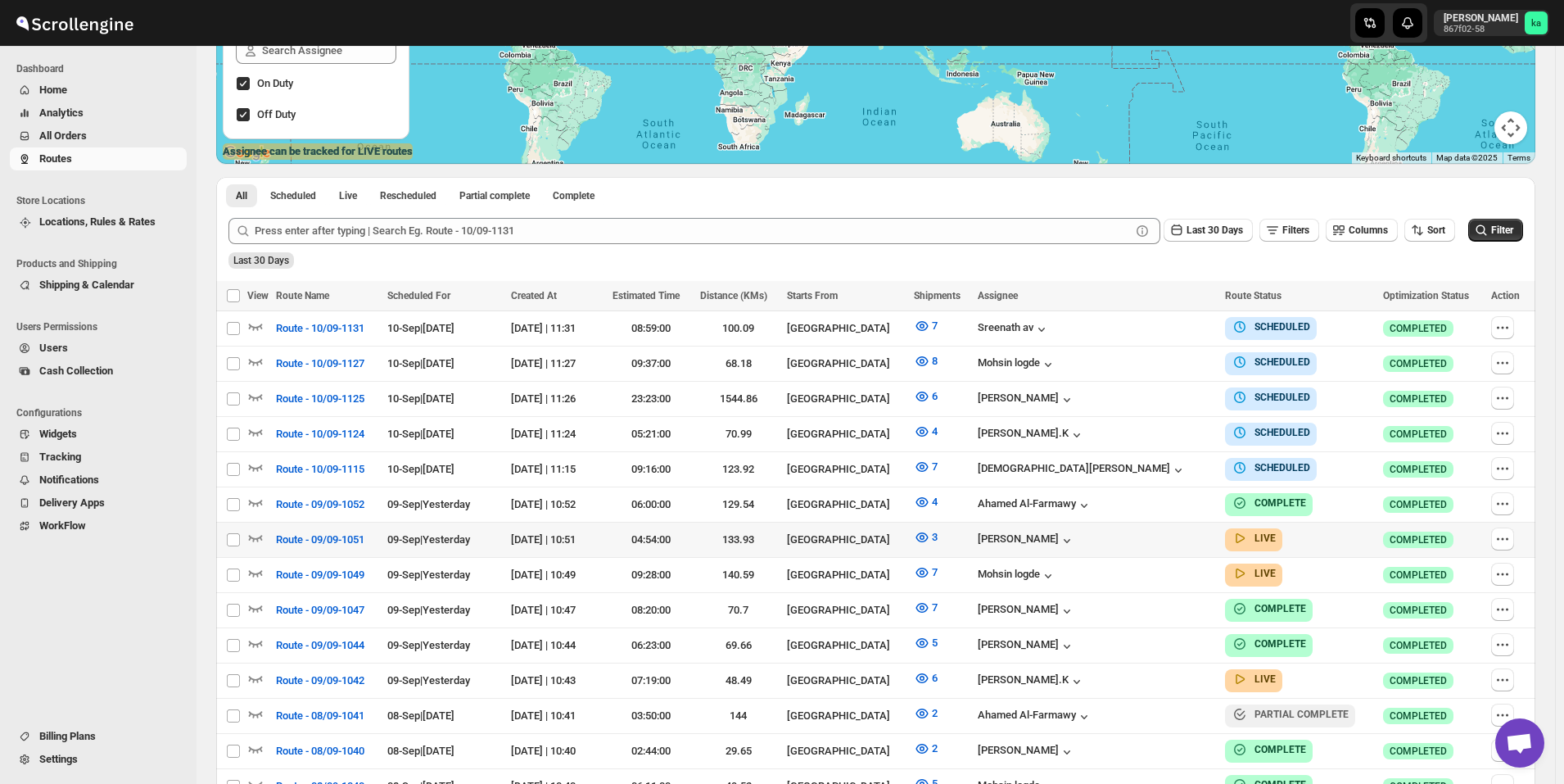
scroll to position [328, 0]
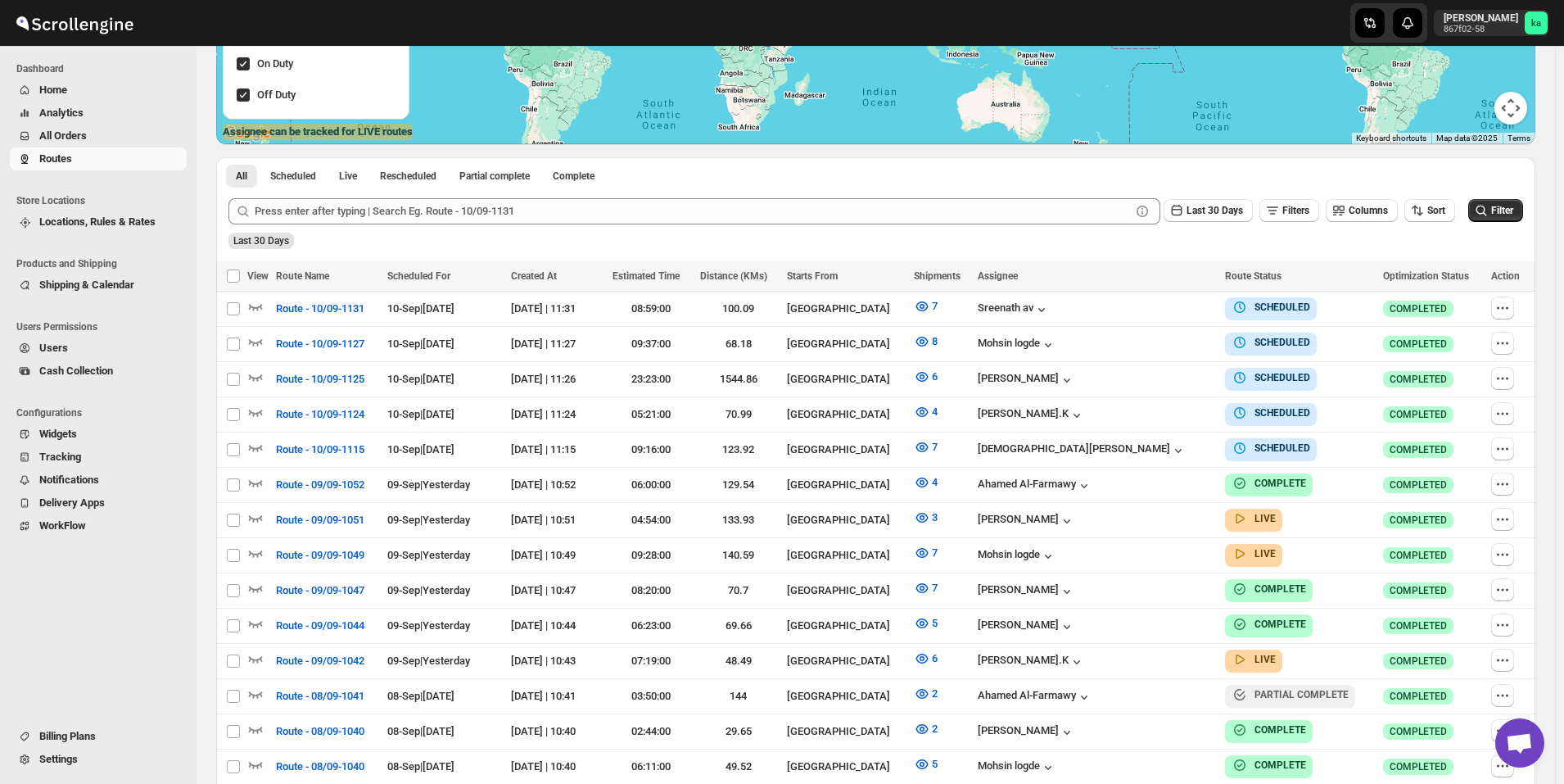
click at [54, 132] on span "All Orders" at bounding box center [62, 136] width 48 height 12
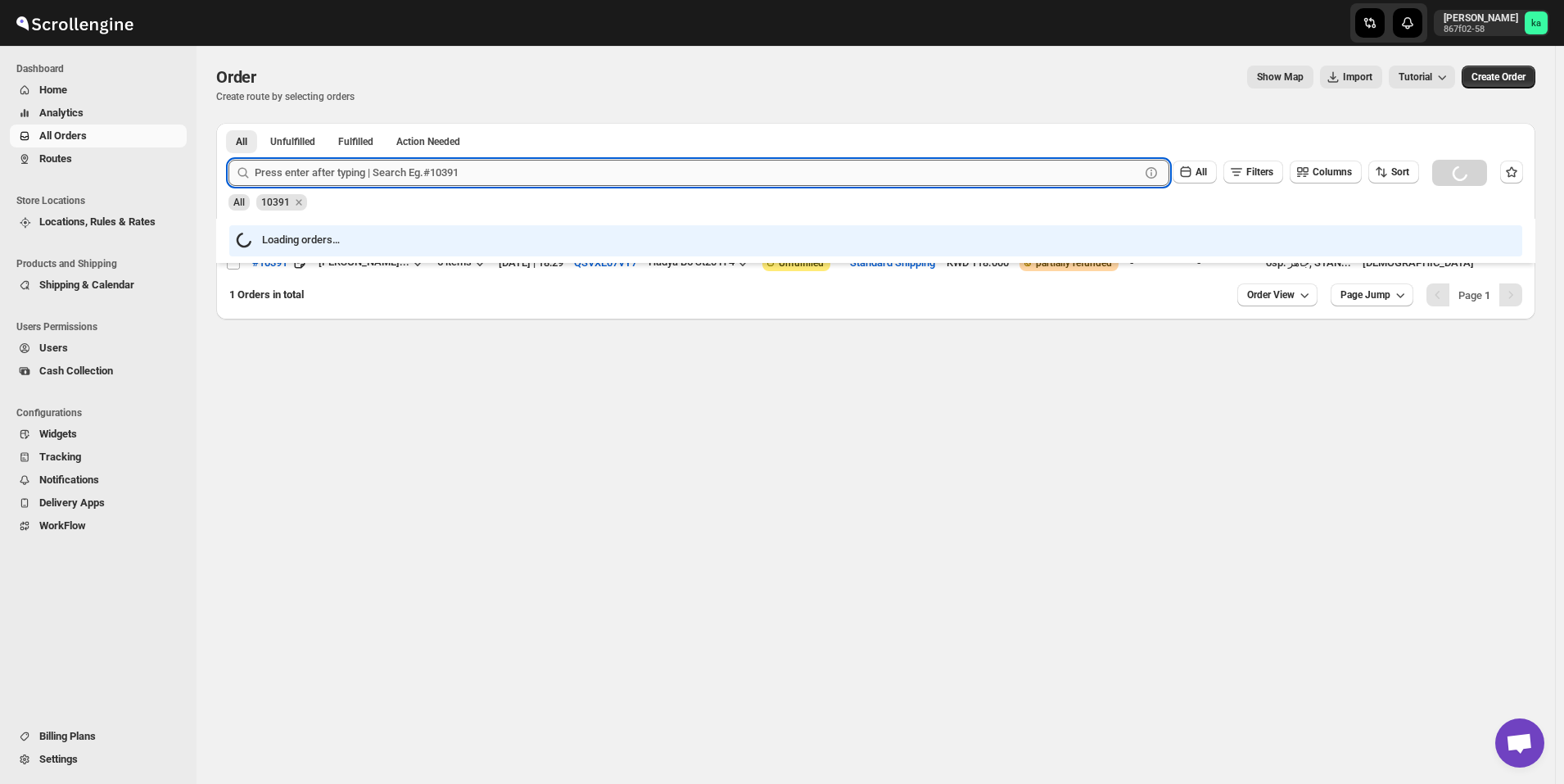
click at [418, 167] on input "text" at bounding box center [698, 173] width 885 height 26
paste input "10347"
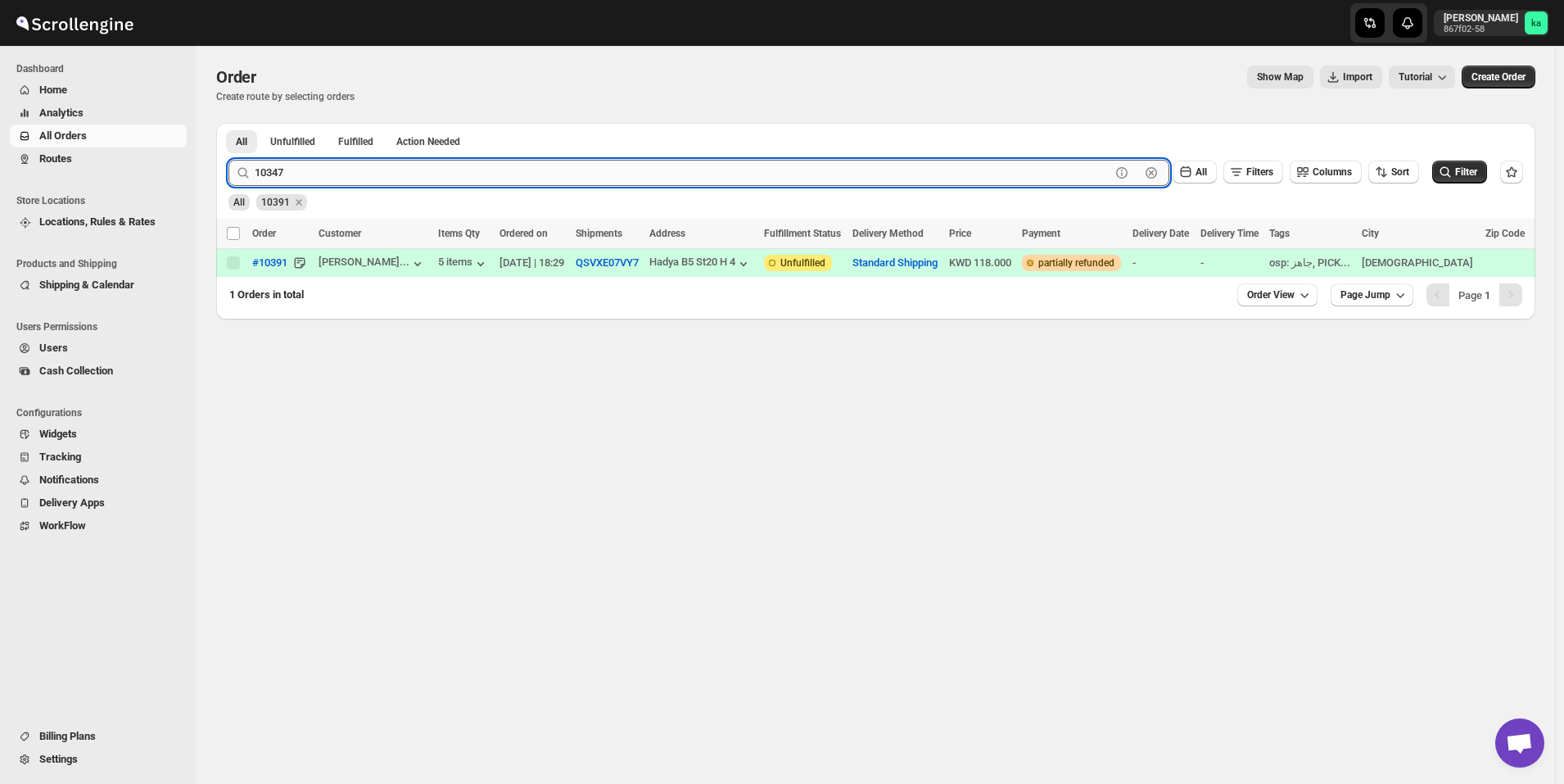
type input "10347"
click at [228, 123] on button "Submit" at bounding box center [252, 131] width 47 height 17
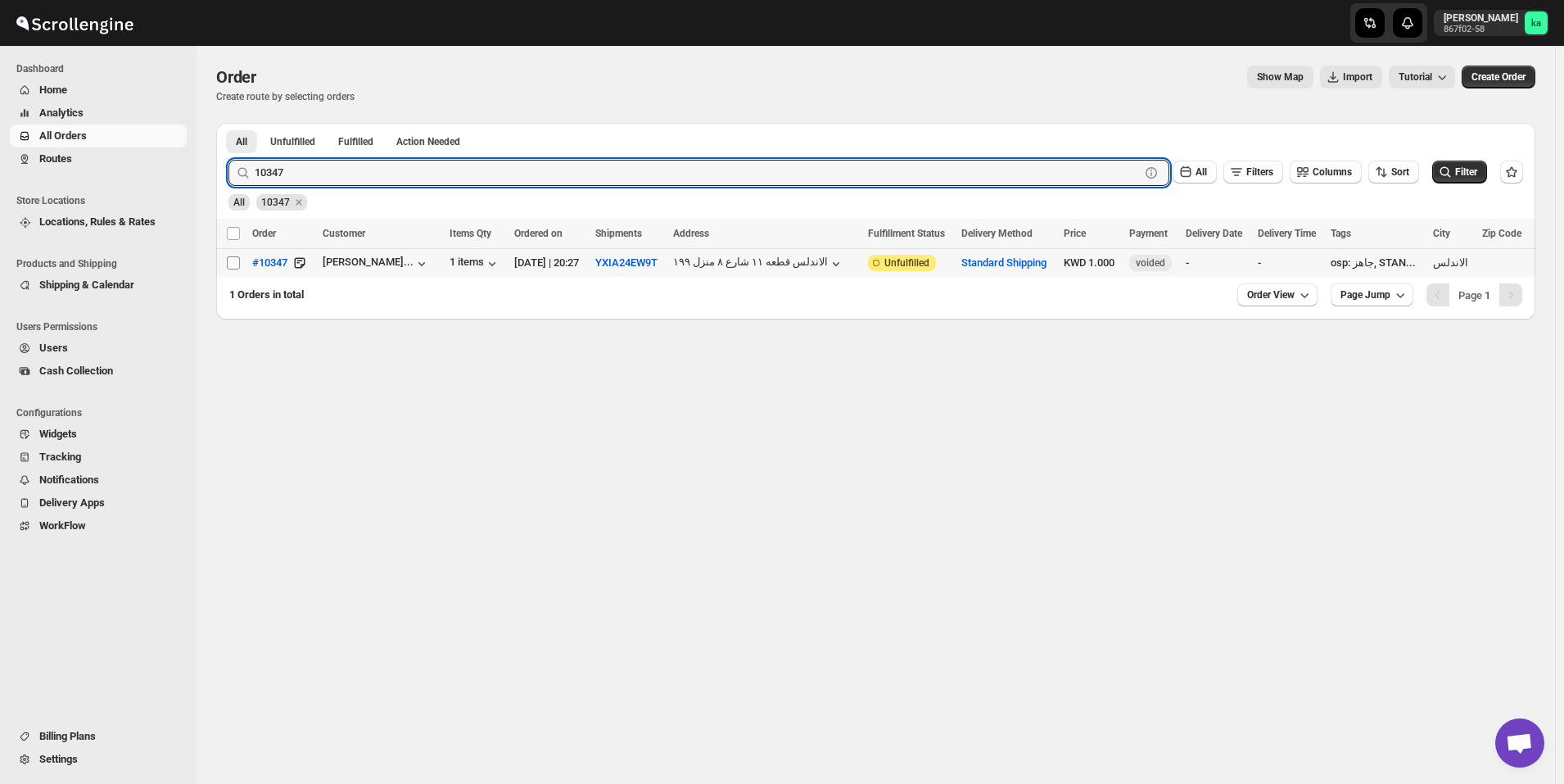
click at [234, 267] on input "Select order" at bounding box center [233, 262] width 13 height 13
checkbox input "true"
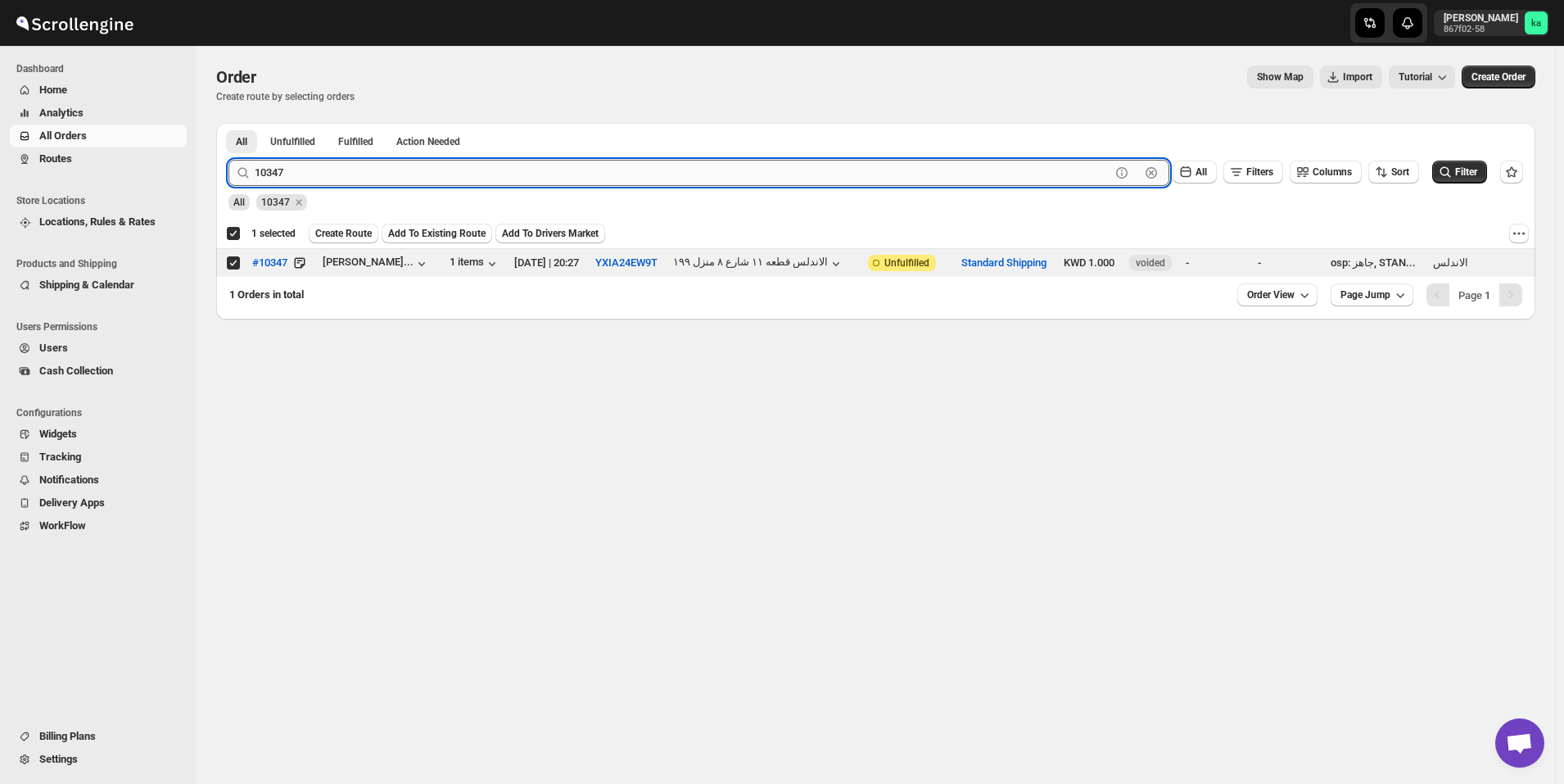
click at [505, 179] on input "10347" at bounding box center [683, 173] width 856 height 26
paste input "498"
type input "10498"
click at [228, 123] on button "Submit" at bounding box center [252, 131] width 47 height 17
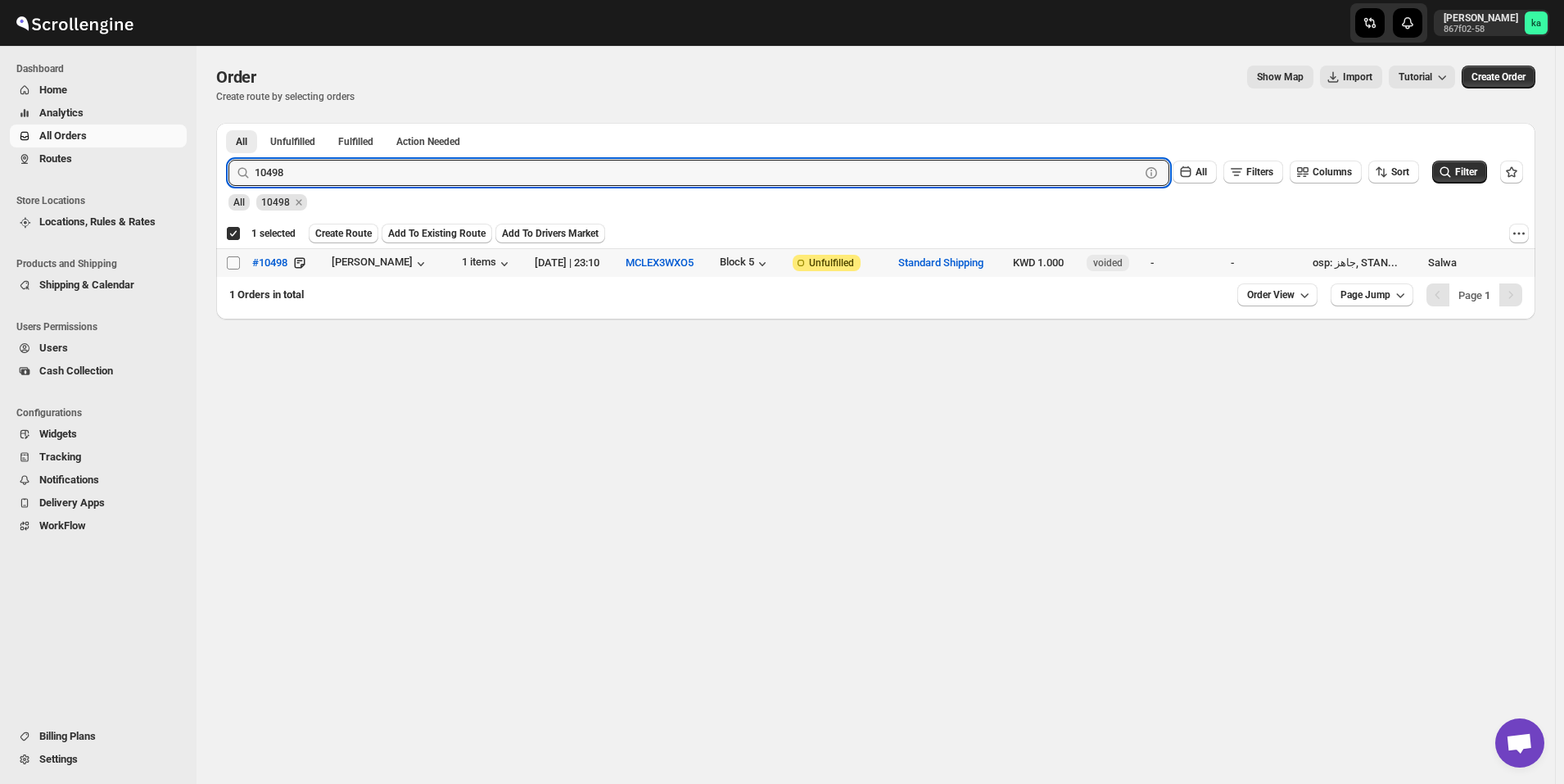
click at [233, 262] on input "Select order" at bounding box center [233, 262] width 13 height 13
checkbox input "true"
checkbox input "false"
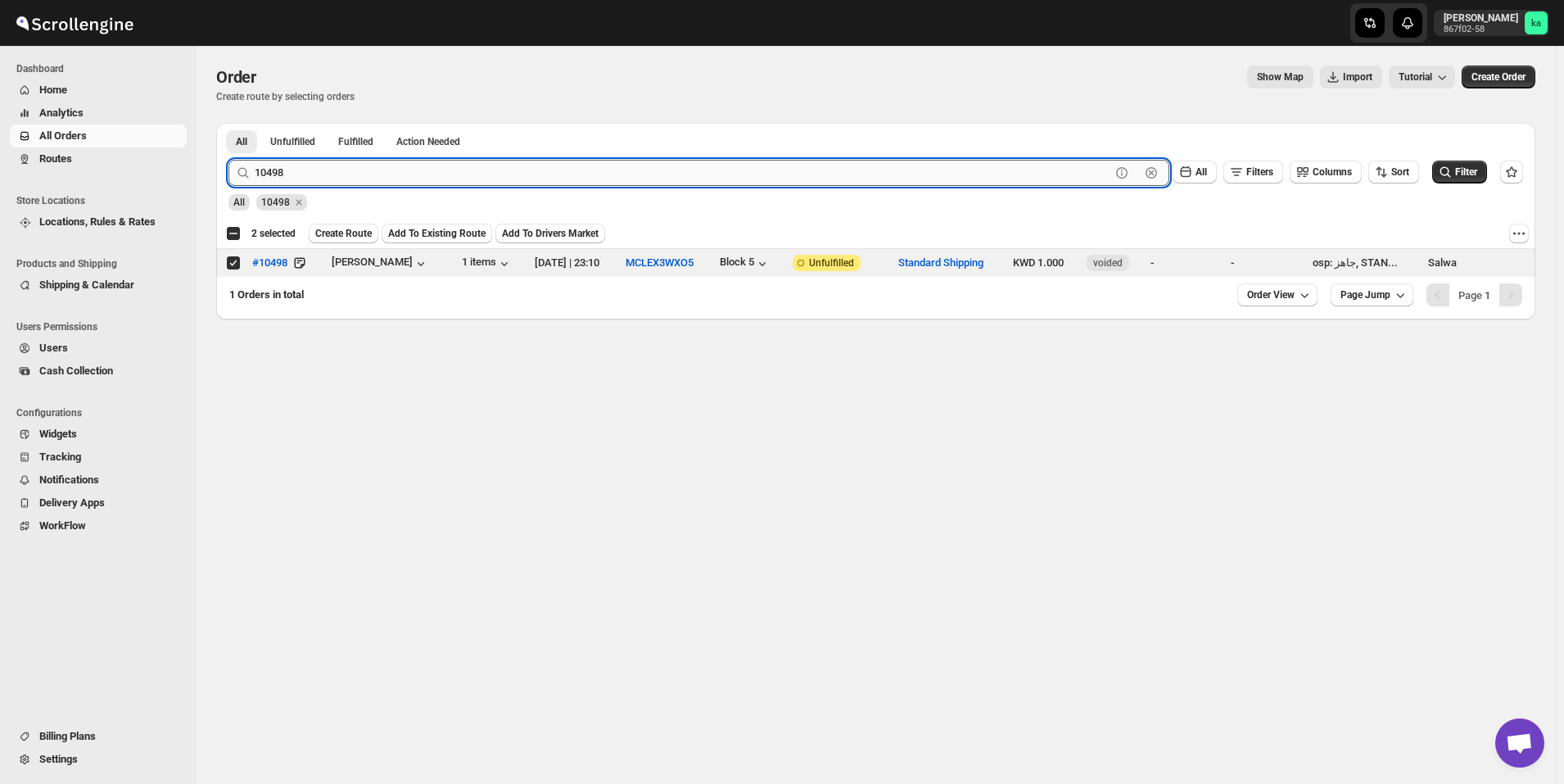
click at [475, 169] on input "10498" at bounding box center [683, 173] width 856 height 26
paste input "349"
click at [228, 123] on button "Submit" at bounding box center [252, 131] width 47 height 17
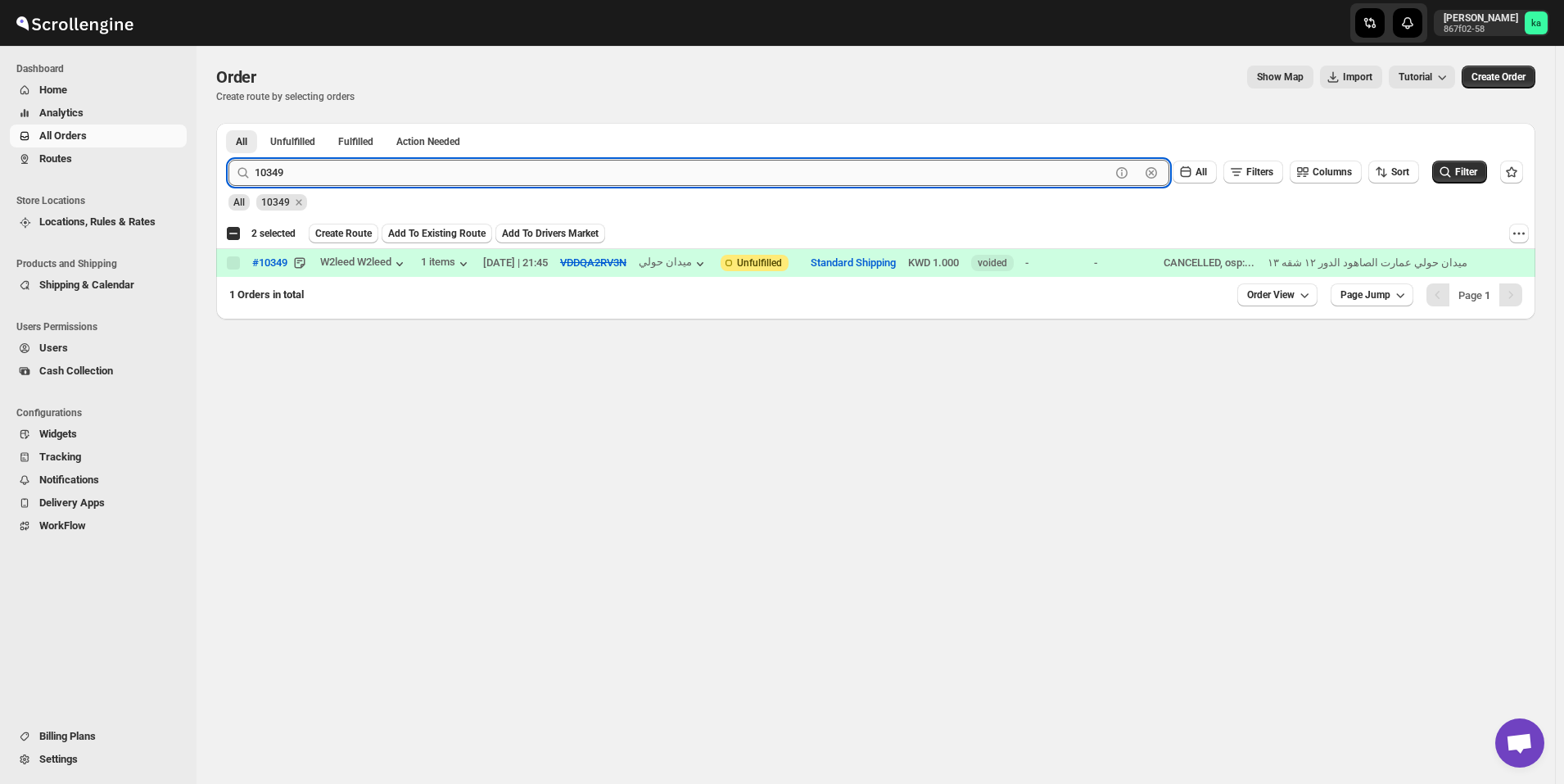
click at [336, 176] on input "10349" at bounding box center [683, 173] width 856 height 26
paste input "54"
type input "10354"
click at [228, 123] on button "Submit" at bounding box center [252, 131] width 47 height 17
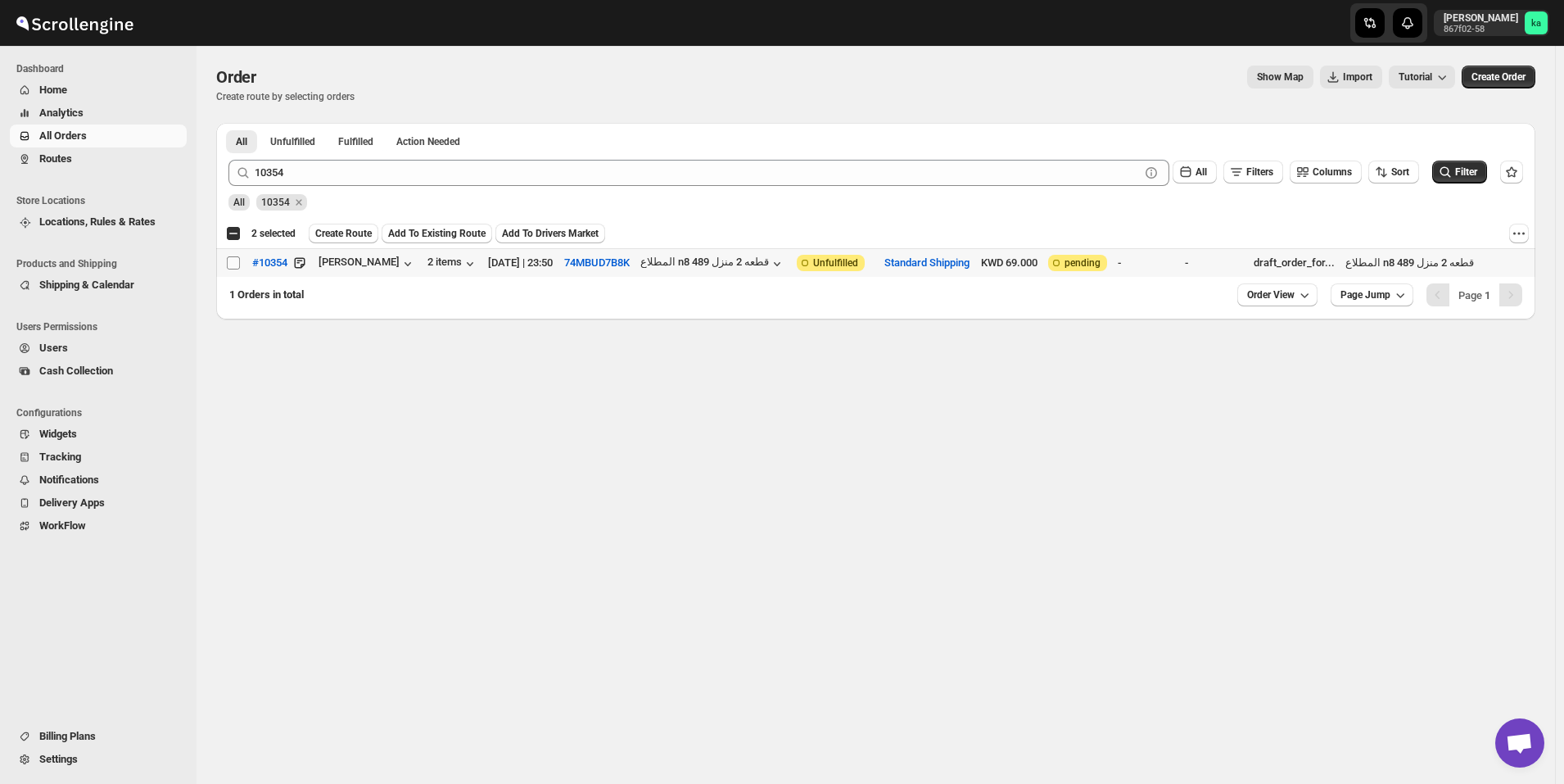
click at [235, 261] on input "Select order" at bounding box center [233, 262] width 13 height 13
checkbox input "true"
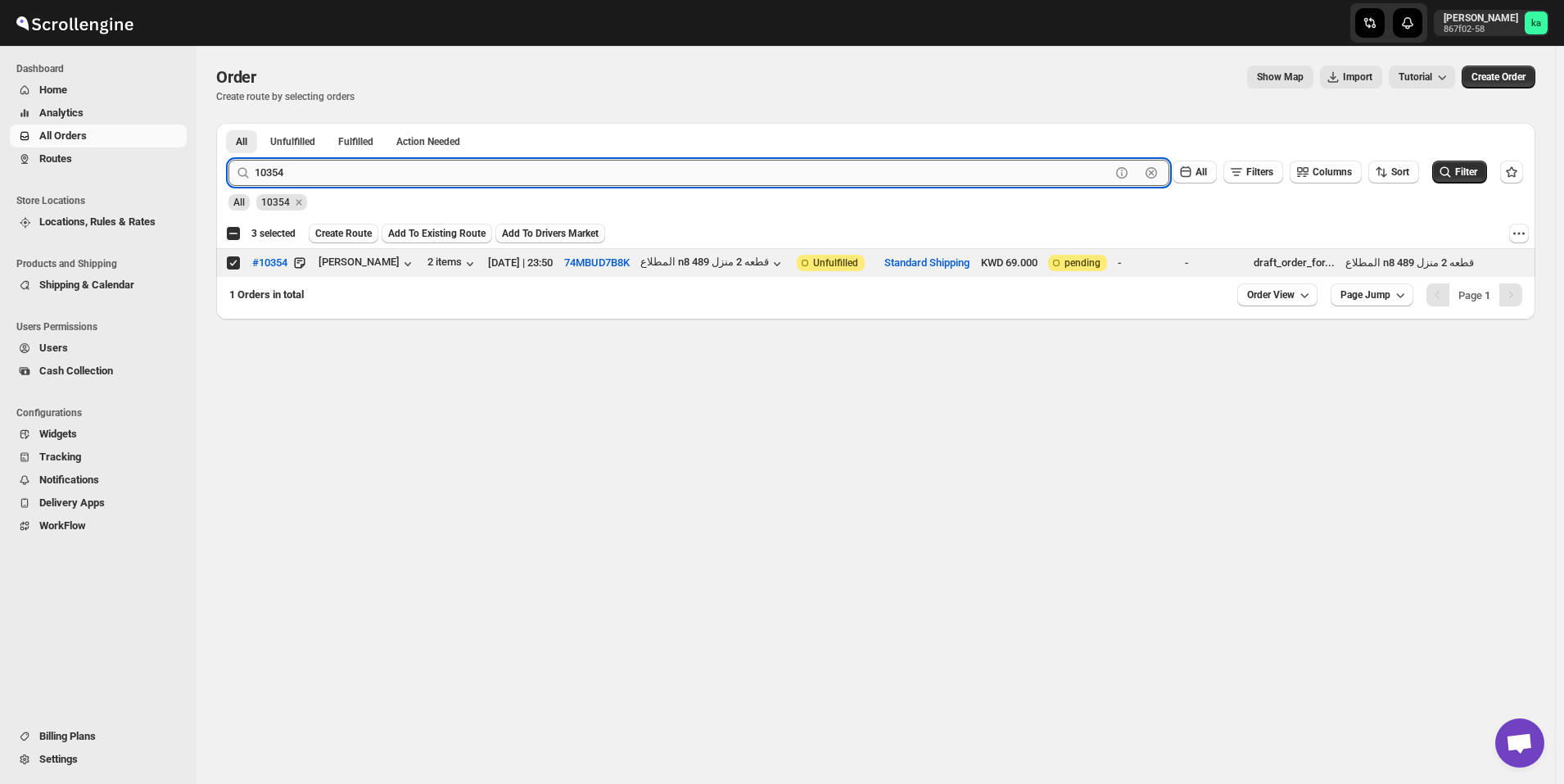
click at [587, 173] on input "10354" at bounding box center [683, 173] width 856 height 26
paste input "81"
type input "10381"
click at [228, 123] on button "Submit" at bounding box center [252, 131] width 47 height 17
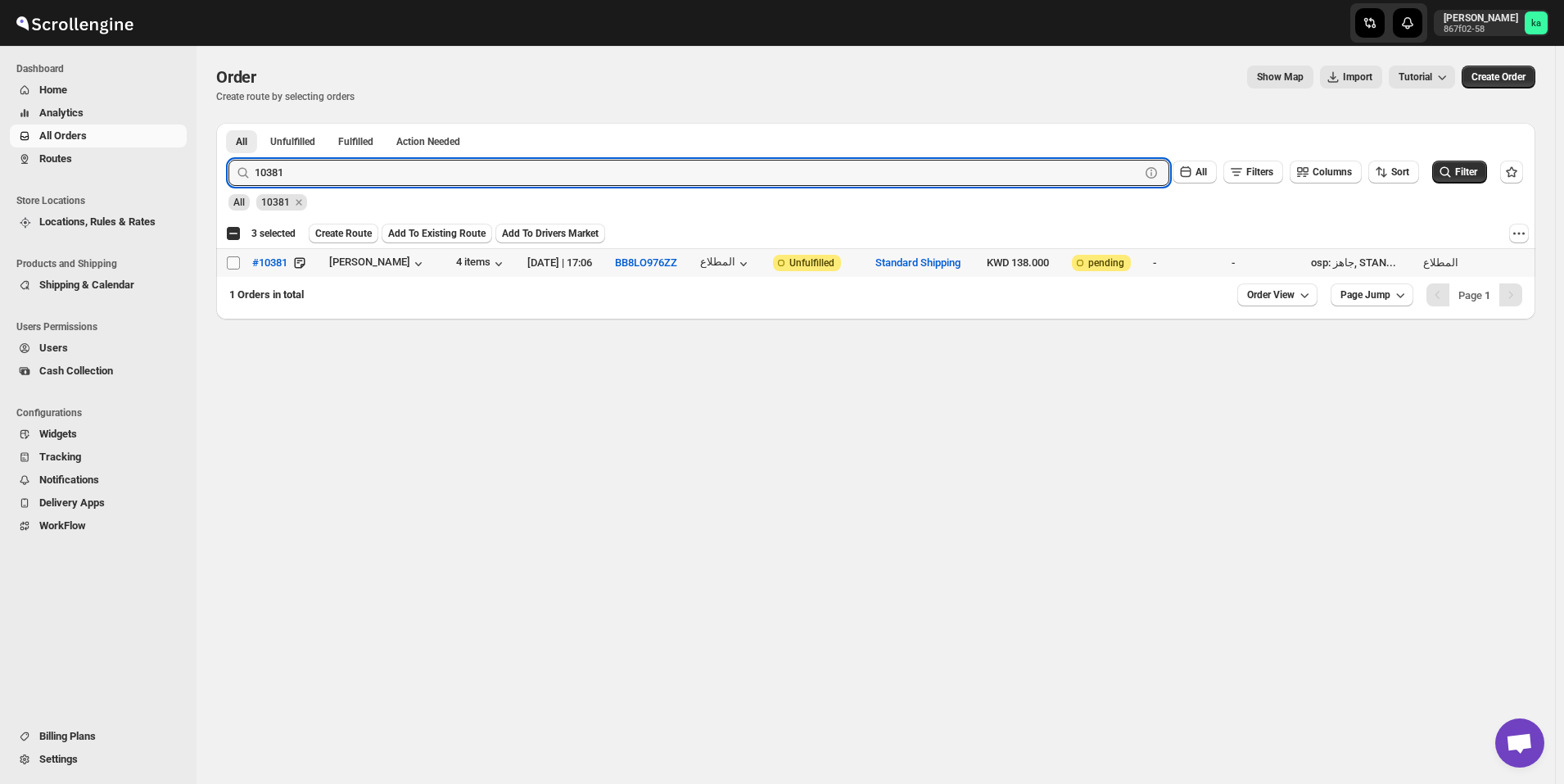
click at [228, 267] on input "Select order" at bounding box center [233, 262] width 13 height 13
checkbox input "true"
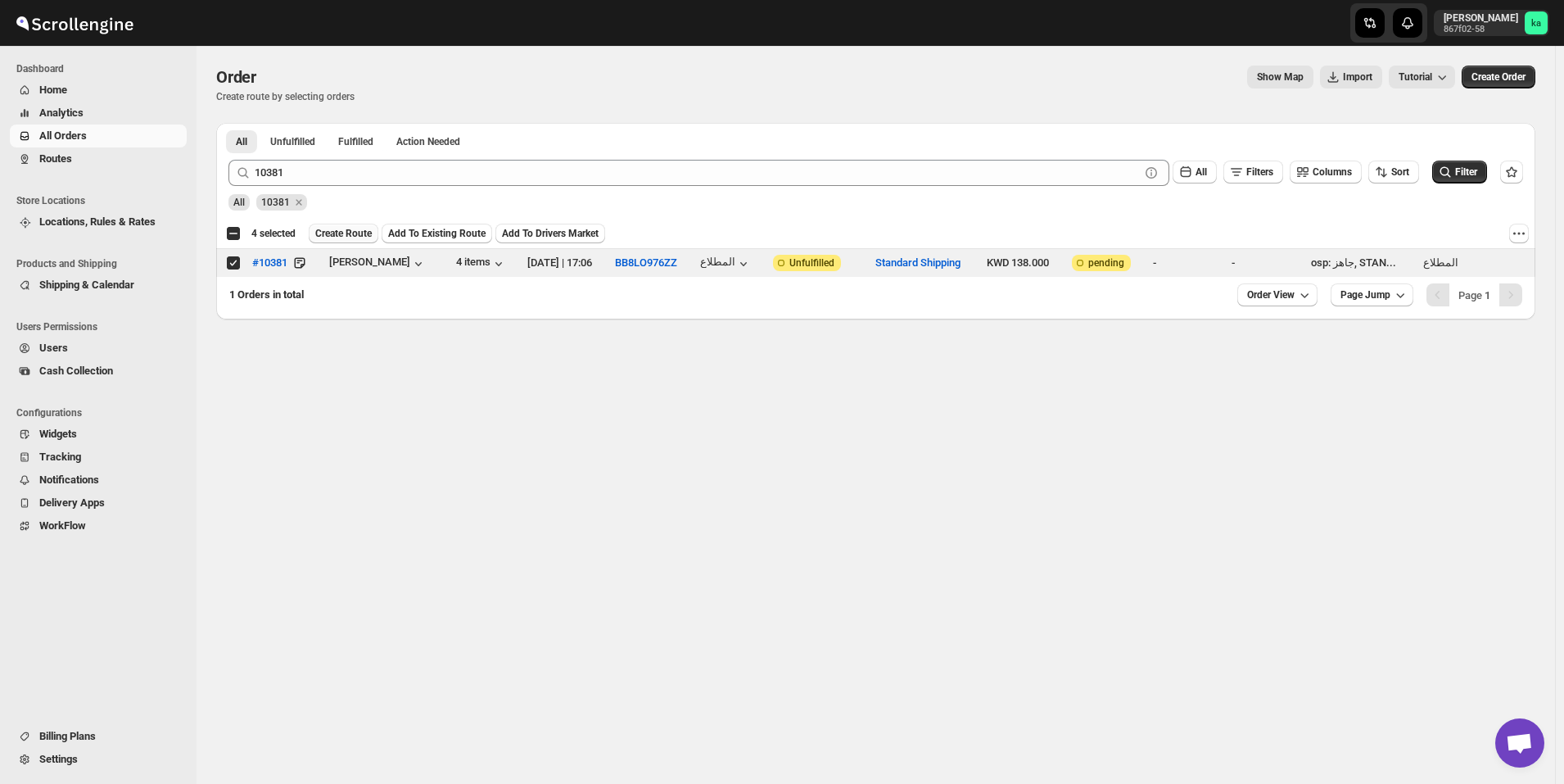
click at [339, 230] on span "Create Route" at bounding box center [343, 233] width 56 height 13
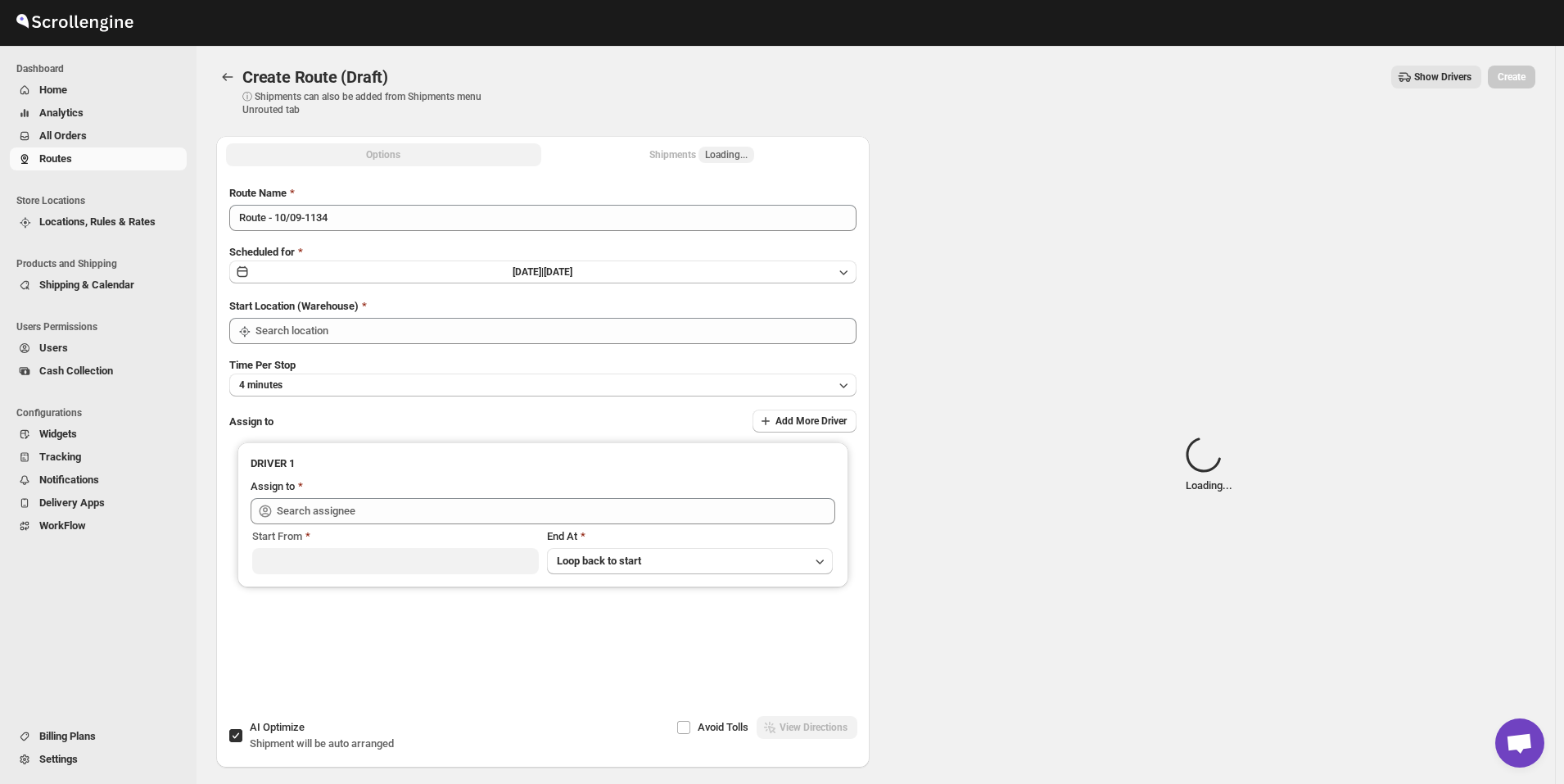
type input "Kuwait City"
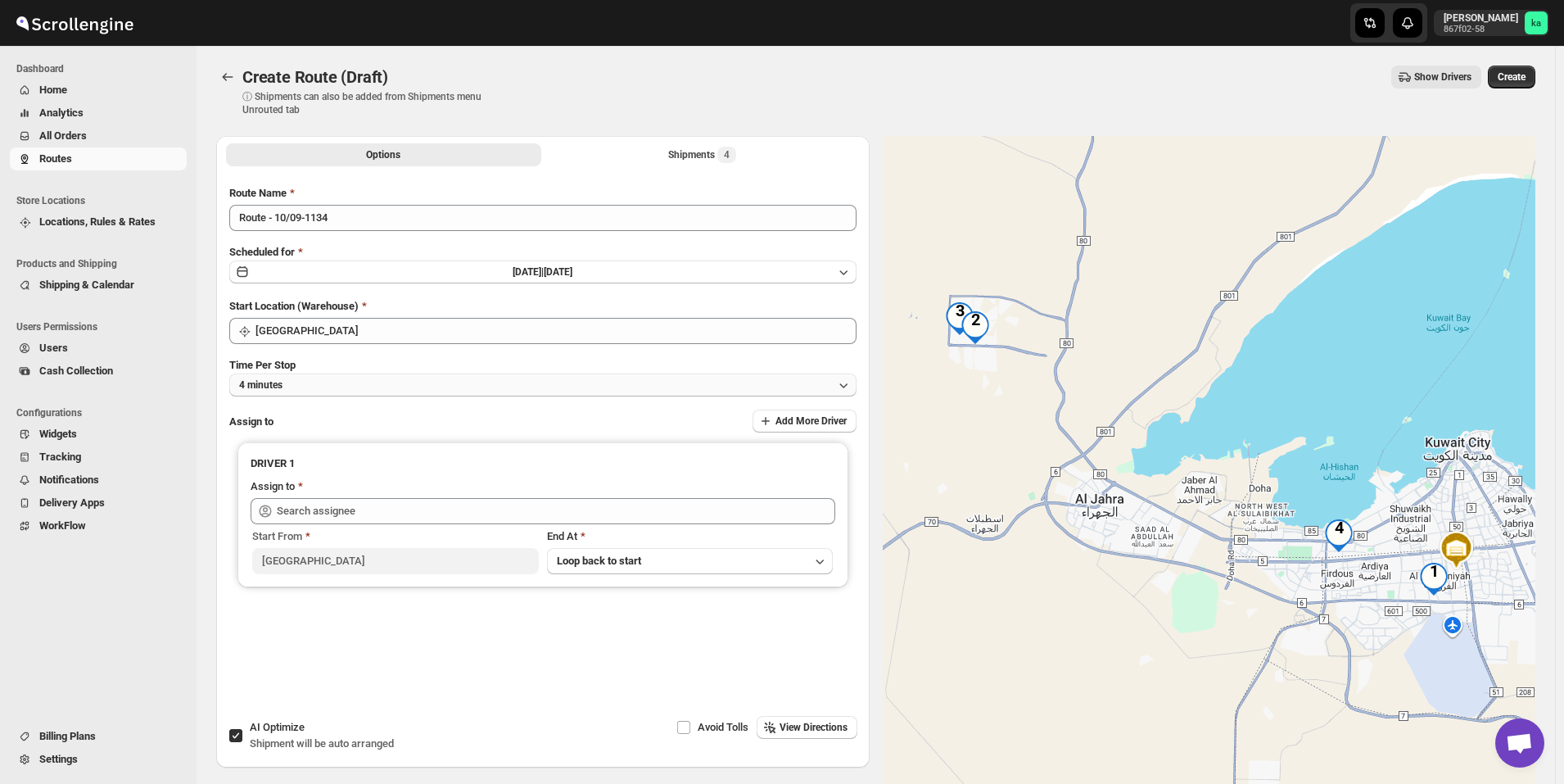
click at [400, 386] on button "4 minutes" at bounding box center [543, 385] width 628 height 23
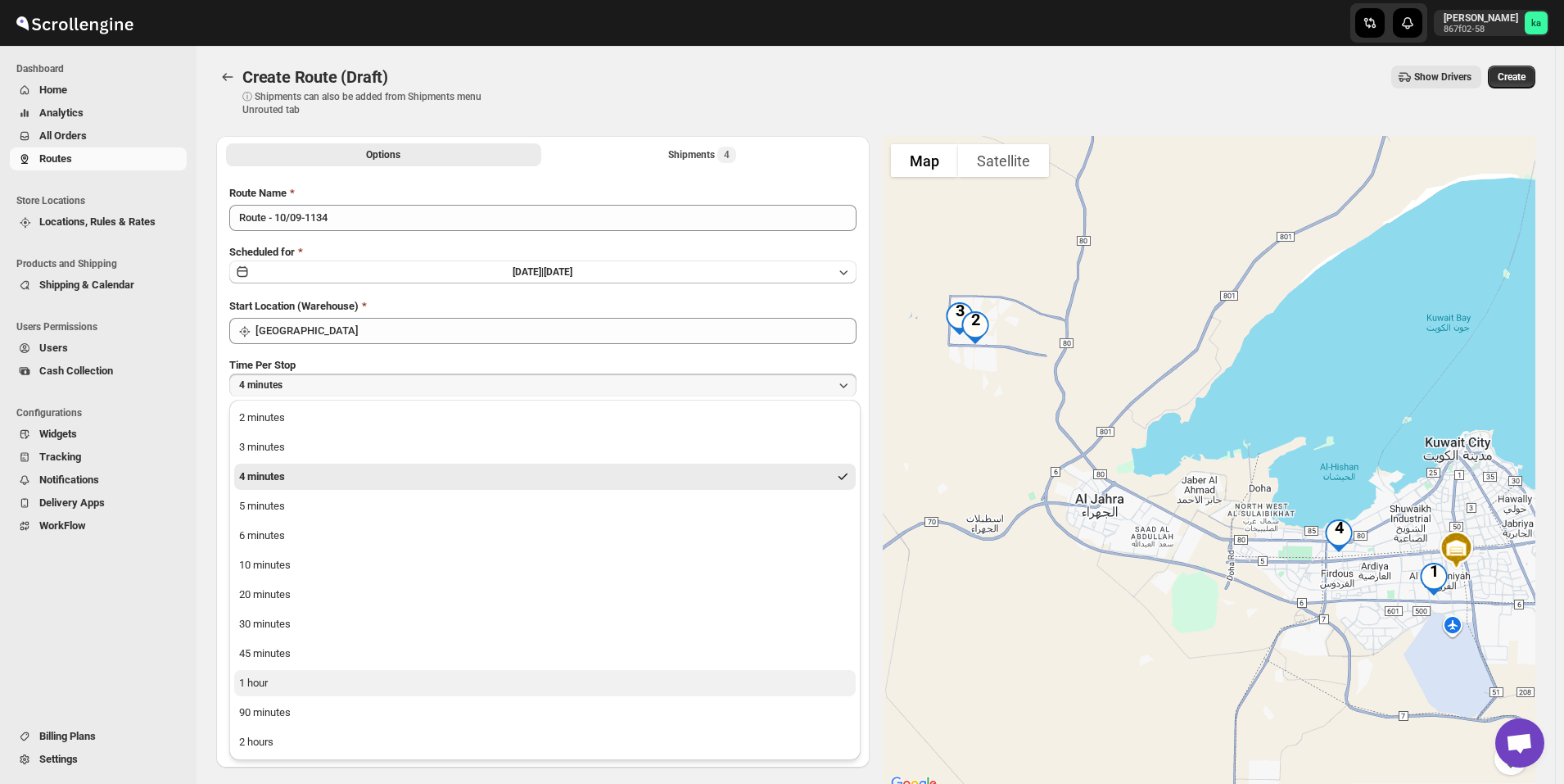
click at [282, 690] on button "1 hour" at bounding box center [545, 683] width 622 height 26
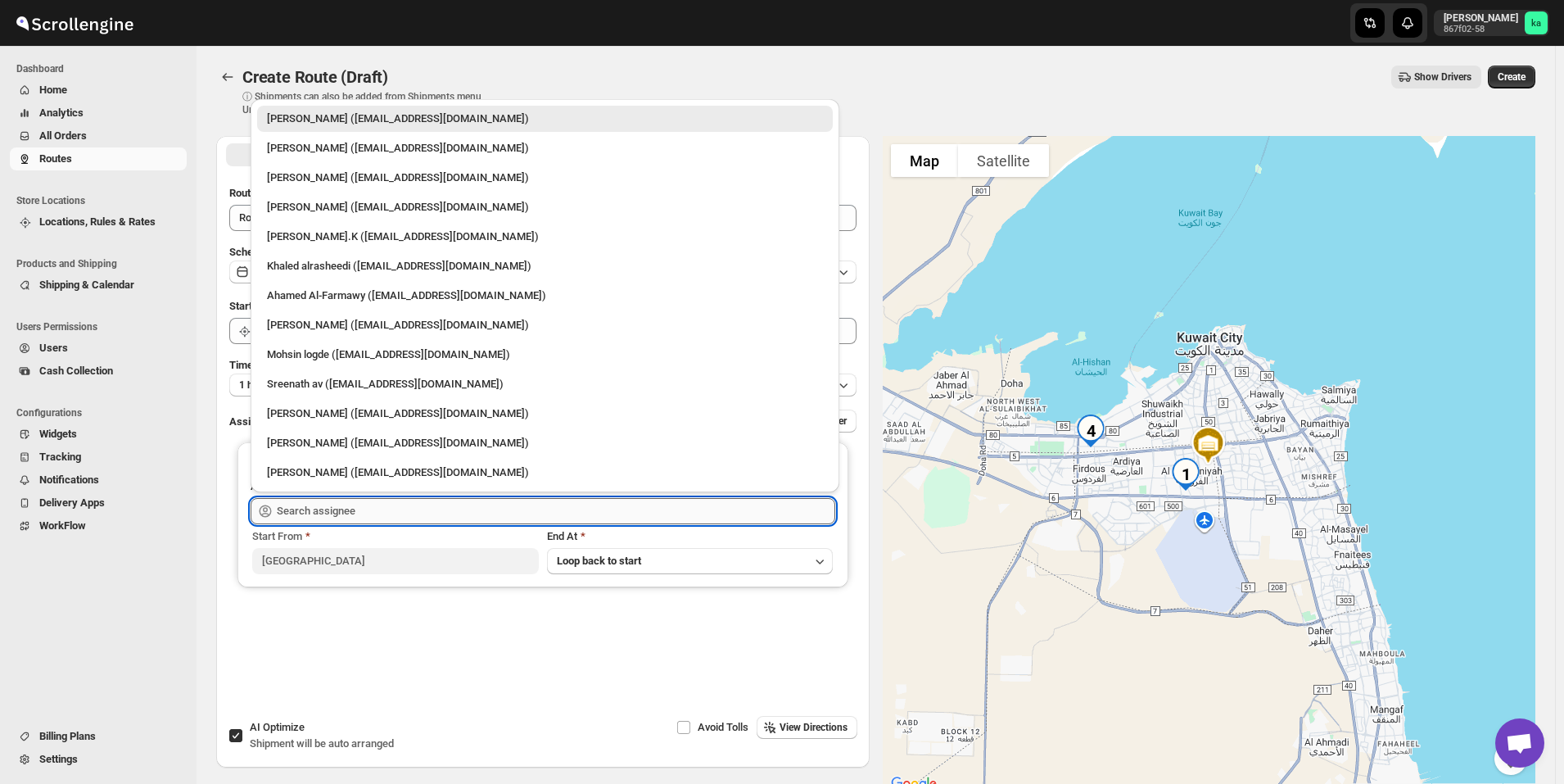
click at [335, 513] on input "text" at bounding box center [556, 511] width 559 height 26
click at [342, 298] on div "Ahamed Al-Farmawy (m.farmawy510@gmail.com)" at bounding box center [545, 295] width 556 height 16
type input "Ahamed Al-Farmawy (m.farmawy510@gmail.com)"
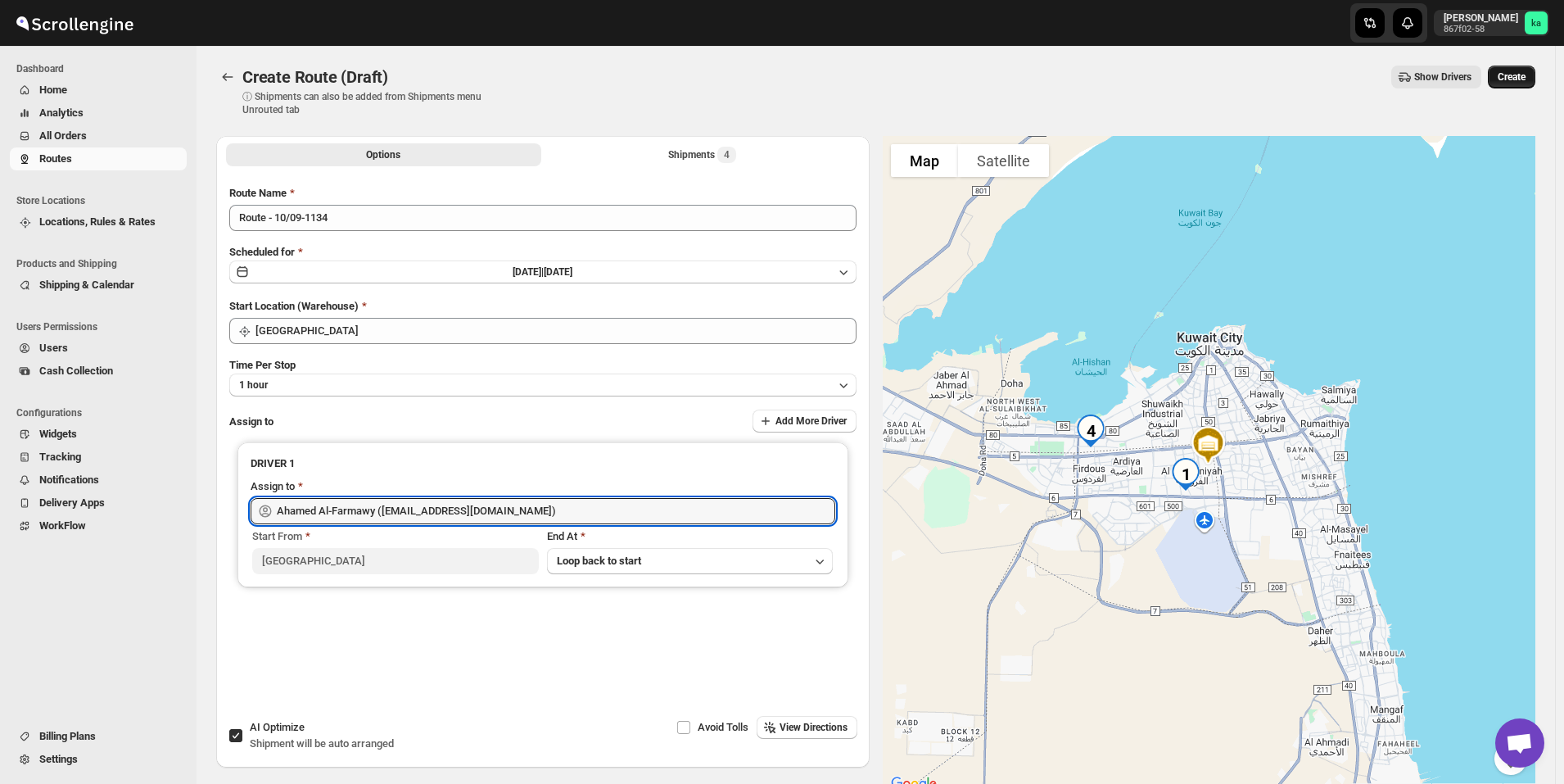
click at [1535, 73] on button "Create" at bounding box center [1511, 77] width 48 height 23
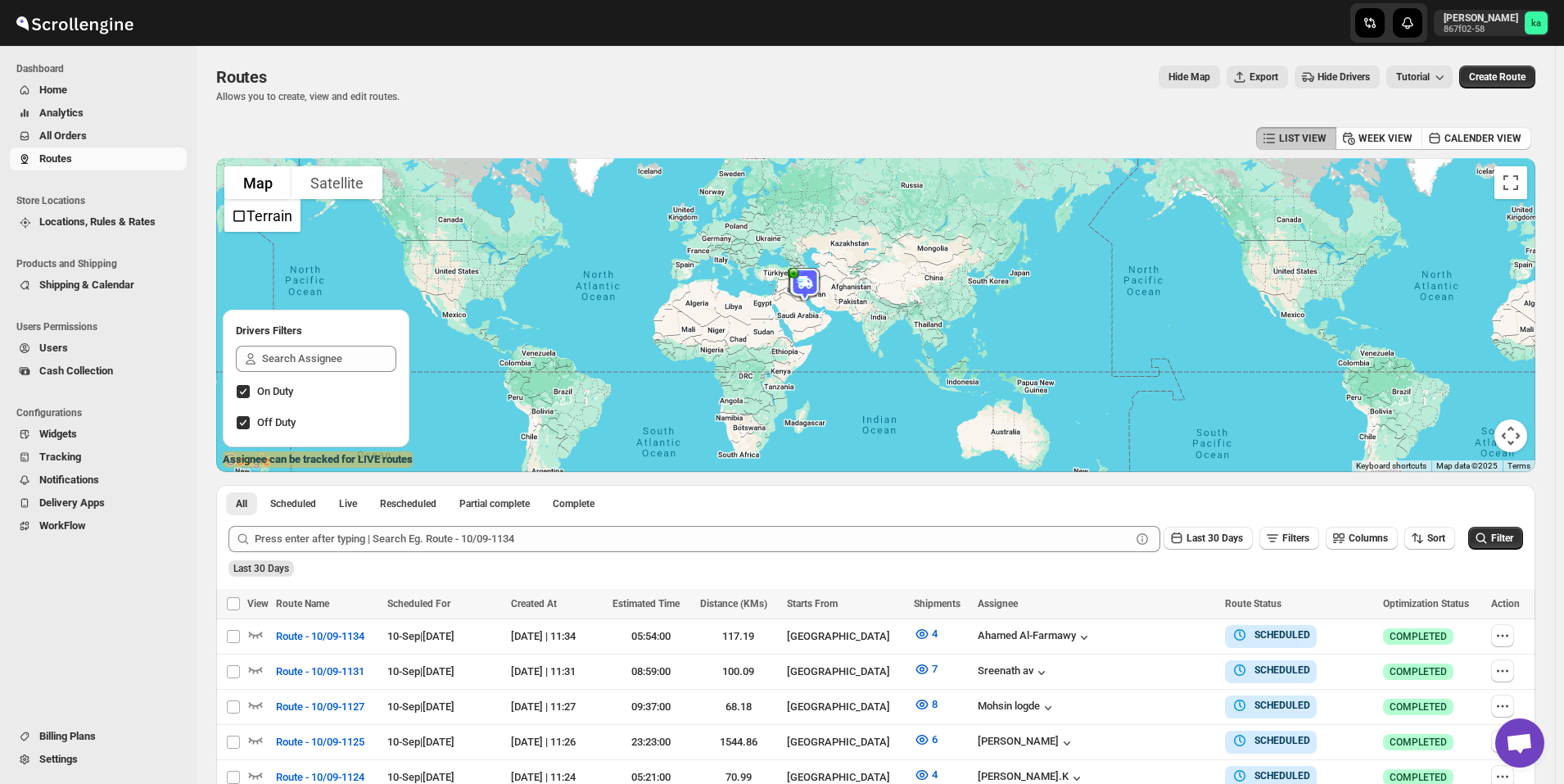
click at [112, 137] on span "All Orders" at bounding box center [111, 136] width 144 height 16
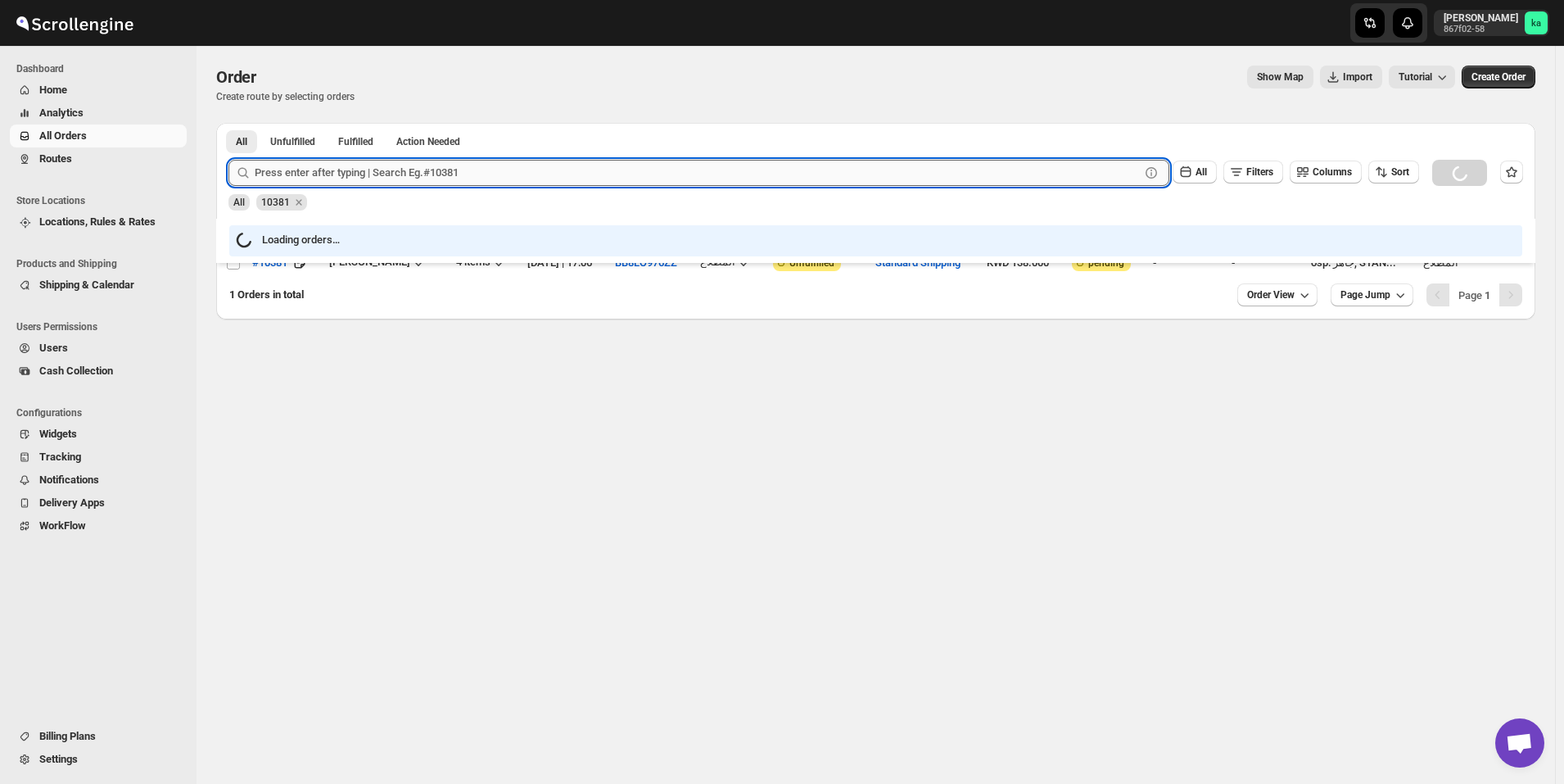
click at [765, 178] on input "text" at bounding box center [698, 173] width 885 height 26
paste input "10369"
type input "10369"
click at [228, 123] on button "Submit" at bounding box center [252, 131] width 47 height 17
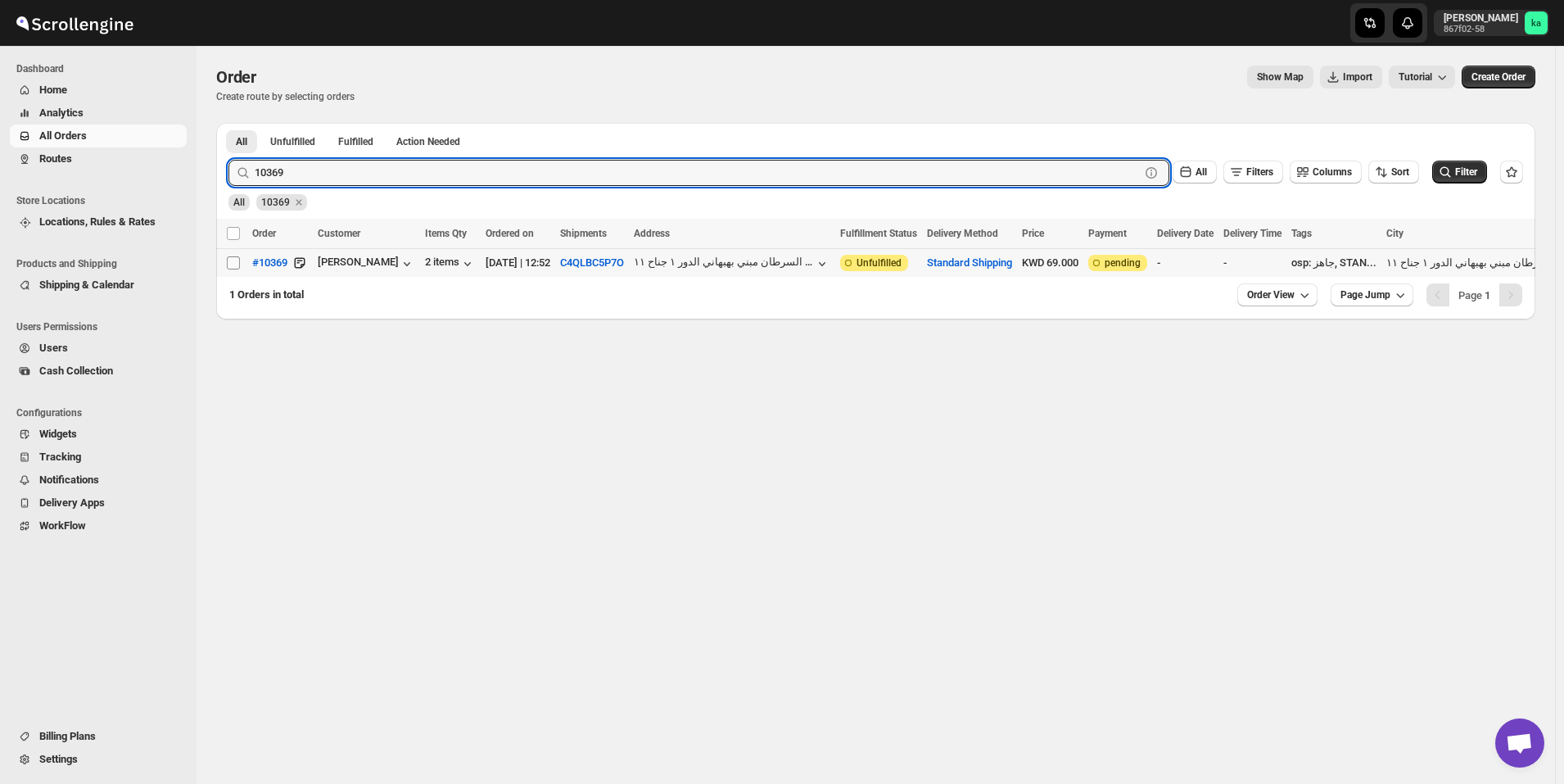
click at [229, 268] on input "Select order" at bounding box center [233, 262] width 13 height 13
checkbox input "true"
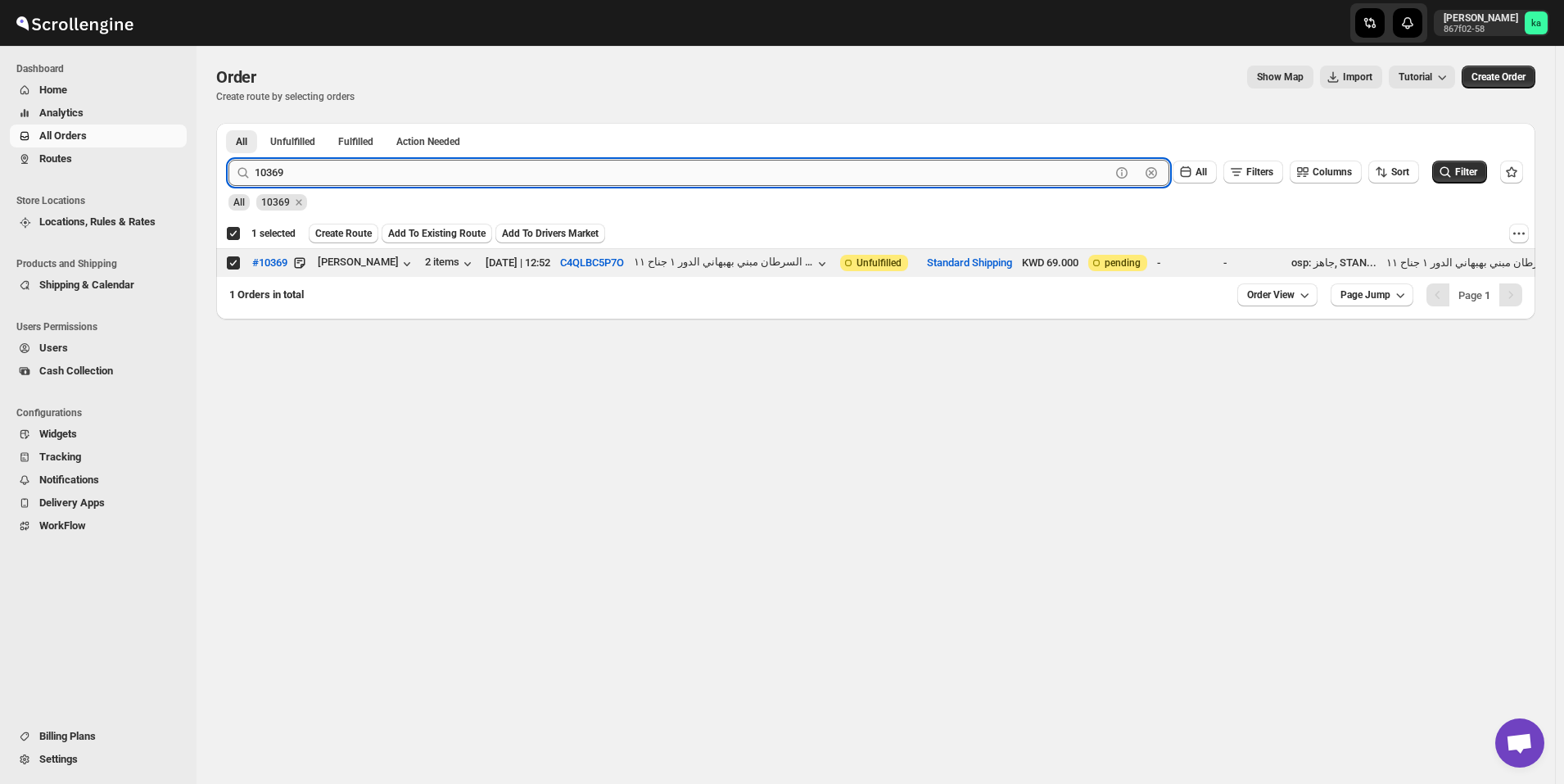
click at [627, 172] on input "10369" at bounding box center [683, 173] width 856 height 26
paste input "18"
type input "10318"
click at [228, 123] on button "Submit" at bounding box center [252, 131] width 47 height 17
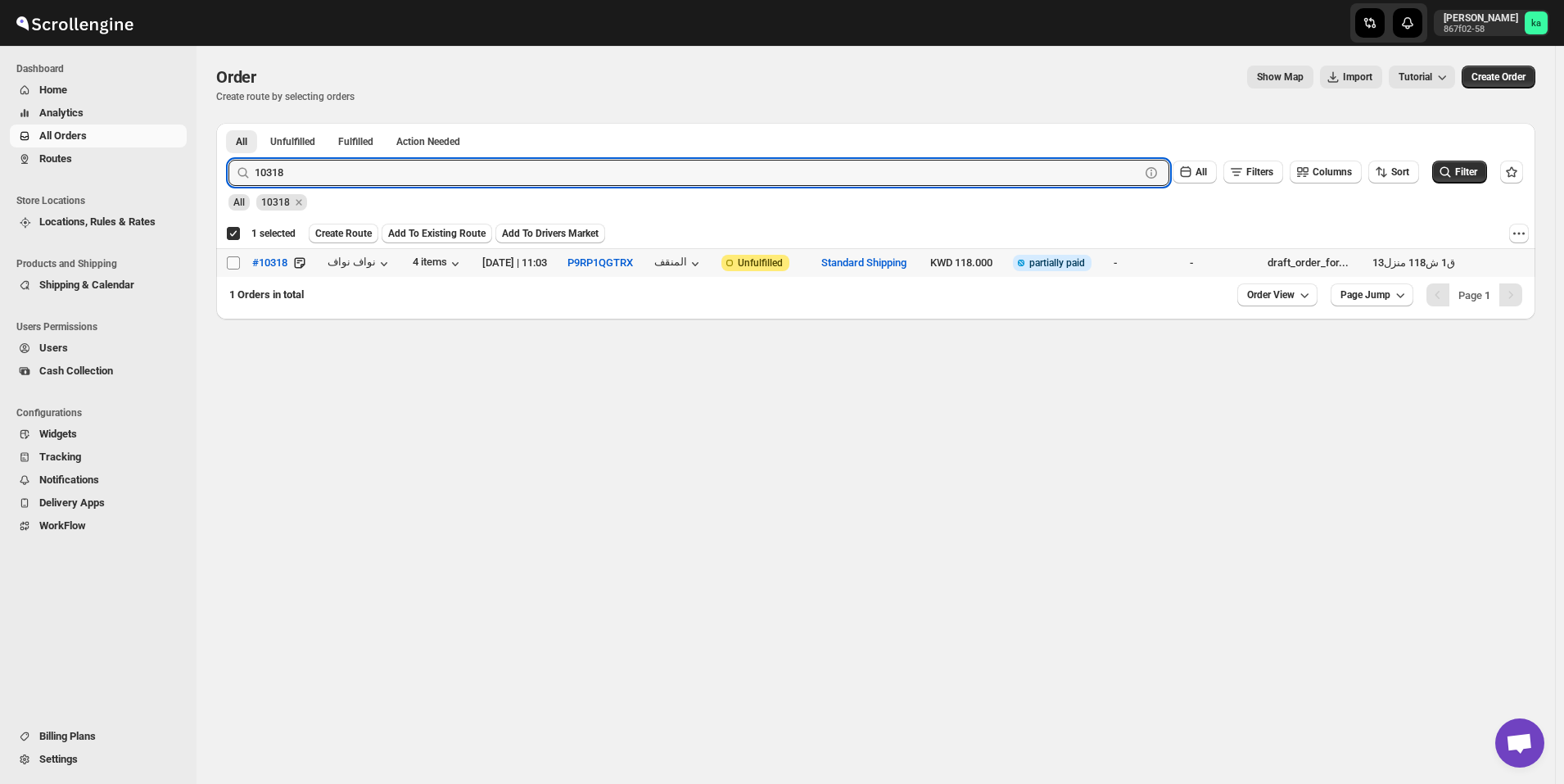
click at [234, 265] on input "Select order" at bounding box center [233, 262] width 13 height 13
checkbox input "true"
checkbox input "false"
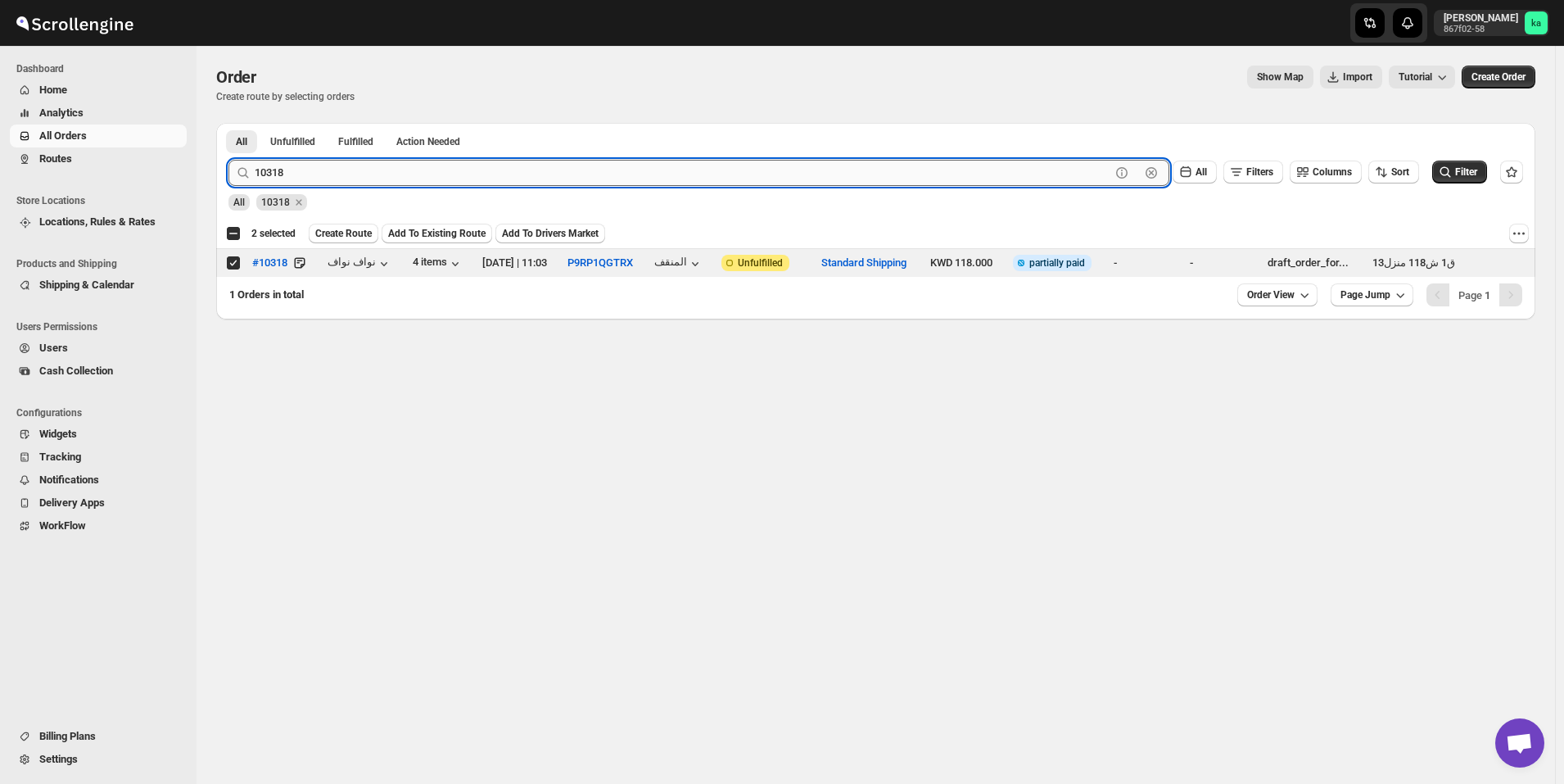
click at [455, 165] on input "10318" at bounding box center [683, 173] width 856 height 26
paste input "51"
type input "10351"
click at [228, 123] on button "Submit" at bounding box center [252, 131] width 47 height 17
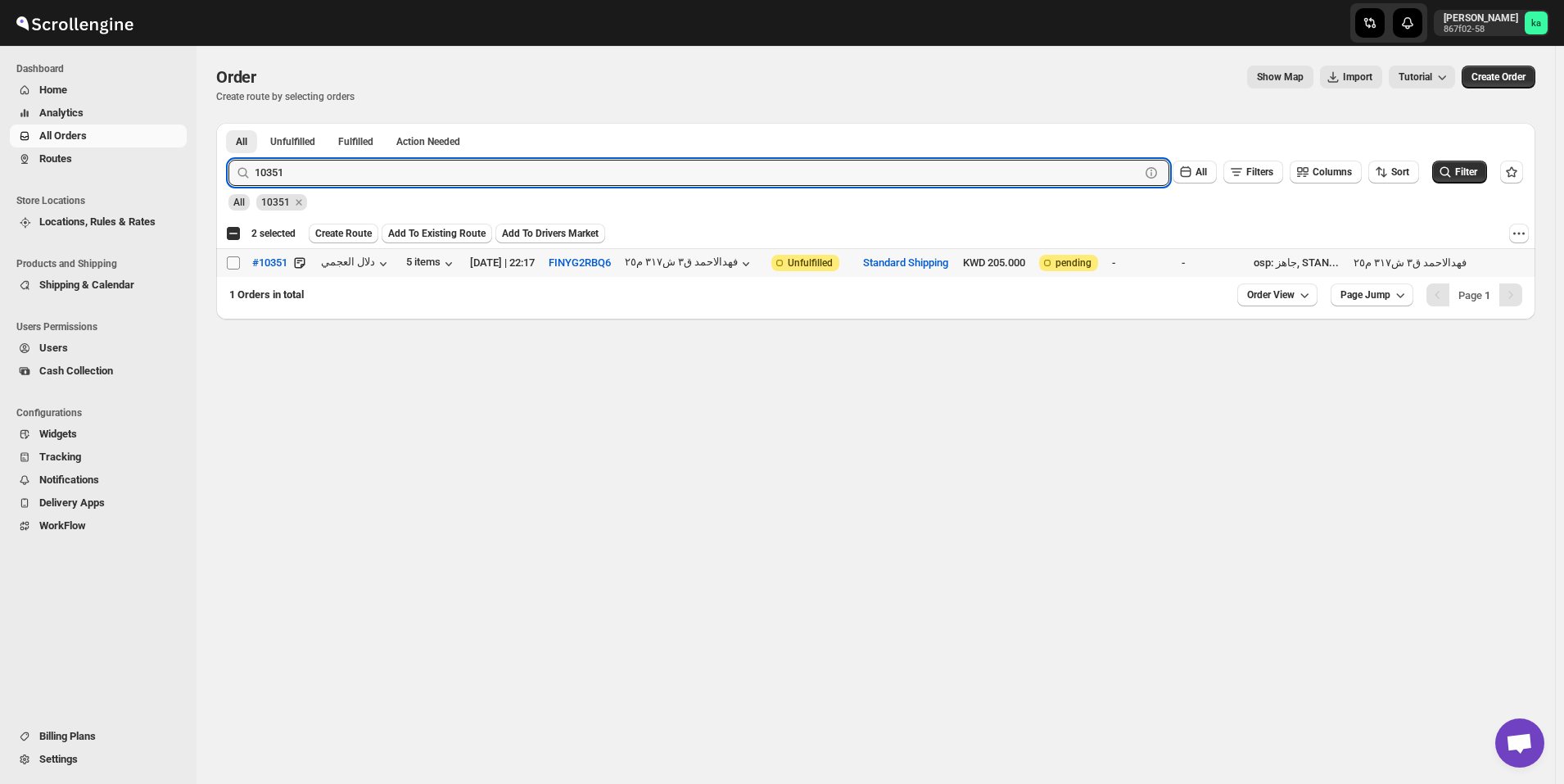
click at [228, 265] on input "Select order" at bounding box center [233, 262] width 13 height 13
checkbox input "true"
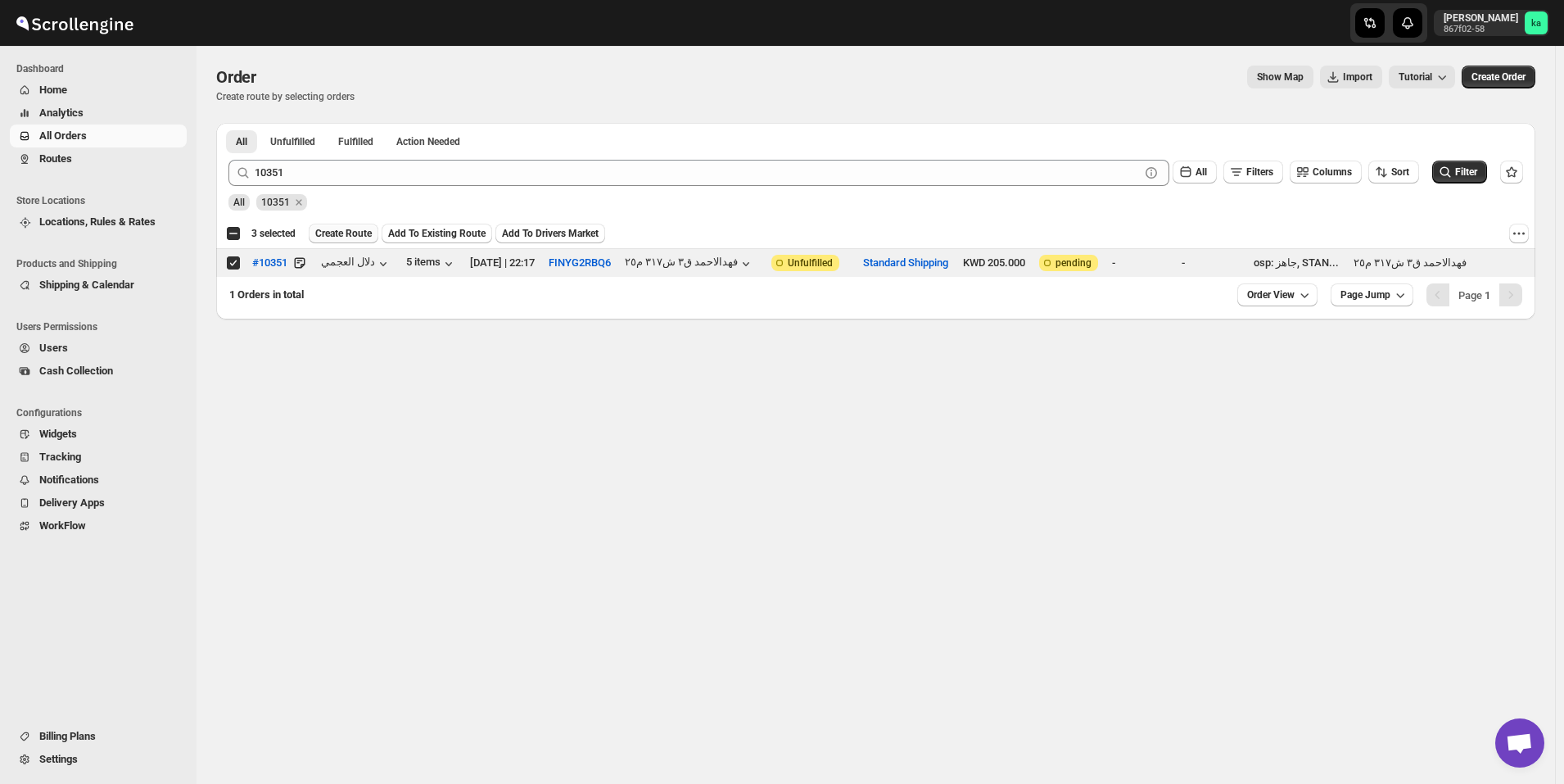
click at [329, 235] on span "Create Route" at bounding box center [343, 233] width 56 height 13
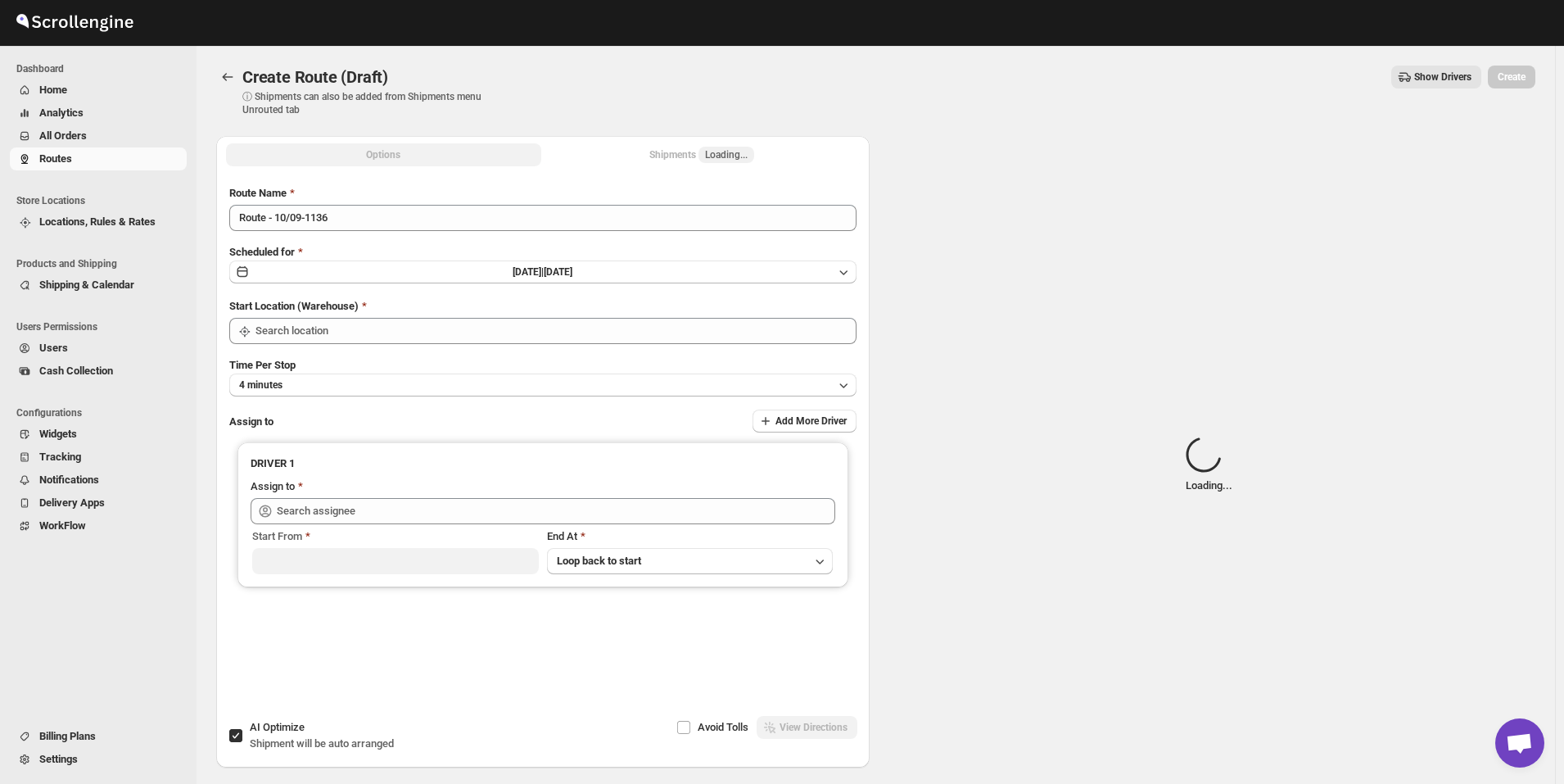
type input "Kuwait City"
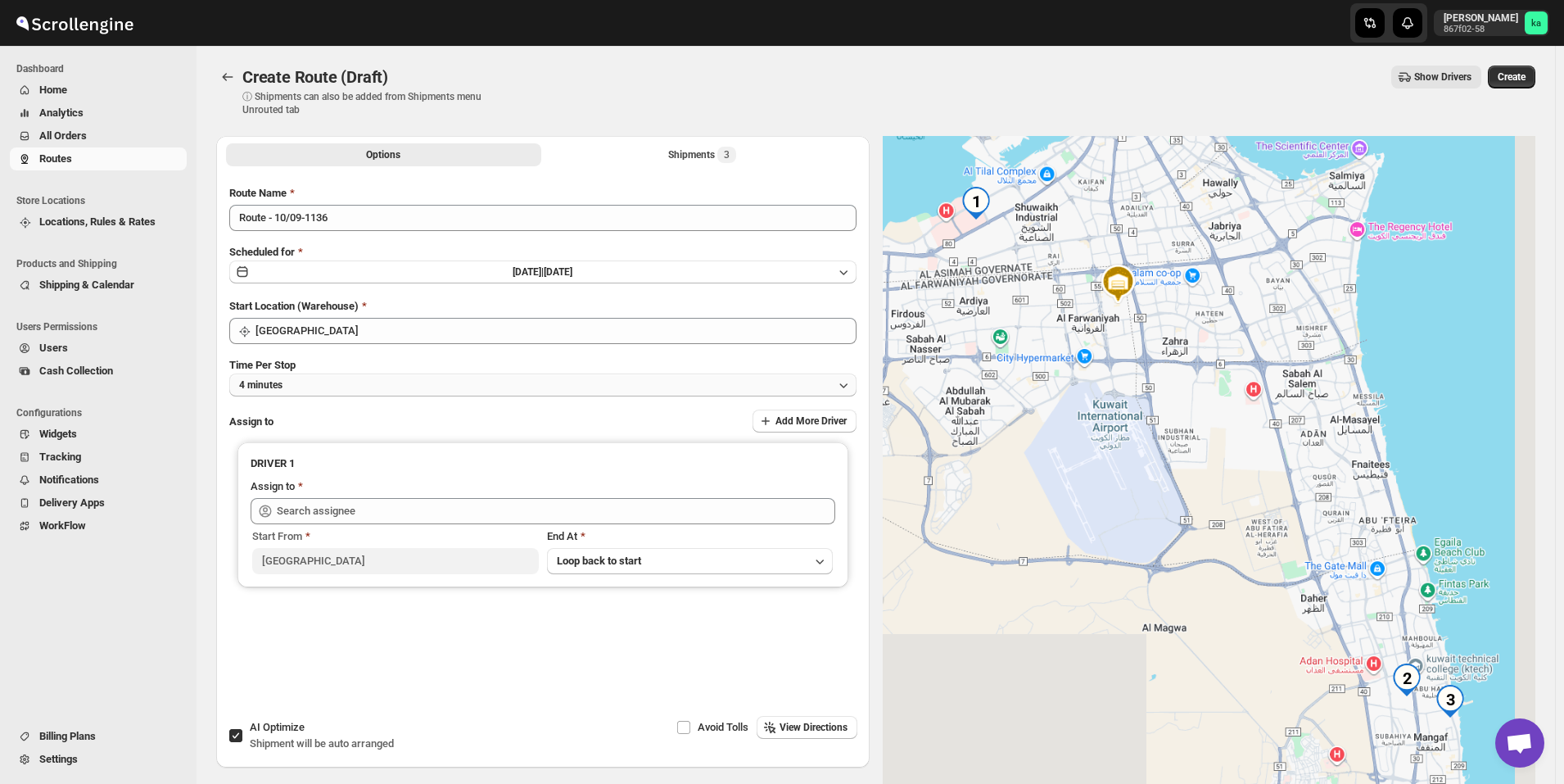
click at [316, 379] on button "4 minutes" at bounding box center [543, 385] width 628 height 23
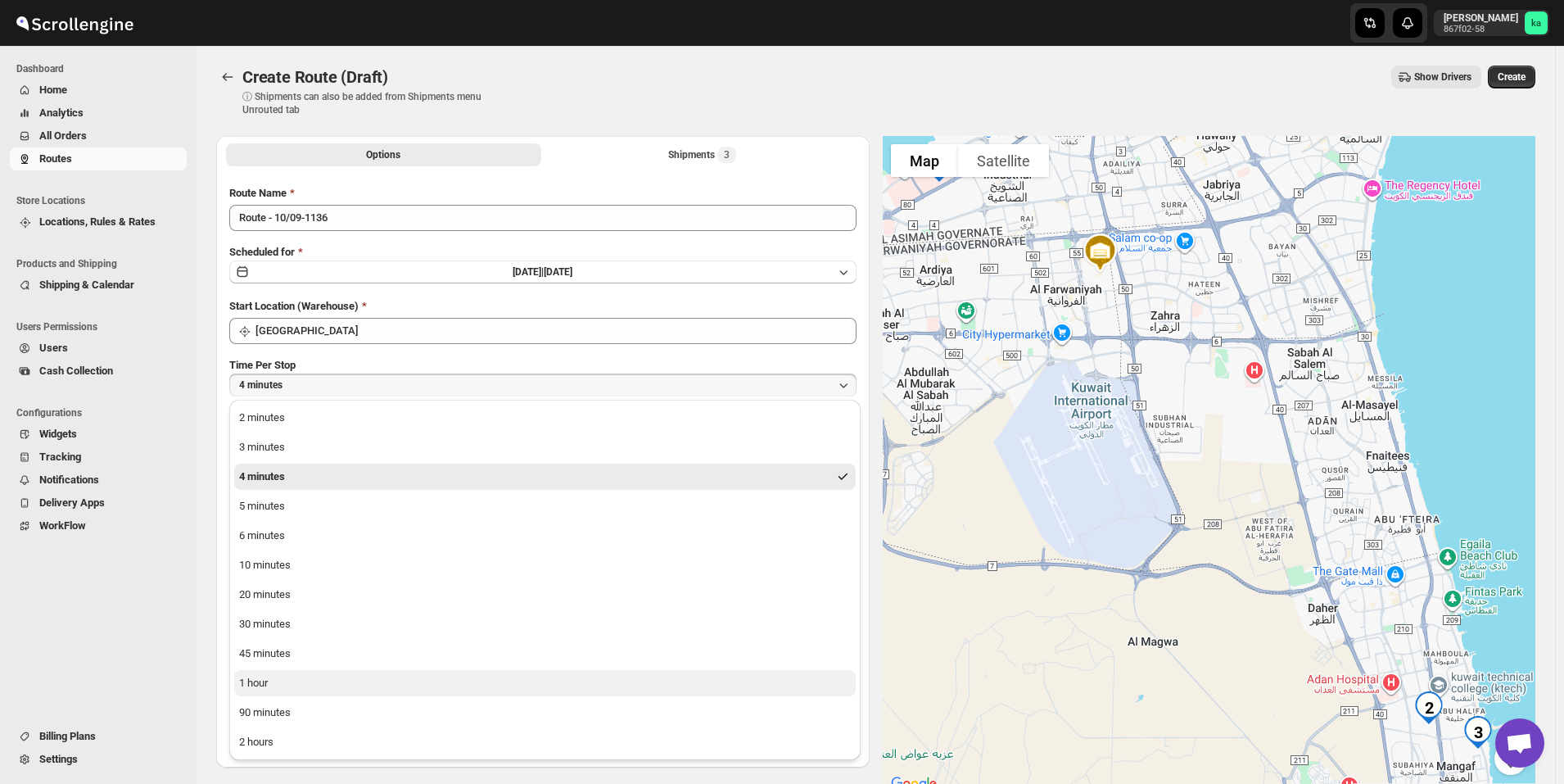
click at [304, 692] on button "1 hour" at bounding box center [545, 683] width 622 height 26
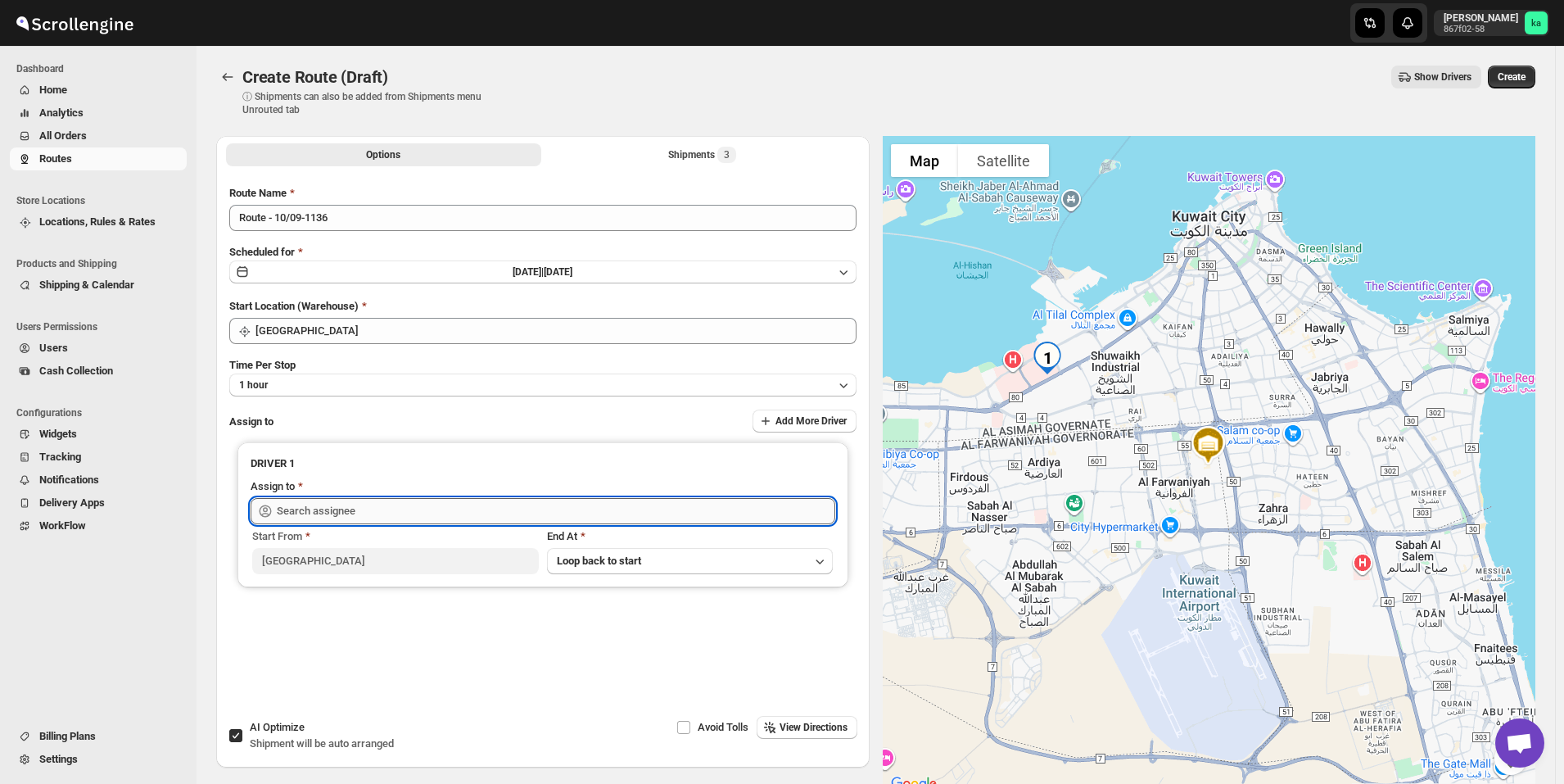
click at [361, 520] on input "text" at bounding box center [556, 511] width 559 height 26
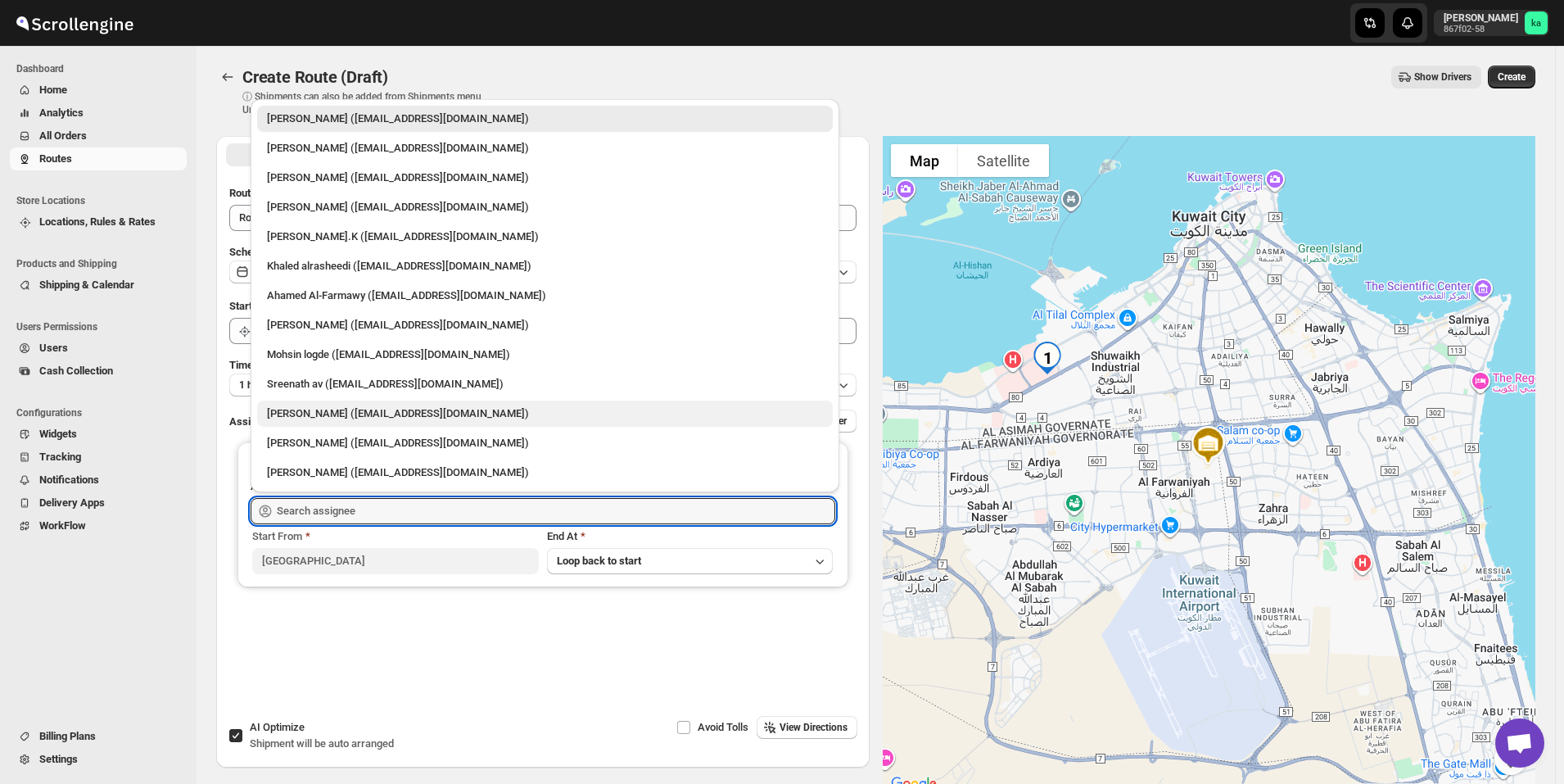
click at [321, 417] on div "Mohammad chand (mohdqabid@gmail.com)" at bounding box center [545, 413] width 556 height 16
type input "Mohammad chand (mohdqabid@gmail.com)"
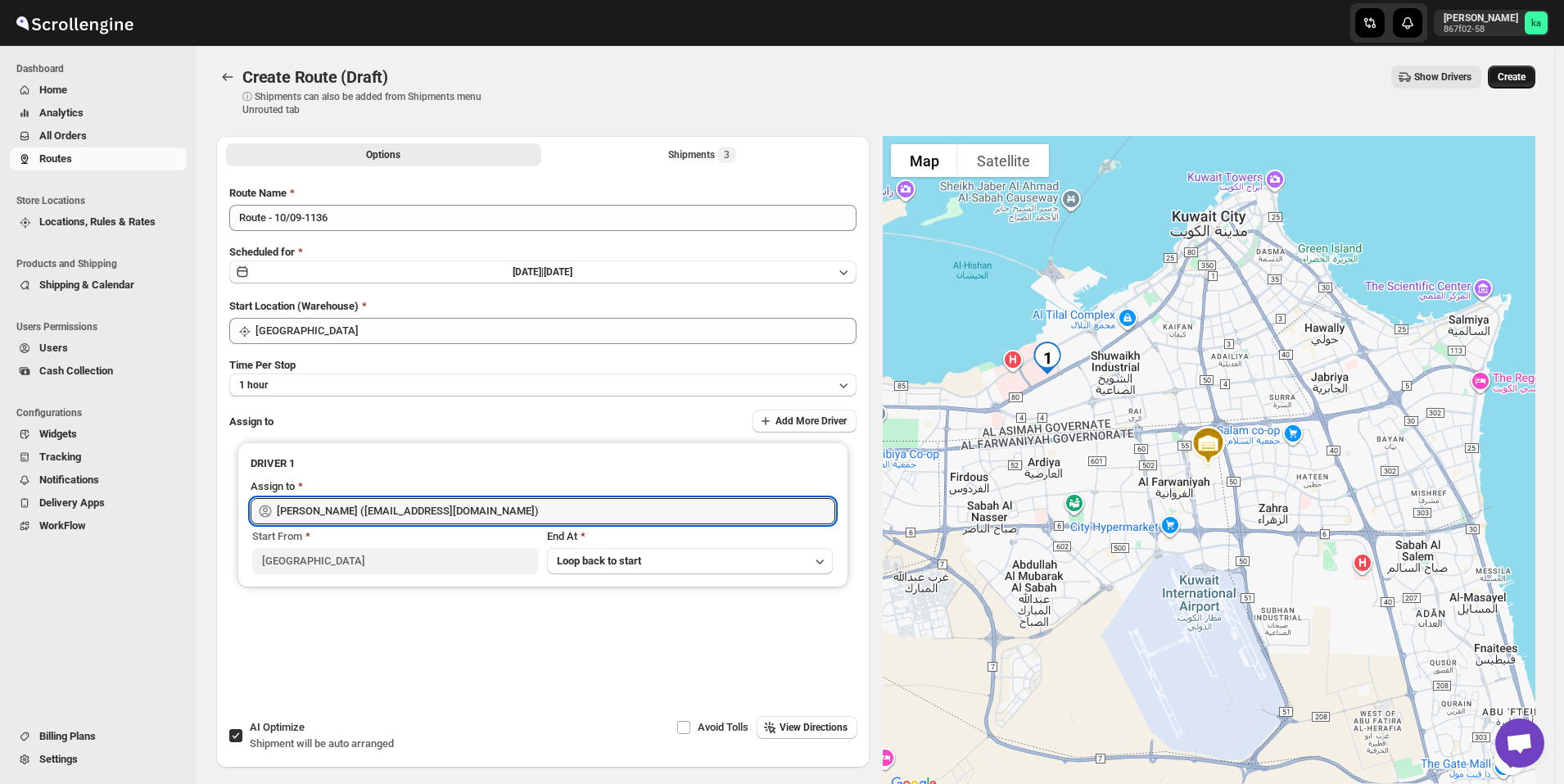
click at [1526, 80] on span "Create" at bounding box center [1512, 76] width 28 height 13
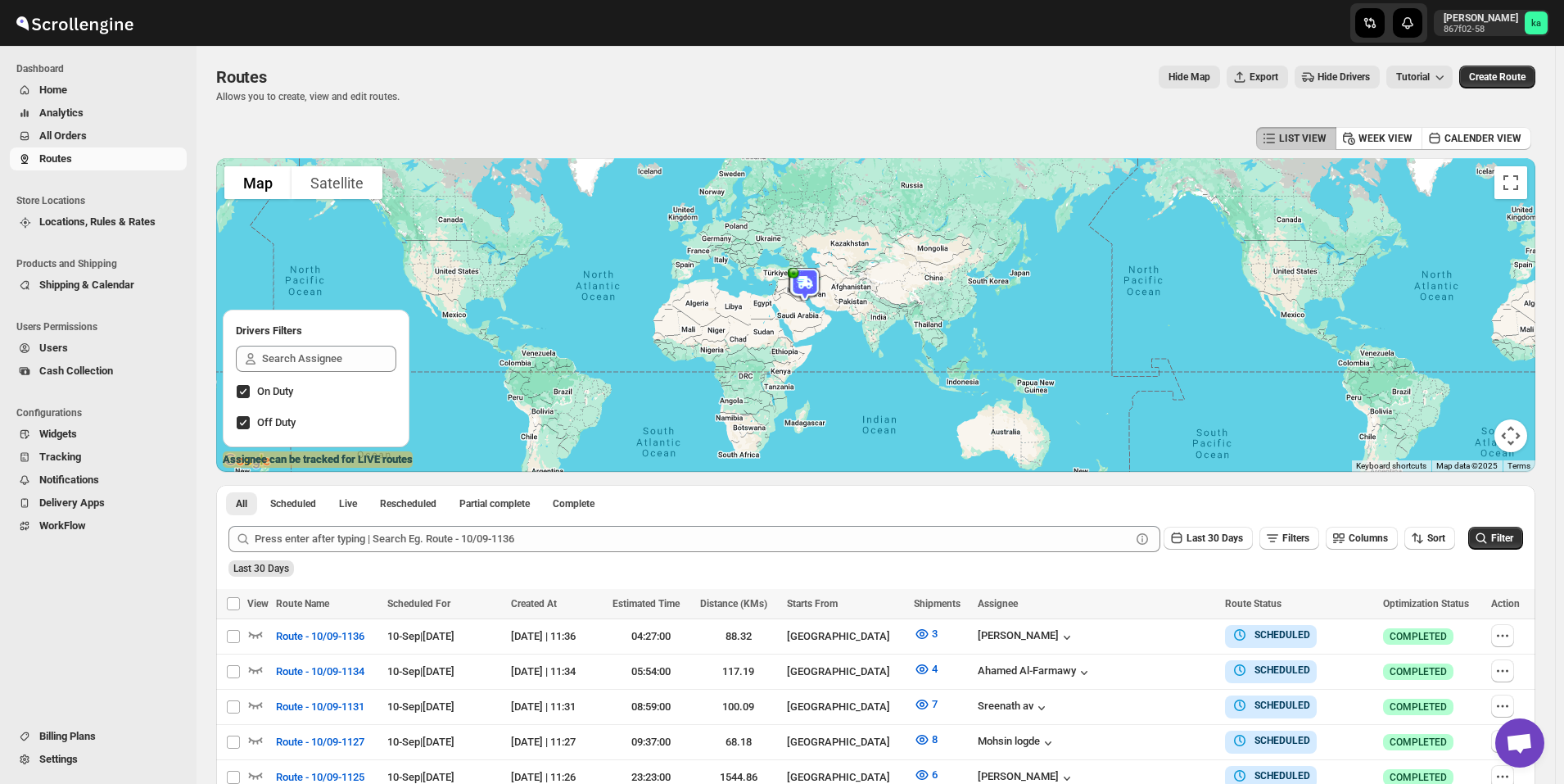
click at [124, 130] on span "All Orders" at bounding box center [111, 136] width 144 height 16
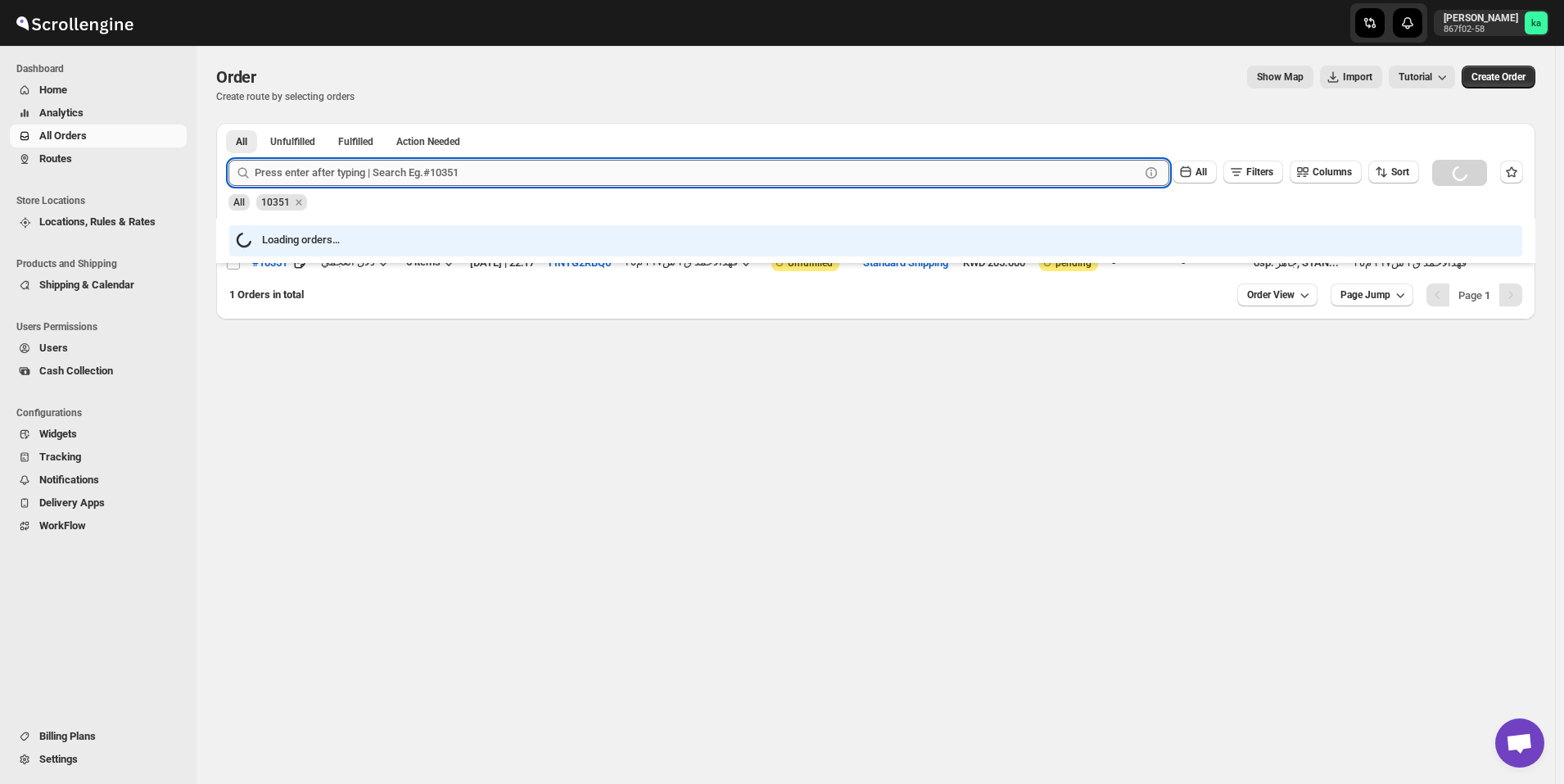
click at [429, 175] on input "text" at bounding box center [698, 173] width 885 height 26
paste input "10557"
type input "10557"
click at [228, 123] on button "Submit" at bounding box center [252, 131] width 47 height 17
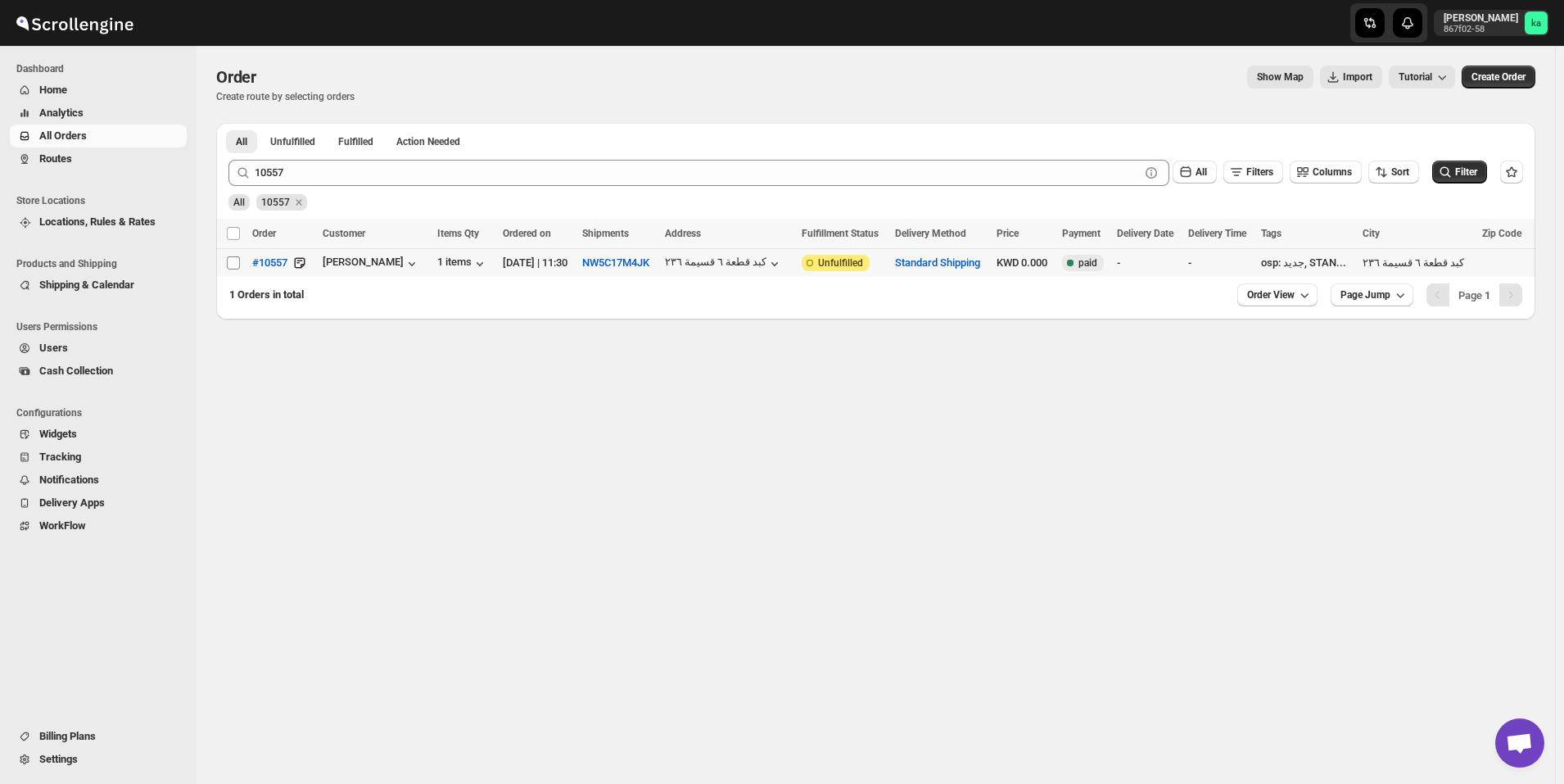
click at [231, 265] on input "Select order" at bounding box center [233, 262] width 13 height 13
checkbox input "true"
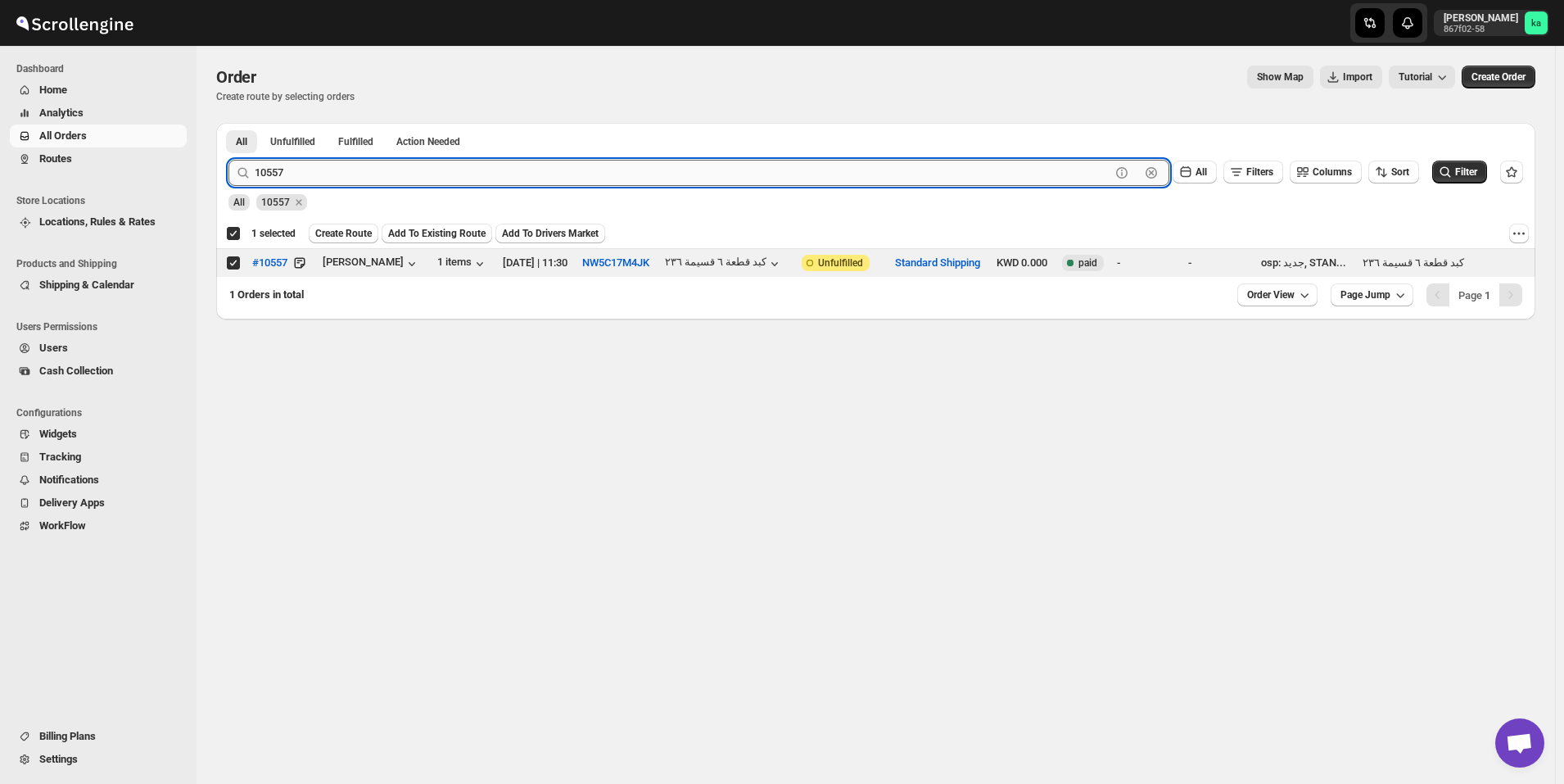
click at [365, 181] on input "10557" at bounding box center [683, 173] width 856 height 26
paste input "6"
type input "10556"
click at [228, 123] on button "Submit" at bounding box center [252, 131] width 47 height 17
click at [233, 265] on input "Select order" at bounding box center [233, 262] width 13 height 13
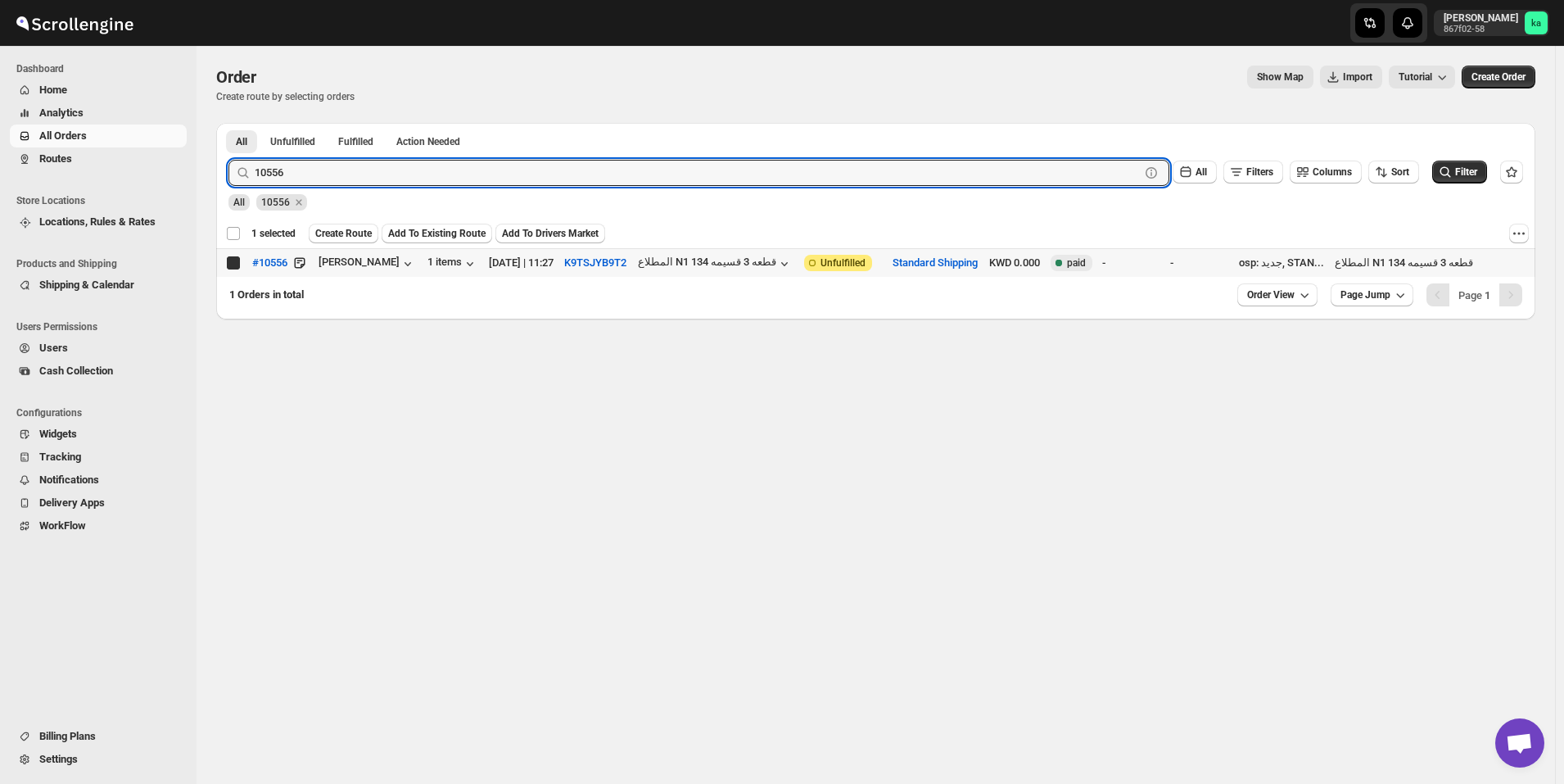
checkbox input "true"
checkbox input "false"
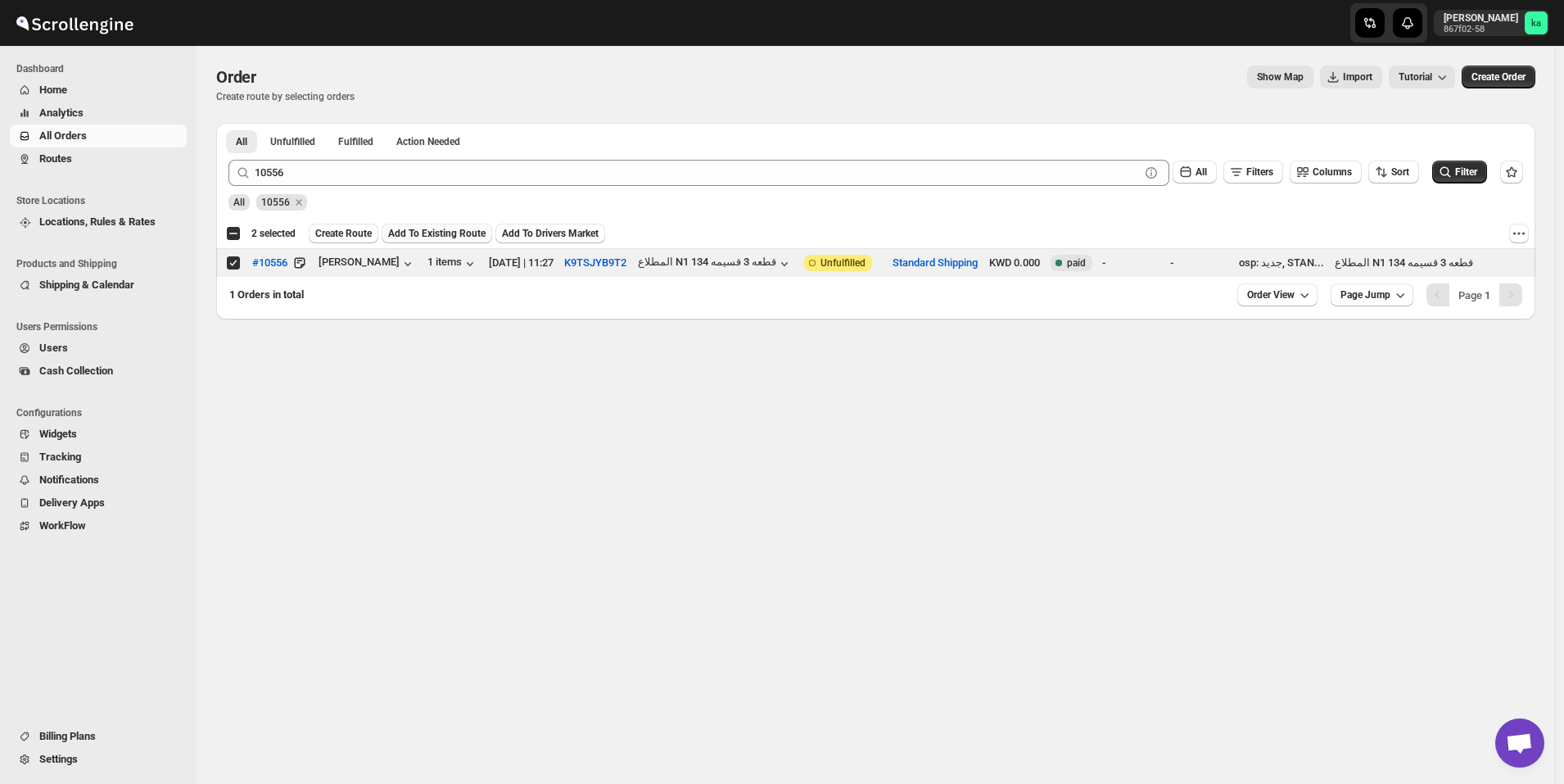
click at [433, 225] on button "Add To Existing Route" at bounding box center [437, 233] width 111 height 20
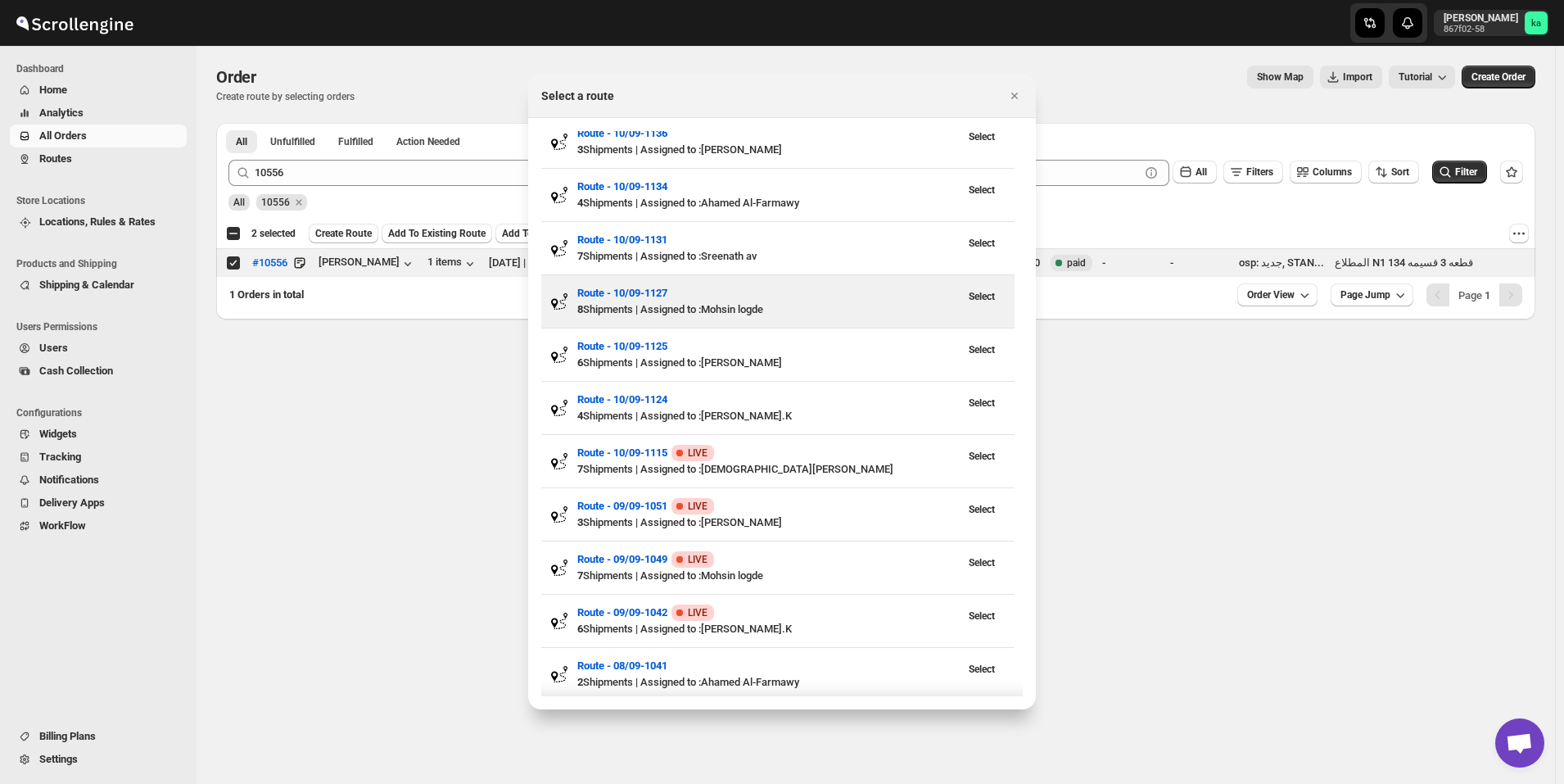
scroll to position [20, 0]
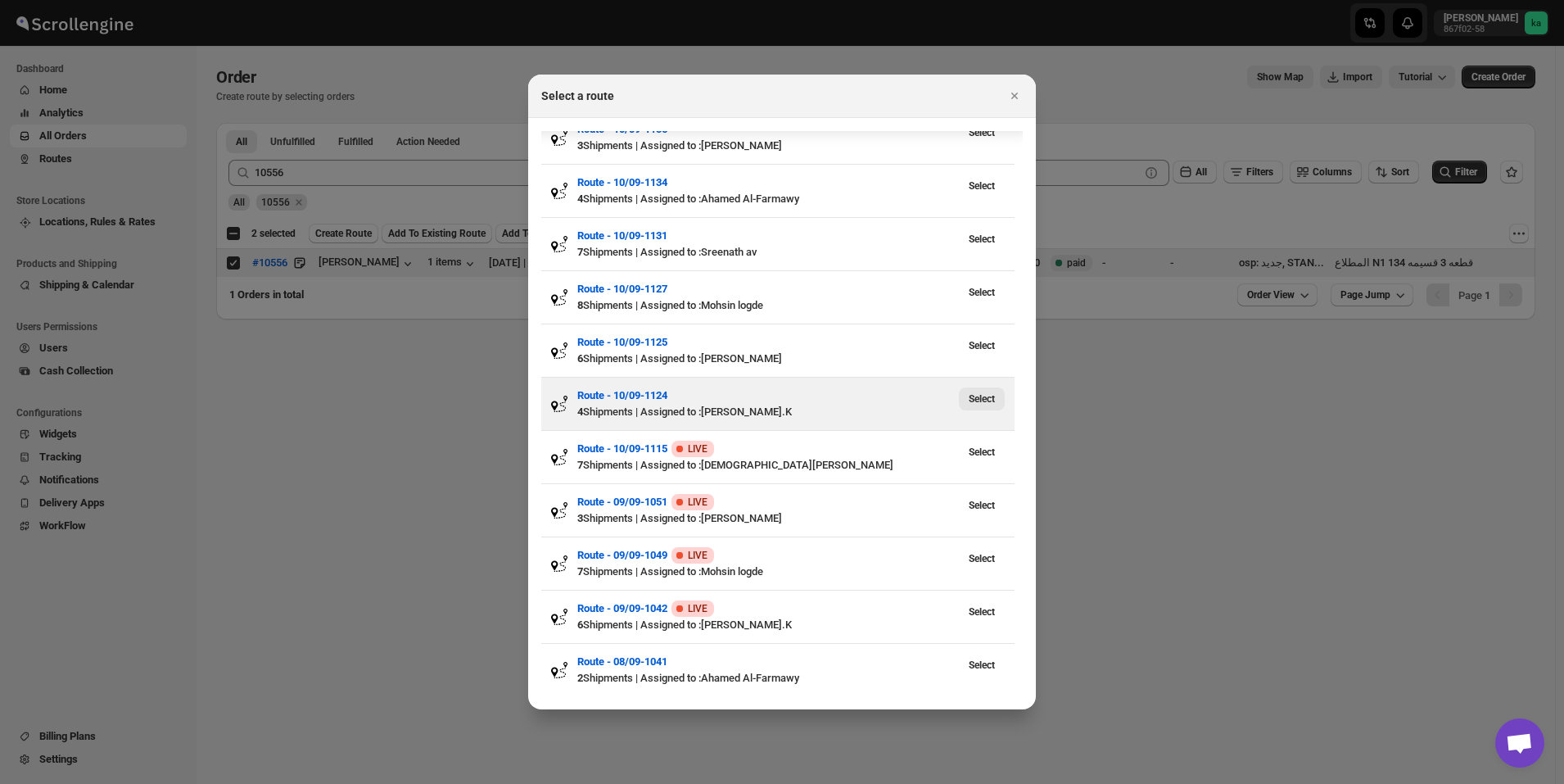
click at [982, 402] on span "Select" at bounding box center [982, 398] width 26 height 13
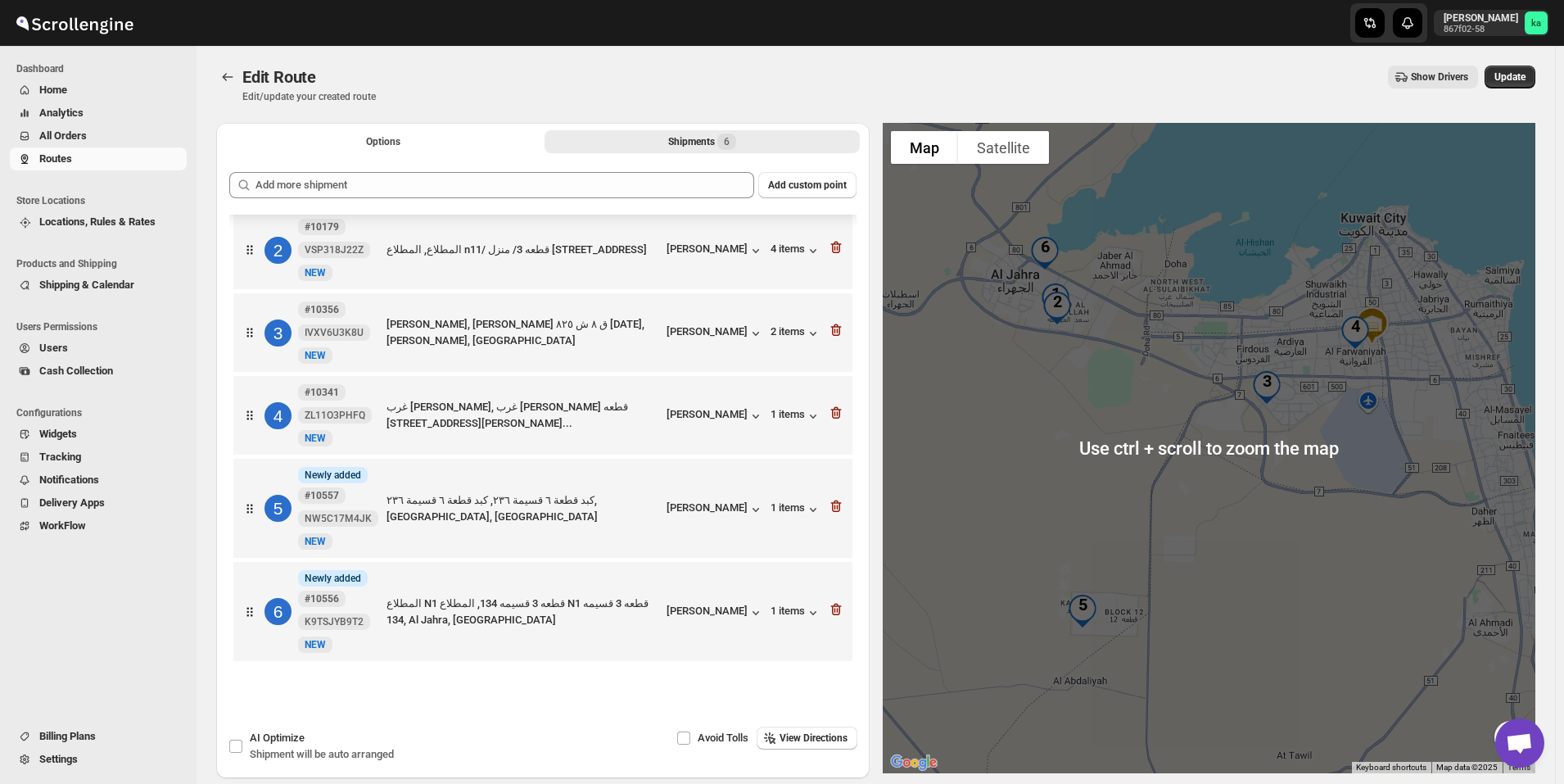
click at [1524, 63] on div "Edit Route. This page is ready Edit Route Edit/update your created route Show D…" at bounding box center [876, 84] width 1319 height 77
click at [1523, 77] on span "Update" at bounding box center [1510, 76] width 31 height 13
